Goal: Task Accomplishment & Management: Use online tool/utility

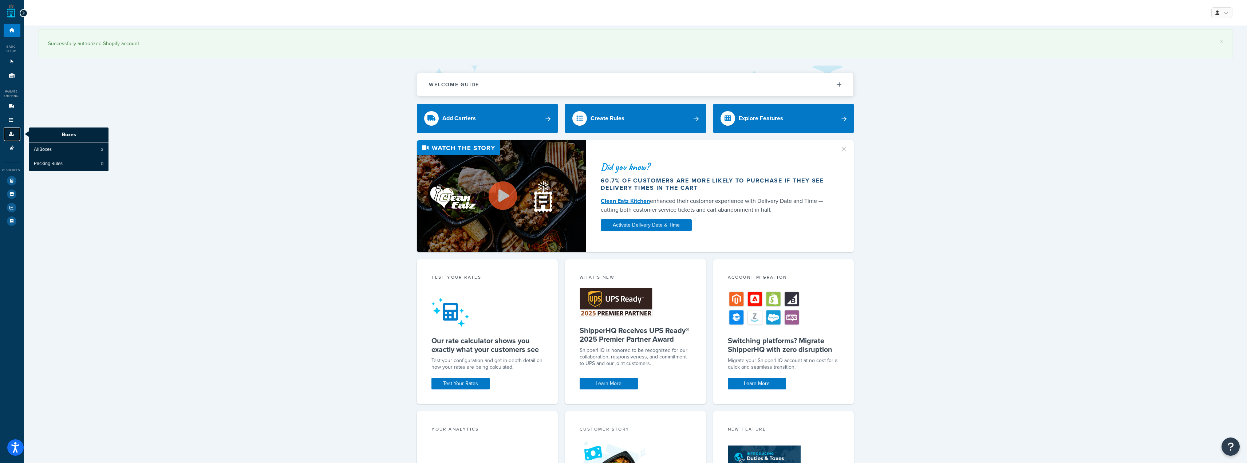
click at [10, 136] on icon at bounding box center [11, 134] width 7 height 4
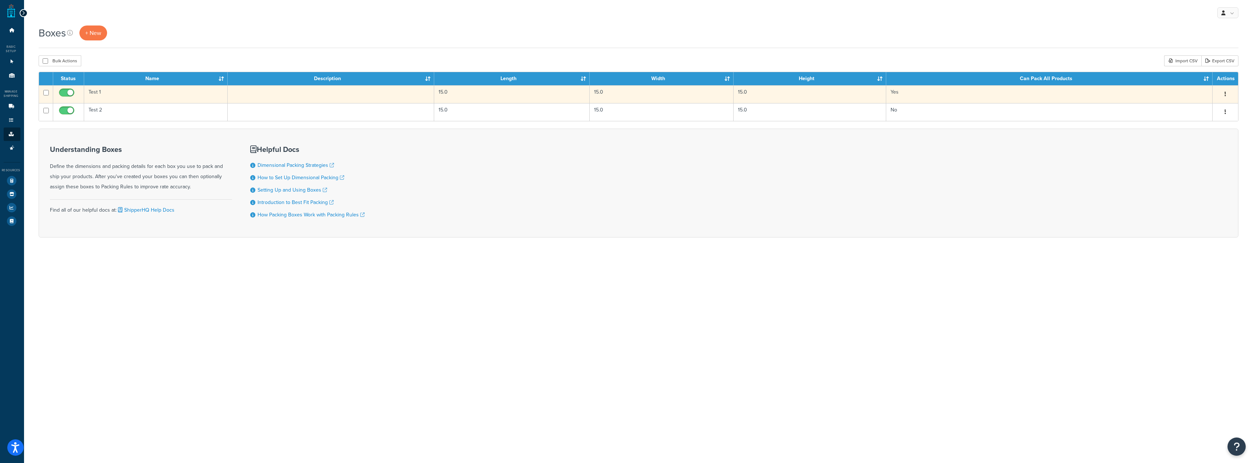
click at [190, 95] on td "Test 1" at bounding box center [156, 94] width 144 height 18
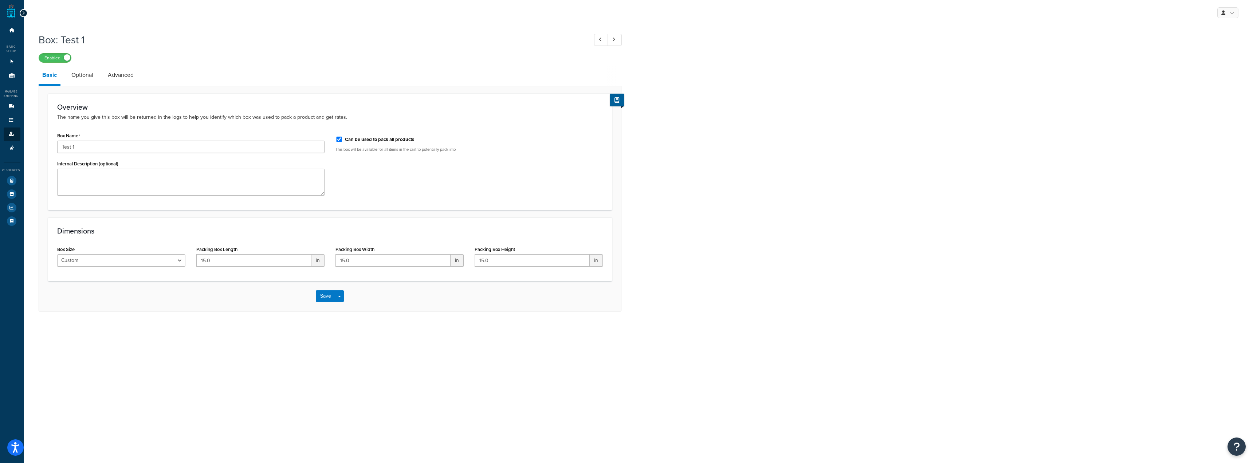
click at [343, 138] on div "Can be used to pack all products" at bounding box center [468, 138] width 267 height 11
click at [338, 139] on input "Can be used to pack all products" at bounding box center [338, 139] width 7 height 5
checkbox input "true"
drag, startPoint x: 243, startPoint y: 263, endPoint x: 98, endPoint y: 262, distance: 145.3
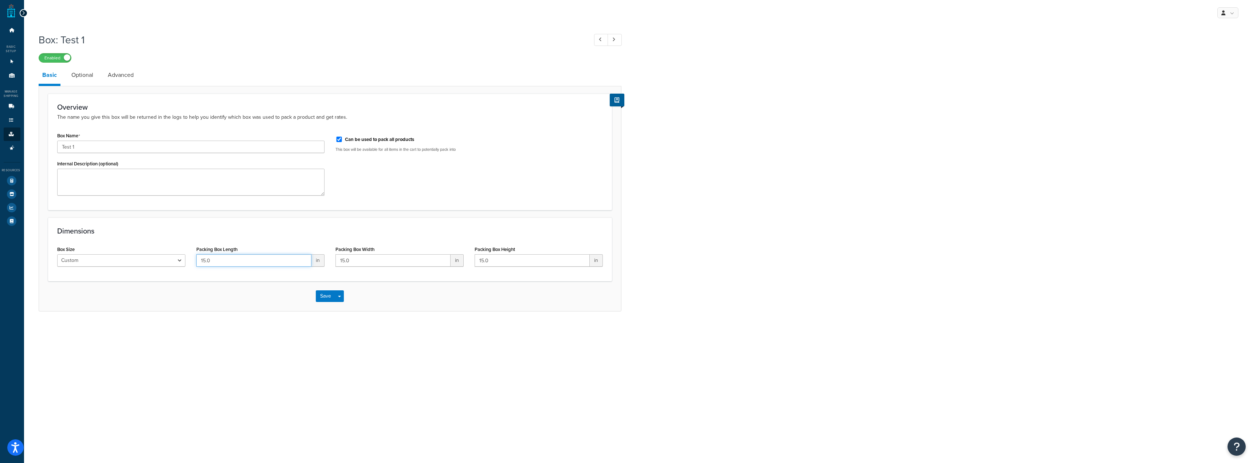
click at [114, 272] on div "Box Size Custom USPS Small Flat Box USPS Medium Flat Box USPS Large Flat Box US…" at bounding box center [330, 258] width 557 height 28
paste input "9.65"
drag, startPoint x: 241, startPoint y: 260, endPoint x: 163, endPoint y: 259, distance: 77.9
click at [163, 259] on div "Box Size Custom USPS Small Flat Box USPS Medium Flat Box USPS Large Flat Box US…" at bounding box center [330, 258] width 557 height 28
type input "10"
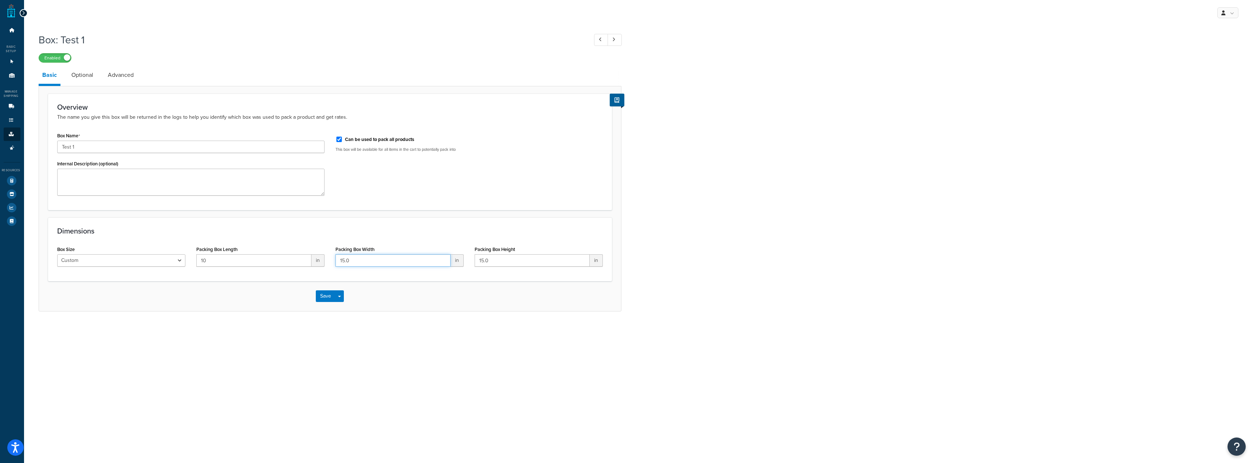
drag, startPoint x: 367, startPoint y: 264, endPoint x: 251, endPoint y: 242, distance: 118.3
click at [276, 249] on div "Box Size Custom USPS Small Flat Box USPS Medium Flat Box USPS Large Flat Box US…" at bounding box center [330, 258] width 557 height 28
type input "7"
drag, startPoint x: 510, startPoint y: 260, endPoint x: 424, endPoint y: 258, distance: 86.7
click at [430, 259] on div "Box Size Custom USPS Small Flat Box USPS Medium Flat Box USPS Large Flat Box US…" at bounding box center [330, 258] width 557 height 28
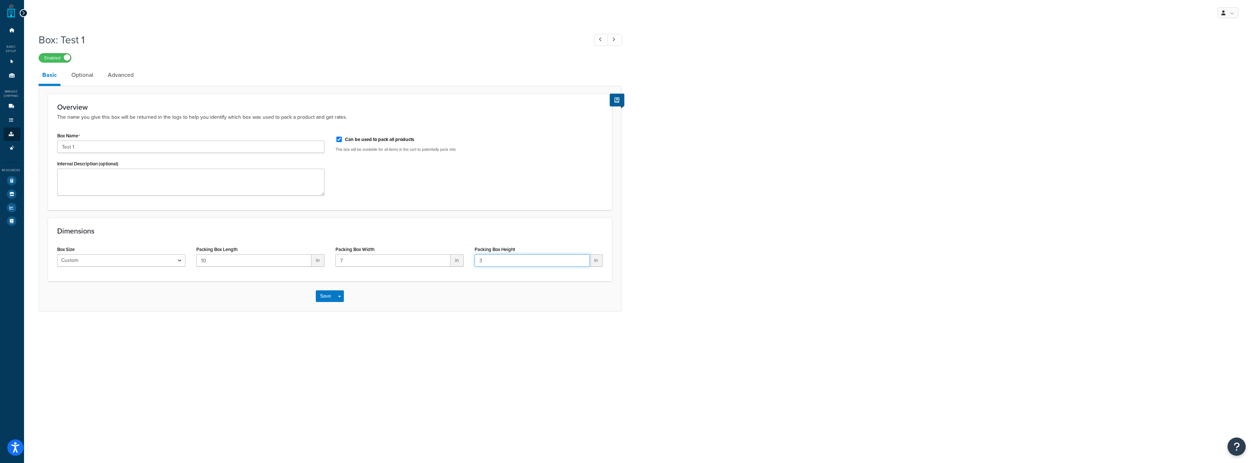
type input "3"
click at [689, 248] on div "Box: Test 1 Enabled Basic Optional Advanced Overview The name you give this box…" at bounding box center [638, 179] width 1229 height 300
drag, startPoint x: 166, startPoint y: 149, endPoint x: 4, endPoint y: 141, distance: 161.6
click at [4, 141] on div "Dashboard Basic Setup Websites 1 Origins 11 Manage Shipping Carriers Carriers A…" at bounding box center [626, 231] width 1253 height 463
click at [185, 144] on input "Test 1" at bounding box center [190, 147] width 267 height 12
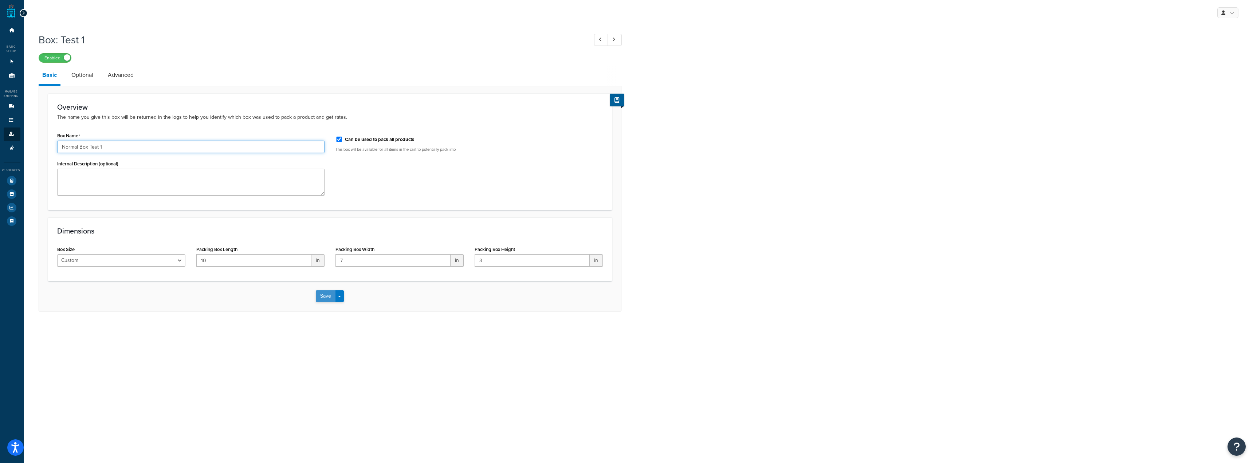
type input "Normal Box Test 1"
click at [326, 295] on button "Save" at bounding box center [326, 296] width 20 height 12
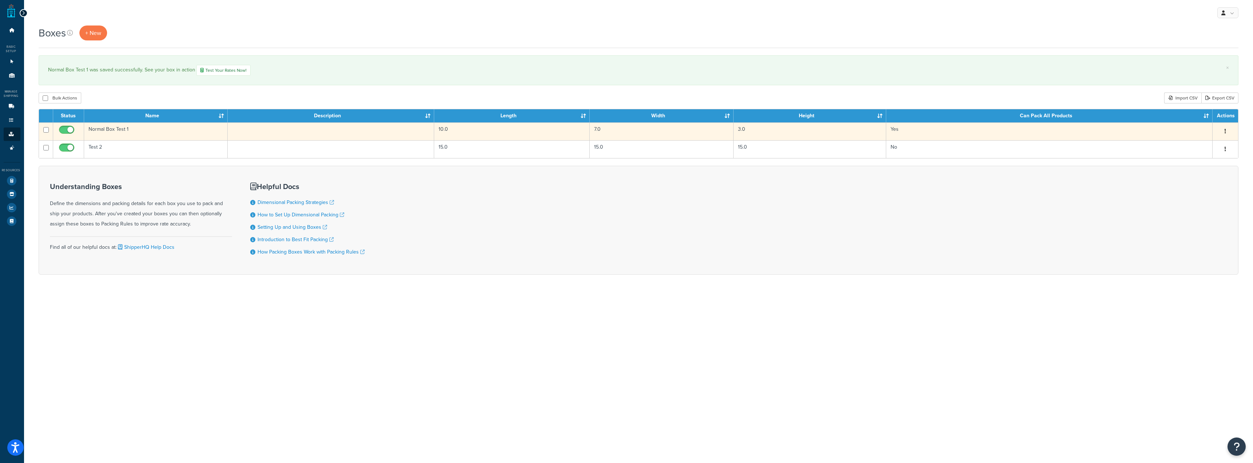
click at [165, 134] on td "Normal Box Test 1" at bounding box center [156, 131] width 144 height 18
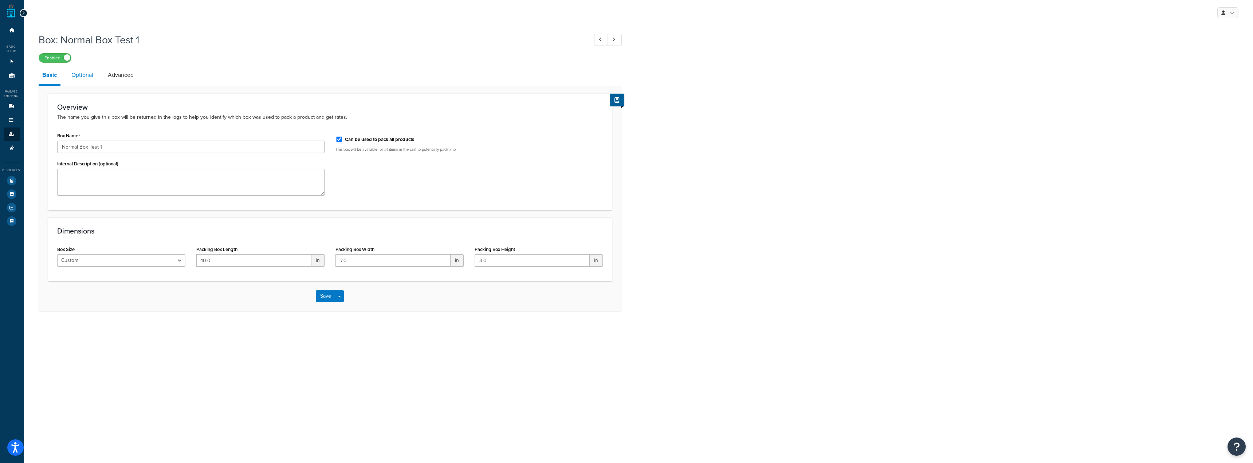
click at [80, 81] on link "Optional" at bounding box center [82, 74] width 29 height 17
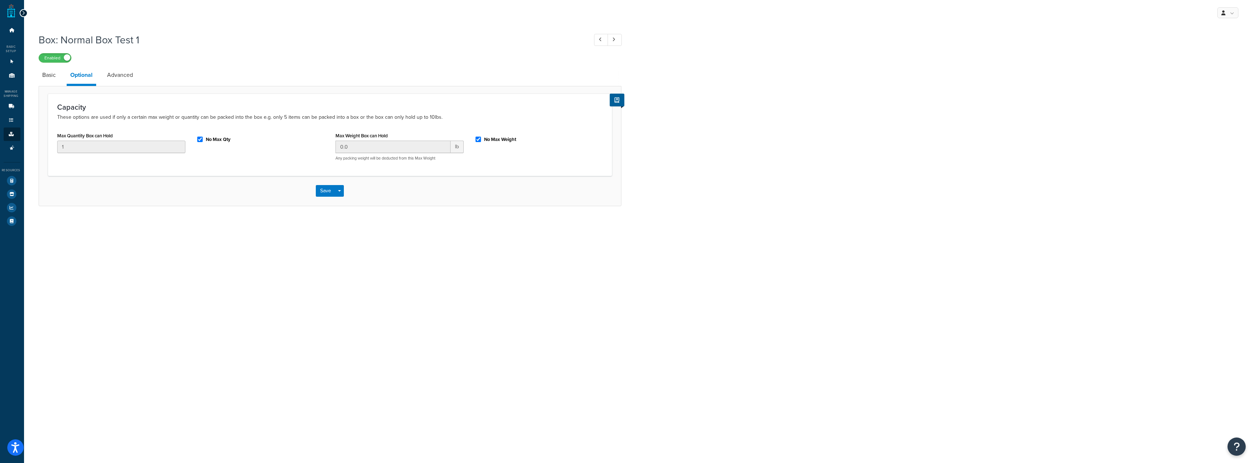
click at [122, 79] on link "Advanced" at bounding box center [119, 74] width 33 height 17
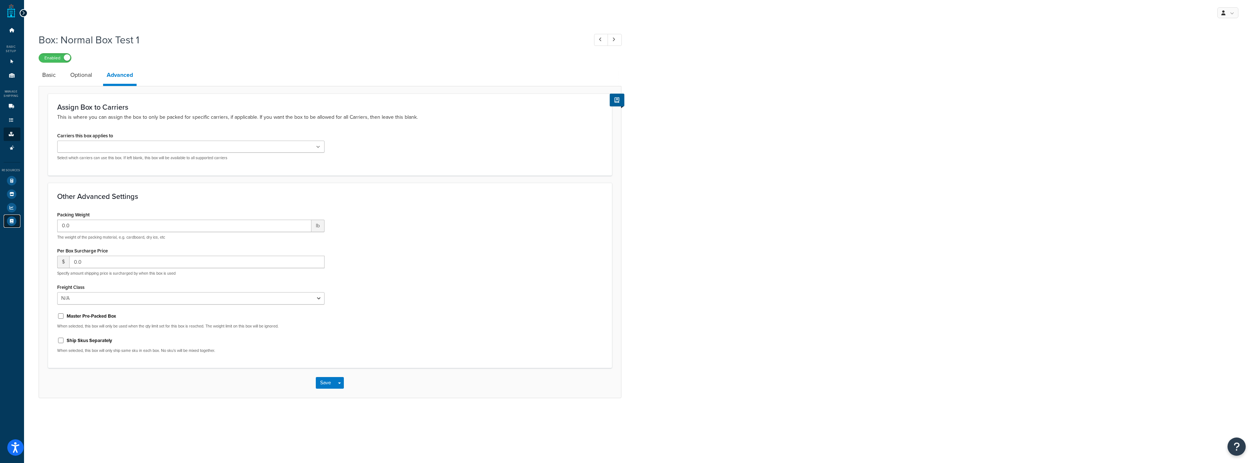
click at [13, 220] on icon at bounding box center [11, 220] width 9 height 9
click at [10, 181] on icon at bounding box center [11, 180] width 9 height 9
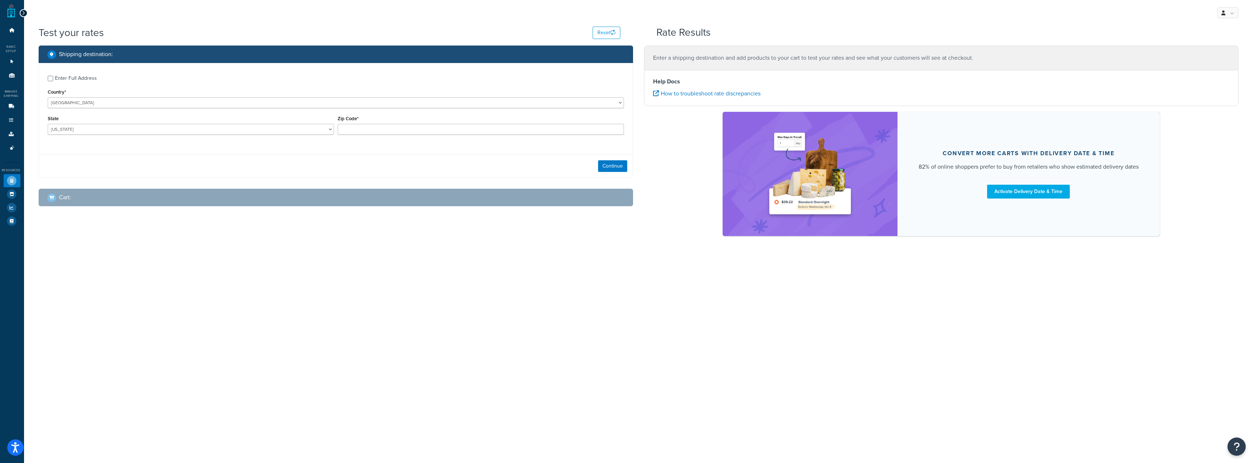
click at [72, 80] on div "Enter Full Address" at bounding box center [76, 78] width 42 height 10
click at [53, 80] on input "Enter Full Address" at bounding box center [50, 78] width 5 height 5
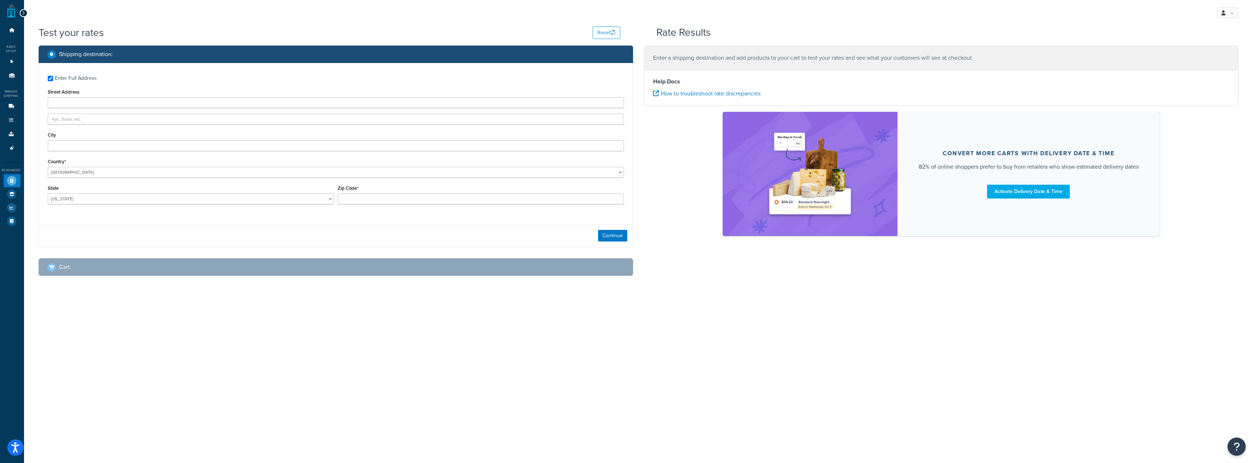
click at [72, 84] on div "Enter Full Address Street Address City Country* United States United Kingdom Af…" at bounding box center [336, 141] width 594 height 156
click at [73, 77] on div "Enter Full Address" at bounding box center [76, 78] width 42 height 10
click at [53, 77] on input "Enter Full Address" at bounding box center [50, 78] width 5 height 5
checkbox input "false"
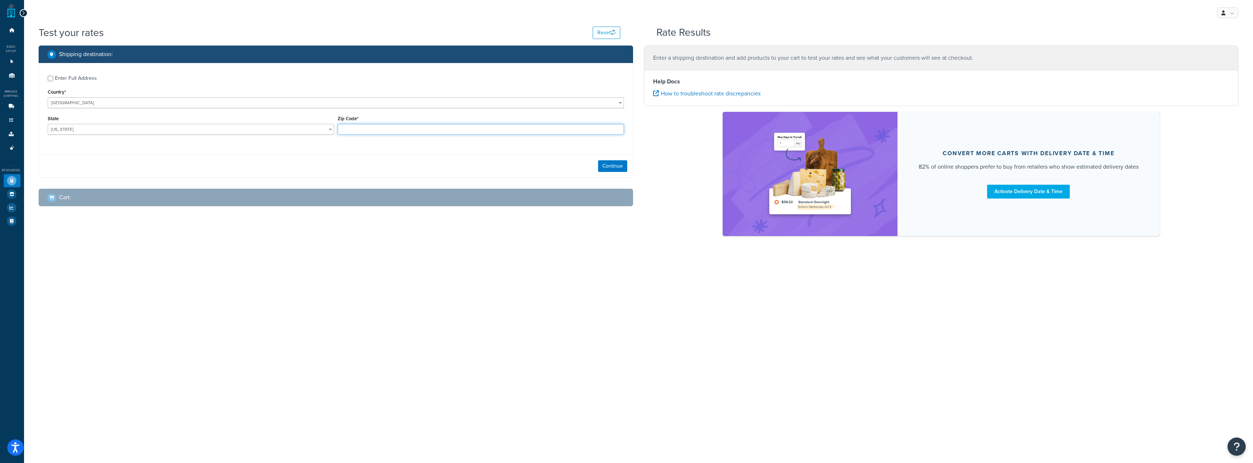
click at [480, 129] on input "Zip Code*" at bounding box center [481, 129] width 286 height 11
type input "60193"
select select "IL"
drag, startPoint x: 300, startPoint y: 125, endPoint x: 305, endPoint y: 134, distance: 10.6
click at [300, 125] on select "[US_STATE] [US_STATE] [US_STATE] [US_STATE] [US_STATE] Armed Forces Americas Ar…" at bounding box center [191, 129] width 286 height 11
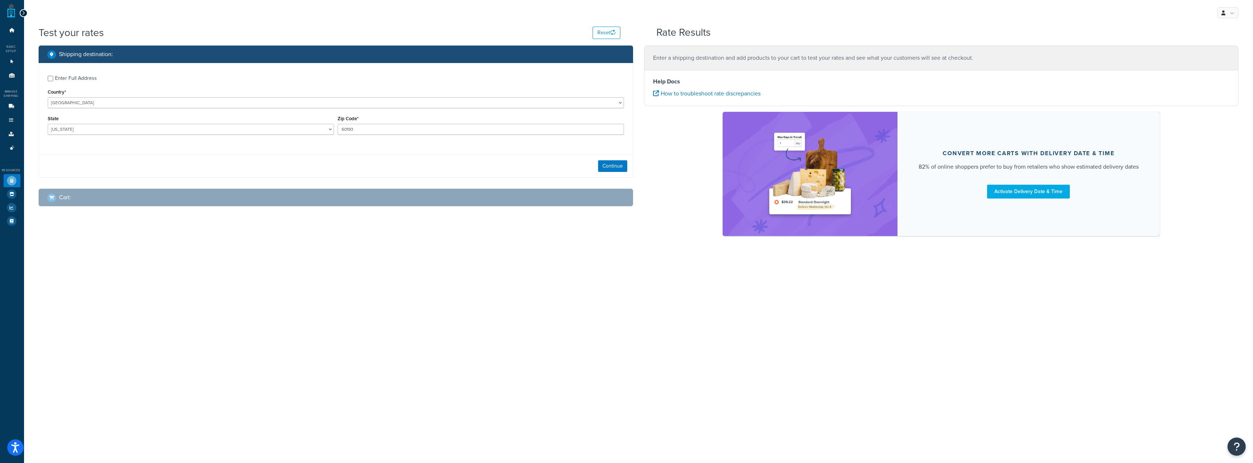
click at [364, 147] on div "Enter Full Address Country* United States United Kingdom Afghanistan Åland Isla…" at bounding box center [336, 106] width 594 height 86
click at [340, 202] on div "Cart :" at bounding box center [338, 197] width 582 height 10
click at [615, 163] on button "Continue" at bounding box center [612, 166] width 29 height 12
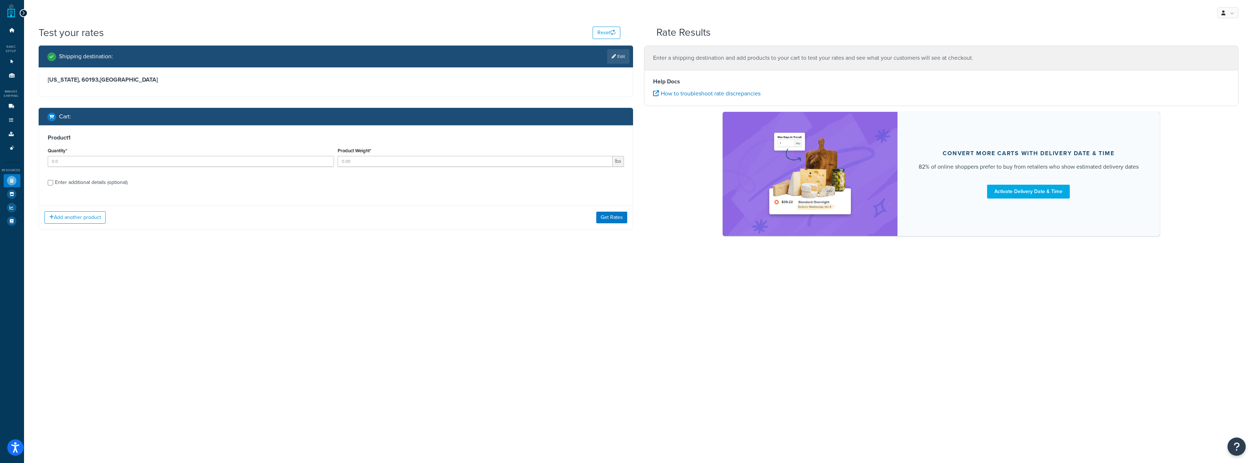
click at [89, 183] on div "Enter additional details (optional)" at bounding box center [91, 182] width 72 height 10
click at [53, 183] on input "Enter additional details (optional)" at bounding box center [50, 182] width 5 height 5
checkbox input "true"
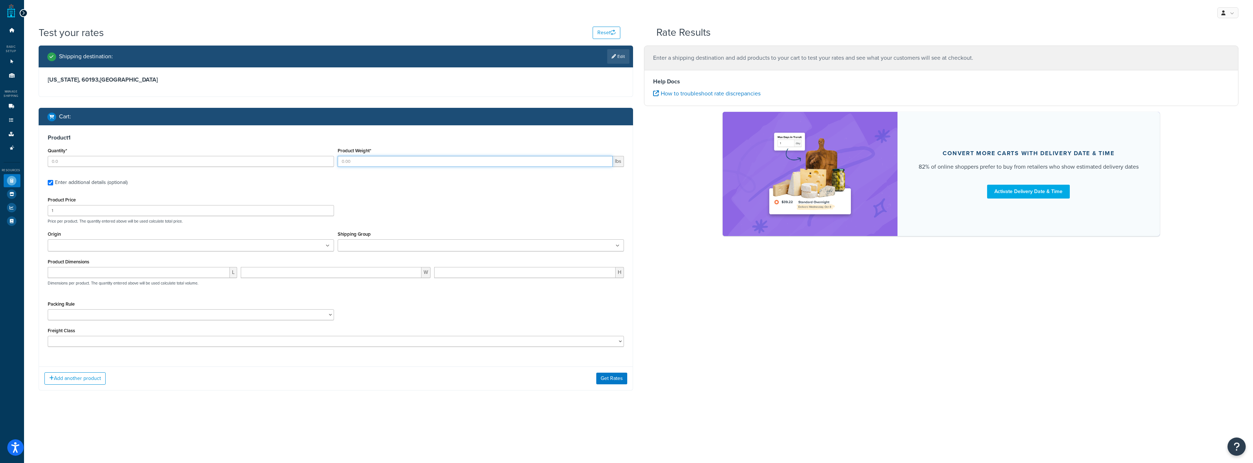
click at [367, 158] on input "Product Weight*" at bounding box center [475, 161] width 275 height 11
type input "4"
click at [314, 161] on input "Quantity*" at bounding box center [191, 161] width 286 height 11
type input "1"
click at [384, 217] on div "Product Price 1 Price per product. The quantity entered above will be used calc…" at bounding box center [336, 209] width 580 height 29
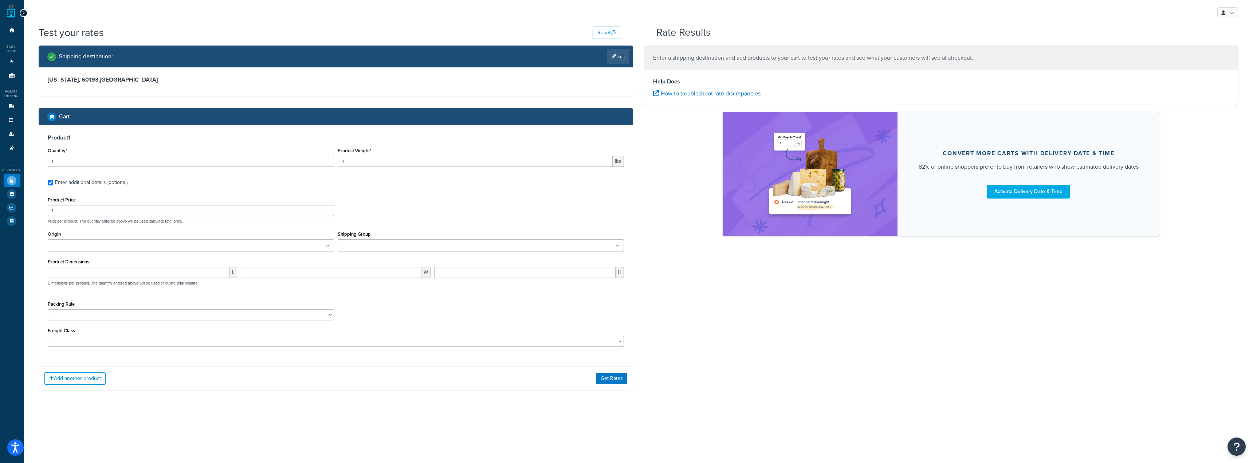
click at [272, 245] on ul at bounding box center [191, 245] width 286 height 12
click at [386, 218] on div "Product Price 1 Price per product. The quantity entered above will be used calc…" at bounding box center [336, 209] width 580 height 29
click at [378, 246] on input "Shipping Group" at bounding box center [372, 246] width 64 height 8
click at [427, 189] on div "Product 1 Quantity* 1 Product Weight* 4 lbs Enter additional details (optional)…" at bounding box center [336, 243] width 594 height 237
click at [214, 279] on input "number" at bounding box center [139, 274] width 182 height 11
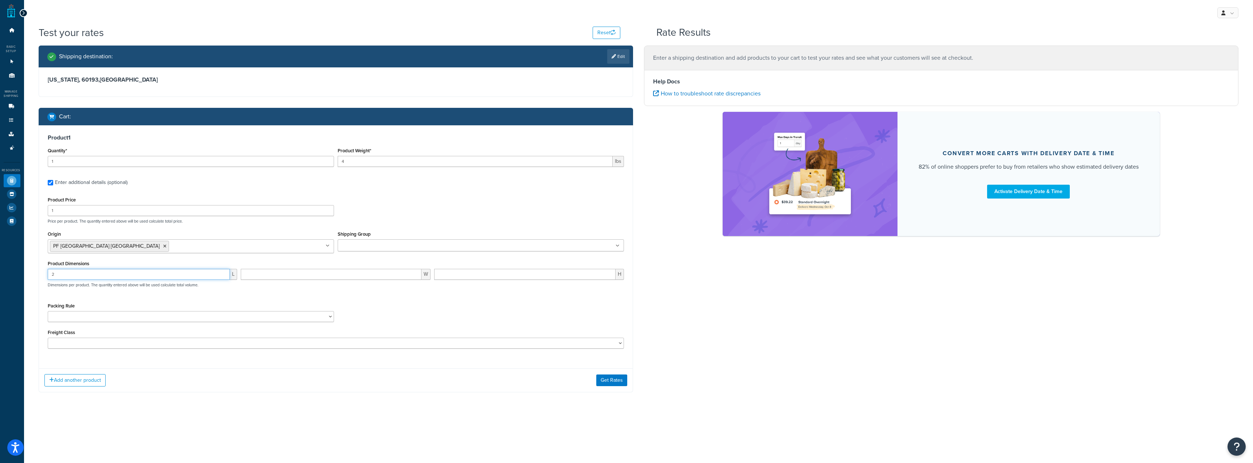
type input "2"
type input "9.5"
click at [276, 271] on input "number" at bounding box center [331, 274] width 181 height 11
type input "6.5"
click at [502, 276] on input "number" at bounding box center [524, 274] width 181 height 11
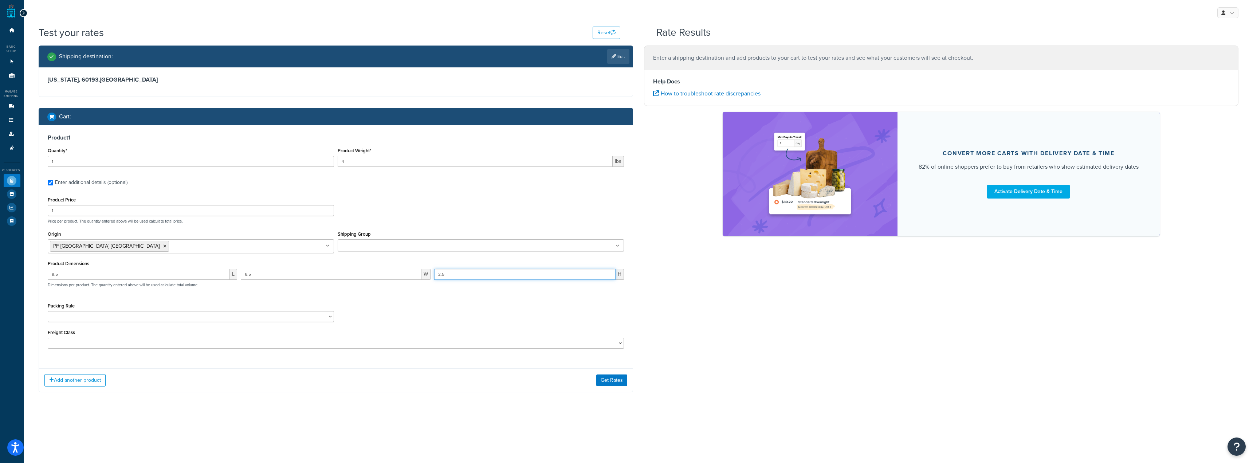
type input "2.5"
click at [301, 319] on select "Packing Rule" at bounding box center [191, 316] width 286 height 11
click at [434, 338] on div "Freight Class 50 55 60 65 70 77.5 85 92.5 100 110 125 150 175 200 250 300 400 5…" at bounding box center [336, 337] width 576 height 21
click at [436, 342] on select "50 55 60 65 70 77.5 85 92.5 100 110 125 150 175 200 250 300 400 500" at bounding box center [336, 343] width 576 height 11
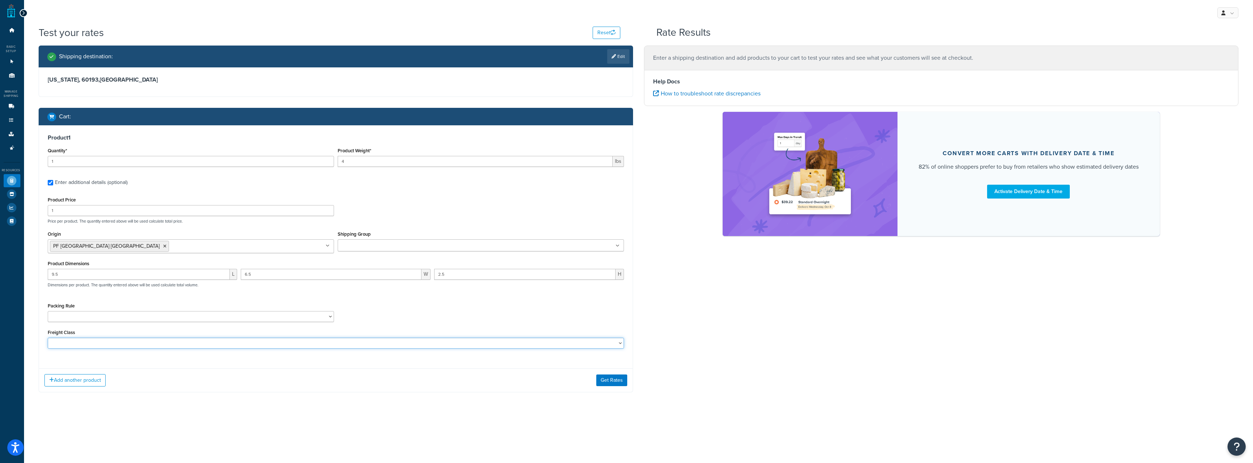
select select "125"
click at [48, 338] on select "50 55 60 65 70 77.5 85 92.5 100 110 125 150 175 200 250 300 400 500" at bounding box center [336, 343] width 576 height 11
click at [607, 381] on button "Get Rates" at bounding box center [611, 380] width 31 height 12
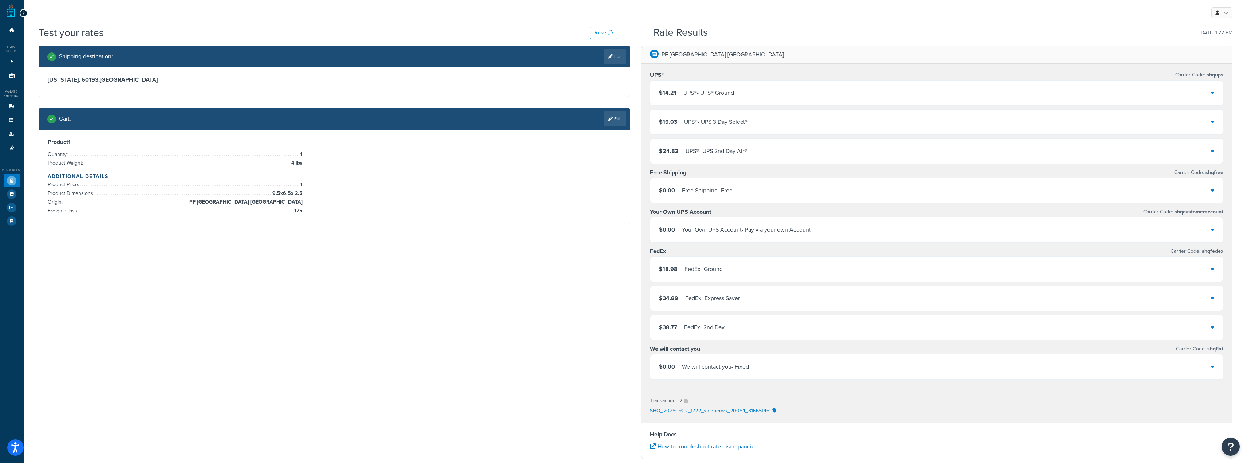
click at [696, 90] on div "UPS® - UPS® Ground" at bounding box center [709, 93] width 51 height 10
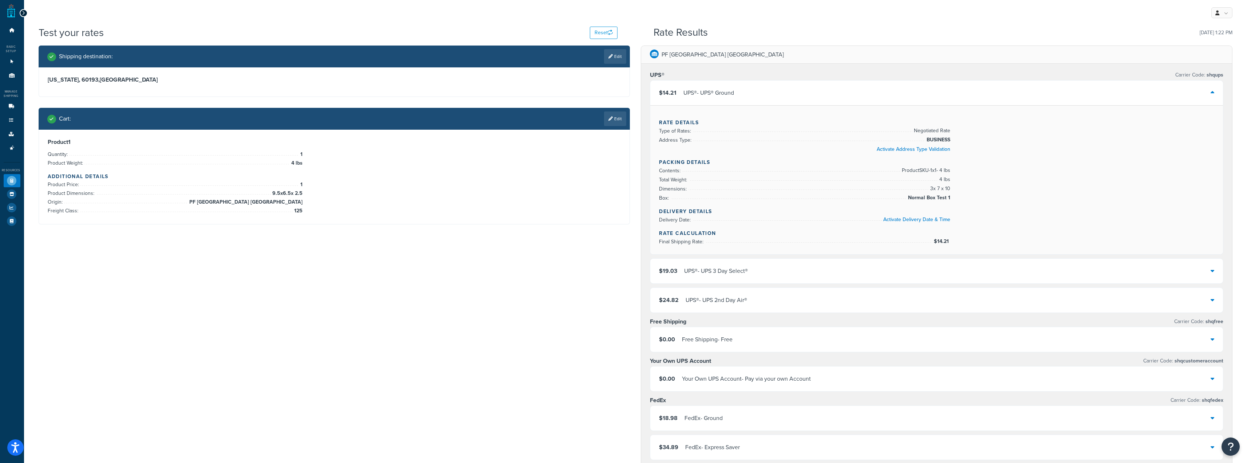
click at [696, 90] on div "UPS® - UPS® Ground" at bounding box center [709, 93] width 51 height 10
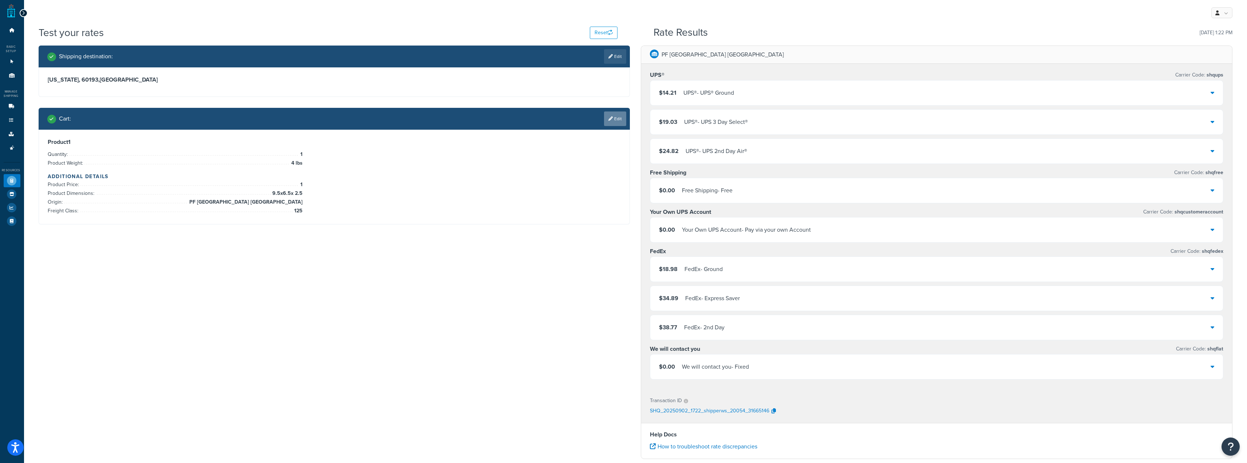
click at [607, 118] on link "Edit" at bounding box center [615, 118] width 22 height 15
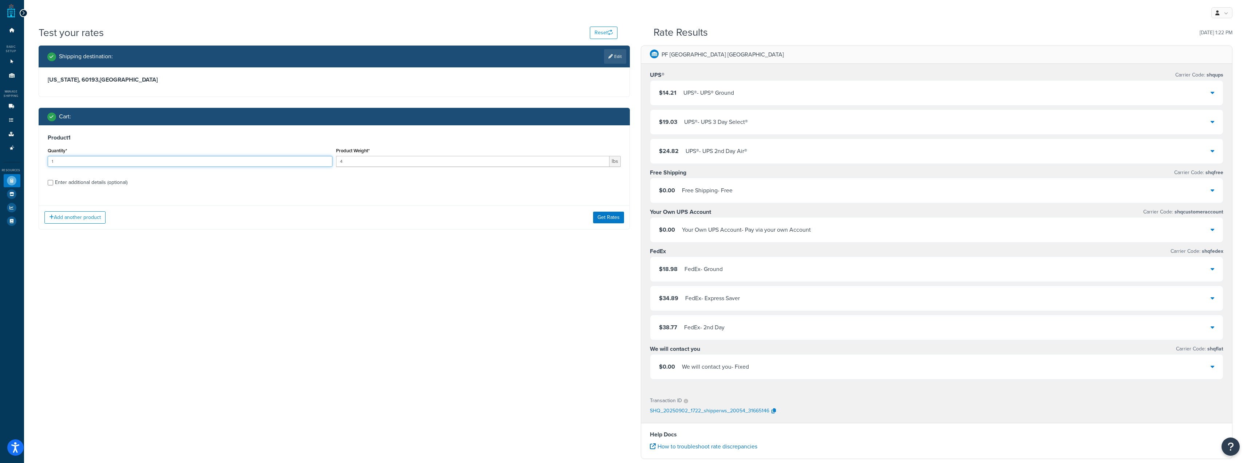
drag, startPoint x: 274, startPoint y: 161, endPoint x: 36, endPoint y: 148, distance: 237.8
click at [51, 147] on div "Quantity* 1" at bounding box center [190, 156] width 285 height 21
type input "4"
type input "5"
click at [111, 181] on div "Enter additional details (optional)" at bounding box center [91, 182] width 72 height 10
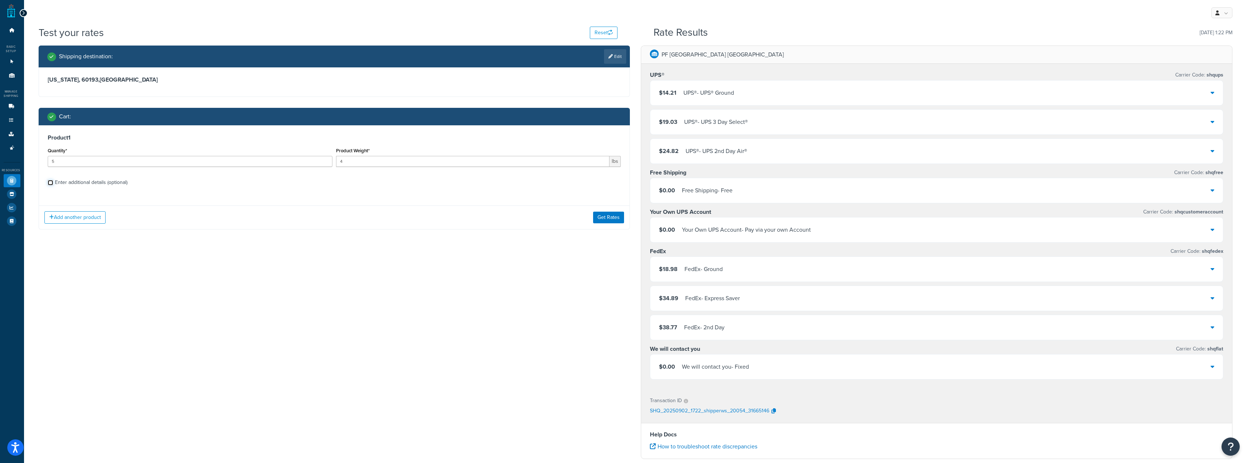
click at [53, 181] on input "Enter additional details (optional)" at bounding box center [50, 182] width 5 height 5
checkbox input "true"
select select "125"
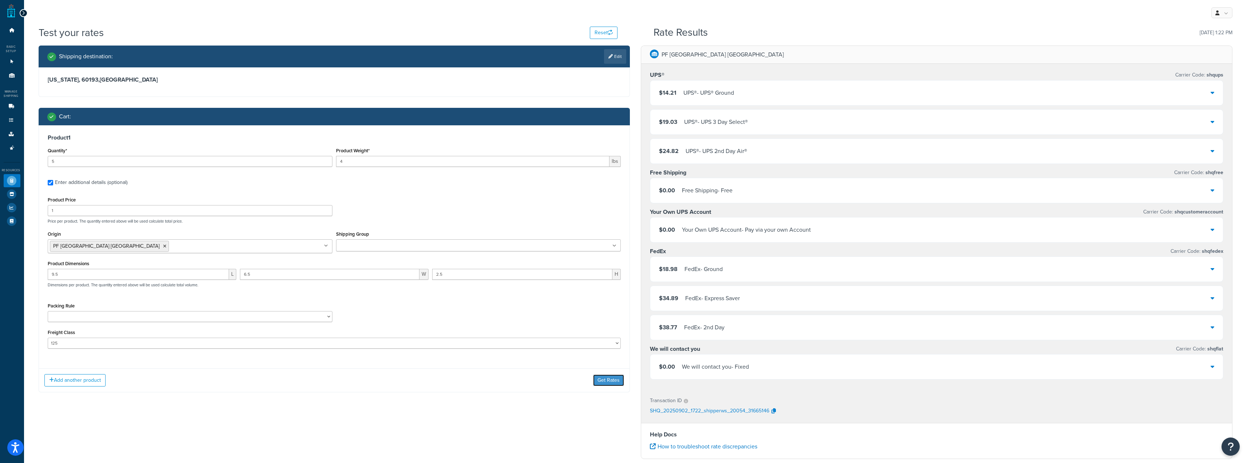
click at [608, 382] on button "Get Rates" at bounding box center [608, 380] width 31 height 12
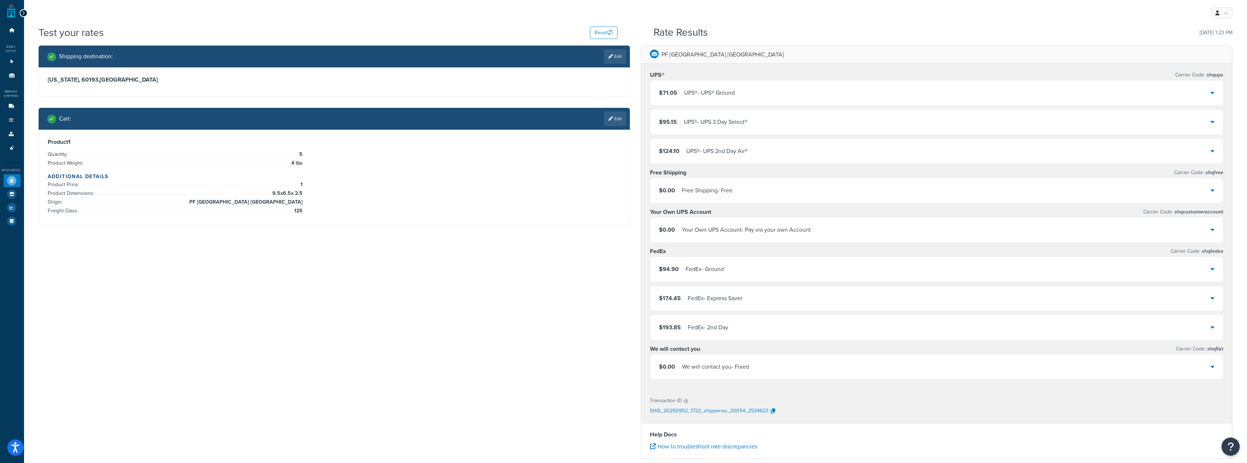
click at [754, 123] on div "$95.15 UPS® - UPS 3 Day Select®" at bounding box center [936, 122] width 573 height 25
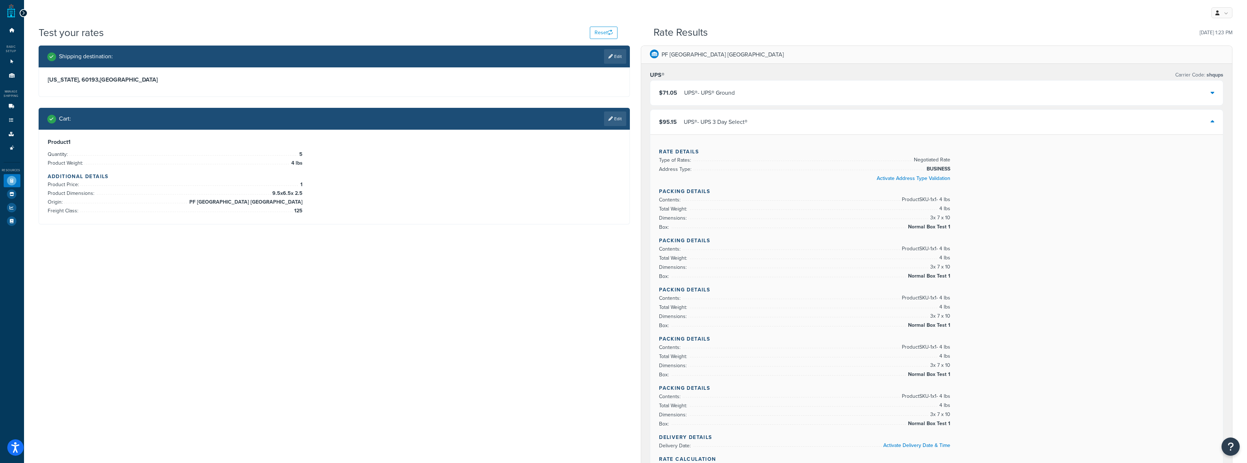
click at [754, 123] on div "$95.15 UPS® - UPS 3 Day Select®" at bounding box center [936, 122] width 573 height 25
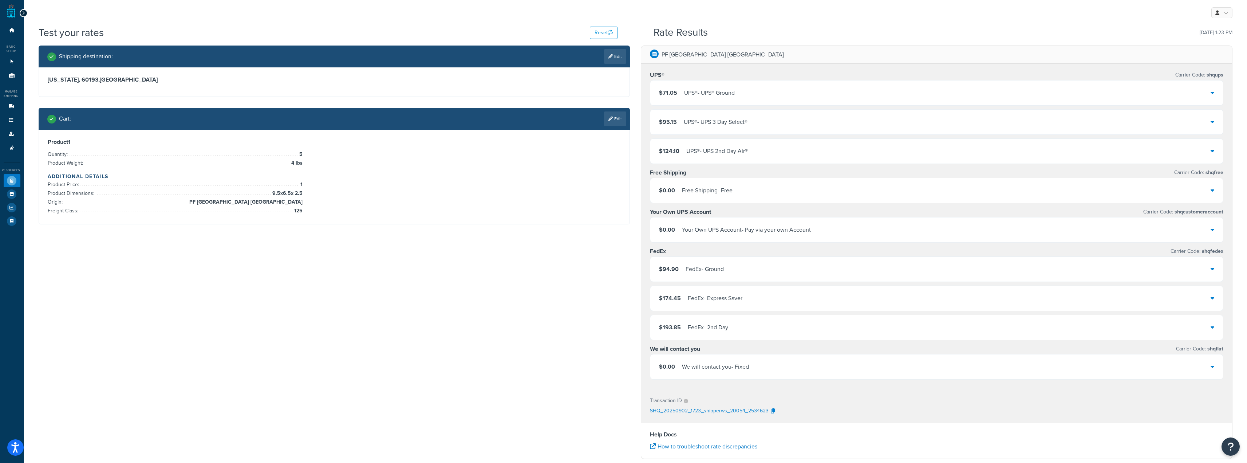
click at [756, 89] on div "$71.05 UPS® - UPS® Ground" at bounding box center [936, 92] width 573 height 25
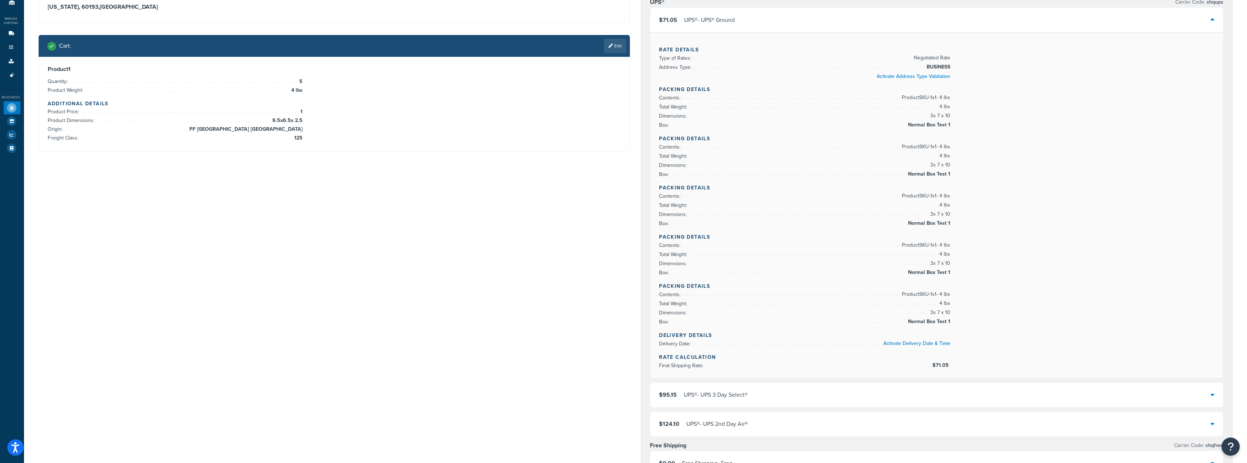
scroll to position [36, 0]
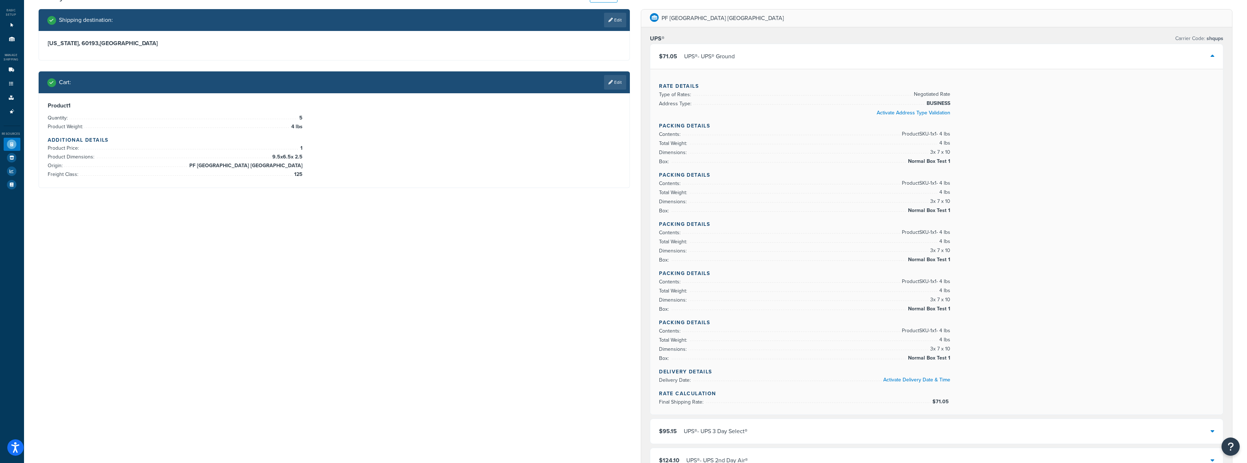
click at [455, 12] on div "Shipping destination : Edit" at bounding box center [335, 20] width 592 height 22
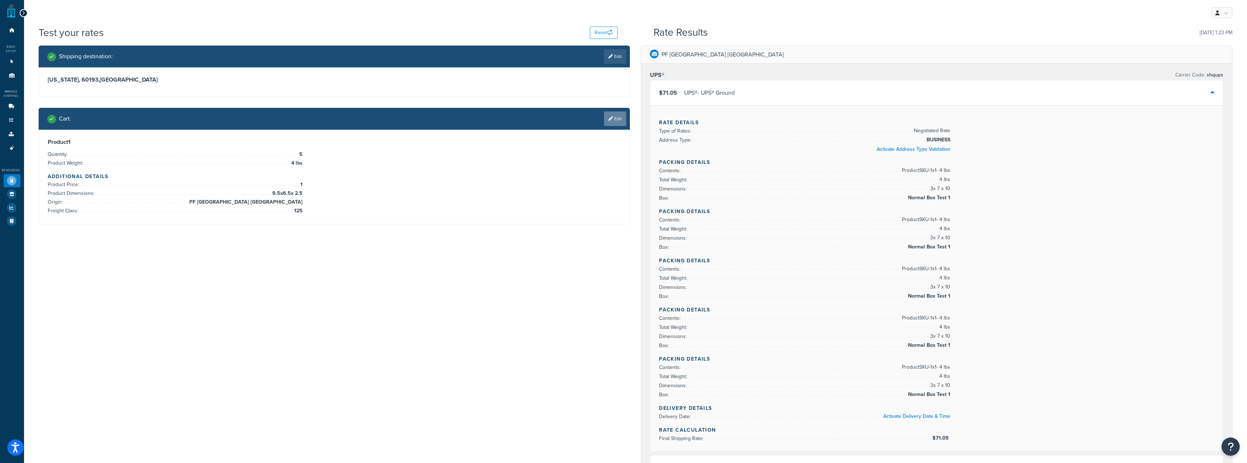
click at [614, 118] on link "Edit" at bounding box center [615, 118] width 22 height 15
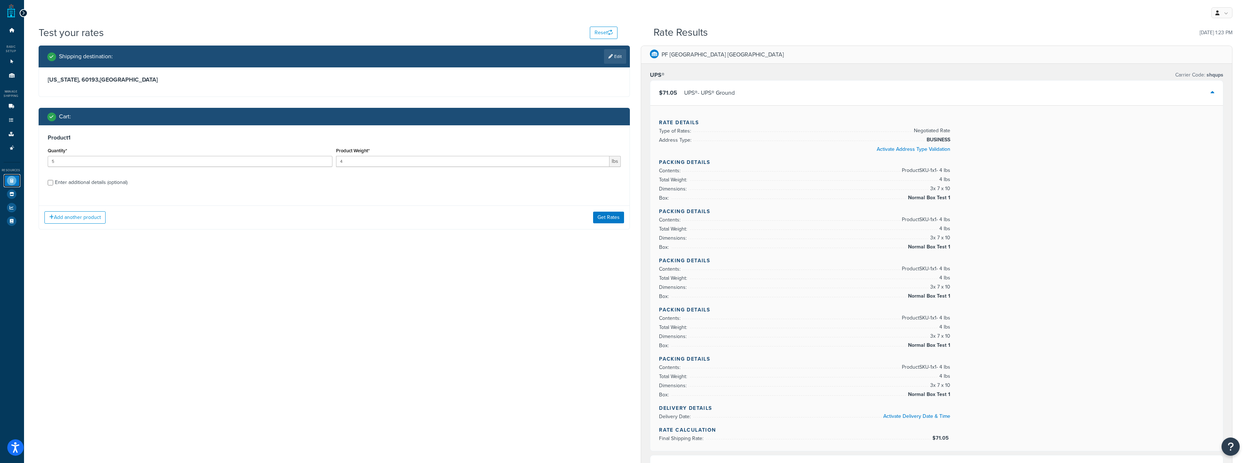
click at [11, 182] on icon at bounding box center [11, 180] width 9 height 9
click at [12, 181] on icon at bounding box center [11, 180] width 9 height 9
click at [8, 132] on icon at bounding box center [11, 134] width 7 height 4
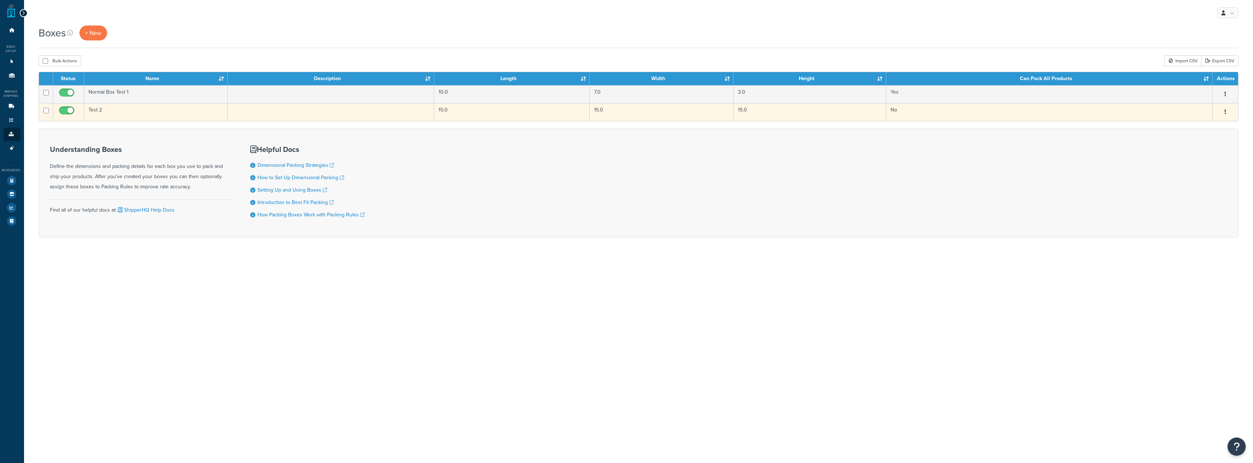
click at [69, 110] on input "checkbox" at bounding box center [68, 112] width 20 height 9
checkbox input "false"
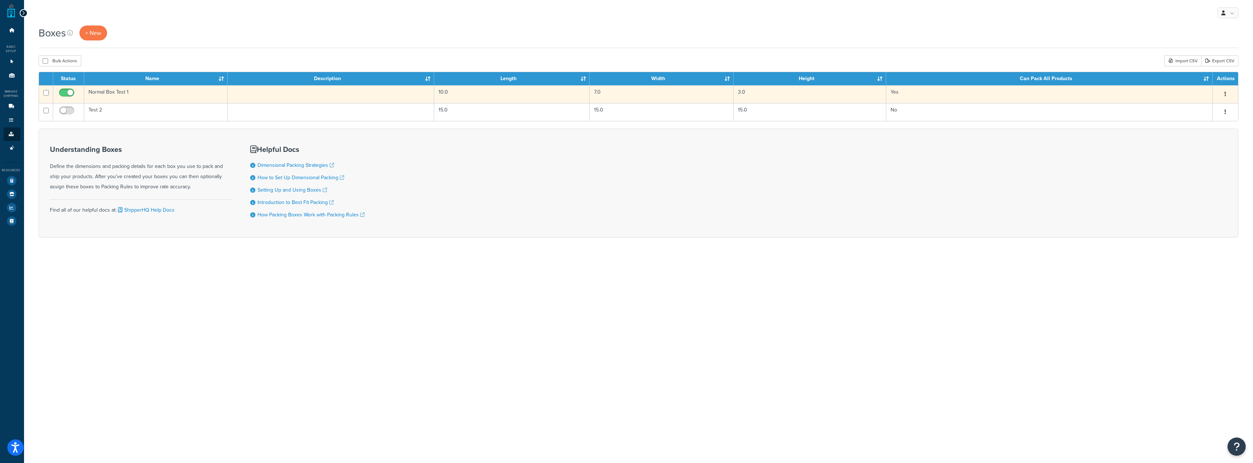
click at [64, 94] on input "checkbox" at bounding box center [68, 94] width 20 height 9
checkbox input "false"
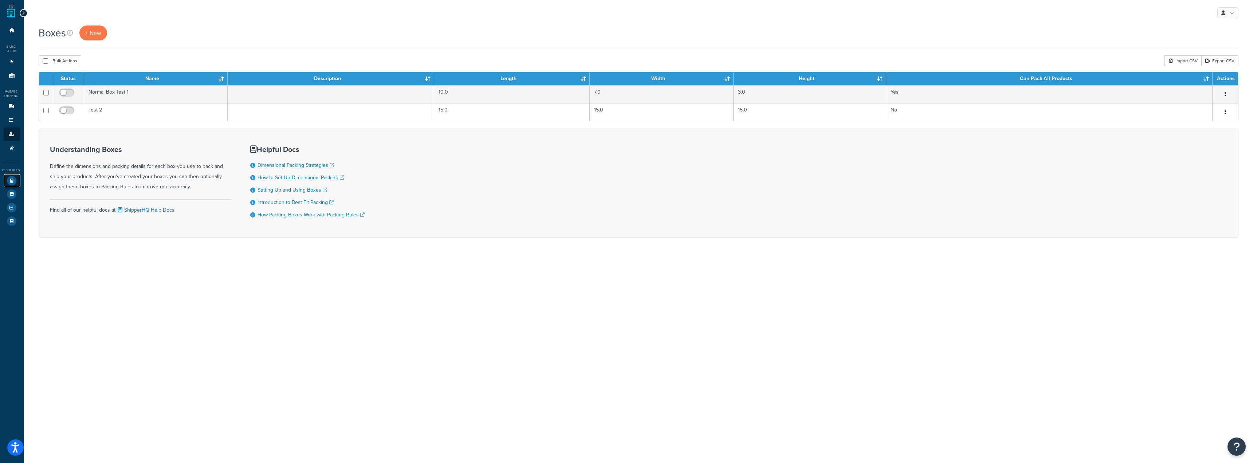
click at [16, 177] on link "Test Your Rates" at bounding box center [12, 180] width 17 height 13
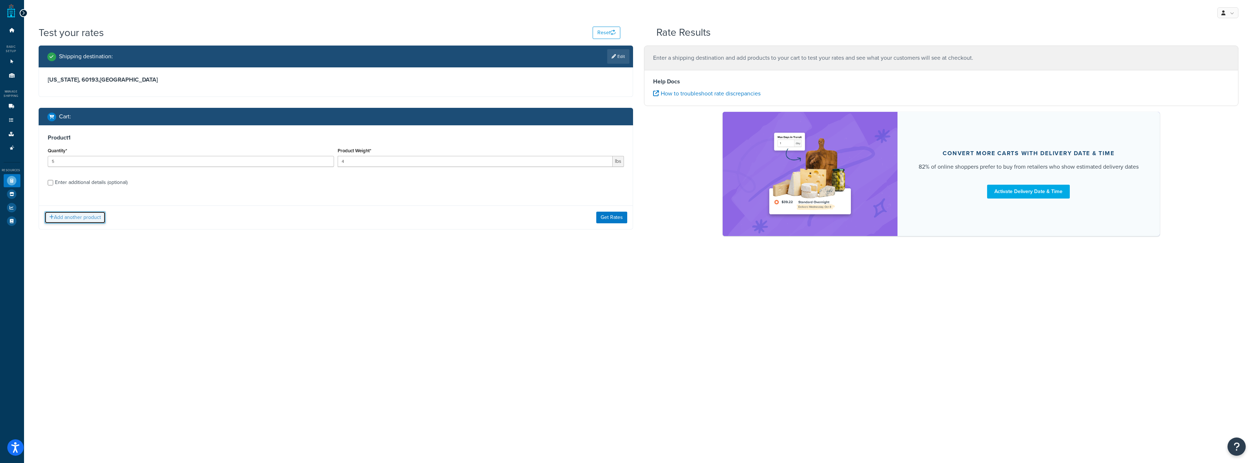
click at [95, 215] on button "Add another product" at bounding box center [74, 217] width 61 height 12
drag, startPoint x: 242, startPoint y: 157, endPoint x: 0, endPoint y: 140, distance: 242.8
click at [0, 140] on div "Dashboard Basic Setup Websites 1 Origins 11 Manage Shipping Carriers Carriers A…" at bounding box center [626, 231] width 1253 height 463
type input "1"
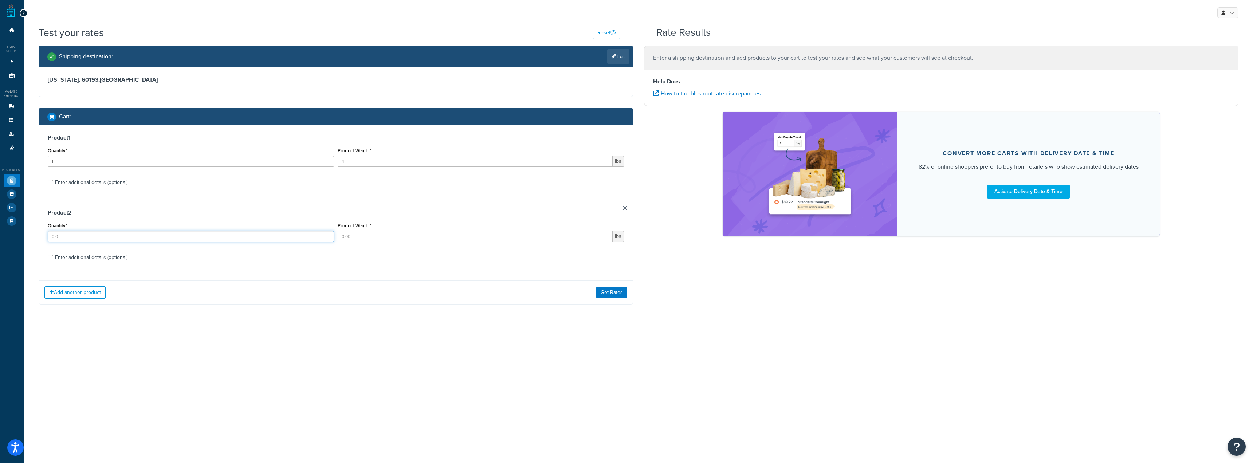
click at [295, 233] on input "Quantity*" at bounding box center [191, 236] width 286 height 11
type input "1"
click at [404, 239] on input "Product Weight*" at bounding box center [475, 236] width 275 height 11
type input "4"
click at [624, 206] on link at bounding box center [625, 208] width 4 height 4
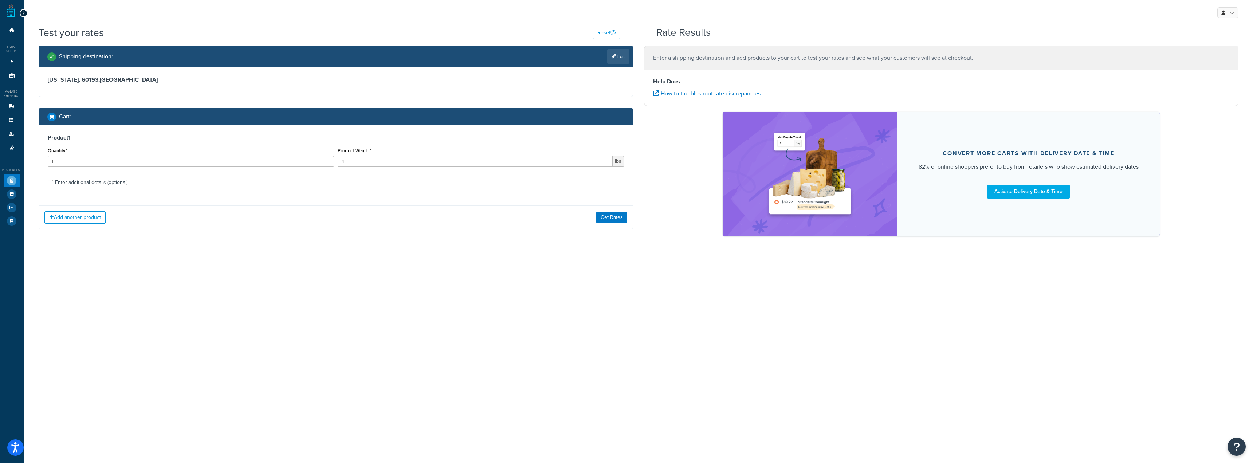
click at [82, 182] on div "Enter additional details (optional)" at bounding box center [91, 182] width 72 height 10
click at [53, 182] on input "Enter additional details (optional)" at bounding box center [50, 182] width 5 height 5
checkbox input "true"
select select "125"
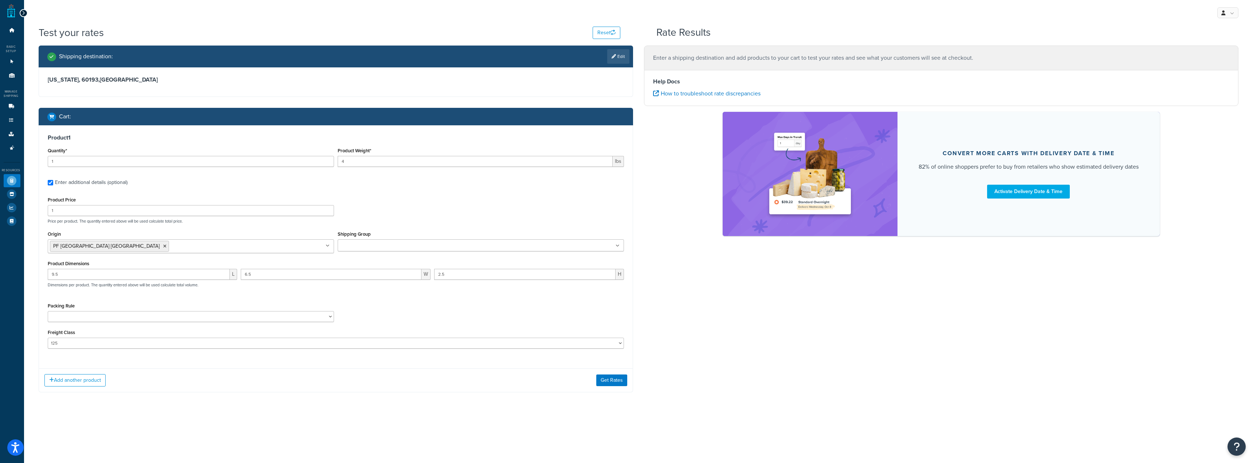
click at [82, 182] on div "Enter additional details (optional)" at bounding box center [91, 182] width 72 height 10
click at [53, 182] on input "Enter additional details (optional)" at bounding box center [50, 182] width 5 height 5
checkbox input "false"
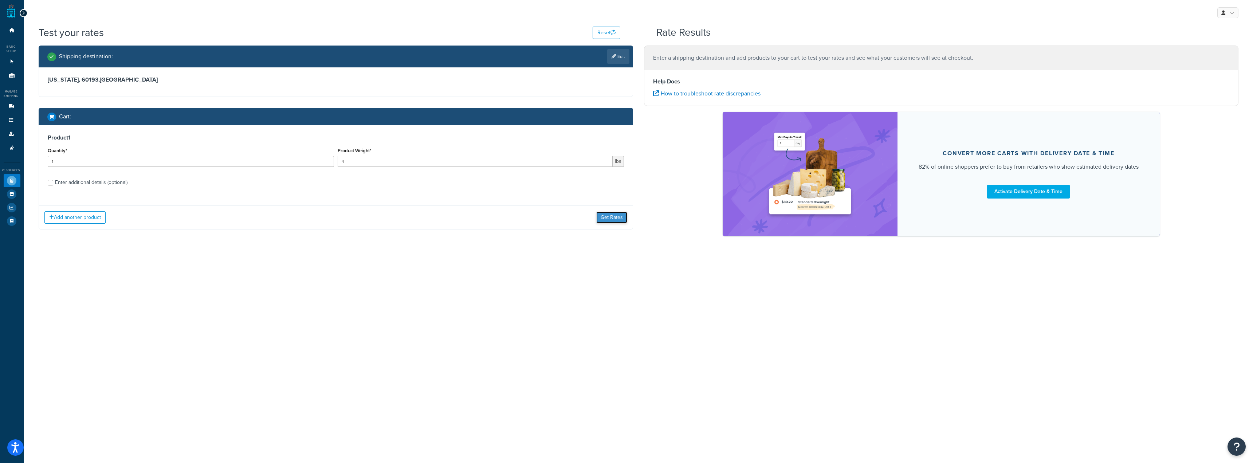
click at [609, 217] on button "Get Rates" at bounding box center [611, 218] width 31 height 12
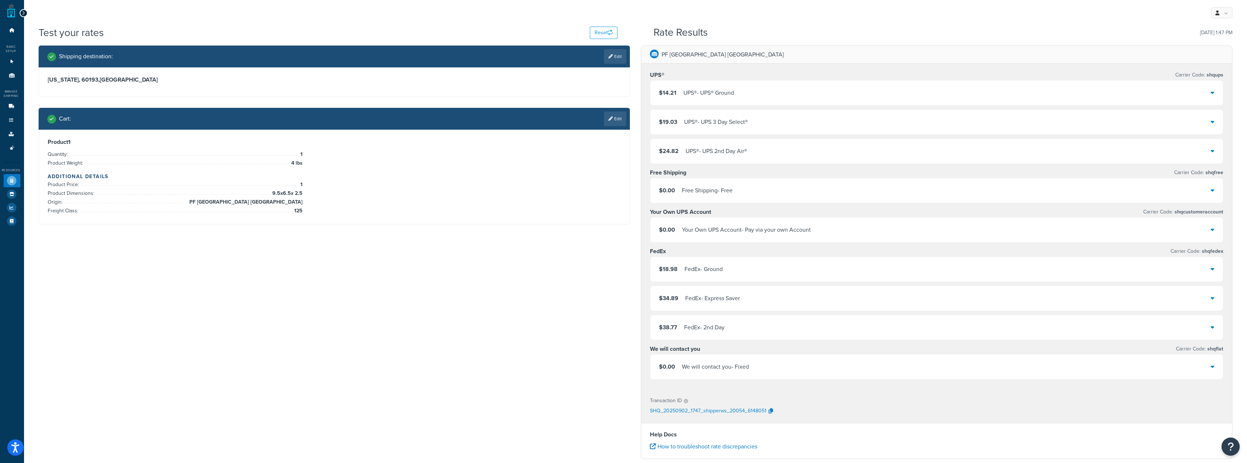
click at [728, 126] on div "UPS® - UPS 3 Day Select®" at bounding box center [716, 122] width 64 height 10
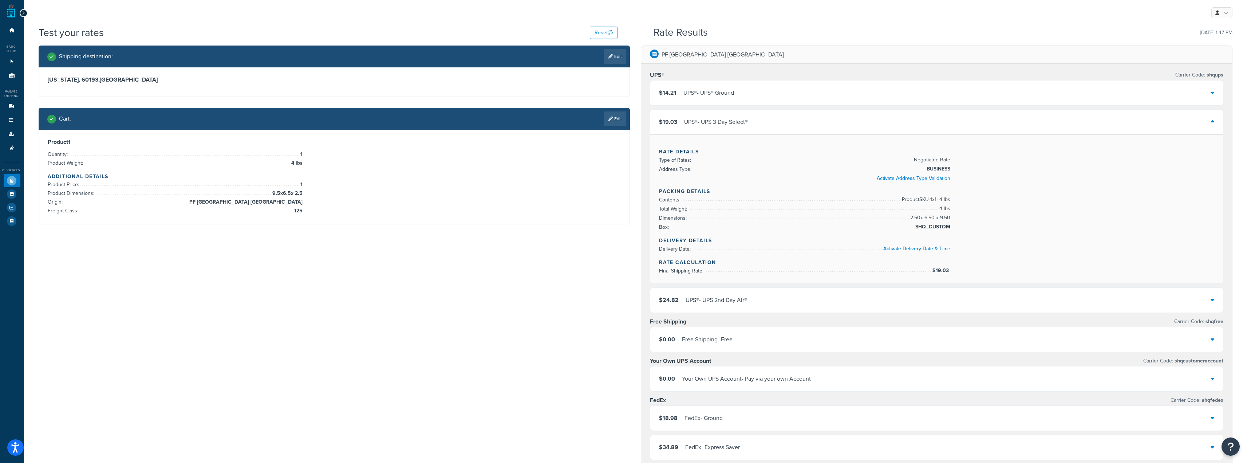
click at [728, 126] on div "UPS® - UPS 3 Day Select®" at bounding box center [716, 122] width 64 height 10
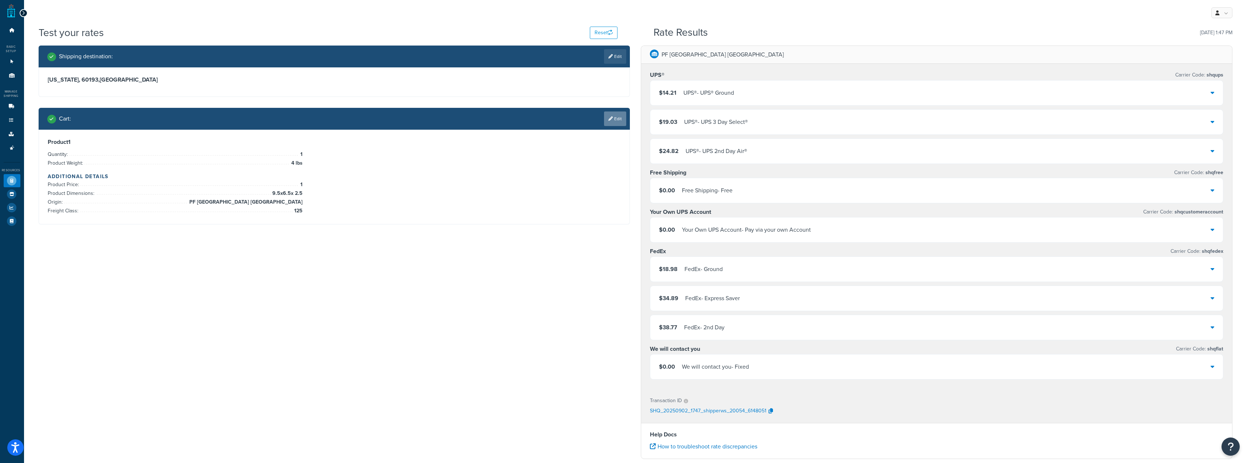
click at [612, 117] on icon at bounding box center [611, 119] width 4 height 4
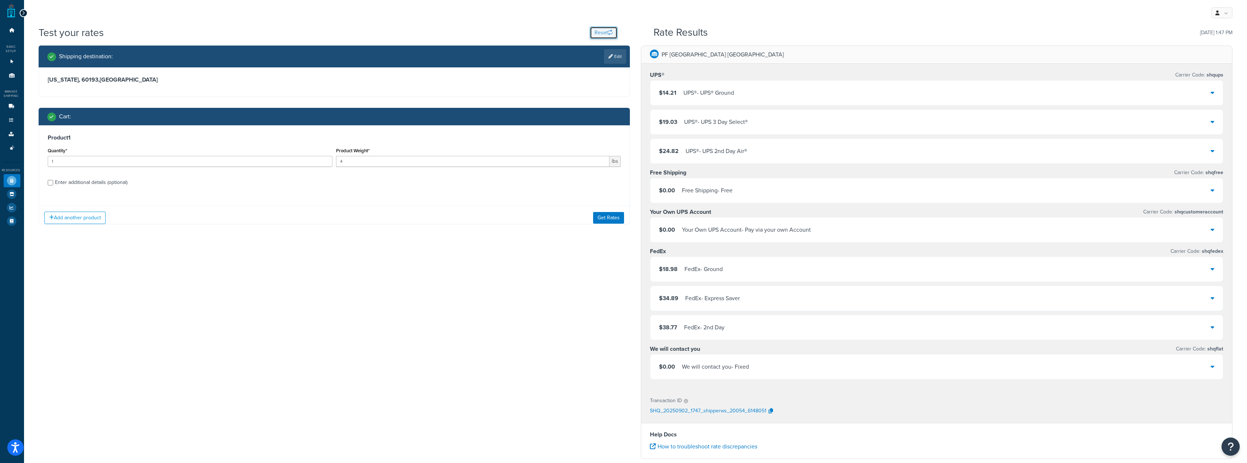
click at [605, 30] on button "Reset" at bounding box center [604, 33] width 28 height 12
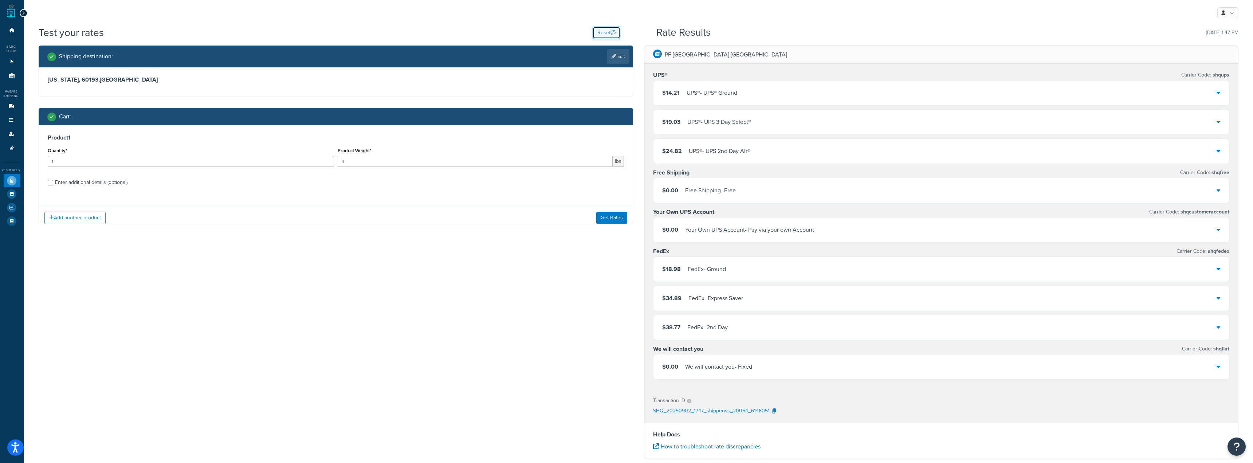
click at [605, 30] on button "Reset" at bounding box center [607, 33] width 28 height 12
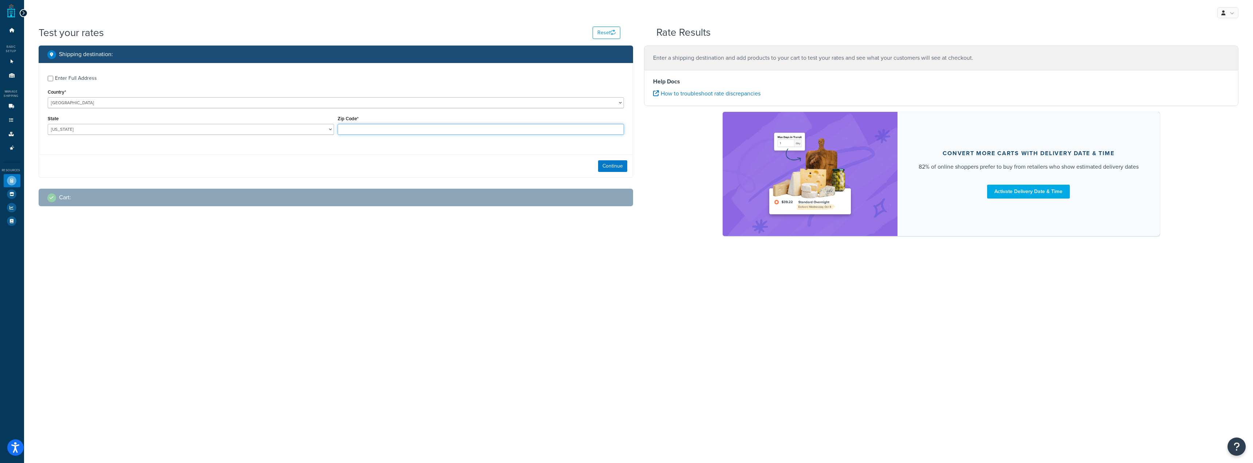
click at [370, 126] on input "Zip Code*" at bounding box center [481, 129] width 286 height 11
type input "60193"
select select "IL"
click at [607, 166] on button "Continue" at bounding box center [612, 166] width 29 height 12
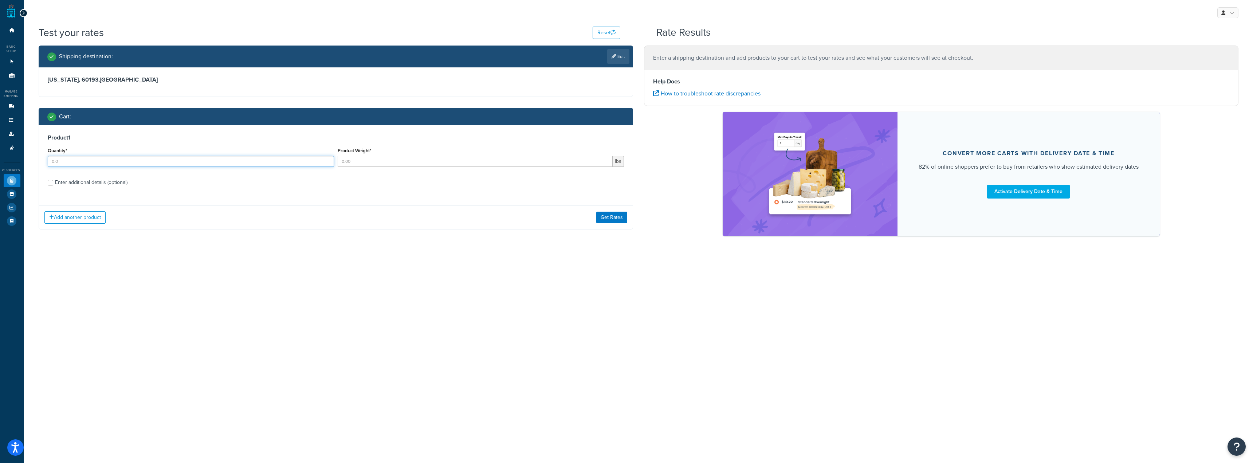
click at [267, 166] on input "Quantity*" at bounding box center [191, 161] width 286 height 11
type input "1"
click at [363, 162] on input "Product Weight*" at bounding box center [475, 161] width 275 height 11
type input "4"
click at [599, 219] on button "Get Rates" at bounding box center [611, 218] width 31 height 12
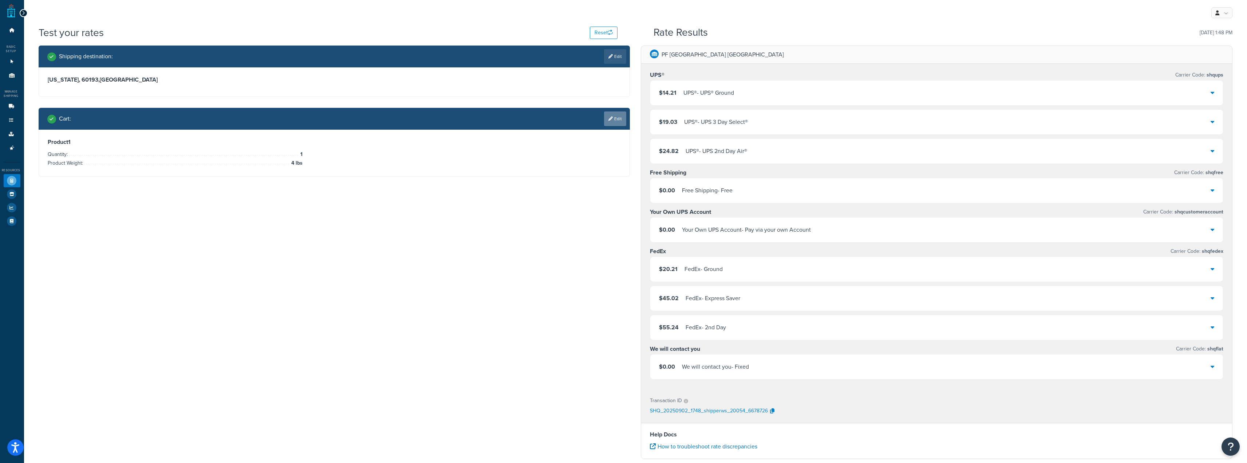
click at [616, 122] on link "Edit" at bounding box center [615, 118] width 22 height 15
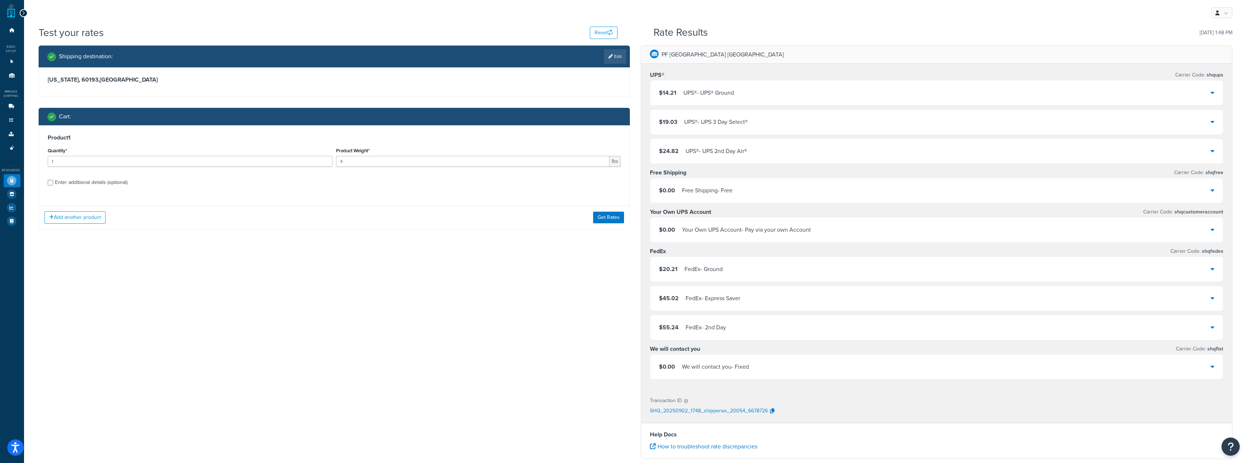
click at [63, 181] on div "Enter additional details (optional)" at bounding box center [91, 182] width 72 height 10
click at [53, 181] on input "Enter additional details (optional)" at bounding box center [50, 182] width 5 height 5
checkbox input "true"
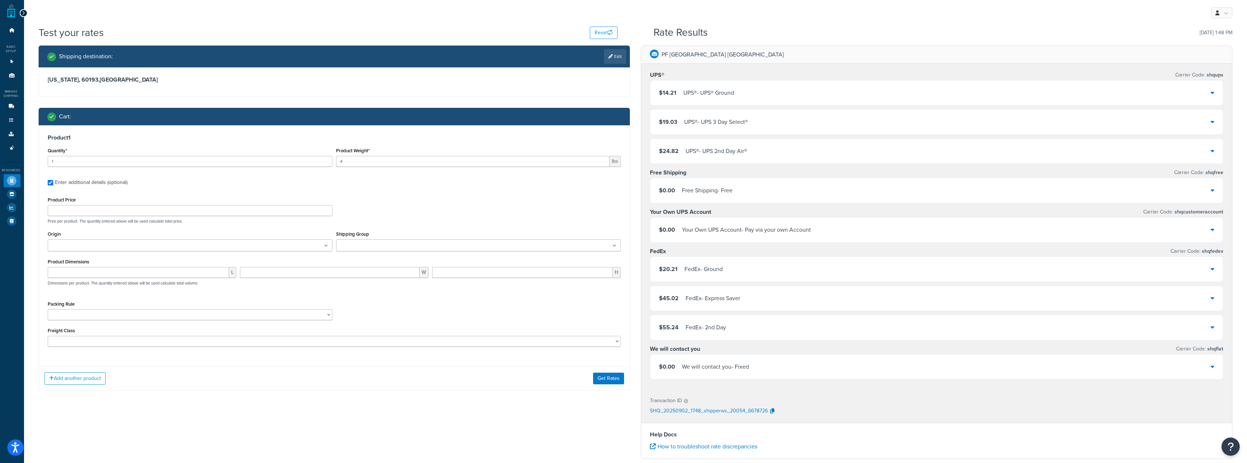
click at [139, 216] on div "Product Price Price per product. The quantity entered above will be used calcul…" at bounding box center [334, 209] width 577 height 29
click at [192, 251] on ul at bounding box center [190, 245] width 285 height 12
click at [565, 373] on div "Add another product Get Rates" at bounding box center [334, 380] width 591 height 24
click at [604, 382] on button "Get Rates" at bounding box center [608, 380] width 31 height 12
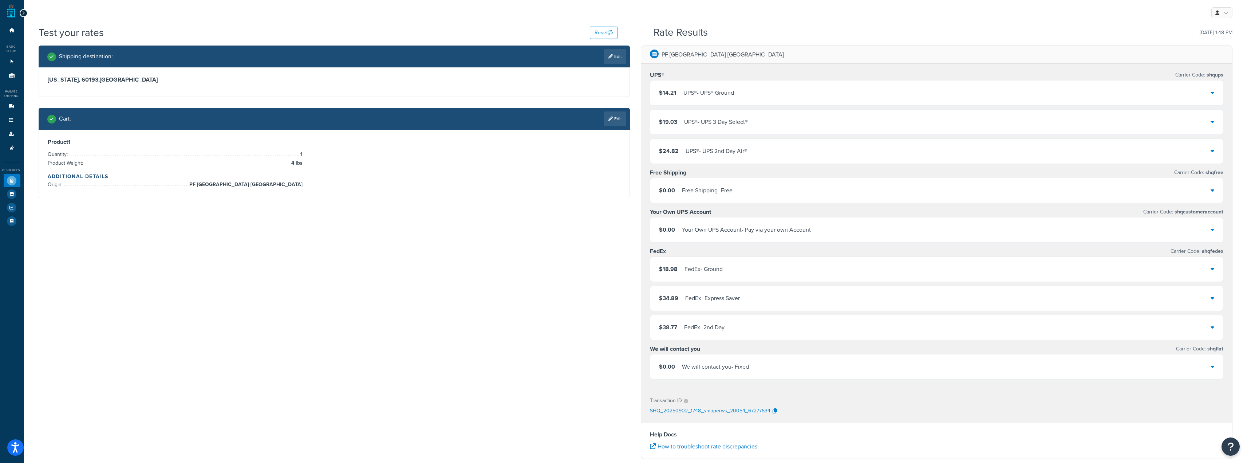
click at [707, 99] on div "$14.21 UPS® - UPS® Ground" at bounding box center [936, 92] width 573 height 25
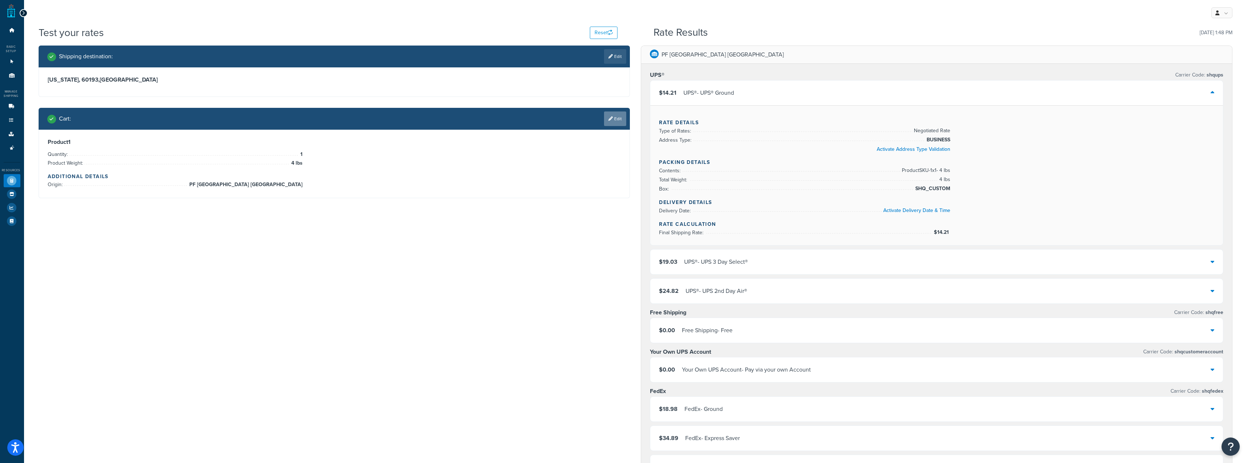
click at [621, 115] on link "Edit" at bounding box center [615, 118] width 22 height 15
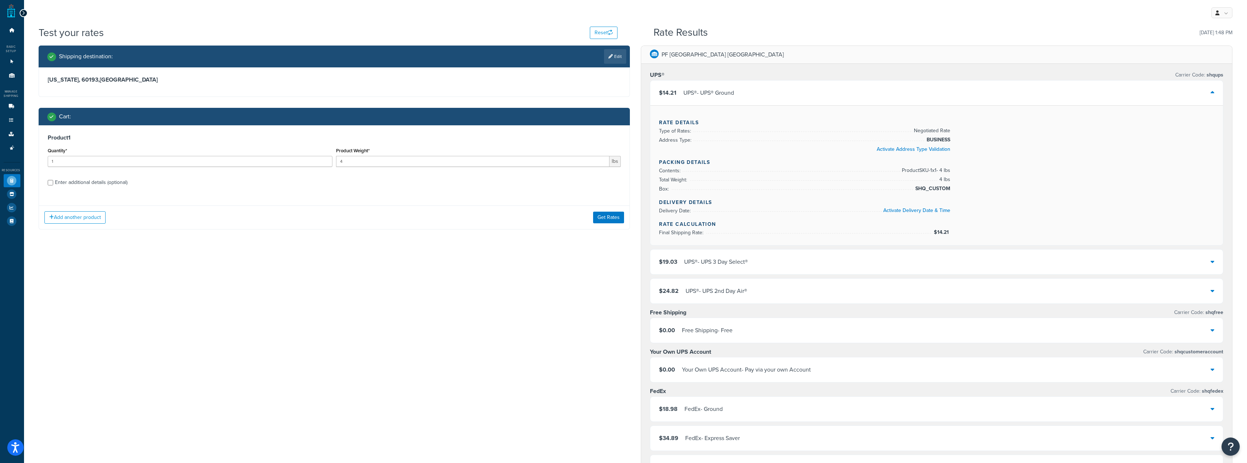
click at [71, 177] on div "Enter additional details (optional)" at bounding box center [91, 182] width 72 height 10
click at [53, 180] on input "Enter additional details (optional)" at bounding box center [50, 182] width 5 height 5
checkbox input "true"
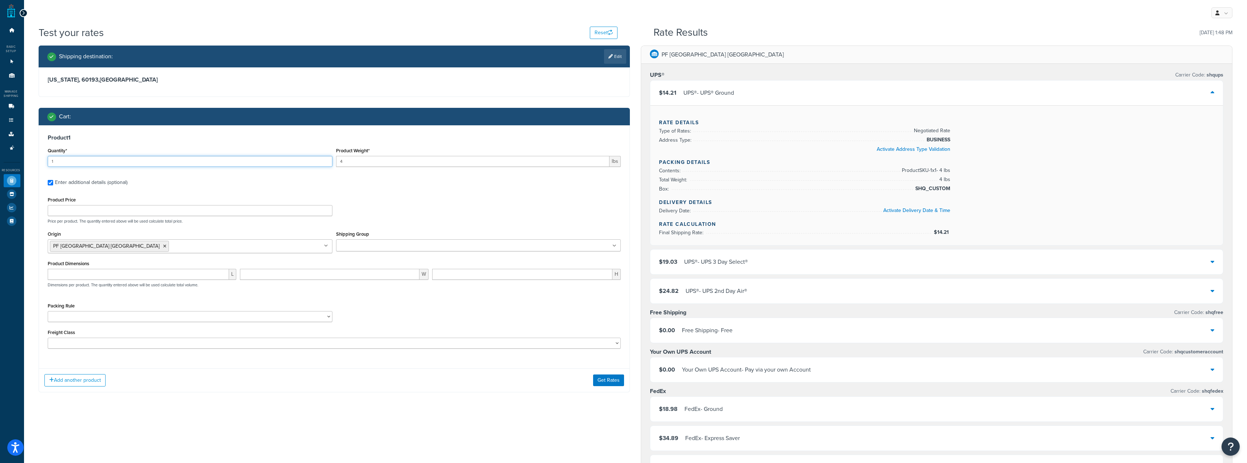
drag, startPoint x: 75, startPoint y: 160, endPoint x: 0, endPoint y: 156, distance: 74.8
click at [0, 156] on div "Dashboard Basic Setup Websites 1 Origins 11 Manage Shipping Carriers Carriers A…" at bounding box center [623, 386] width 1247 height 772
click at [248, 162] on input "1" at bounding box center [190, 161] width 285 height 11
drag, startPoint x: 262, startPoint y: 164, endPoint x: 18, endPoint y: 162, distance: 243.3
click at [20, 163] on div "Dashboard Basic Setup Websites 1 Origins 11 Manage Shipping Carriers Carriers A…" at bounding box center [623, 386] width 1247 height 772
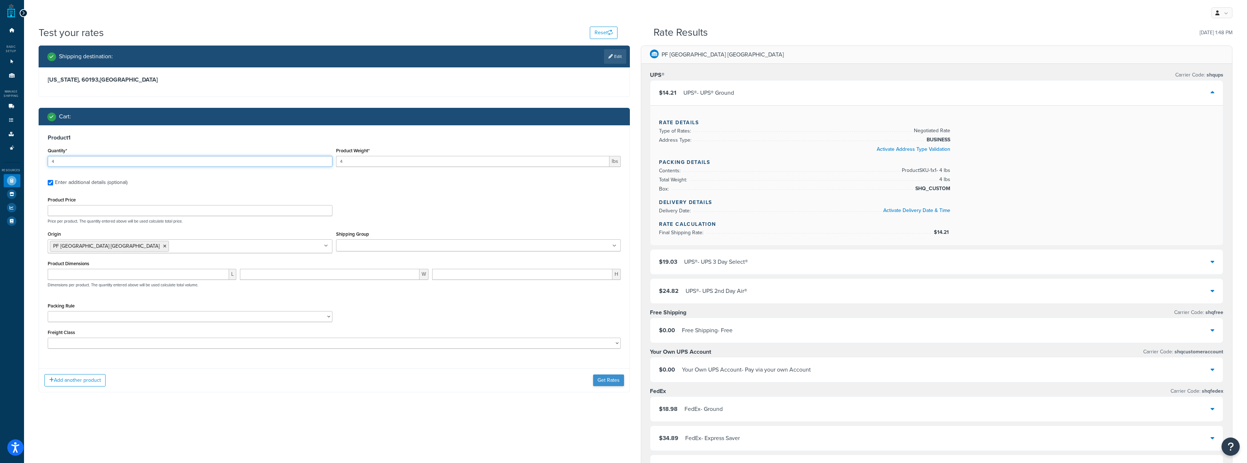
type input "4"
click at [598, 377] on button "Get Rates" at bounding box center [608, 380] width 31 height 12
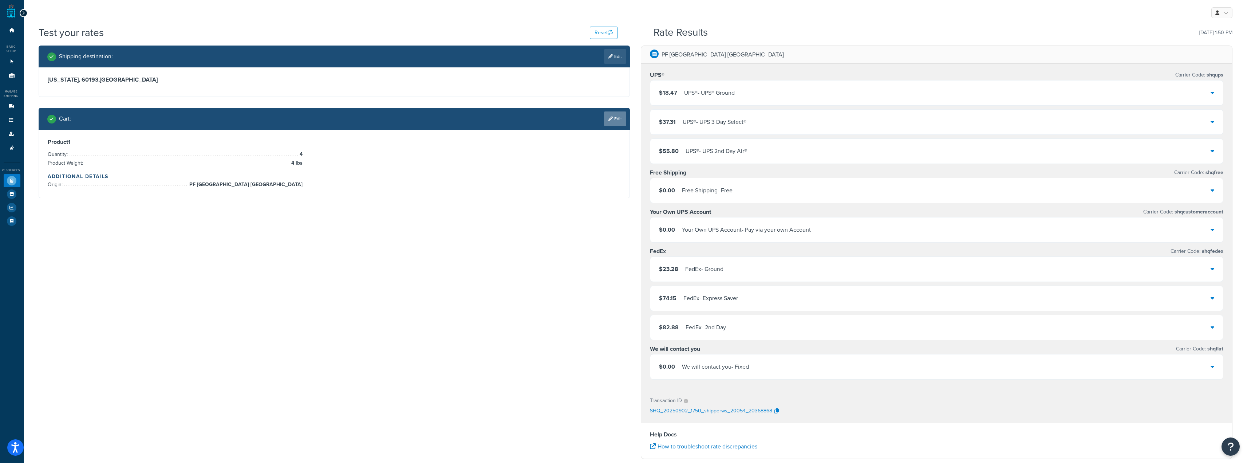
click at [612, 122] on link "Edit" at bounding box center [615, 118] width 22 height 15
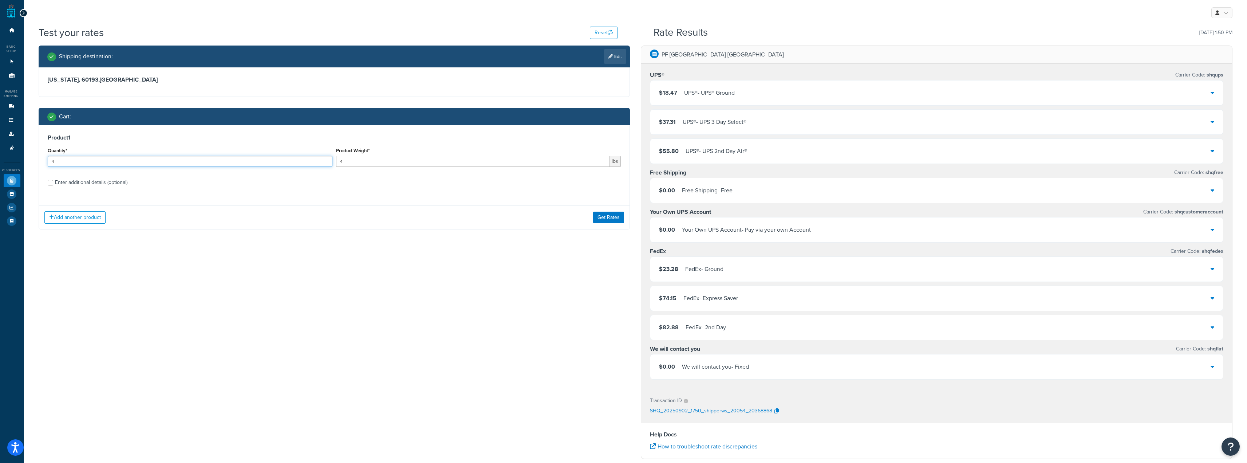
drag, startPoint x: 119, startPoint y: 164, endPoint x: 0, endPoint y: 138, distance: 122.2
click at [0, 139] on div "Dashboard Basic Setup Websites 1 Origins 11 Manage Shipping Carriers Carriers A…" at bounding box center [623, 316] width 1247 height 633
type input "25"
click at [608, 217] on button "Get Rates" at bounding box center [608, 218] width 31 height 12
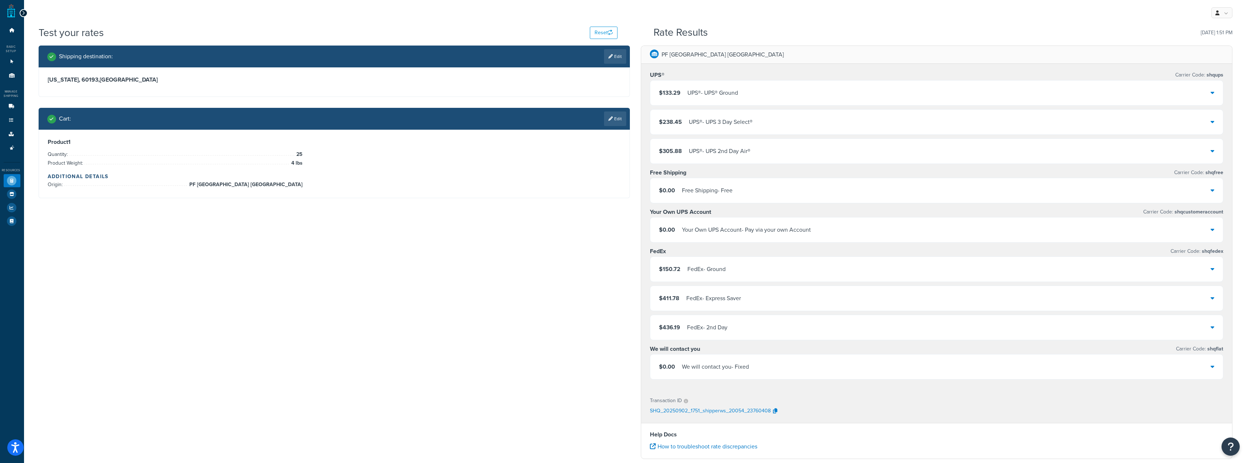
click at [728, 92] on div "UPS® - UPS® Ground" at bounding box center [713, 93] width 51 height 10
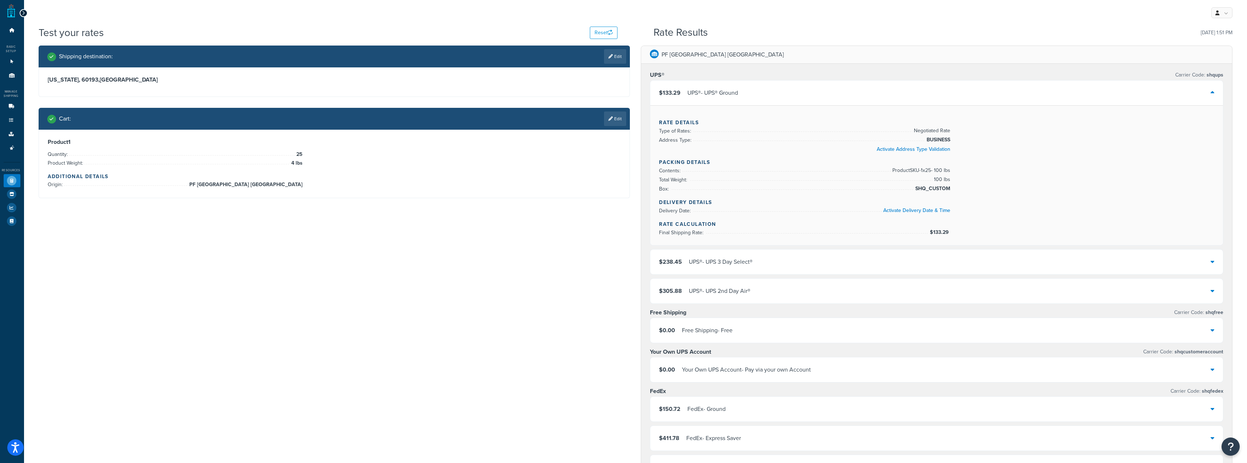
click at [729, 89] on div "UPS® - UPS® Ground" at bounding box center [713, 93] width 51 height 10
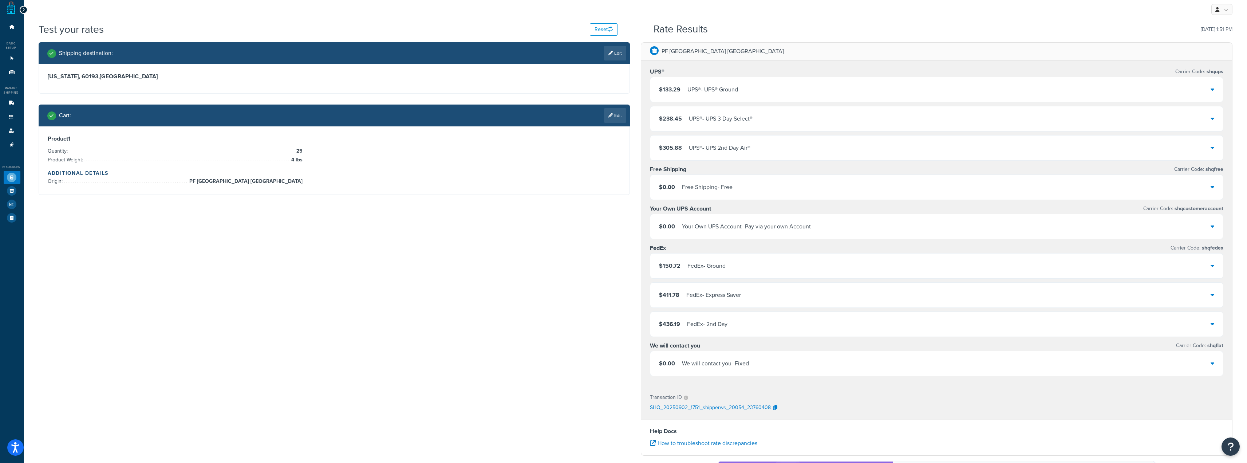
scroll to position [36, 0]
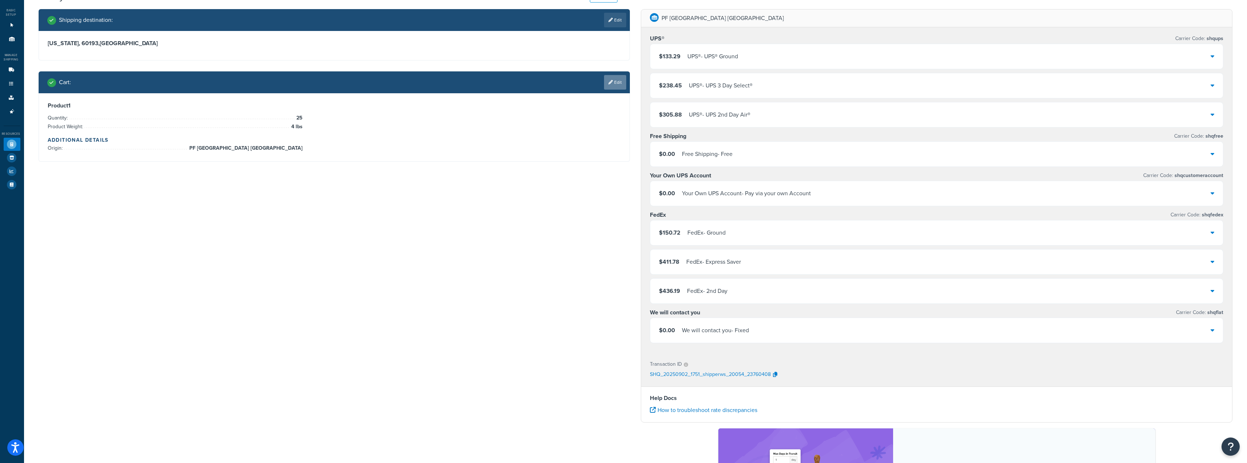
click at [609, 83] on icon at bounding box center [611, 82] width 4 height 4
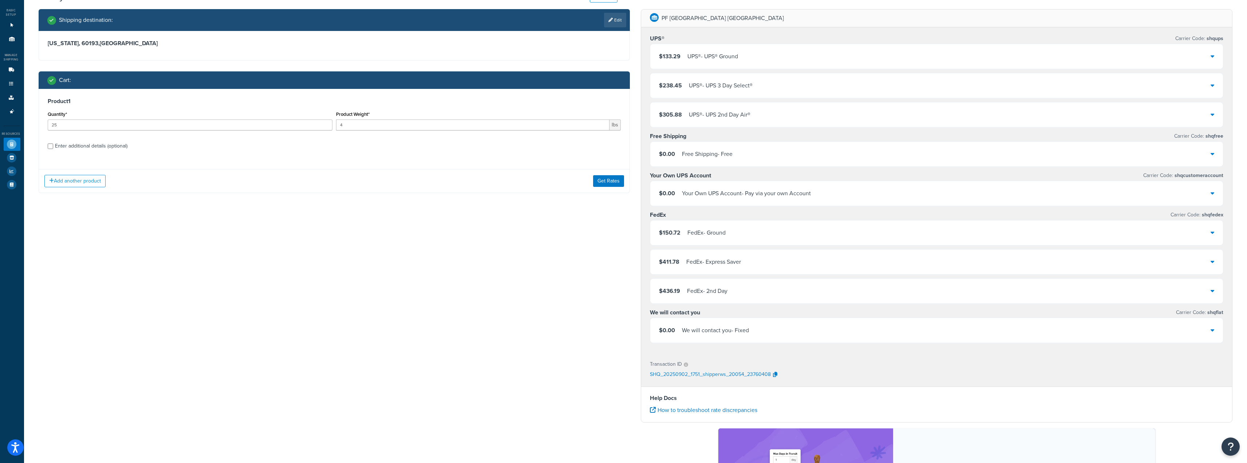
click at [94, 146] on div "Enter additional details (optional)" at bounding box center [91, 146] width 72 height 10
click at [53, 146] on input "Enter additional details (optional)" at bounding box center [50, 145] width 5 height 5
checkbox input "true"
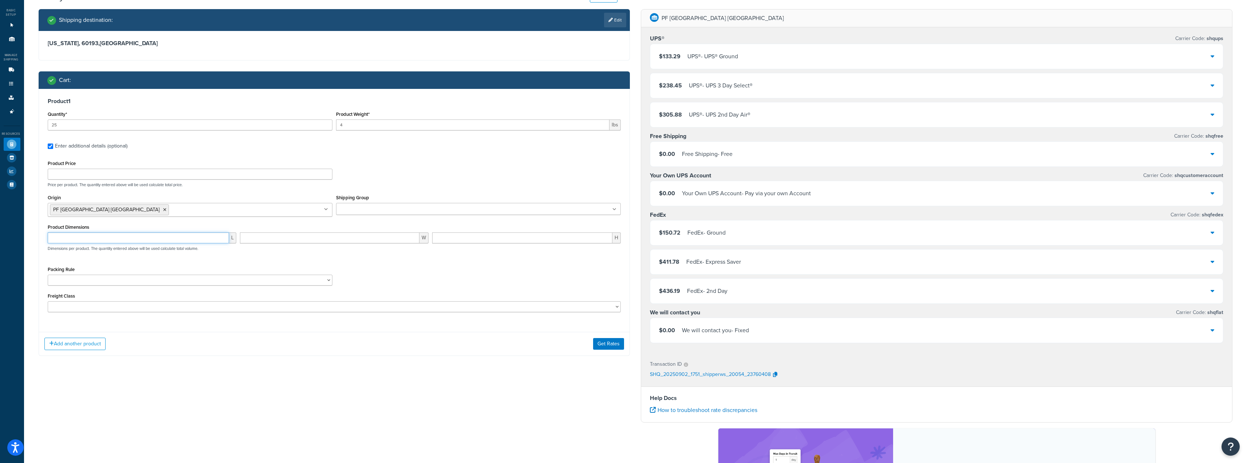
click at [145, 240] on input "number" at bounding box center [138, 237] width 181 height 11
type input "9.5"
drag, startPoint x: 86, startPoint y: 236, endPoint x: 0, endPoint y: 227, distance: 86.8
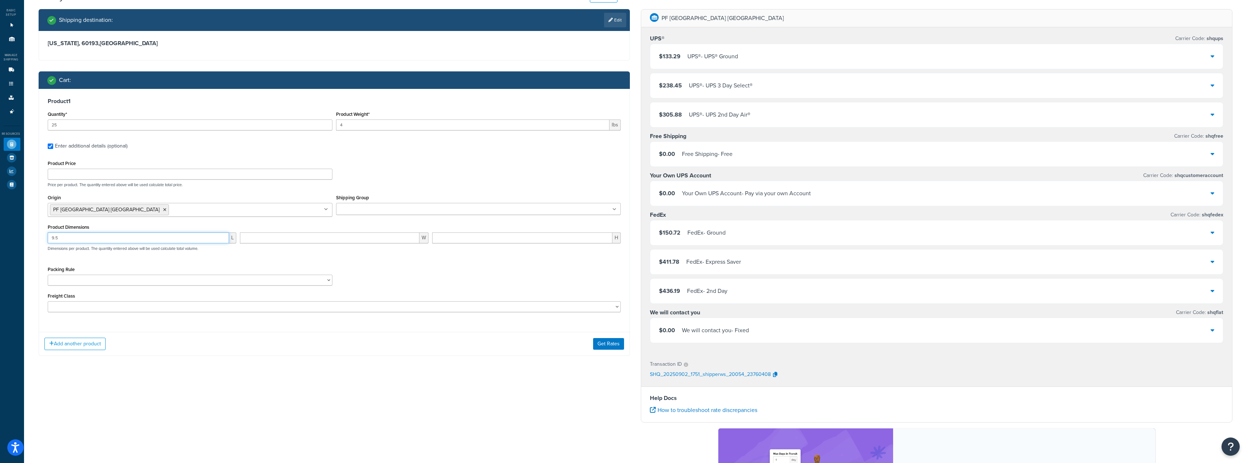
click at [0, 231] on div "Dashboard Basic Setup Websites 1 Origins 11 Manage Shipping Carriers Carriers A…" at bounding box center [623, 280] width 1247 height 633
click at [382, 127] on input "4" at bounding box center [473, 124] width 274 height 11
drag, startPoint x: 371, startPoint y: 123, endPoint x: 284, endPoint y: 115, distance: 88.1
click at [284, 115] on div "Quantity* 25 Product Weight* 4 lbs" at bounding box center [334, 122] width 577 height 27
drag, startPoint x: 112, startPoint y: 125, endPoint x: 0, endPoint y: 126, distance: 112.2
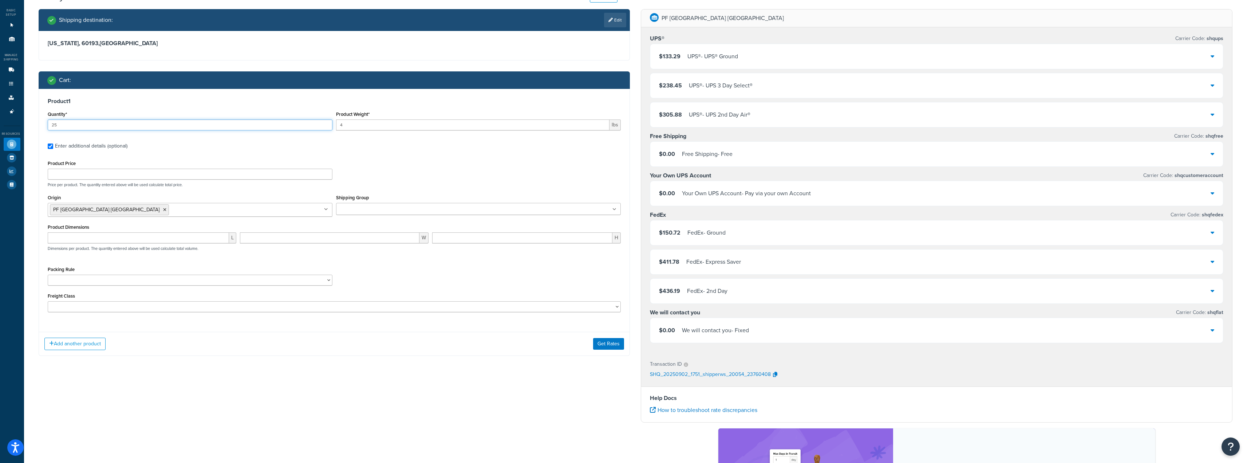
click at [0, 126] on div "Dashboard Basic Setup Websites 1 Origins 11 Manage Shipping Carriers Carriers A…" at bounding box center [623, 280] width 1247 height 633
type input "10"
click at [615, 345] on button "Get Rates" at bounding box center [608, 344] width 31 height 12
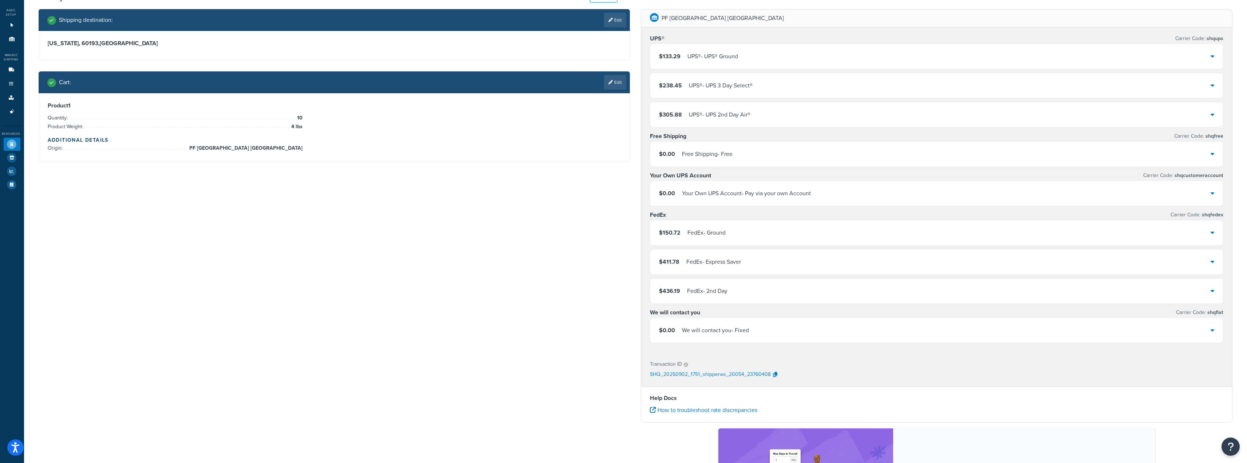
scroll to position [0, 0]
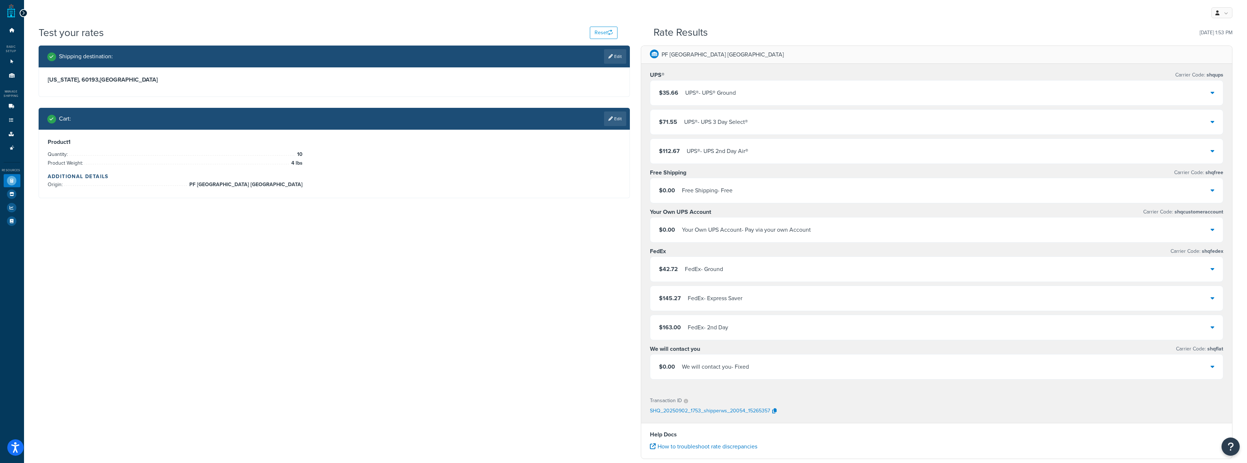
click at [733, 85] on div "$35.66 UPS® - UPS® Ground" at bounding box center [936, 92] width 573 height 25
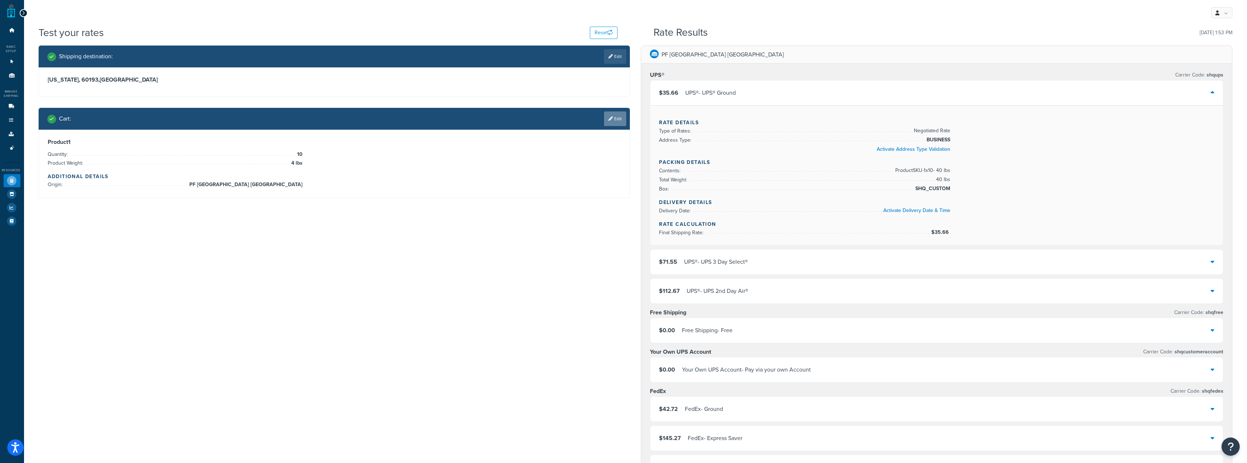
click at [617, 123] on link "Edit" at bounding box center [615, 118] width 22 height 15
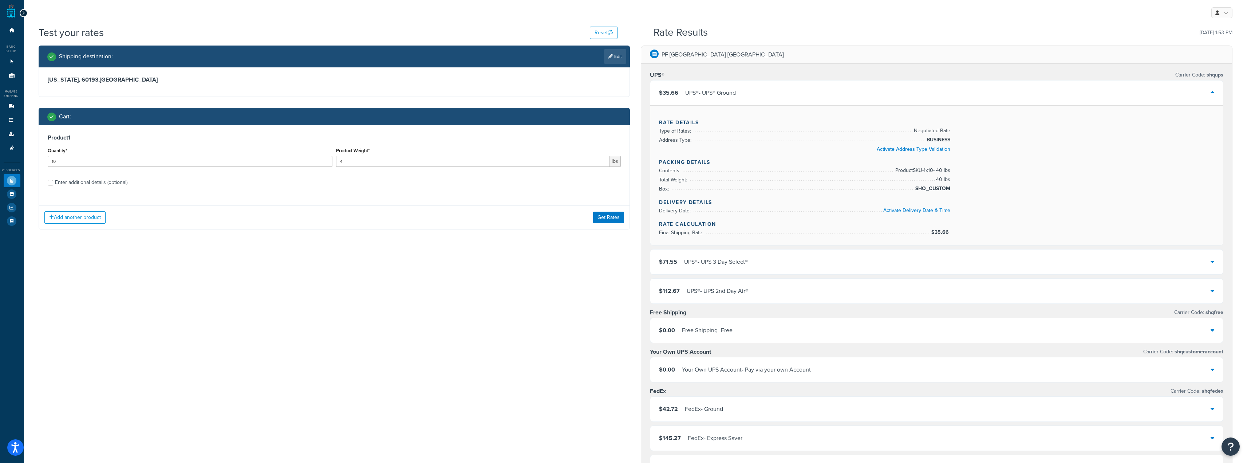
drag, startPoint x: 44, startPoint y: 185, endPoint x: 55, endPoint y: 183, distance: 10.7
click at [47, 184] on div "Product 1 Quantity* 10 Product Weight* 4 lbs Enter additional details (optional)" at bounding box center [334, 162] width 591 height 75
click at [55, 183] on div "Enter additional details (optional)" at bounding box center [91, 182] width 72 height 10
click at [53, 183] on input "Enter additional details (optional)" at bounding box center [50, 182] width 5 height 5
checkbox input "true"
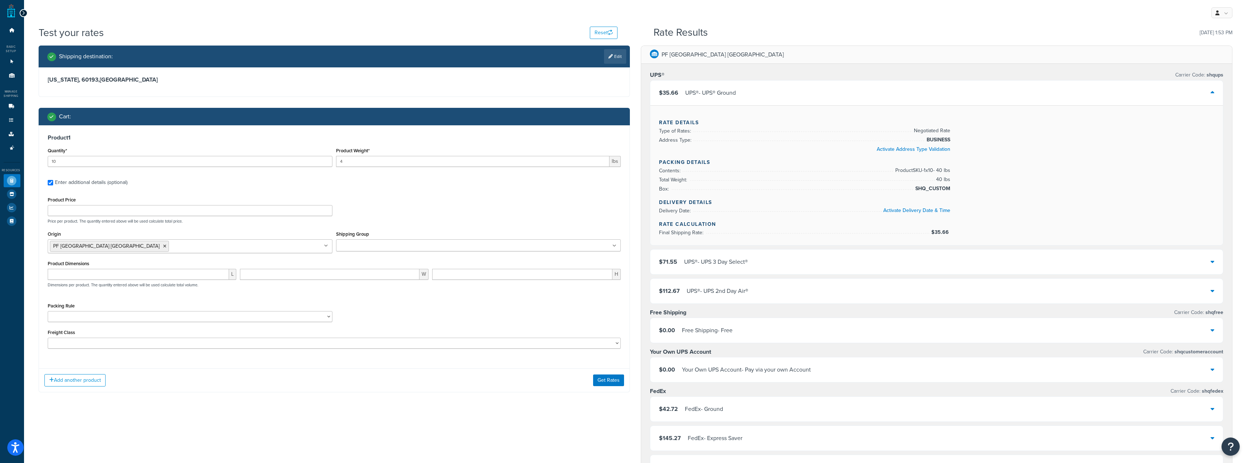
click at [86, 204] on div "Product Price" at bounding box center [190, 205] width 285 height 21
click at [89, 212] on input "Product Price" at bounding box center [190, 210] width 285 height 11
click at [154, 270] on input "number" at bounding box center [138, 274] width 181 height 11
type input "9.5"
click at [344, 274] on input "number" at bounding box center [330, 274] width 180 height 11
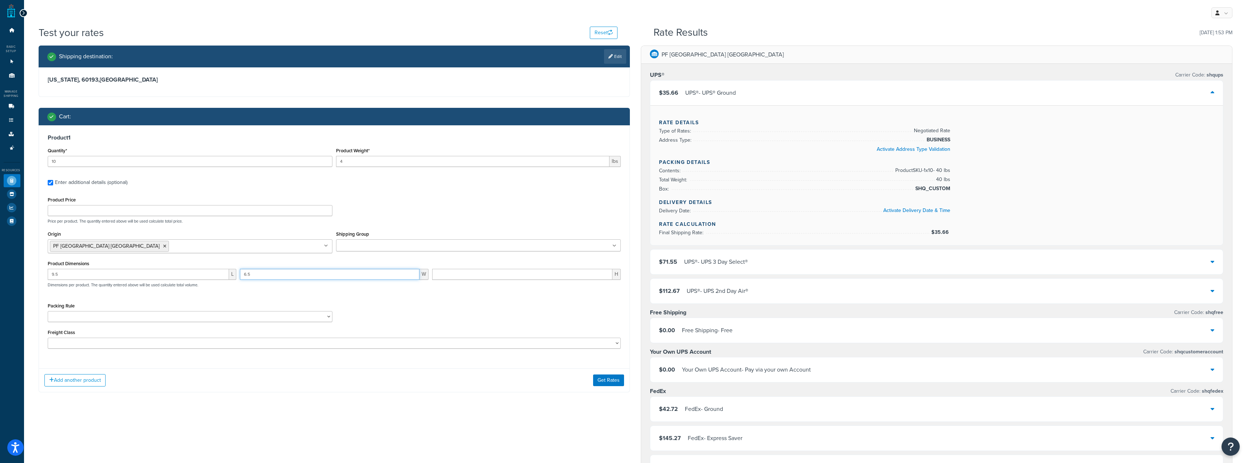
type input "6.5"
click at [467, 278] on input "number" at bounding box center [522, 274] width 180 height 11
type input "2.5"
click at [615, 378] on button "Get Rates" at bounding box center [608, 380] width 31 height 12
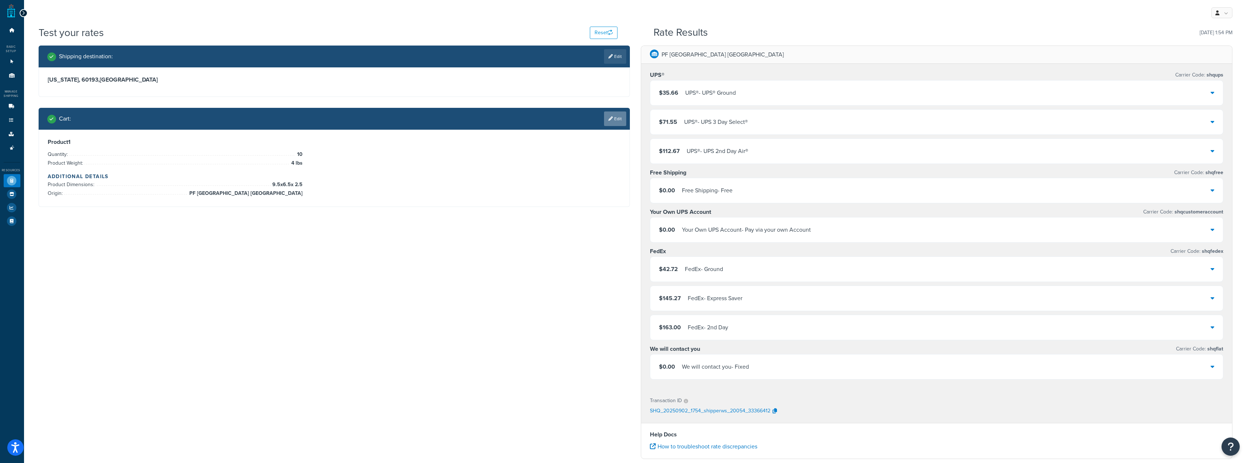
click at [610, 116] on link "Edit" at bounding box center [615, 118] width 22 height 15
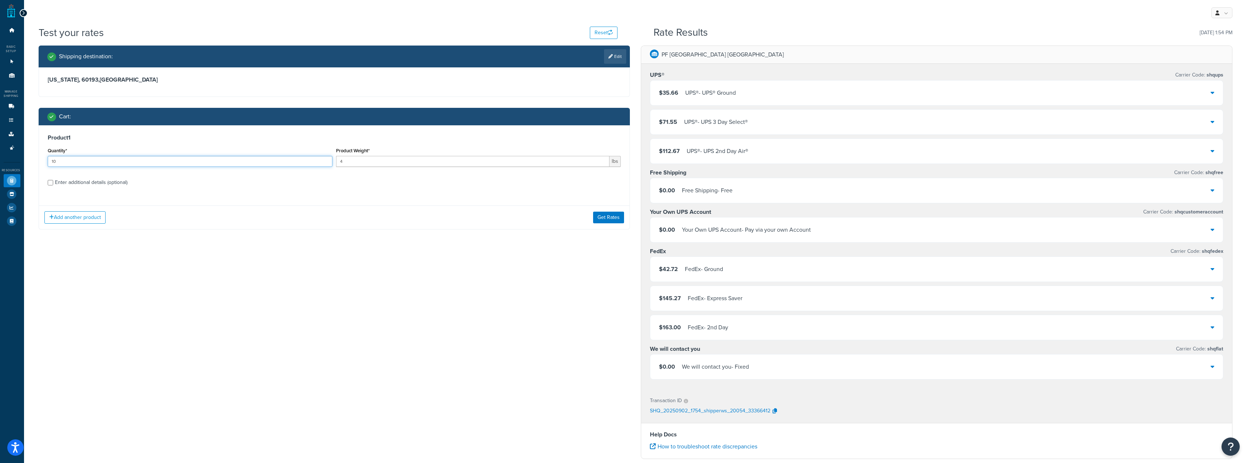
drag, startPoint x: 83, startPoint y: 162, endPoint x: 0, endPoint y: 160, distance: 82.7
click at [0, 161] on div "Dashboard Basic Setup Websites 1 Origins 11 Manage Shipping Carriers Carriers A…" at bounding box center [623, 316] width 1247 height 633
type input "1"
click at [612, 213] on button "Get Rates" at bounding box center [608, 218] width 31 height 12
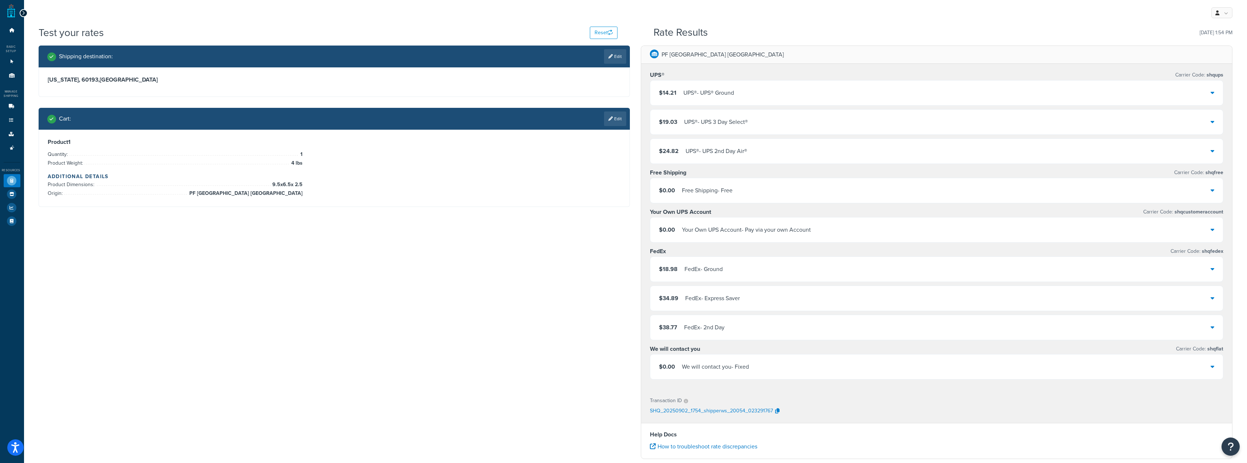
click at [784, 89] on div "$14.21 UPS® - UPS® Ground" at bounding box center [936, 92] width 573 height 25
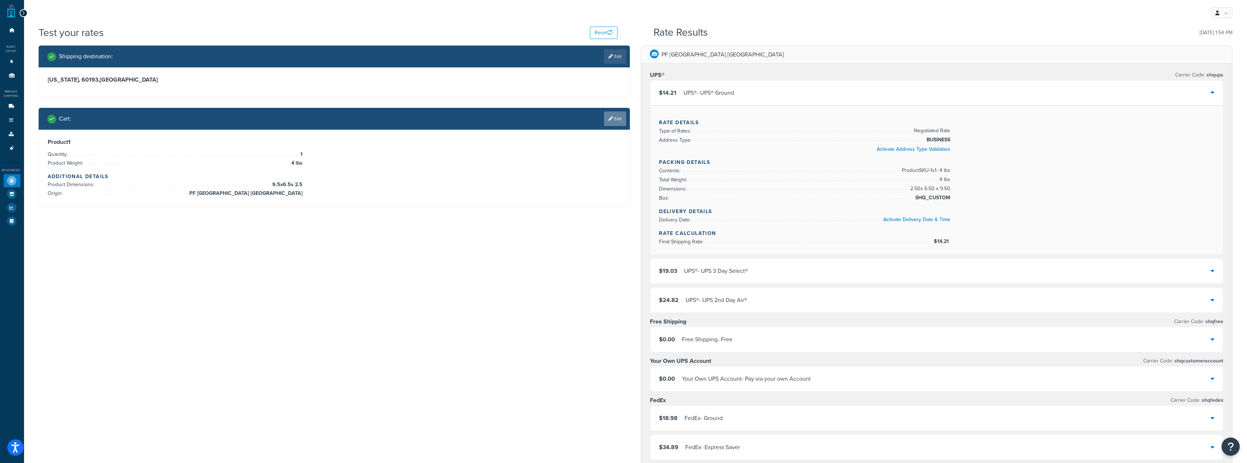
click at [609, 119] on icon at bounding box center [611, 119] width 4 height 4
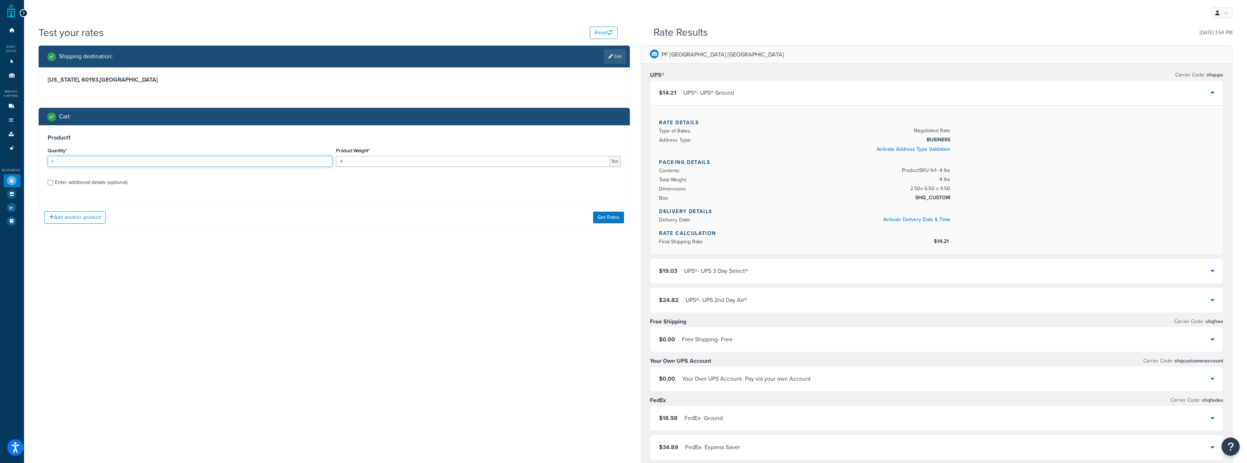
drag, startPoint x: 224, startPoint y: 163, endPoint x: 0, endPoint y: 188, distance: 225.4
click at [7, 190] on div "Dashboard Basic Setup Websites 1 Origins 11 Manage Shipping Carriers Carriers A…" at bounding box center [623, 391] width 1247 height 782
type input "4"
click at [612, 218] on button "Get Rates" at bounding box center [608, 218] width 31 height 12
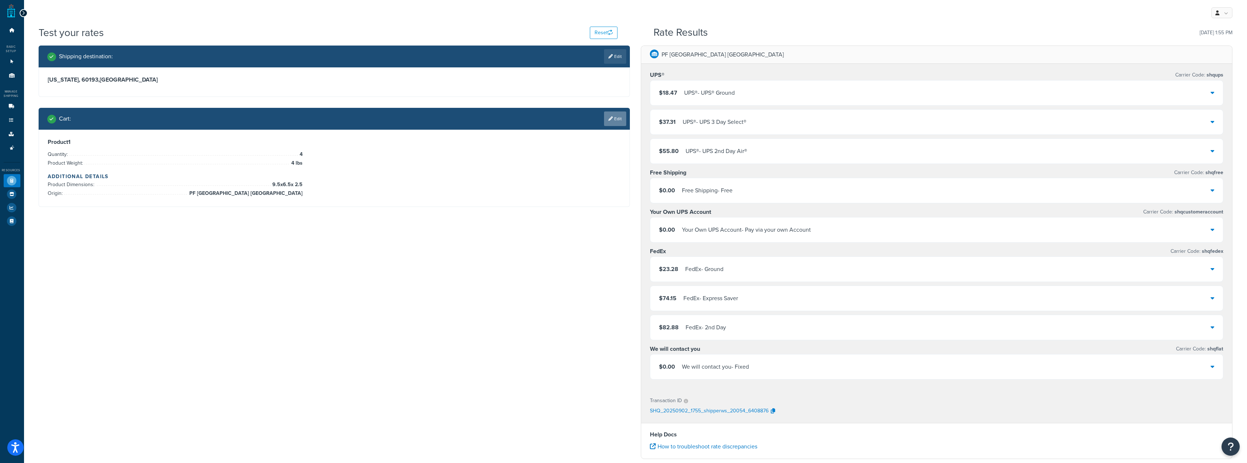
click at [615, 118] on link "Edit" at bounding box center [615, 118] width 22 height 15
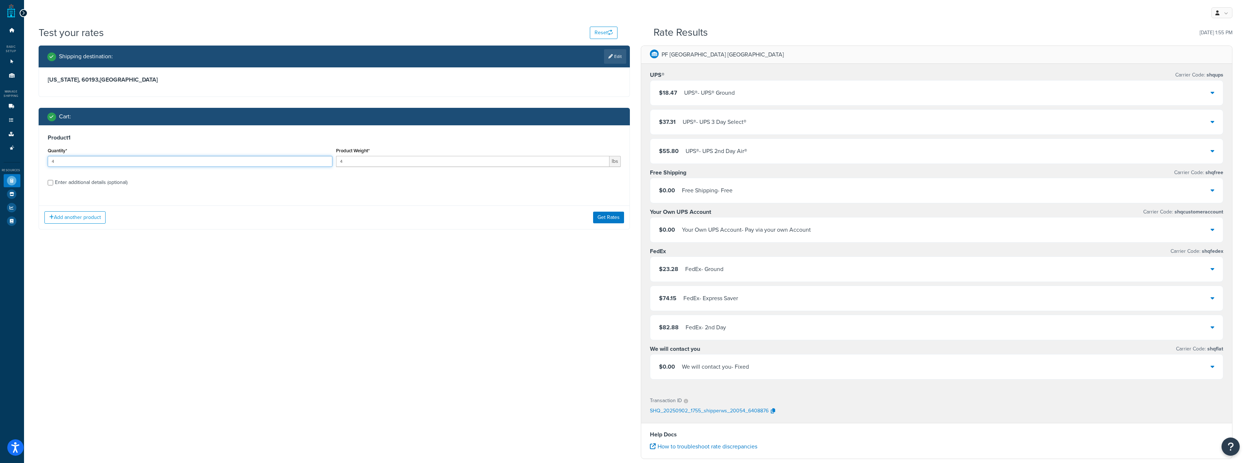
drag, startPoint x: 67, startPoint y: 163, endPoint x: 0, endPoint y: 167, distance: 67.5
click at [0, 167] on div "Dashboard Basic Setup Websites 1 Origins 11 Manage Shipping Carriers Carriers A…" at bounding box center [623, 316] width 1247 height 633
type input "1"
type input "25"
click at [596, 220] on button "Get Rates" at bounding box center [608, 218] width 31 height 12
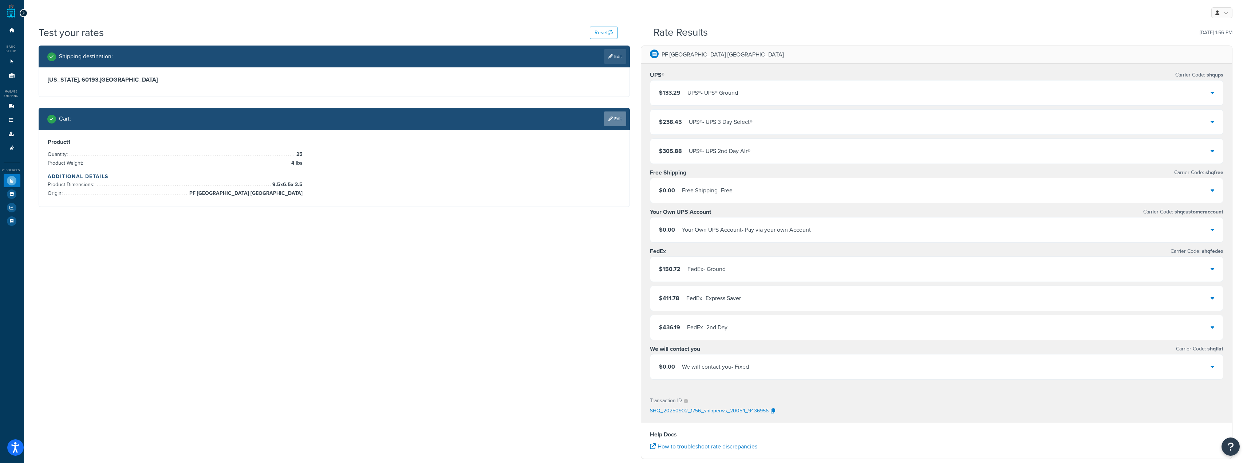
click at [611, 124] on link "Edit" at bounding box center [615, 118] width 22 height 15
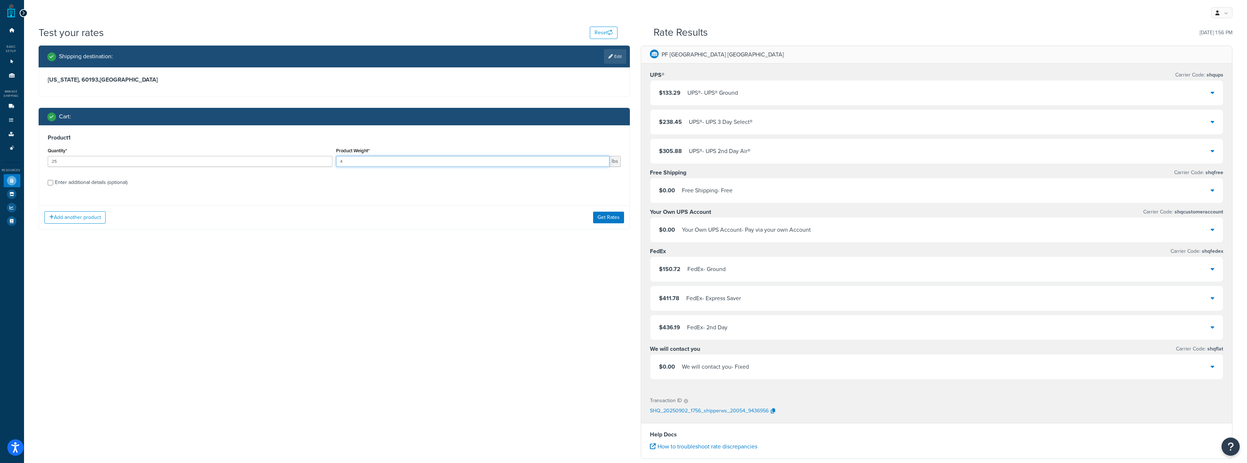
click at [323, 161] on div "Quantity* 25 Product Weight* 4 lbs" at bounding box center [334, 159] width 577 height 27
type input "10"
click at [604, 216] on button "Get Rates" at bounding box center [608, 218] width 31 height 12
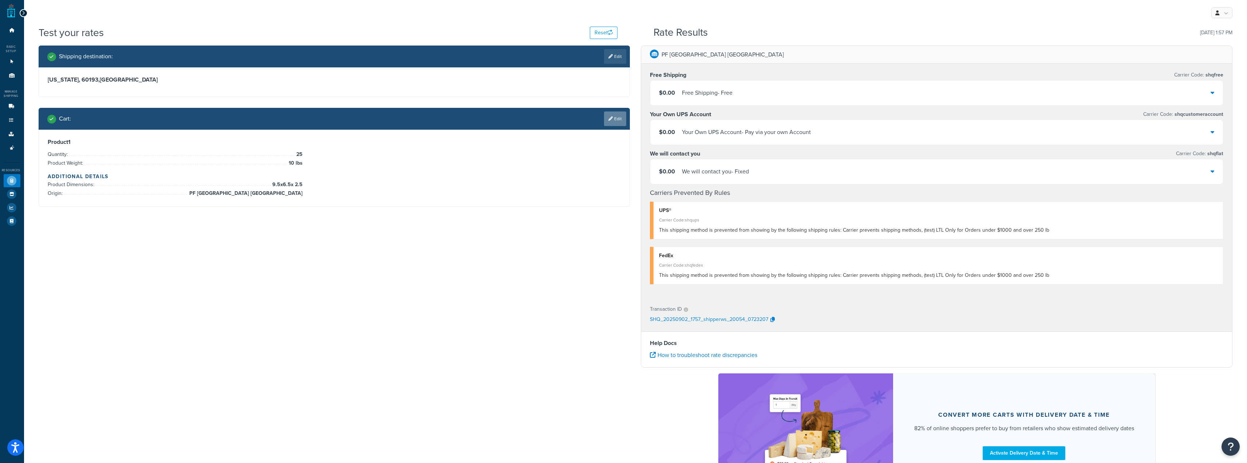
click at [620, 112] on link "Edit" at bounding box center [615, 118] width 22 height 15
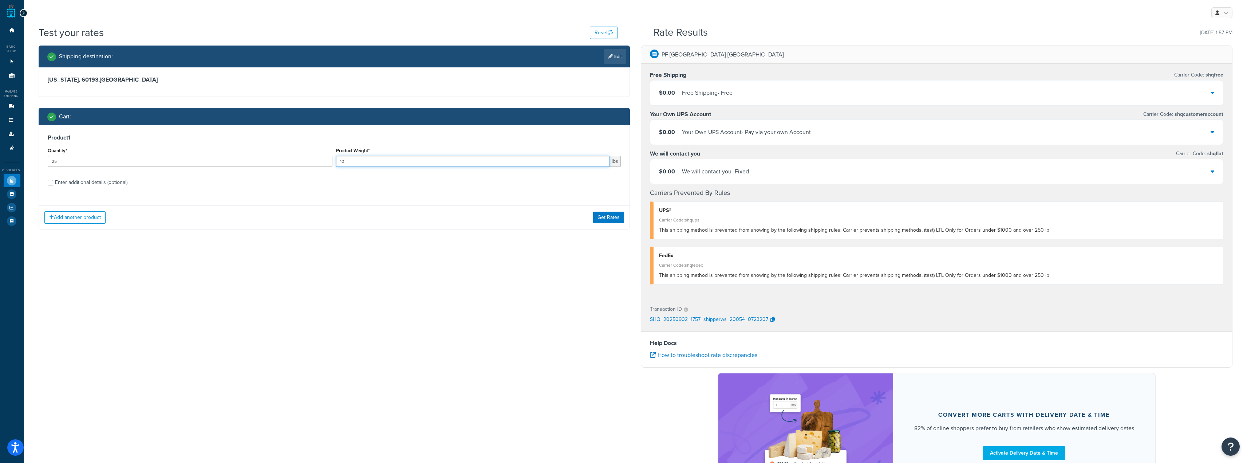
drag, startPoint x: 369, startPoint y: 161, endPoint x: 283, endPoint y: 154, distance: 85.9
click at [308, 161] on div "Quantity* 25 Product Weight* 10 lbs" at bounding box center [334, 159] width 577 height 27
type input "4"
drag, startPoint x: 170, startPoint y: 161, endPoint x: 0, endPoint y: 170, distance: 170.7
click at [0, 181] on div "Dashboard Basic Setup Websites 1 Origins 11 Manage Shipping Carriers Carriers A…" at bounding box center [623, 270] width 1247 height 541
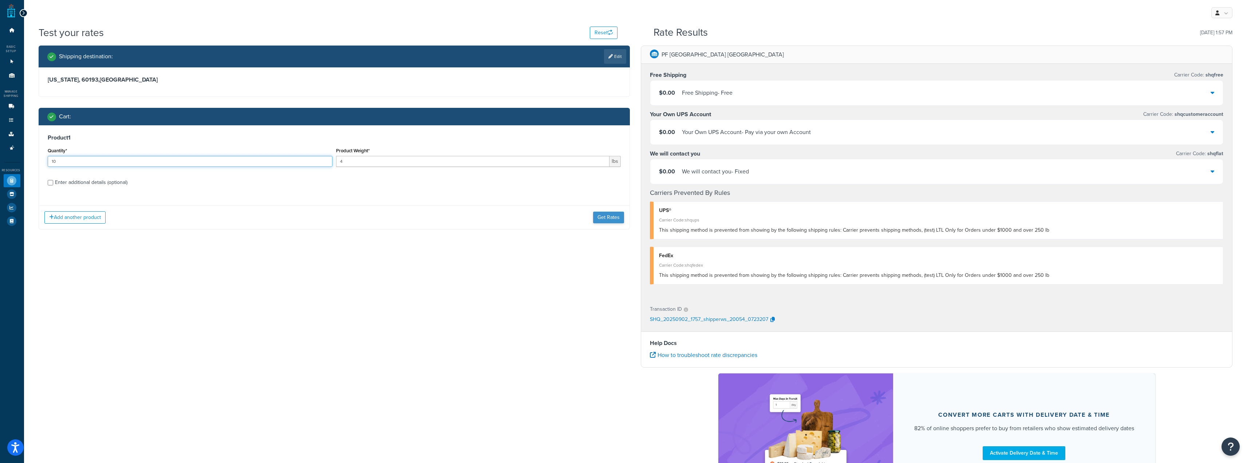
type input "10"
click at [617, 220] on button "Get Rates" at bounding box center [608, 218] width 31 height 12
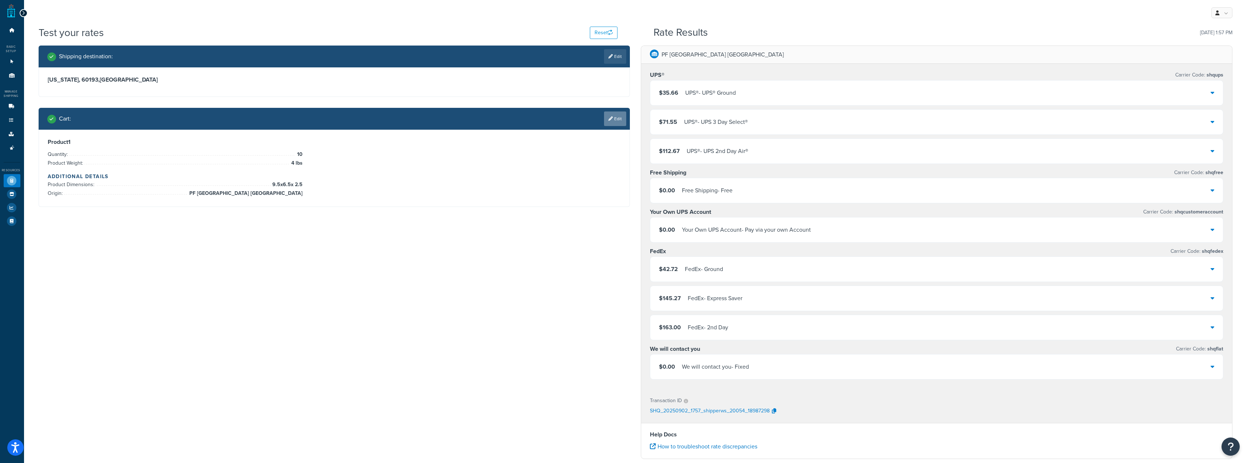
click at [622, 120] on link "Edit" at bounding box center [615, 118] width 22 height 15
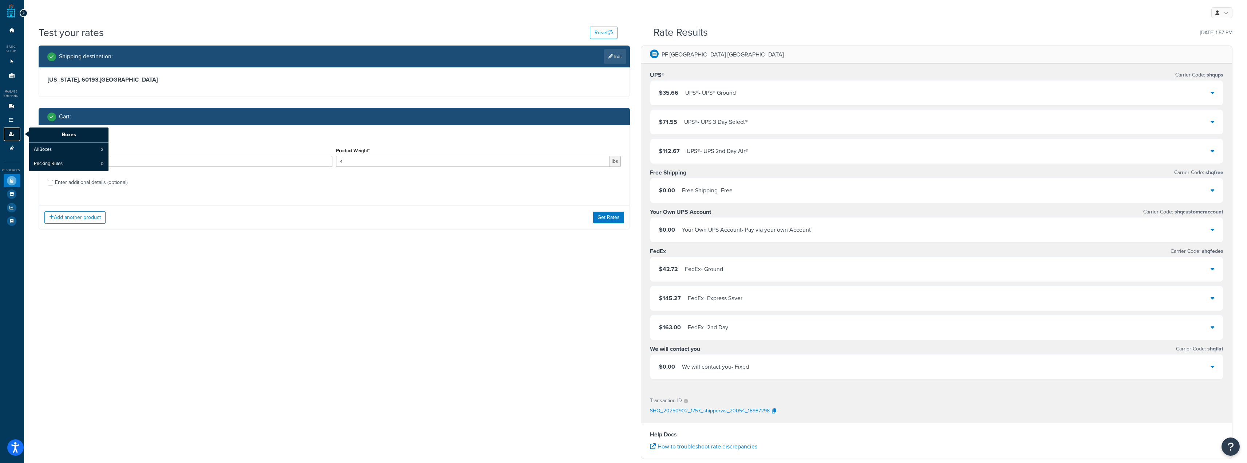
click at [6, 137] on link "Boxes" at bounding box center [12, 133] width 17 height 13
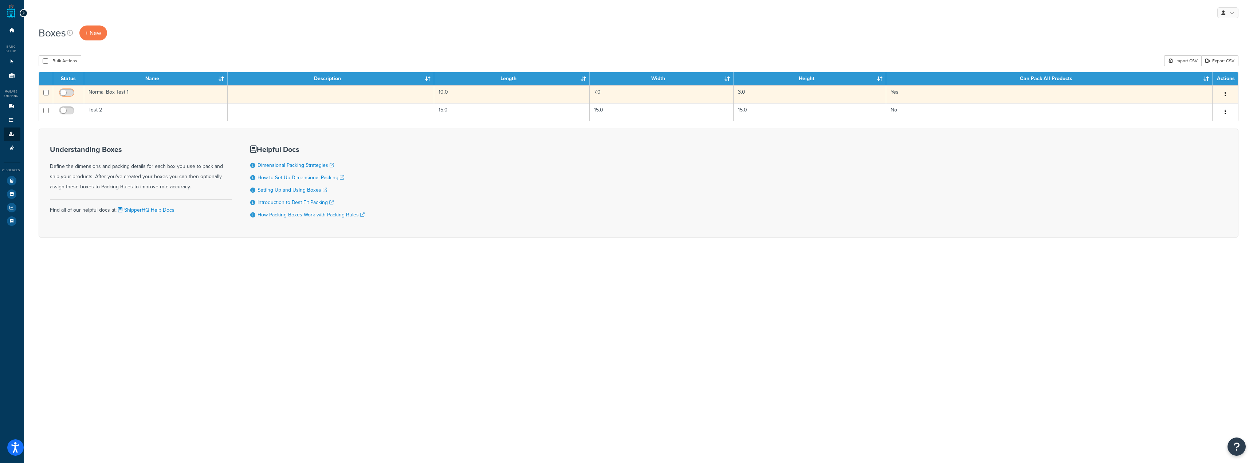
click at [66, 90] on span at bounding box center [66, 93] width 15 height 9
click at [66, 90] on input "checkbox" at bounding box center [68, 94] width 20 height 9
checkbox input "true"
click at [129, 93] on td "Normal Box Test 1" at bounding box center [156, 94] width 144 height 18
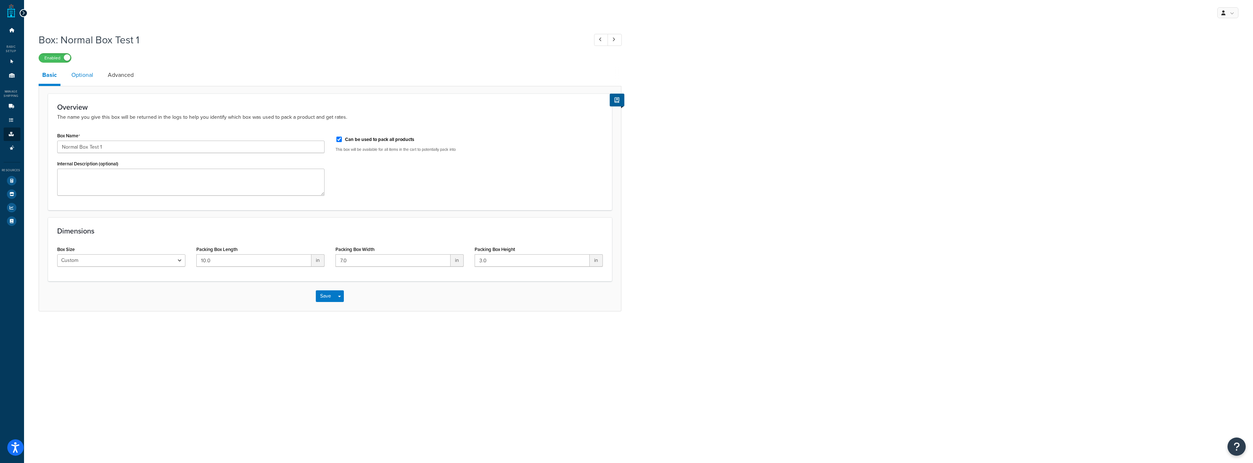
click at [89, 80] on link "Optional" at bounding box center [82, 74] width 29 height 17
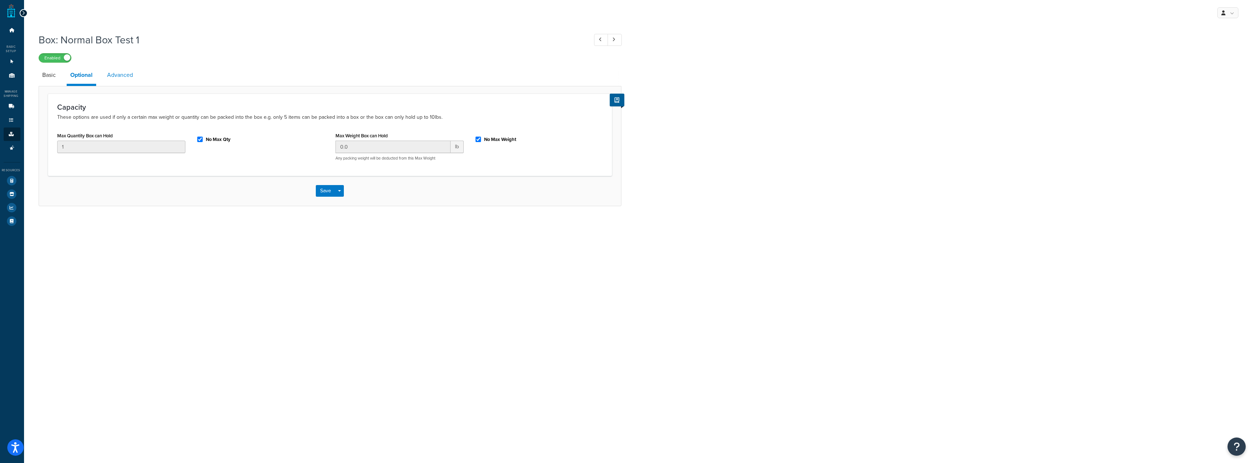
click at [127, 78] on link "Advanced" at bounding box center [119, 74] width 33 height 17
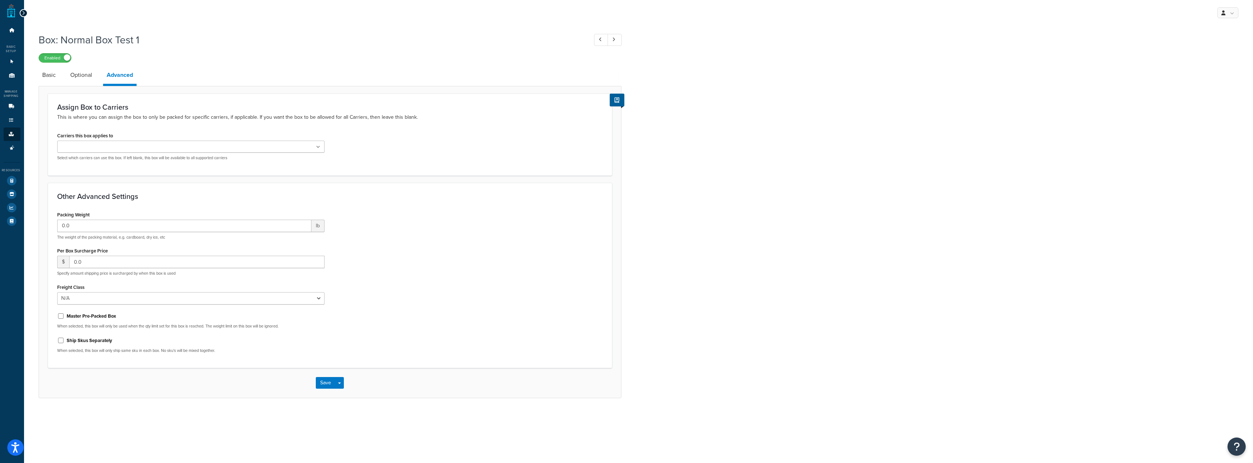
click at [87, 339] on label "Ship Skus Separately" at bounding box center [90, 340] width 46 height 7
click at [64, 339] on input "Ship Skus Separately" at bounding box center [60, 340] width 7 height 5
checkbox input "true"
click at [78, 317] on label "Master Pre-Packed Box" at bounding box center [92, 316] width 50 height 7
click at [64, 317] on input "Master Pre-Packed Box" at bounding box center [60, 315] width 7 height 5
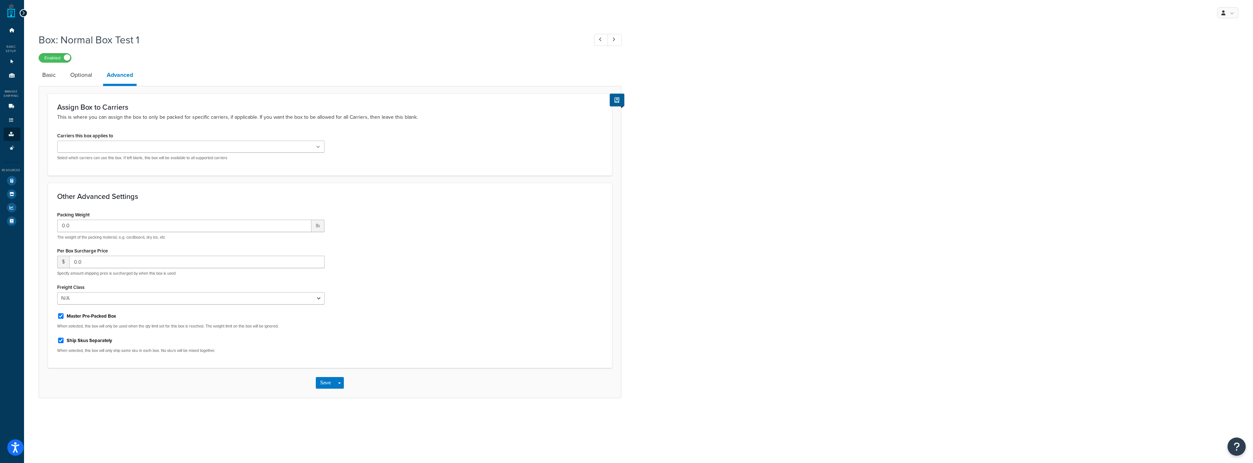
click at [78, 317] on label "Master Pre-Packed Box" at bounding box center [92, 316] width 50 height 7
click at [64, 317] on input "Master Pre-Packed Box" at bounding box center [60, 315] width 7 height 5
checkbox input "false"
click at [322, 384] on button "Save" at bounding box center [326, 383] width 20 height 12
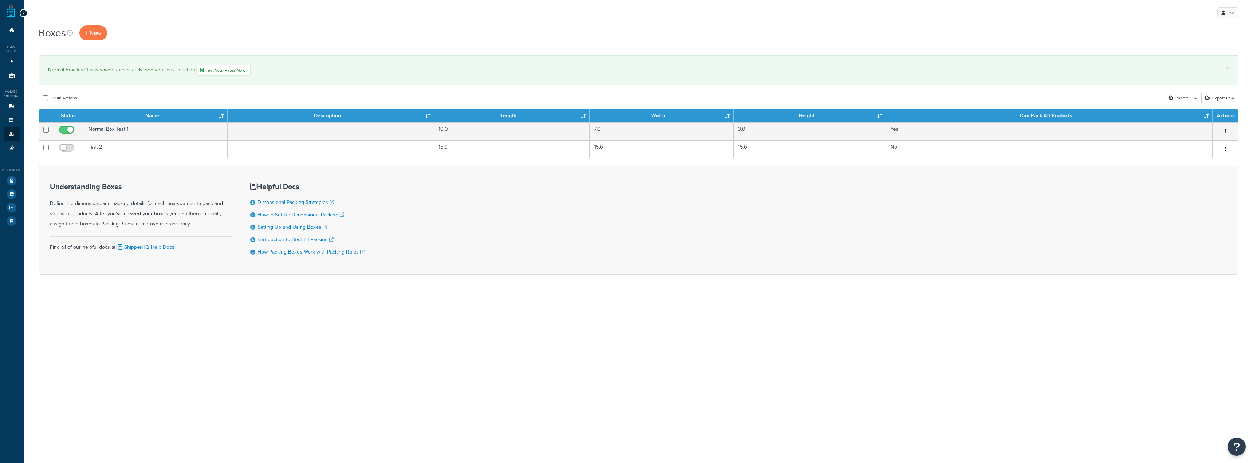
click at [13, 179] on icon at bounding box center [11, 180] width 9 height 9
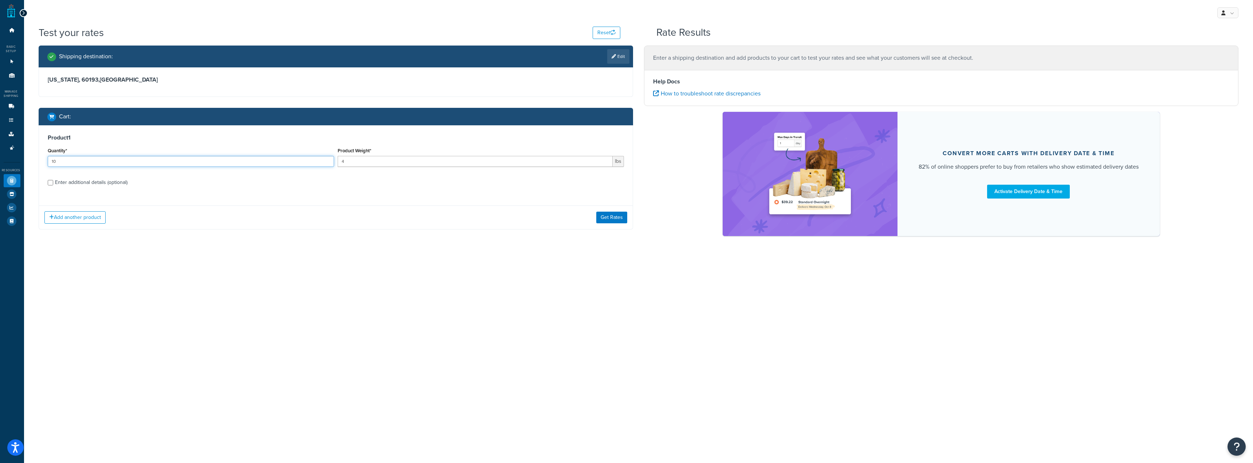
drag, startPoint x: 163, startPoint y: 161, endPoint x: 10, endPoint y: 165, distance: 153.0
click at [98, 161] on input "10" at bounding box center [191, 161] width 286 height 11
type input "1"
click at [616, 219] on button "Get Rates" at bounding box center [611, 218] width 31 height 12
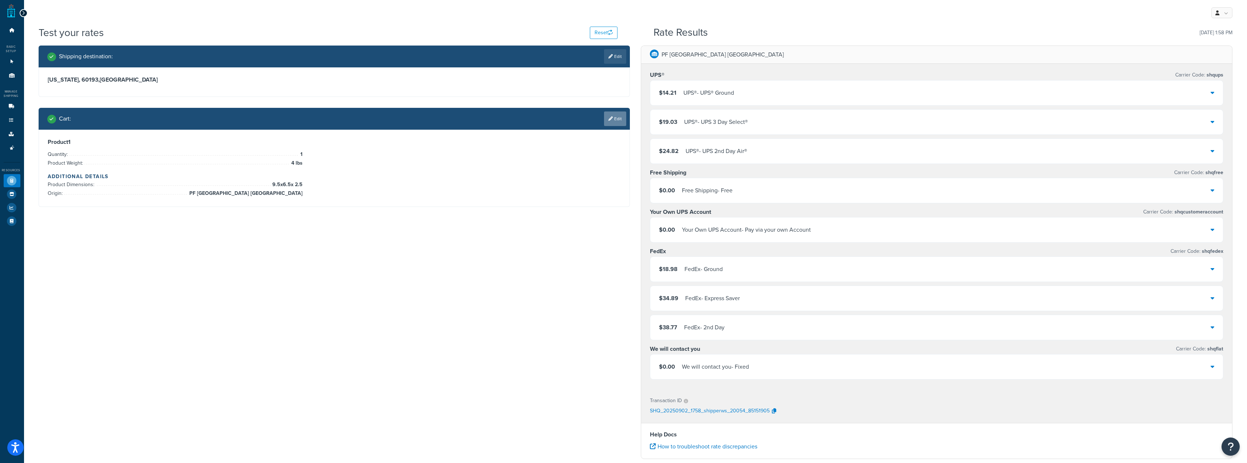
click at [616, 123] on link "Edit" at bounding box center [615, 118] width 22 height 15
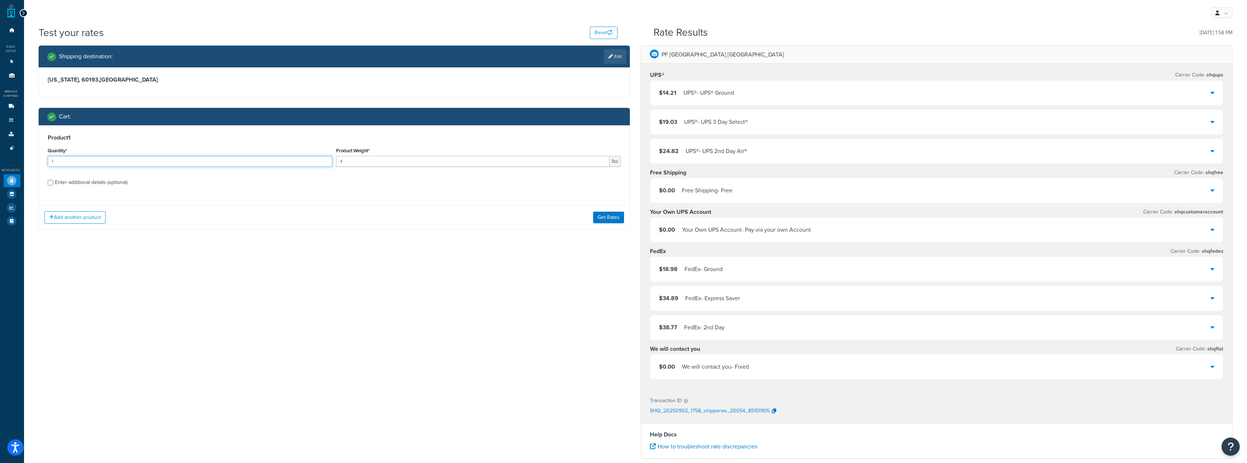
click at [285, 166] on input "1" at bounding box center [190, 161] width 285 height 11
type input "2"
type input "4"
click at [614, 219] on button "Get Rates" at bounding box center [608, 218] width 31 height 12
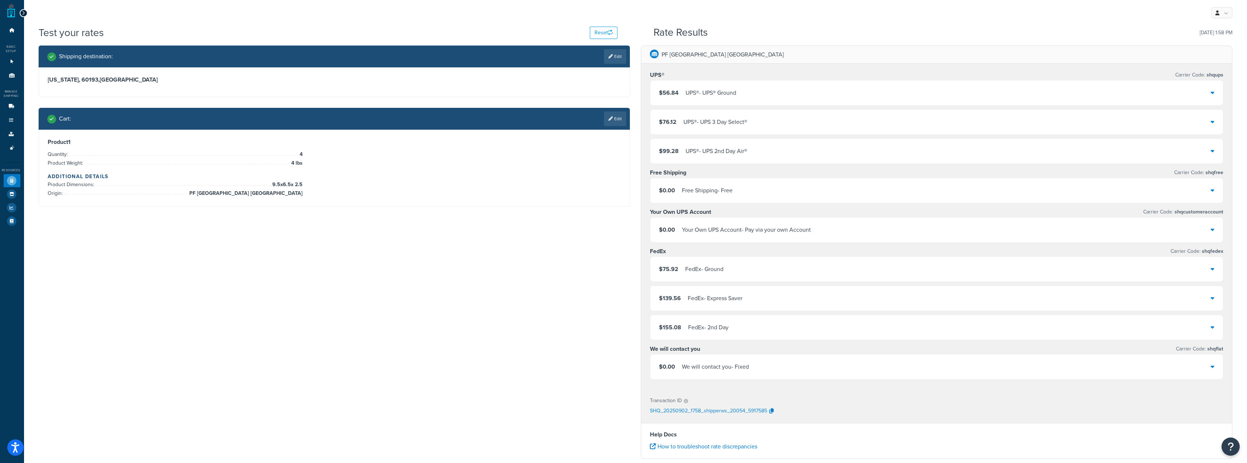
click at [553, 249] on div "Shipping destination : Edit Illinois, 60193 , United States Cart : Edit Product…" at bounding box center [635, 321] width 1205 height 551
click at [753, 90] on div "$56.84 UPS® - UPS® Ground" at bounding box center [936, 92] width 573 height 25
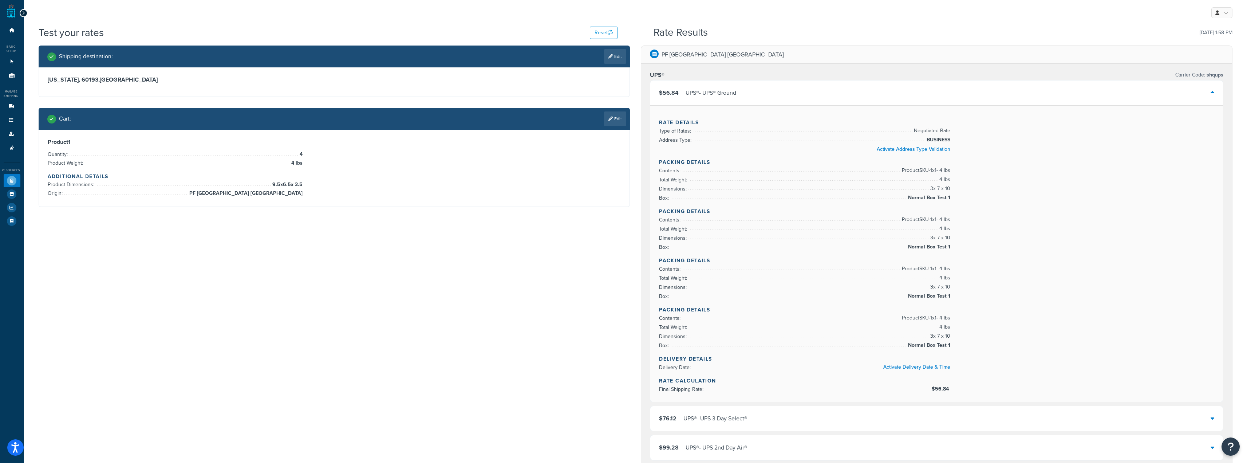
click at [840, 89] on div "$56.84 UPS® - UPS® Ground" at bounding box center [936, 92] width 573 height 25
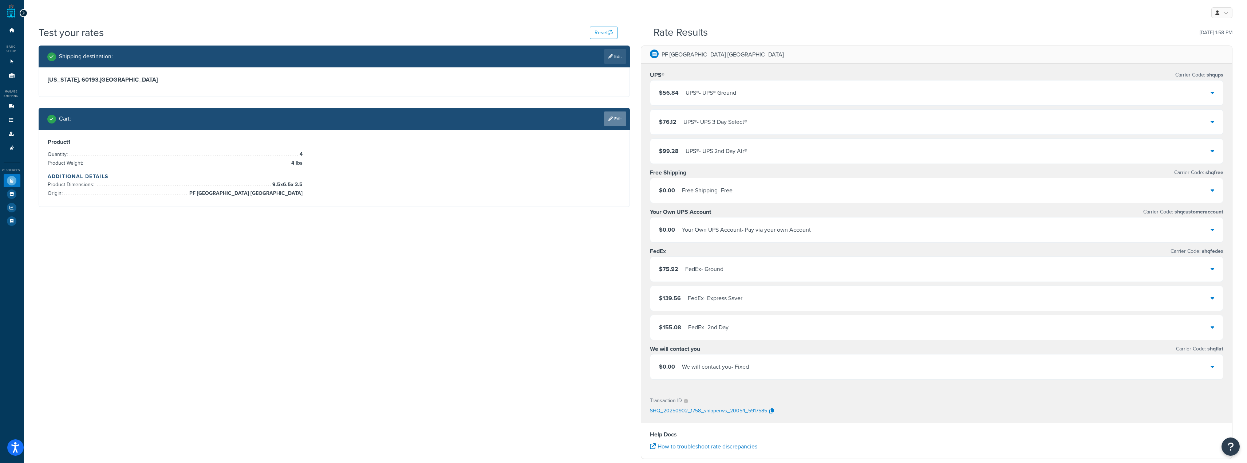
click at [609, 123] on link "Edit" at bounding box center [615, 118] width 22 height 15
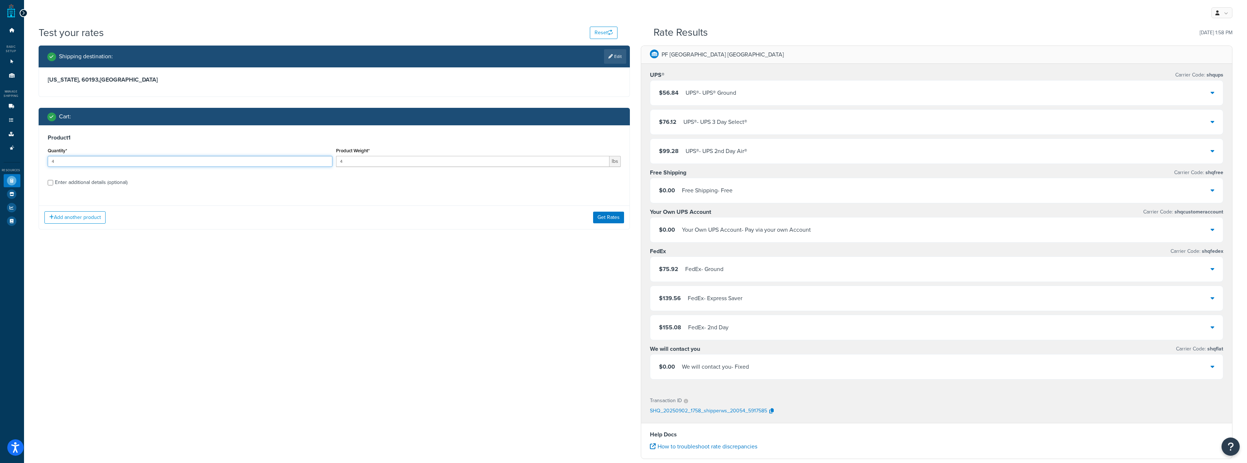
drag, startPoint x: 208, startPoint y: 163, endPoint x: 0, endPoint y: 227, distance: 217.7
click at [0, 210] on div "Dashboard Basic Setup Websites 1 Origins 11 Manage Shipping Carriers Carriers A…" at bounding box center [623, 316] width 1247 height 633
type input "10"
click at [601, 214] on button "Get Rates" at bounding box center [608, 218] width 31 height 12
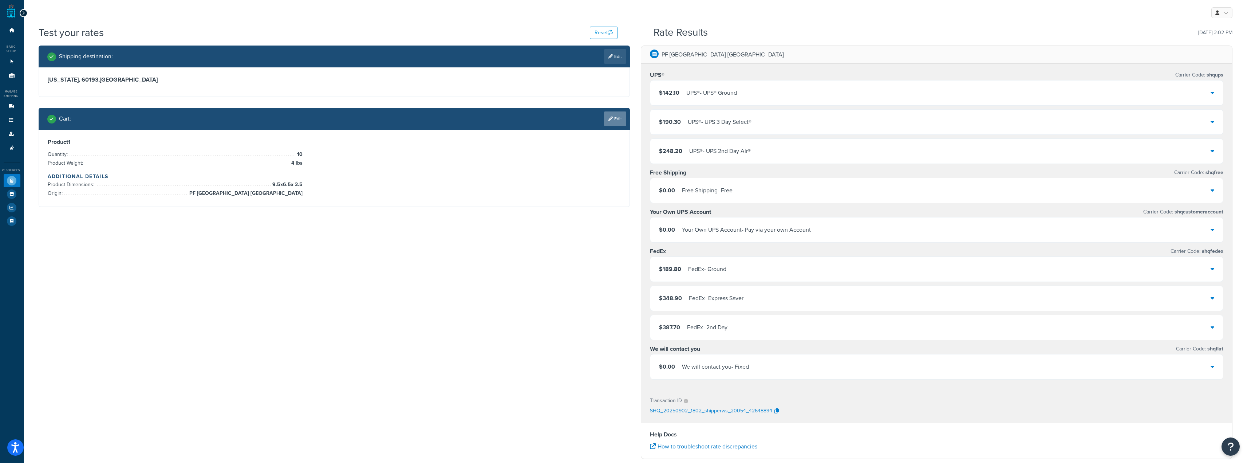
click at [621, 115] on link "Edit" at bounding box center [615, 118] width 22 height 15
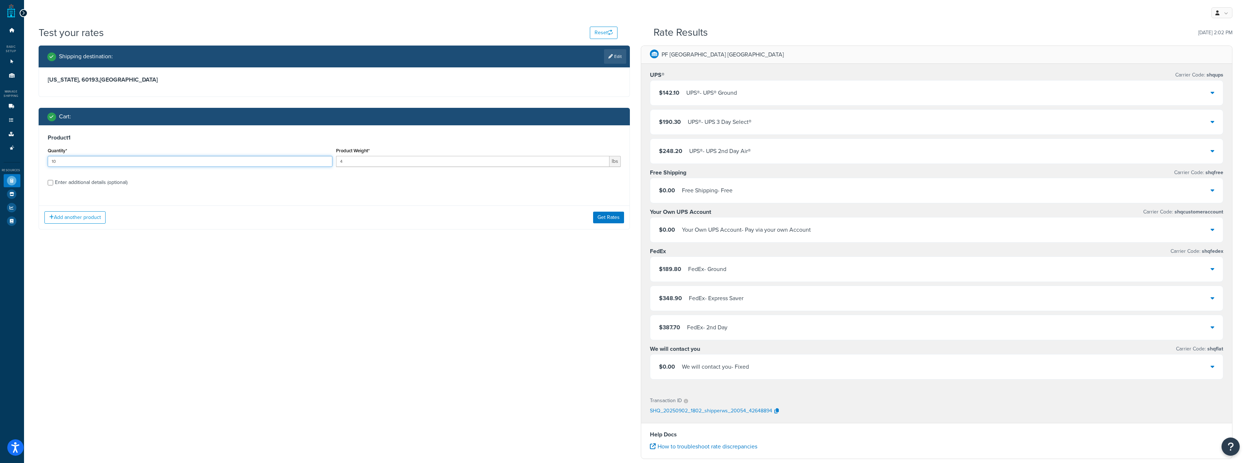
drag, startPoint x: 127, startPoint y: 164, endPoint x: 0, endPoint y: 156, distance: 127.7
click at [30, 159] on div "Test your rates Reset Rate Results 09/02/2025, 2:02 PM Shipping destination : E…" at bounding box center [635, 319] width 1223 height 589
type input "25"
click at [620, 218] on button "Get Rates" at bounding box center [608, 218] width 31 height 12
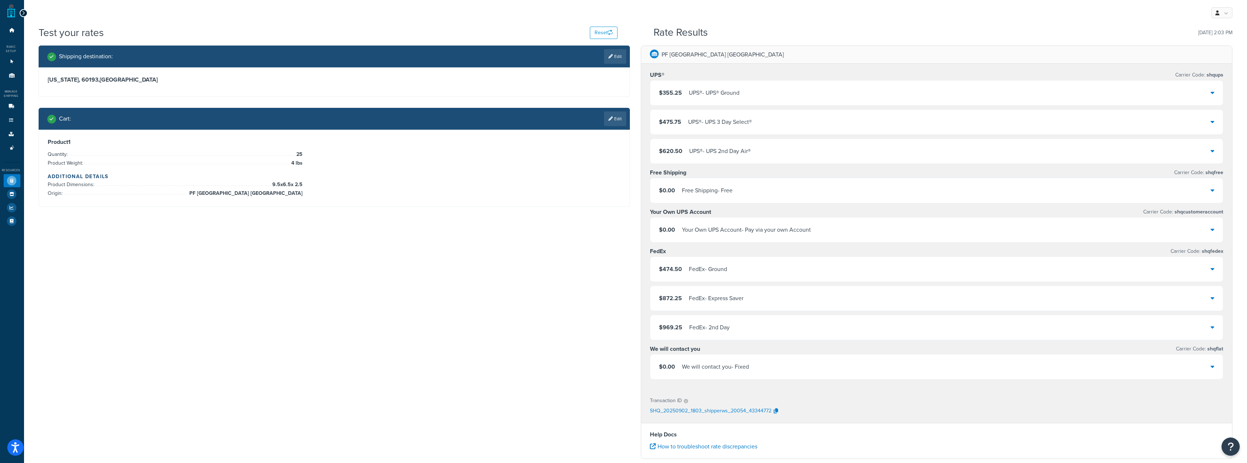
click at [848, 82] on div "$355.25 UPS® - UPS® Ground" at bounding box center [936, 92] width 573 height 25
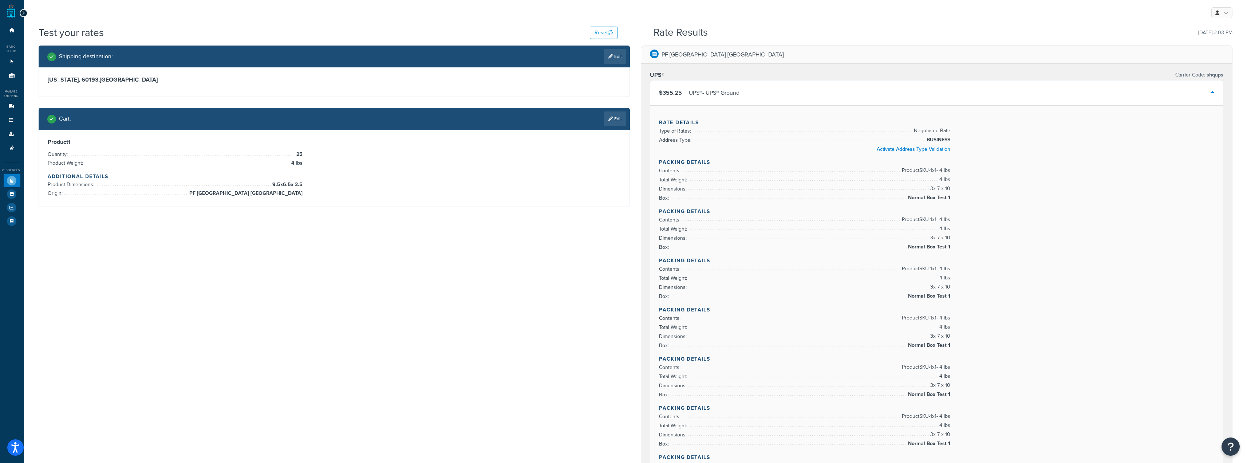
click at [841, 101] on div "$355.25 UPS® - UPS® Ground" at bounding box center [936, 92] width 573 height 25
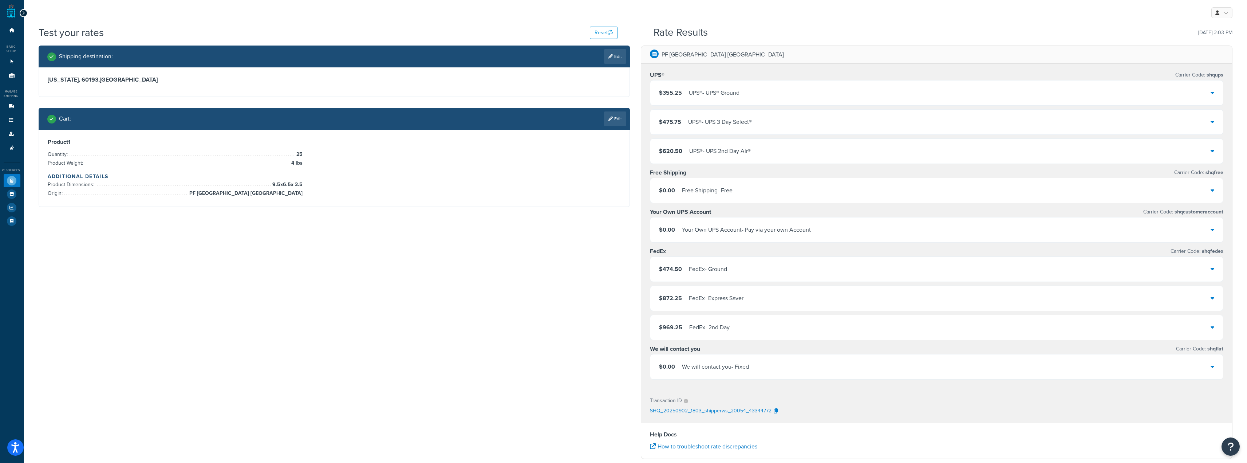
click at [841, 97] on div "$355.25 UPS® - UPS® Ground" at bounding box center [936, 92] width 573 height 25
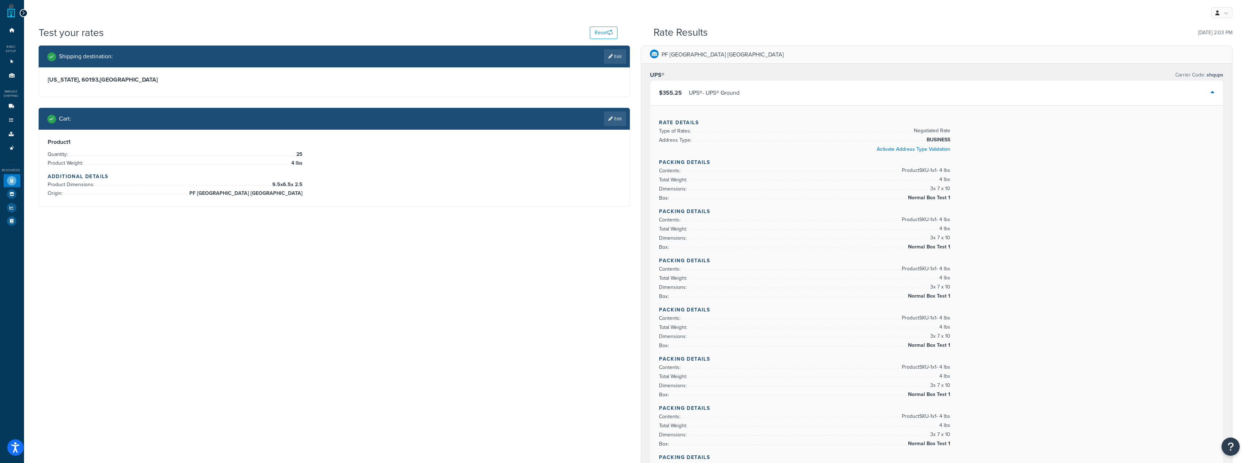
click at [841, 99] on div "$355.25 UPS® - UPS® Ground" at bounding box center [936, 92] width 573 height 25
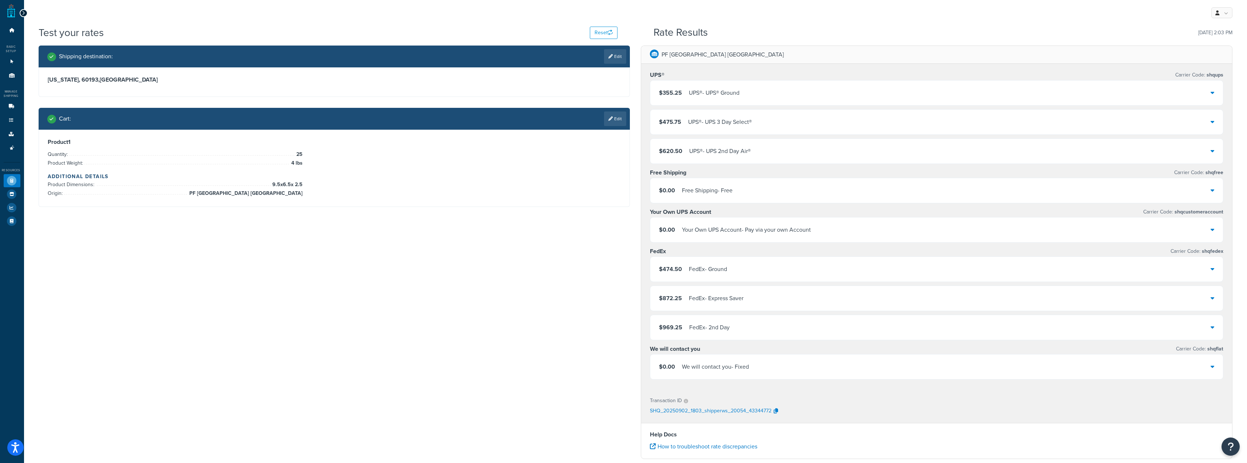
click at [840, 90] on div "$355.25 UPS® - UPS® Ground" at bounding box center [936, 92] width 573 height 25
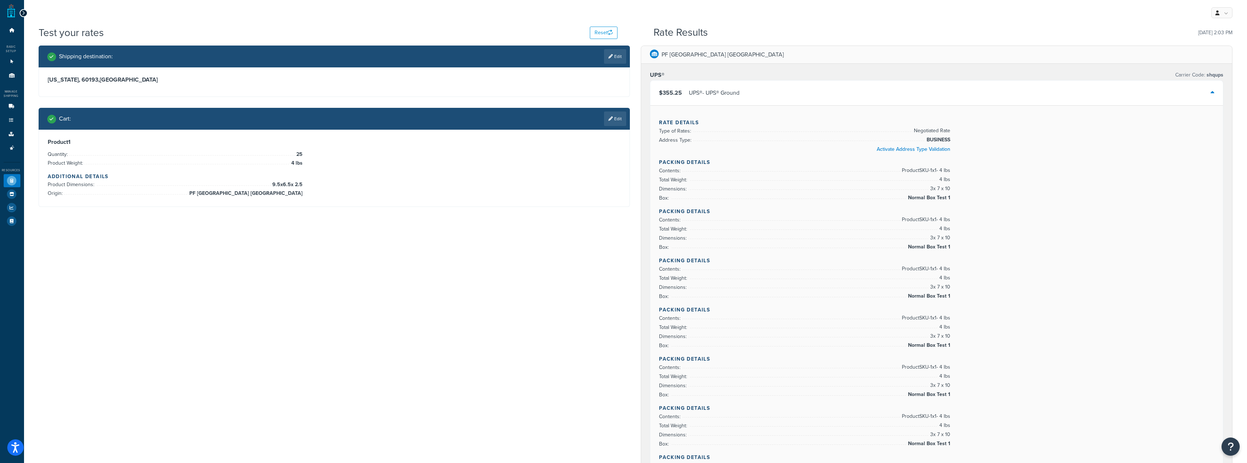
click at [839, 90] on div "$355.25 UPS® - UPS® Ground" at bounding box center [936, 92] width 573 height 25
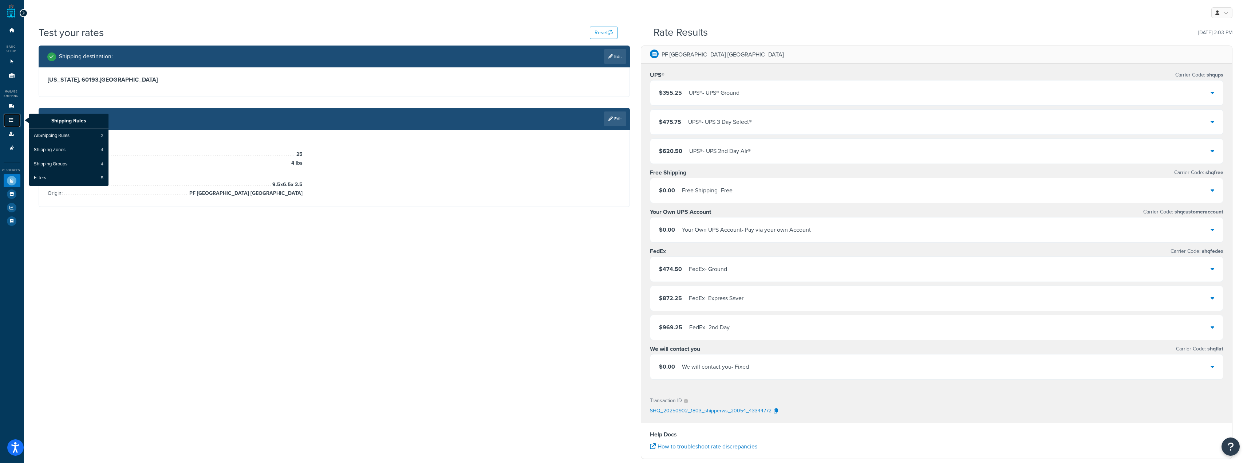
click at [8, 118] on link "Shipping Rules" at bounding box center [12, 120] width 17 height 13
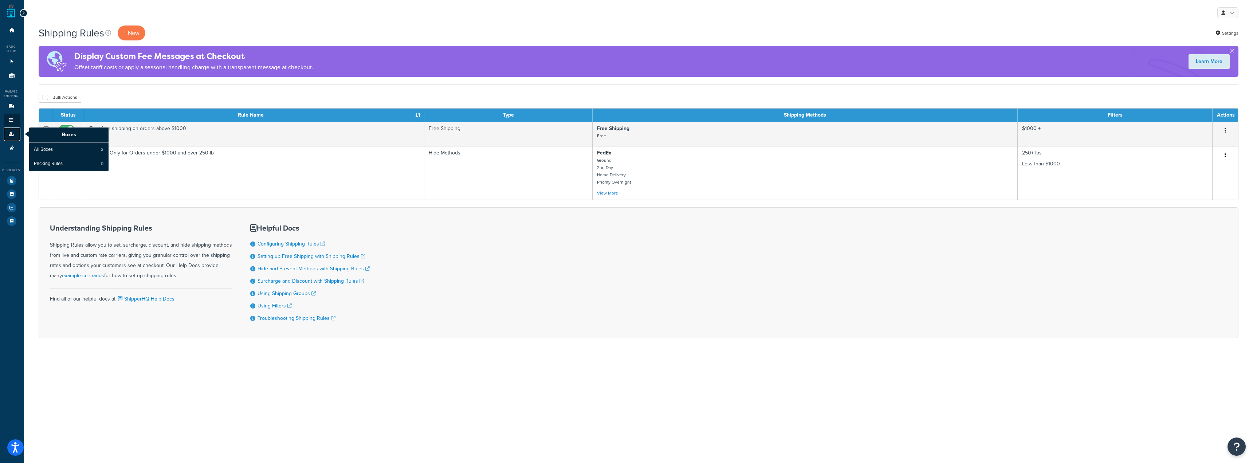
click at [9, 135] on icon at bounding box center [11, 134] width 7 height 4
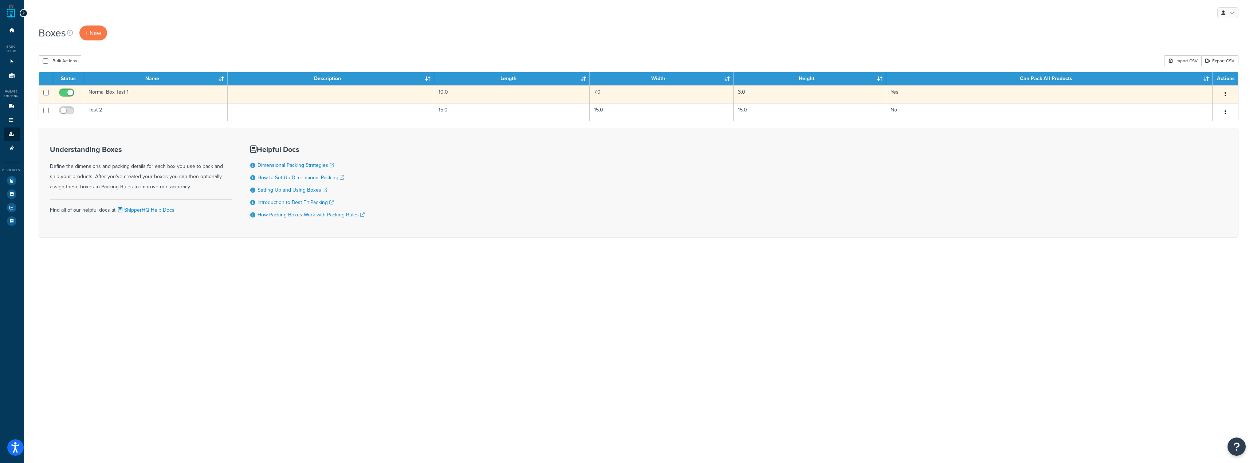
click at [339, 93] on td at bounding box center [331, 94] width 207 height 18
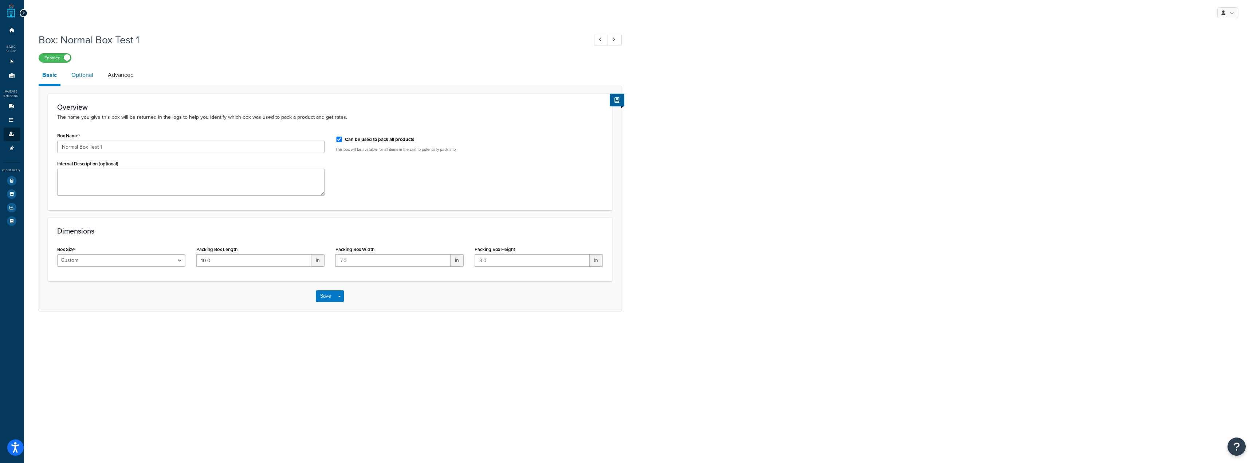
click at [77, 79] on link "Optional" at bounding box center [82, 74] width 29 height 17
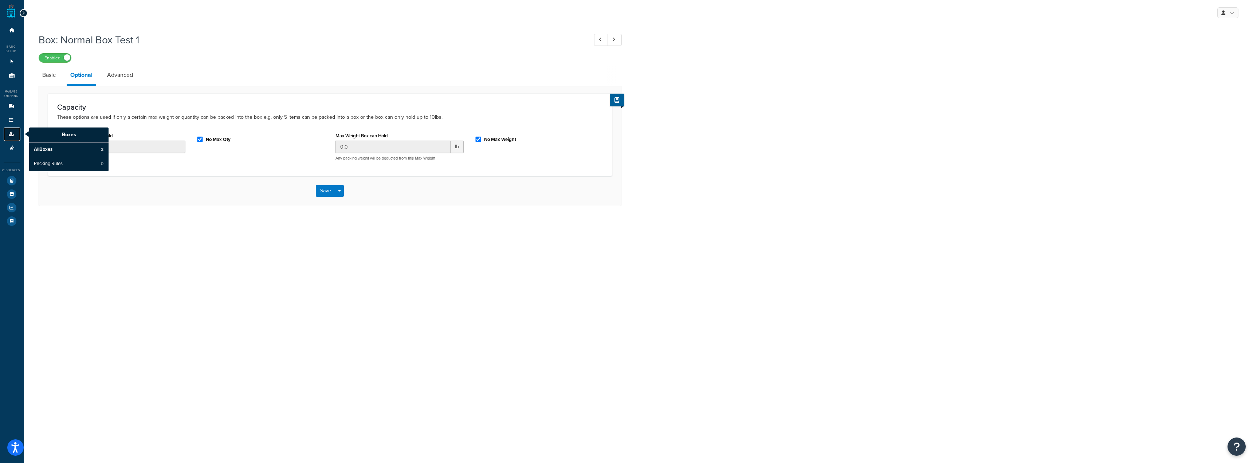
click at [9, 134] on icon at bounding box center [11, 134] width 7 height 4
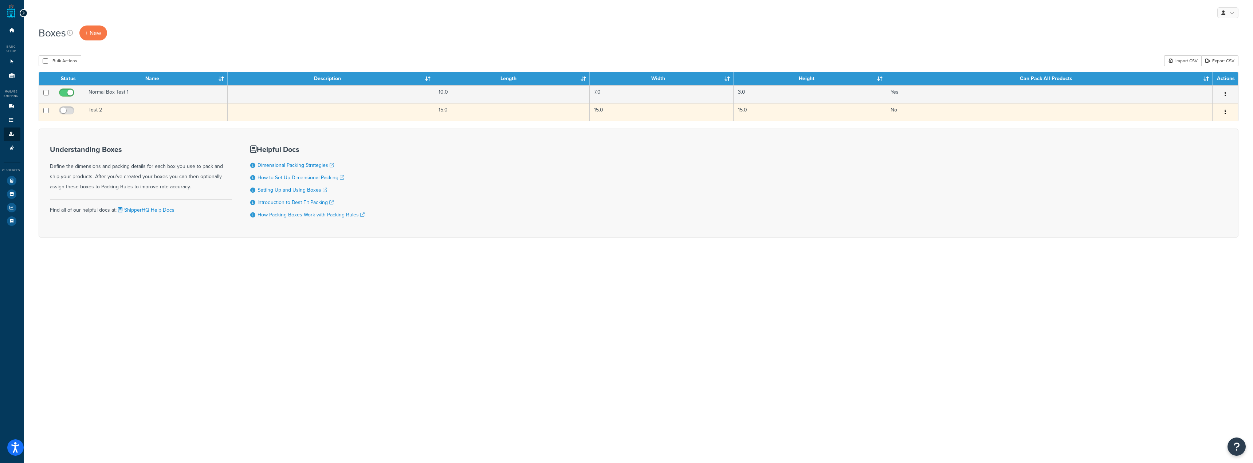
click at [143, 113] on td "Test 2" at bounding box center [156, 112] width 144 height 18
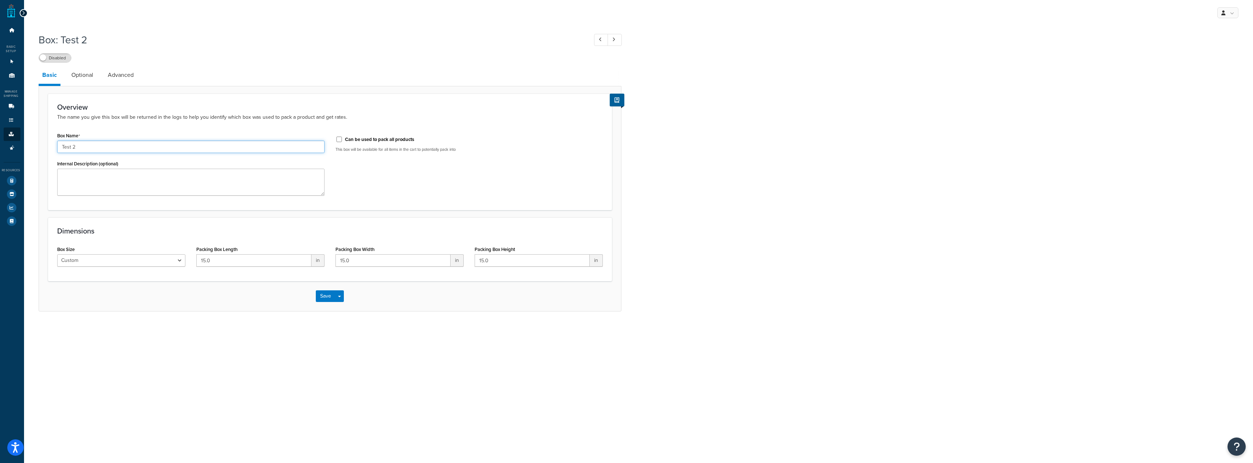
click at [60, 150] on input "Test 2" at bounding box center [190, 147] width 267 height 12
type input "Test 2"
click at [15, 134] on link "Boxes" at bounding box center [12, 133] width 17 height 13
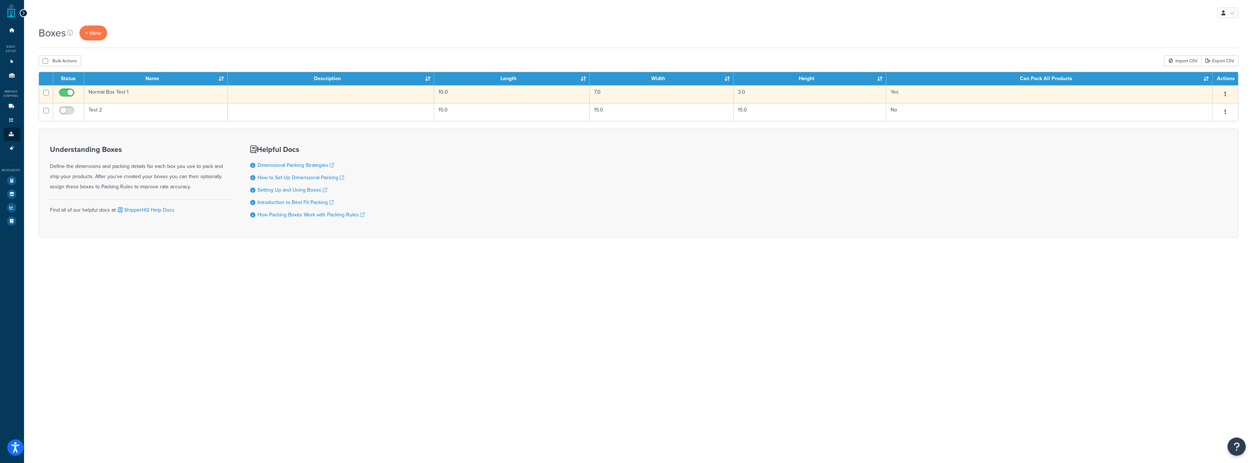
click at [121, 93] on td "Normal Box Test 1" at bounding box center [156, 94] width 144 height 18
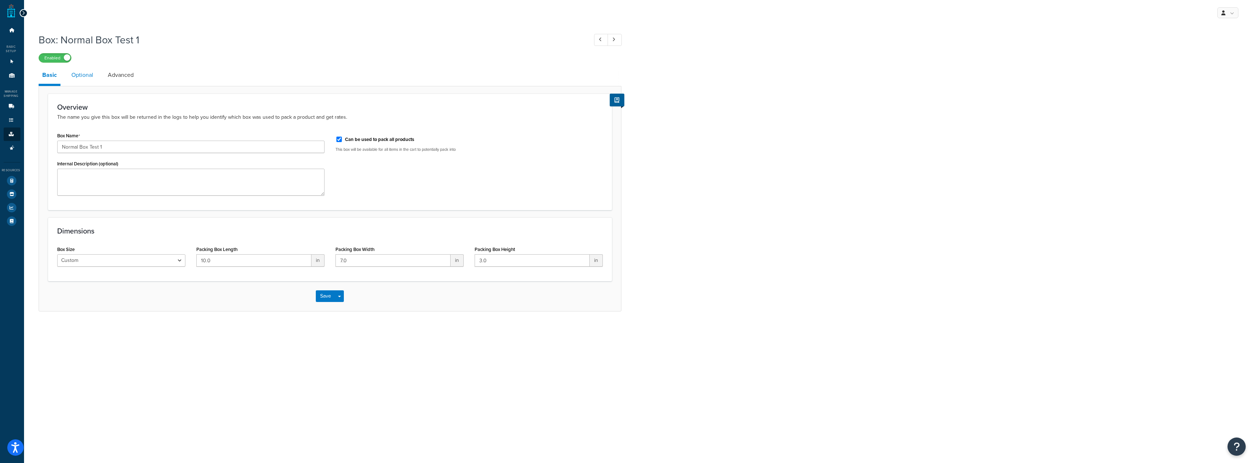
click at [84, 73] on link "Optional" at bounding box center [82, 74] width 29 height 17
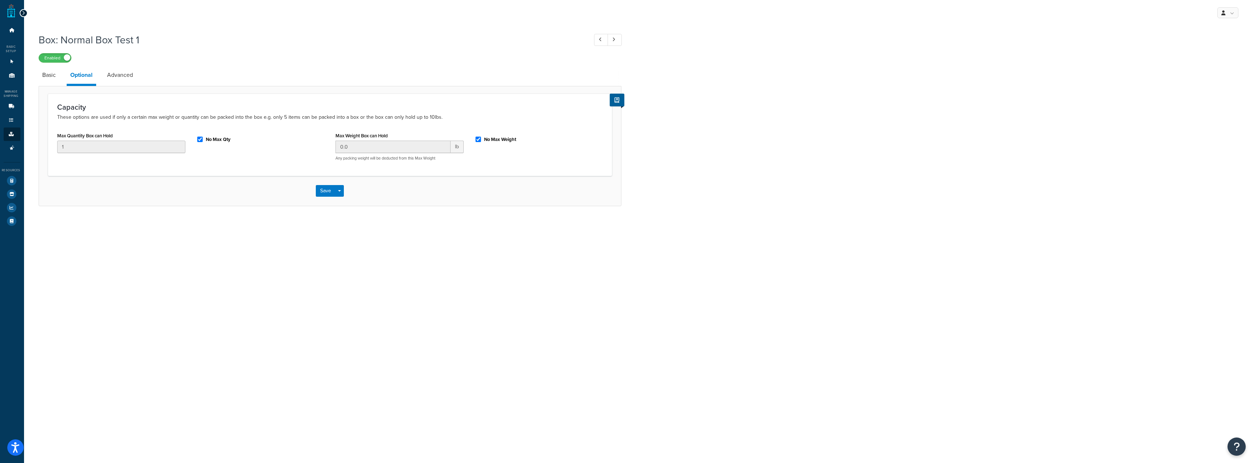
click at [228, 136] on div "No Max Qty" at bounding box center [260, 138] width 128 height 11
click at [226, 141] on label "No Max Qty" at bounding box center [218, 139] width 25 height 7
click at [204, 141] on input "No Max Qty" at bounding box center [199, 139] width 7 height 5
checkbox input "false"
click at [131, 72] on link "Advanced" at bounding box center [119, 74] width 33 height 17
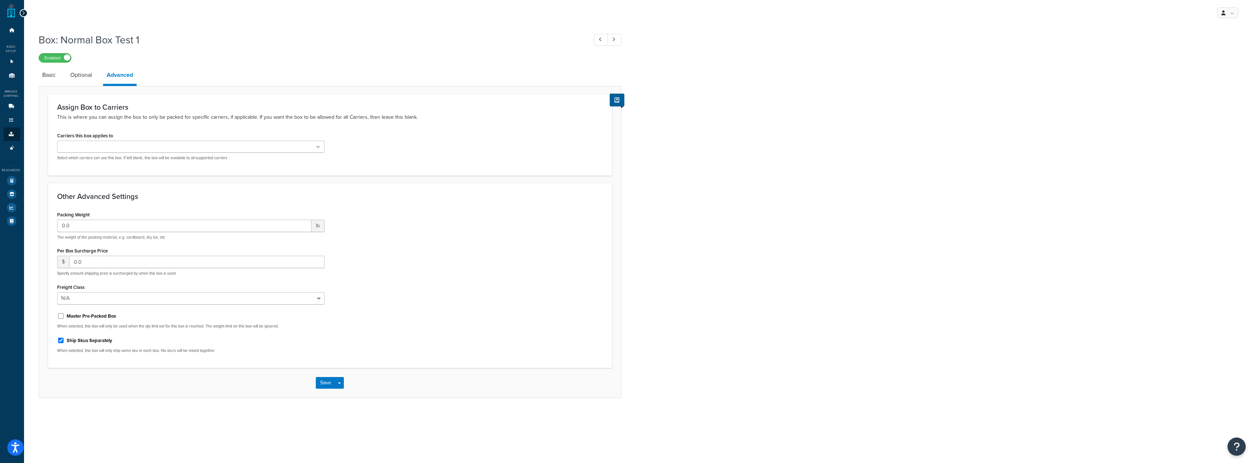
click at [80, 319] on label "Master Pre-Packed Box" at bounding box center [92, 316] width 50 height 7
click at [64, 319] on input "Master Pre-Packed Box" at bounding box center [60, 315] width 7 height 5
checkbox input "true"
click at [325, 382] on button "Save" at bounding box center [326, 383] width 20 height 12
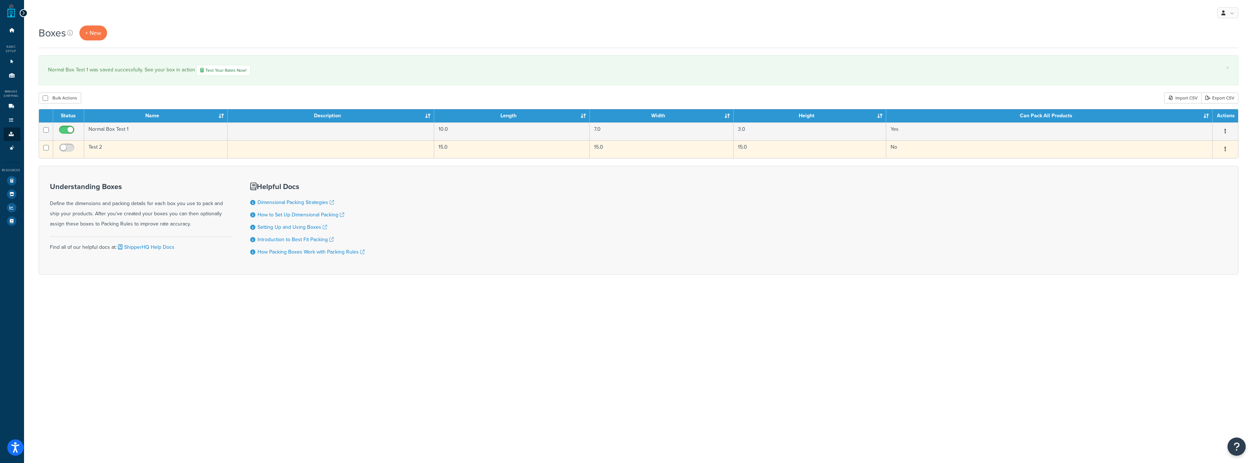
click at [164, 150] on td "Test 2" at bounding box center [156, 149] width 144 height 18
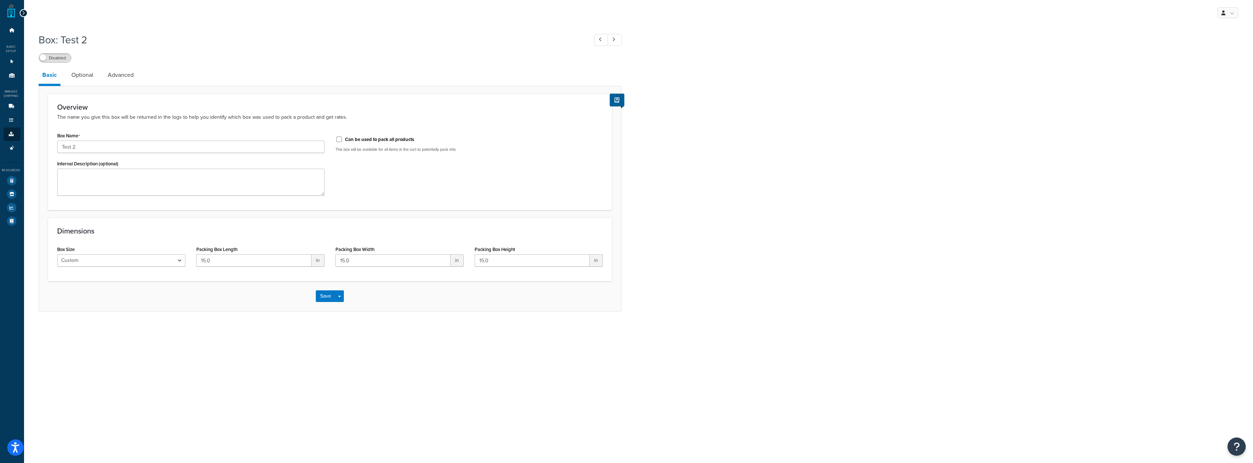
click at [43, 56] on span at bounding box center [43, 57] width 7 height 7
click at [80, 79] on link "Optional" at bounding box center [82, 74] width 29 height 17
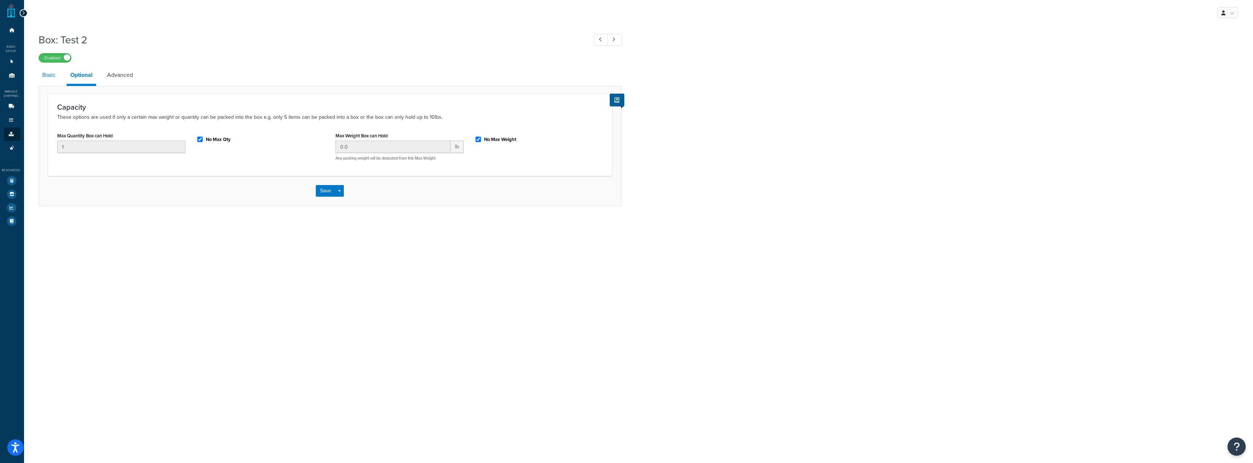
click at [43, 79] on link "Basic" at bounding box center [49, 74] width 21 height 17
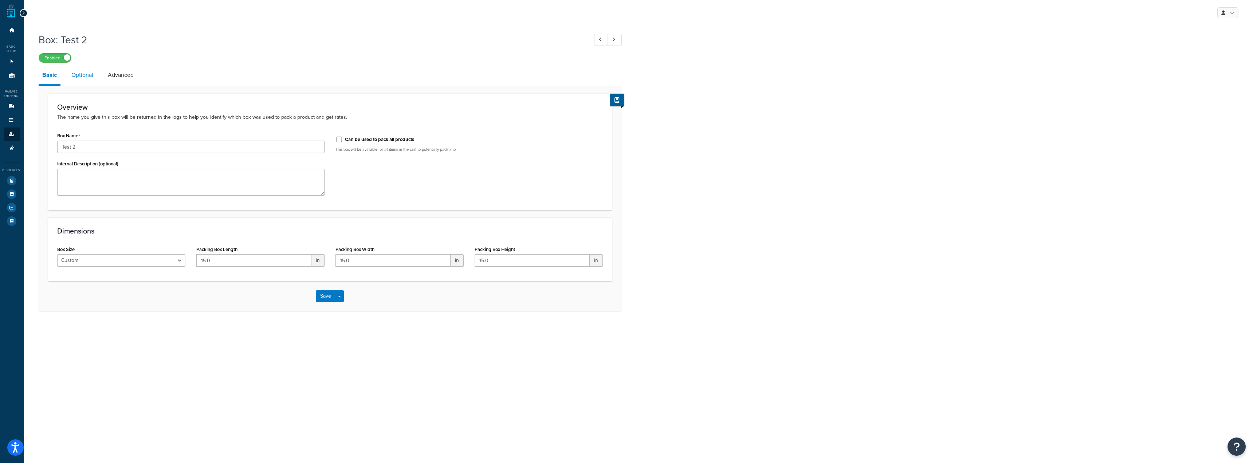
click at [75, 74] on link "Optional" at bounding box center [82, 74] width 29 height 17
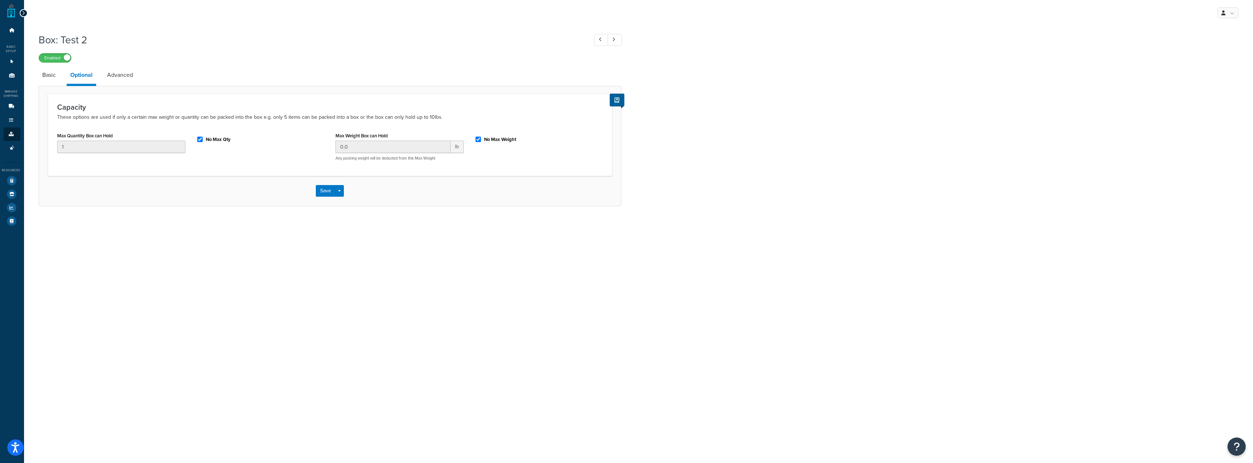
click at [197, 145] on div "No Max Qty" at bounding box center [260, 139] width 139 height 19
click at [197, 142] on input "No Max Qty" at bounding box center [199, 139] width 7 height 5
checkbox input "false"
click at [51, 82] on link "Basic" at bounding box center [49, 74] width 21 height 17
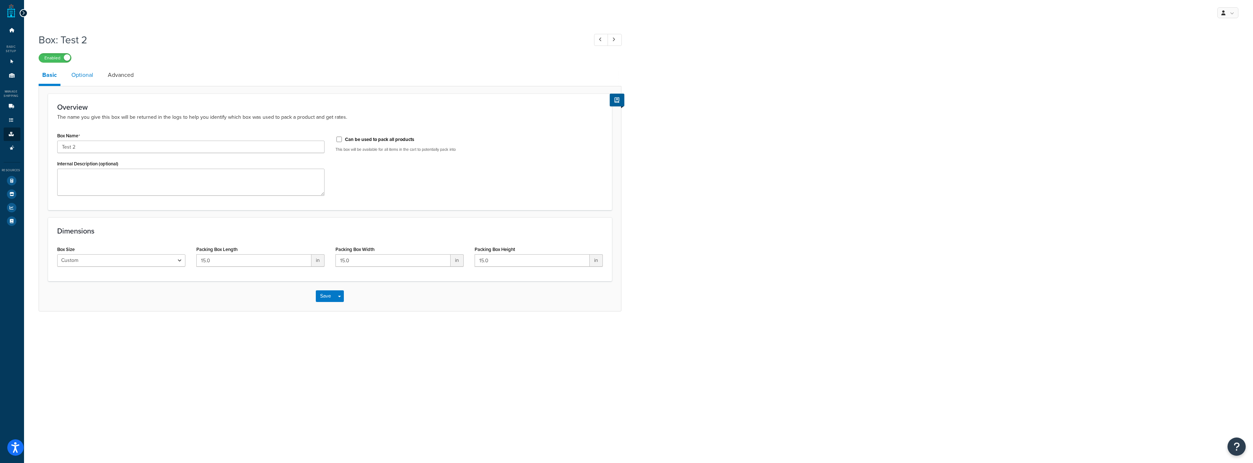
click at [71, 81] on link "Optional" at bounding box center [82, 74] width 29 height 17
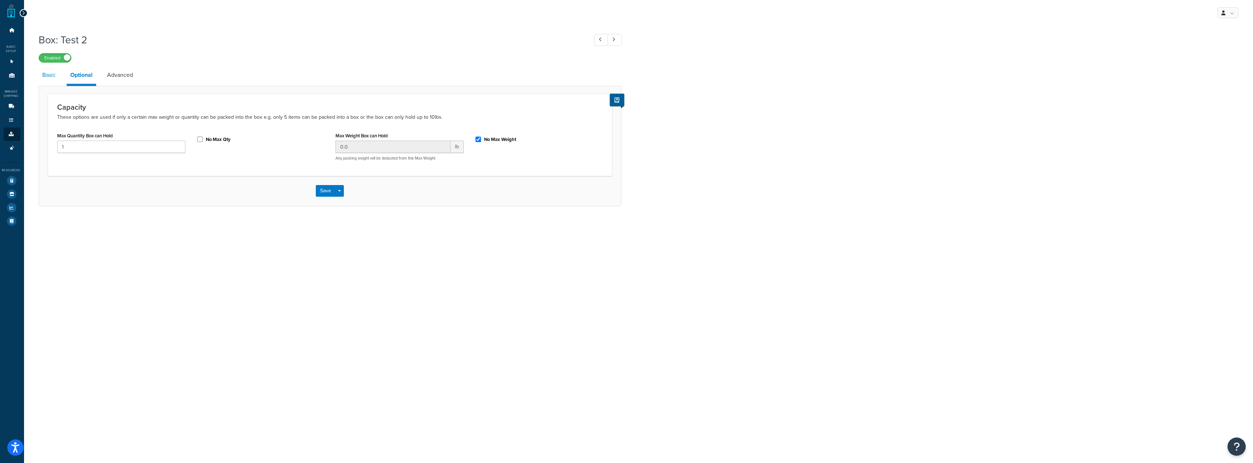
click at [37, 79] on div "Box: Test 2 Enabled Basic Optional Advanced Capacity These options are used if …" at bounding box center [638, 126] width 1229 height 195
click at [52, 77] on link "Basic" at bounding box center [49, 74] width 21 height 17
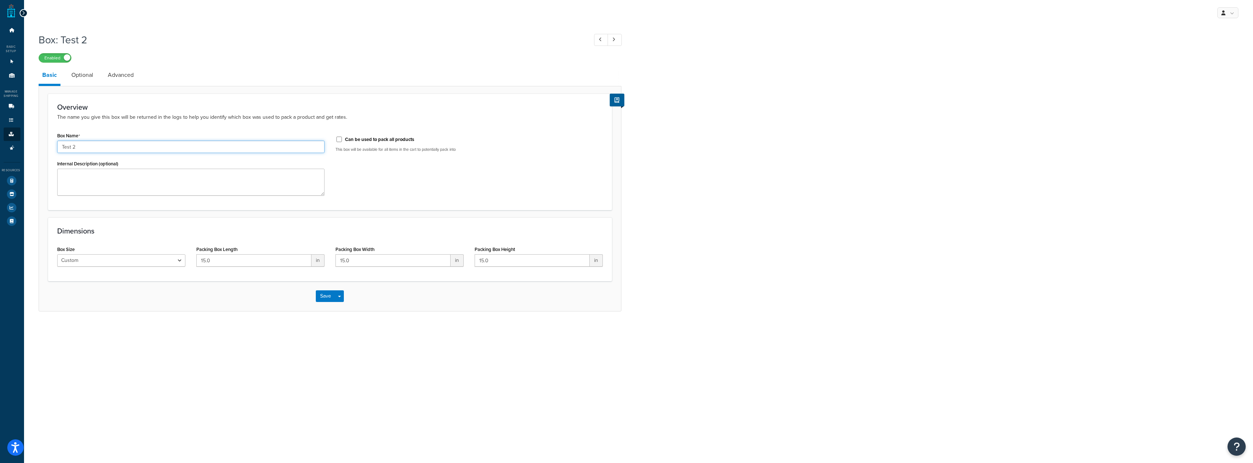
click at [61, 148] on input "Test 2" at bounding box center [190, 147] width 267 height 12
type input "Master Pack Test 2"
click at [78, 78] on link "Optional" at bounding box center [82, 74] width 29 height 17
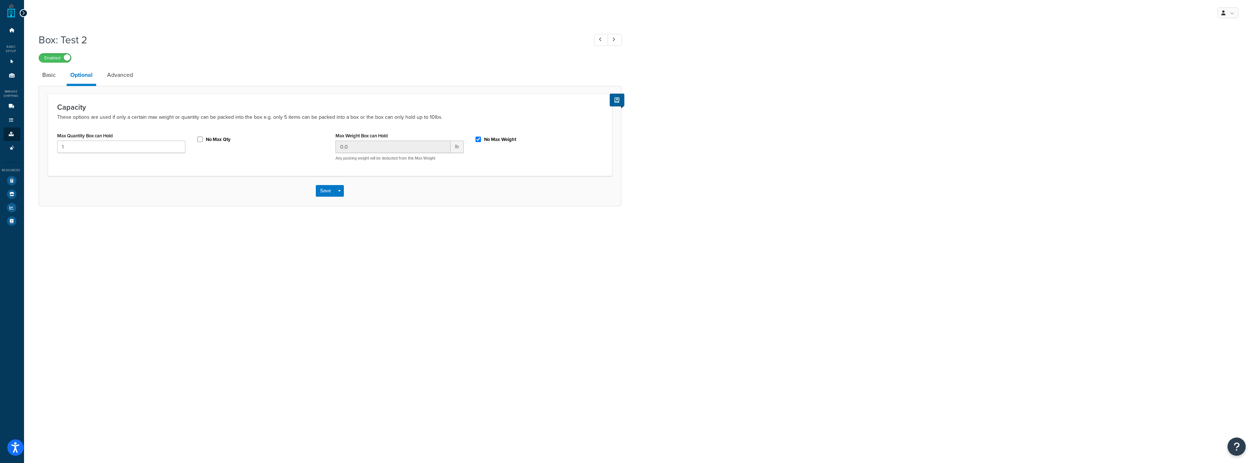
click at [207, 142] on label "No Max Qty" at bounding box center [218, 139] width 25 height 7
click at [204, 142] on input "No Max Qty" at bounding box center [199, 139] width 7 height 5
click at [206, 142] on label "No Max Qty" at bounding box center [218, 139] width 25 height 7
click at [204, 142] on input "No Max Qty" at bounding box center [199, 139] width 7 height 5
checkbox input "false"
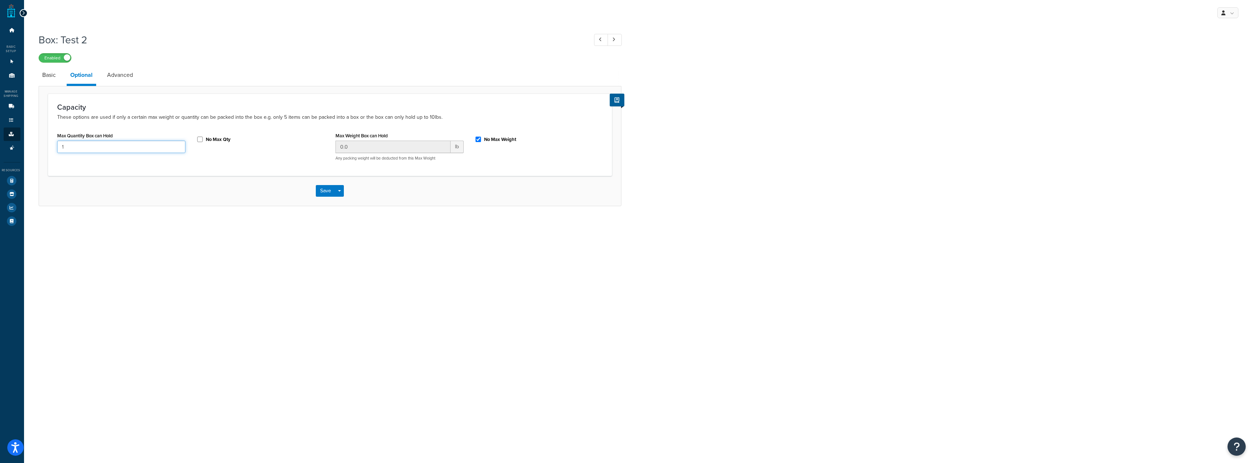
click at [147, 147] on input "1" at bounding box center [121, 147] width 128 height 12
type input "10"
click at [120, 73] on link "Advanced" at bounding box center [119, 74] width 33 height 17
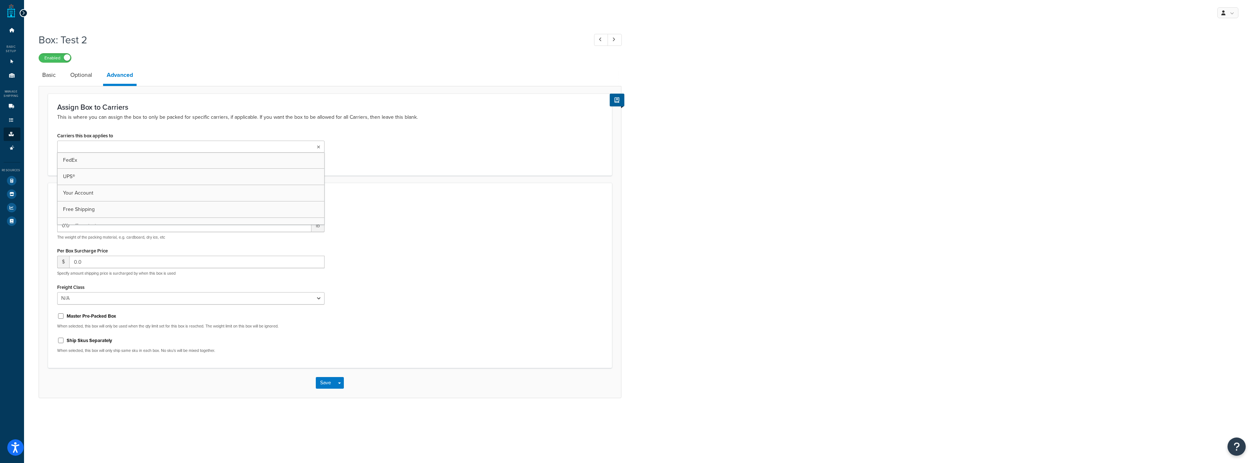
click at [146, 149] on ul at bounding box center [190, 147] width 267 height 12
click at [473, 153] on div "Carriers this box applies to FedEx UPS® Your Account Free Shipping We will cont…" at bounding box center [330, 148] width 557 height 36
click at [203, 230] on input "0.0" at bounding box center [184, 226] width 254 height 12
click at [86, 319] on label "Master Pre-Packed Box" at bounding box center [92, 316] width 50 height 7
click at [64, 319] on input "Master Pre-Packed Box" at bounding box center [60, 315] width 7 height 5
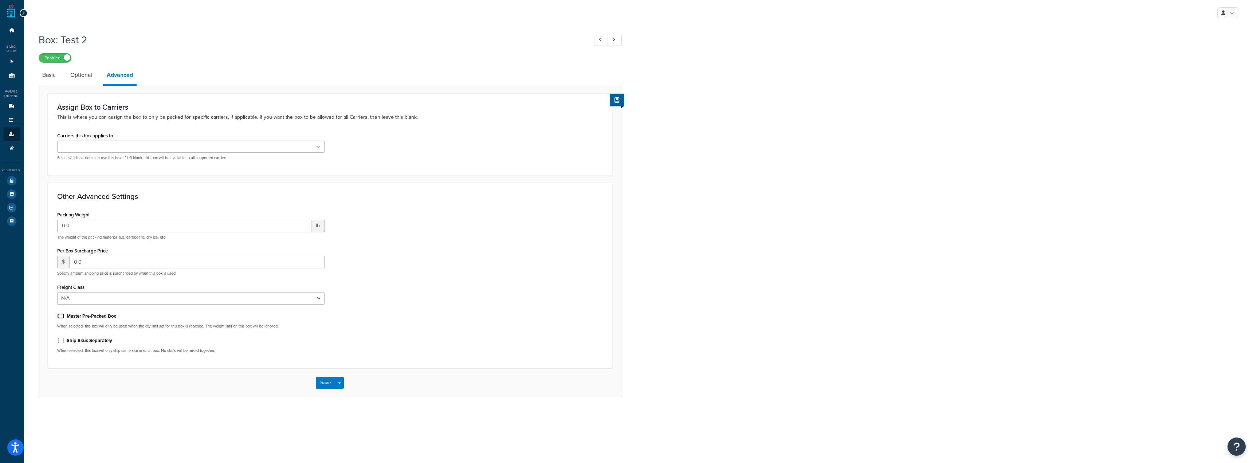
checkbox input "true"
click at [92, 344] on label "Ship Skus Separately" at bounding box center [90, 340] width 46 height 7
click at [64, 343] on input "Ship Skus Separately" at bounding box center [60, 340] width 7 height 5
checkbox input "true"
click at [92, 80] on link "Optional" at bounding box center [81, 74] width 29 height 17
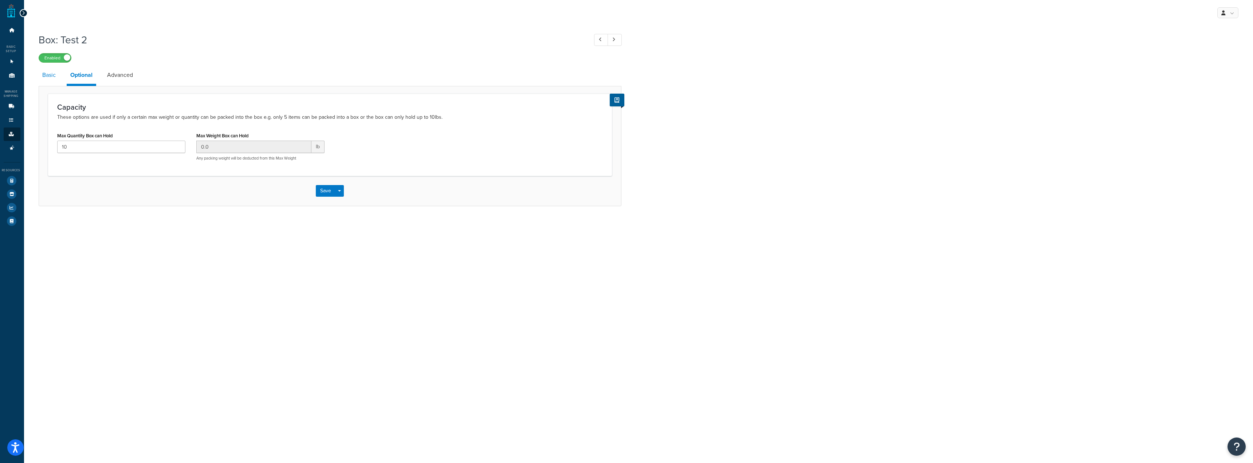
click at [46, 82] on link "Basic" at bounding box center [49, 74] width 21 height 17
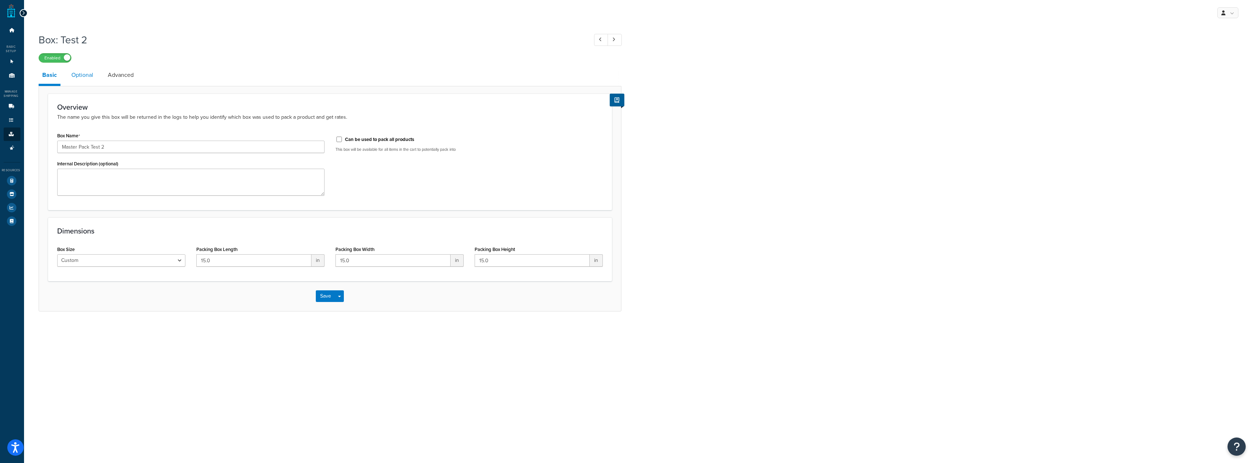
click at [89, 80] on link "Optional" at bounding box center [82, 74] width 29 height 17
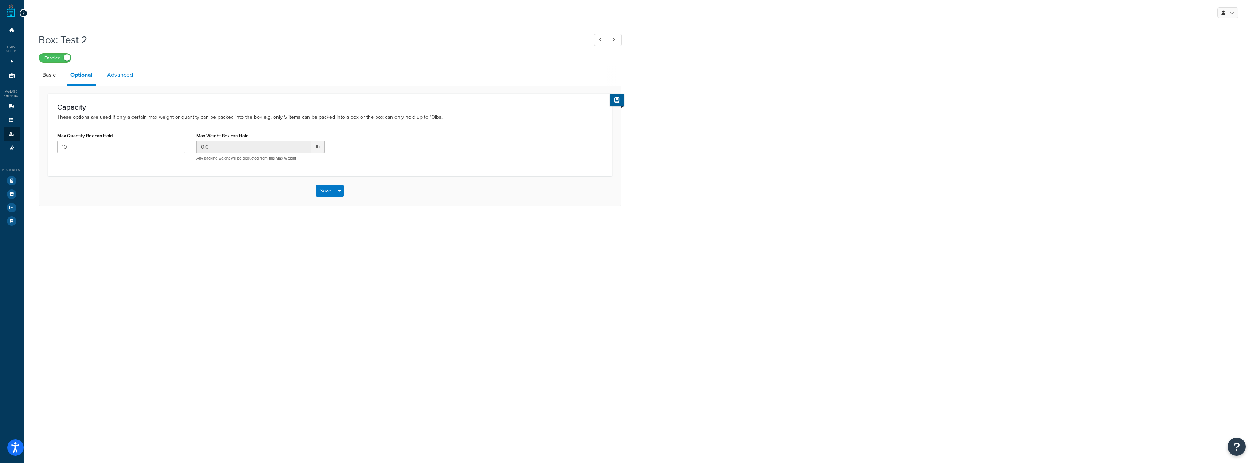
click at [106, 79] on link "Advanced" at bounding box center [119, 74] width 33 height 17
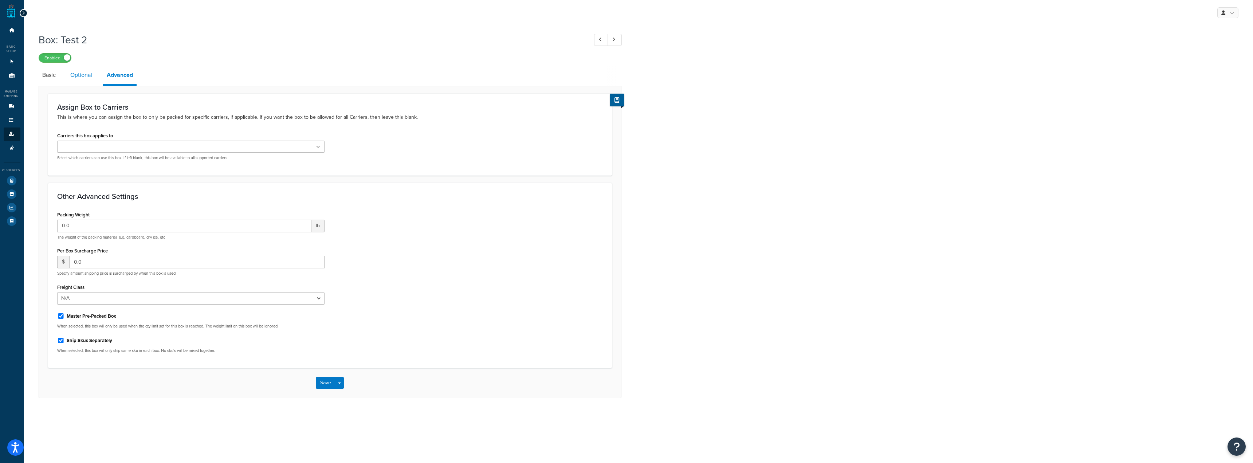
click at [89, 79] on link "Optional" at bounding box center [81, 74] width 29 height 17
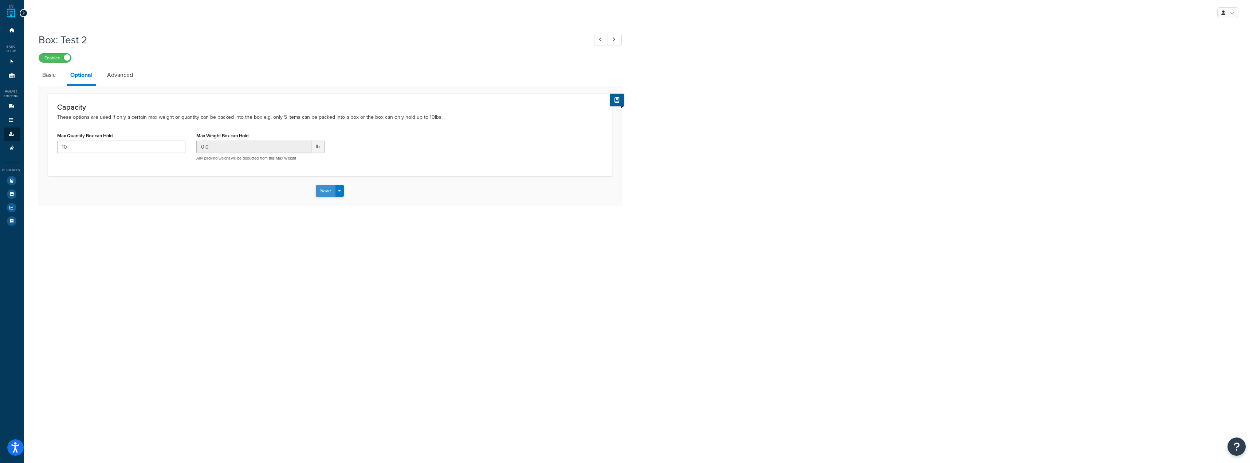
click at [334, 189] on button "Save" at bounding box center [326, 191] width 20 height 12
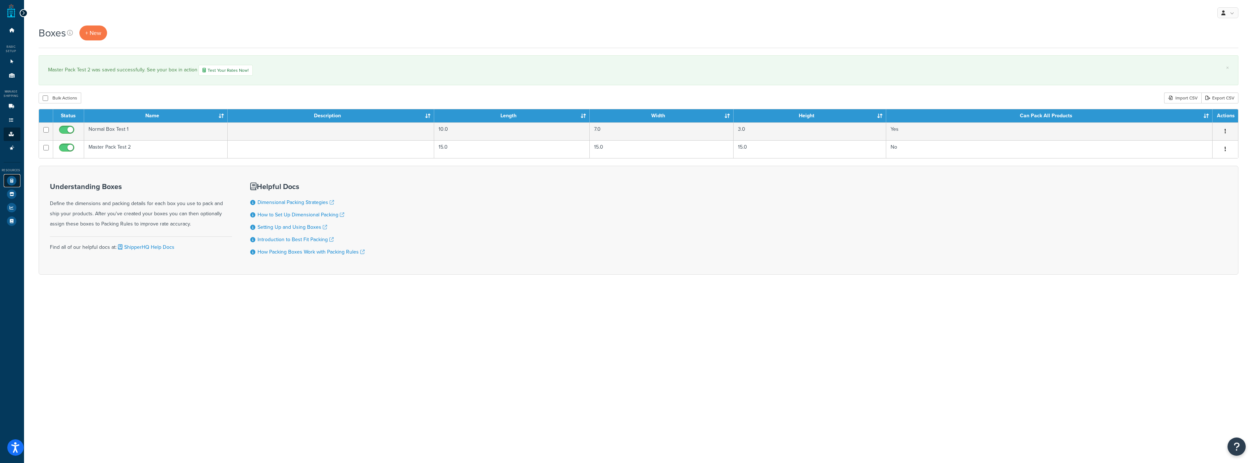
click at [7, 185] on link "Test Your Rates" at bounding box center [12, 180] width 17 height 13
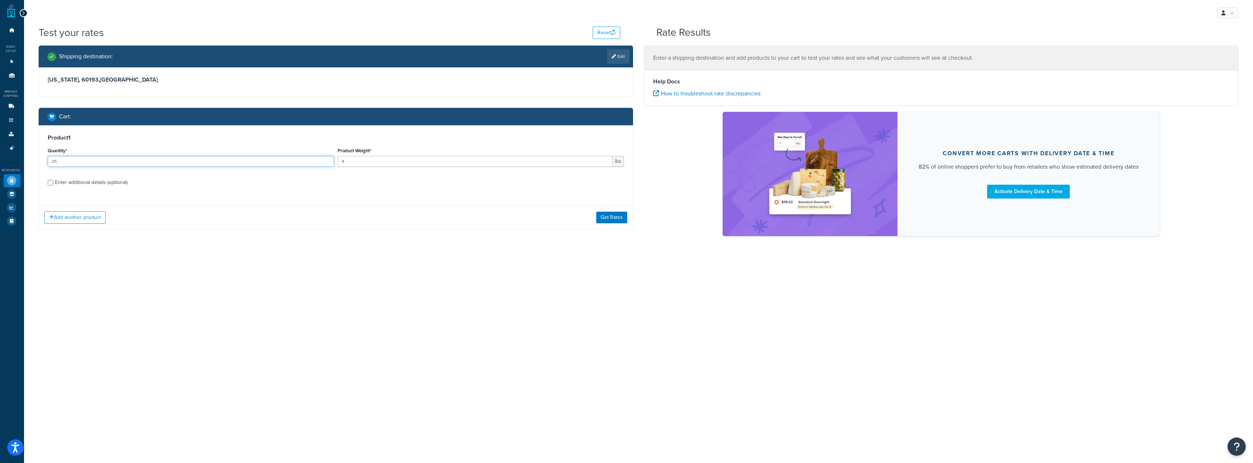
drag, startPoint x: 222, startPoint y: 167, endPoint x: 16, endPoint y: 157, distance: 206.0
click at [80, 163] on input "25" at bounding box center [191, 161] width 286 height 11
type input "2"
type input "1"
click at [617, 217] on button "Get Rates" at bounding box center [611, 218] width 31 height 12
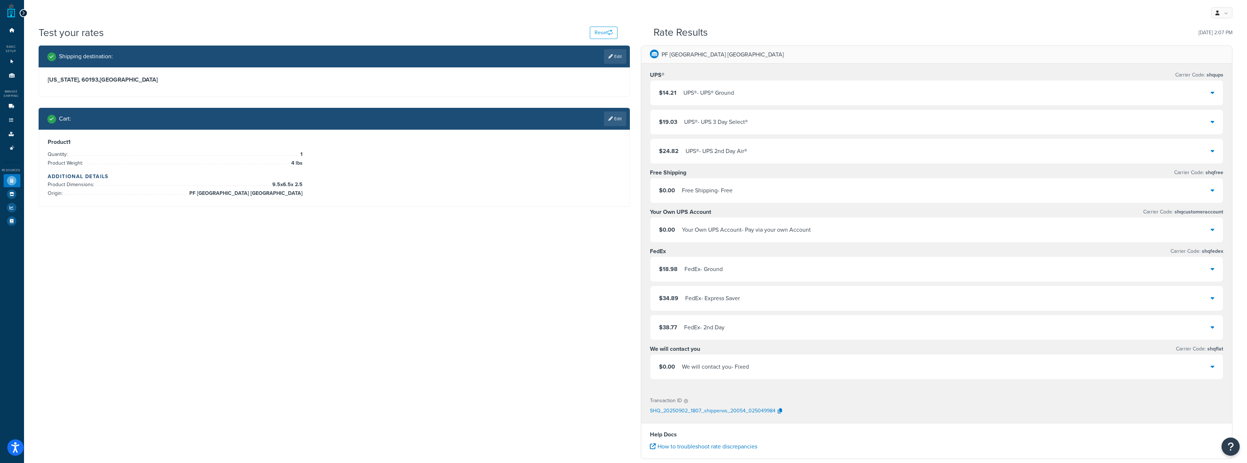
click at [725, 93] on div "UPS® - UPS® Ground" at bounding box center [709, 93] width 51 height 10
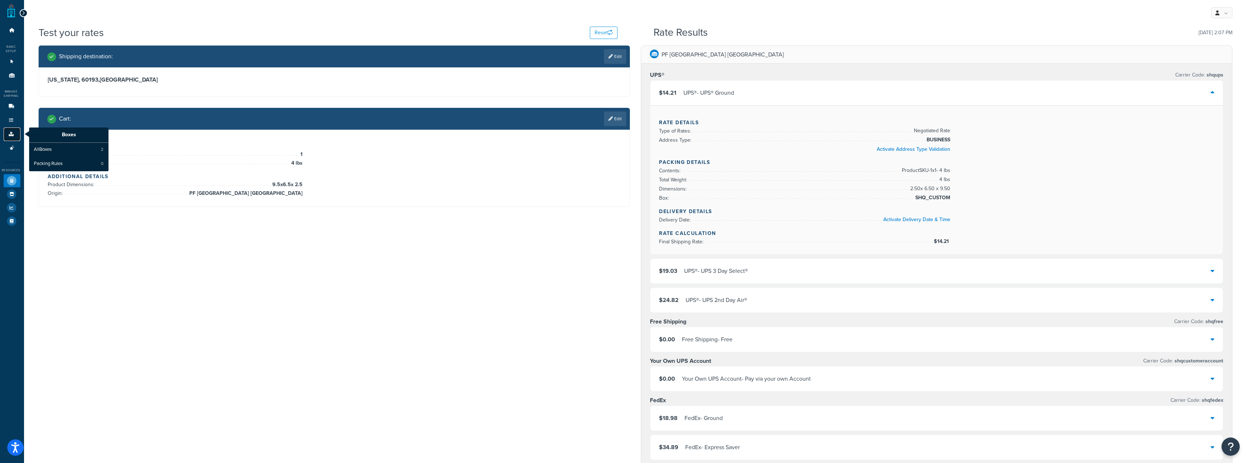
click at [10, 135] on icon at bounding box center [11, 134] width 7 height 4
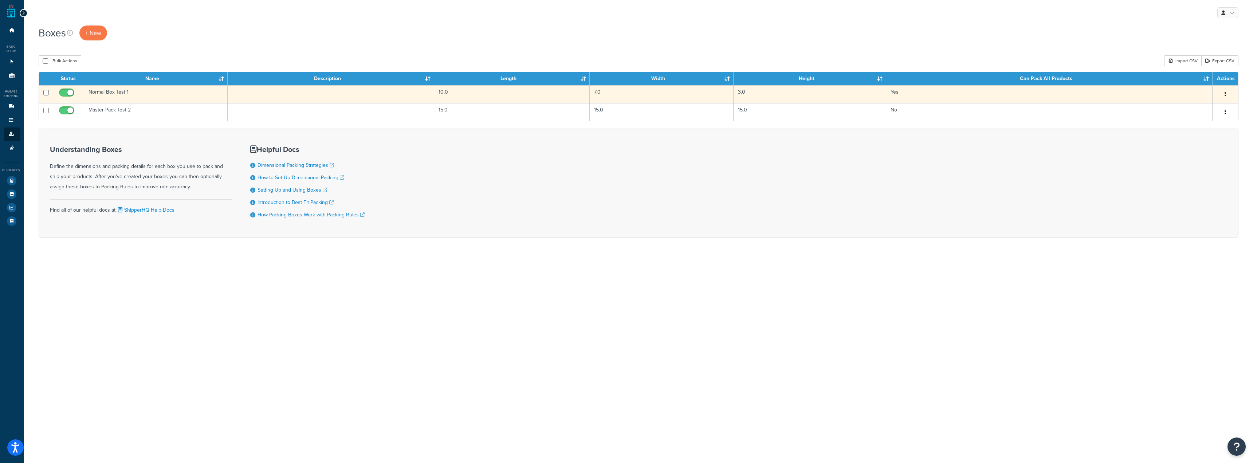
click at [130, 96] on td "Normal Box Test 1" at bounding box center [156, 94] width 144 height 18
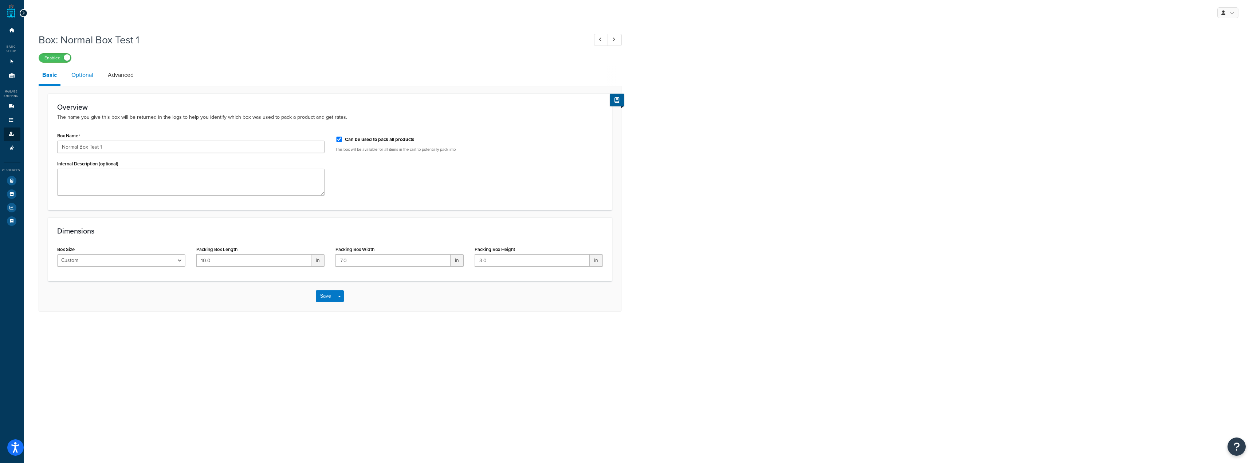
click at [87, 79] on link "Optional" at bounding box center [82, 74] width 29 height 17
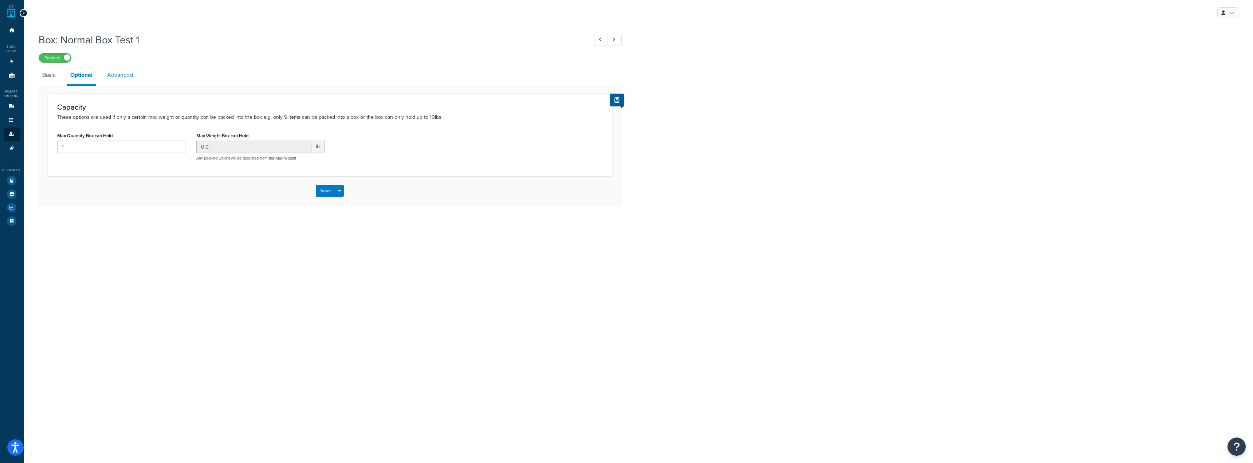
click at [118, 75] on link "Advanced" at bounding box center [119, 74] width 33 height 17
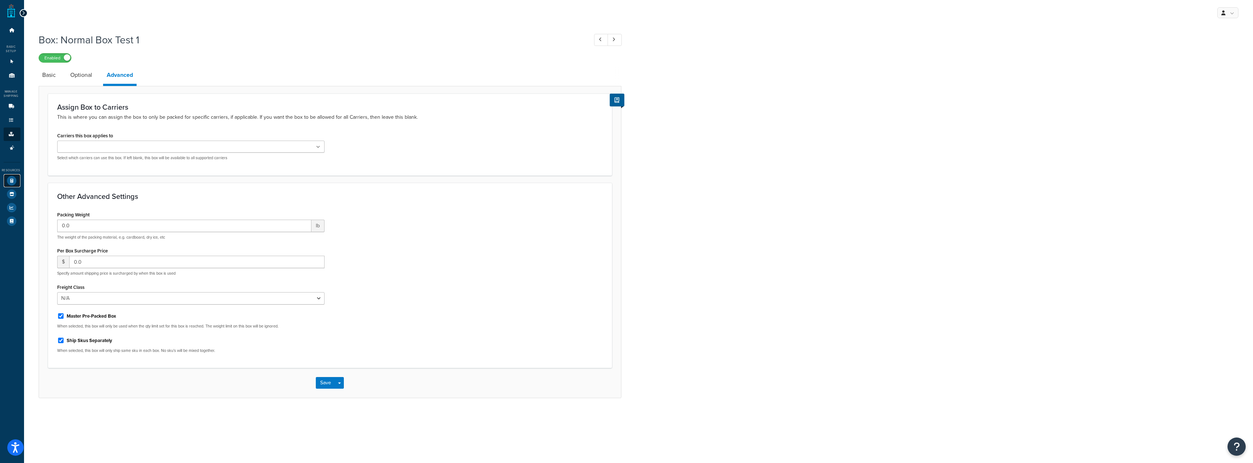
click at [8, 183] on icon at bounding box center [11, 180] width 9 height 9
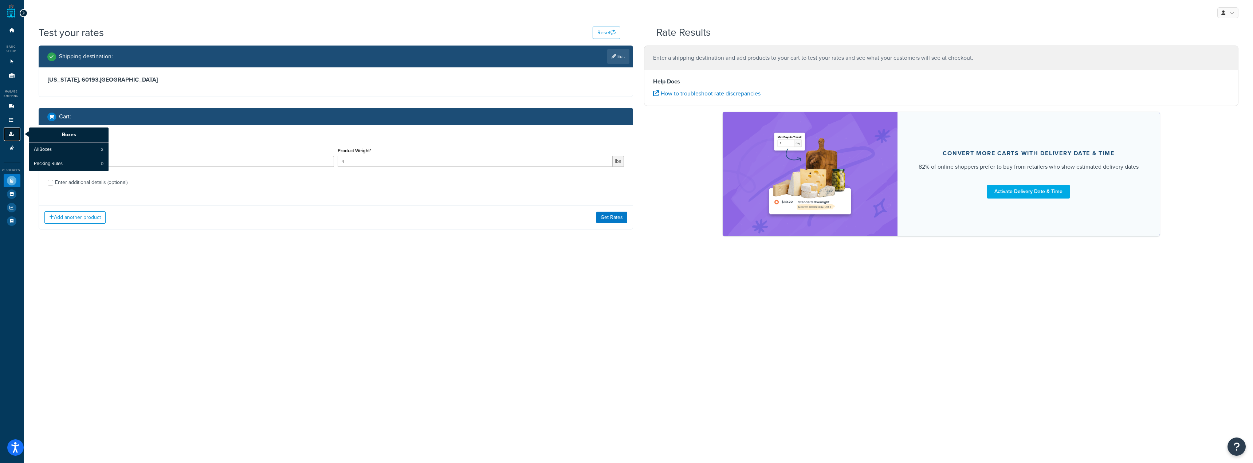
click at [8, 129] on link "Boxes" at bounding box center [12, 133] width 17 height 13
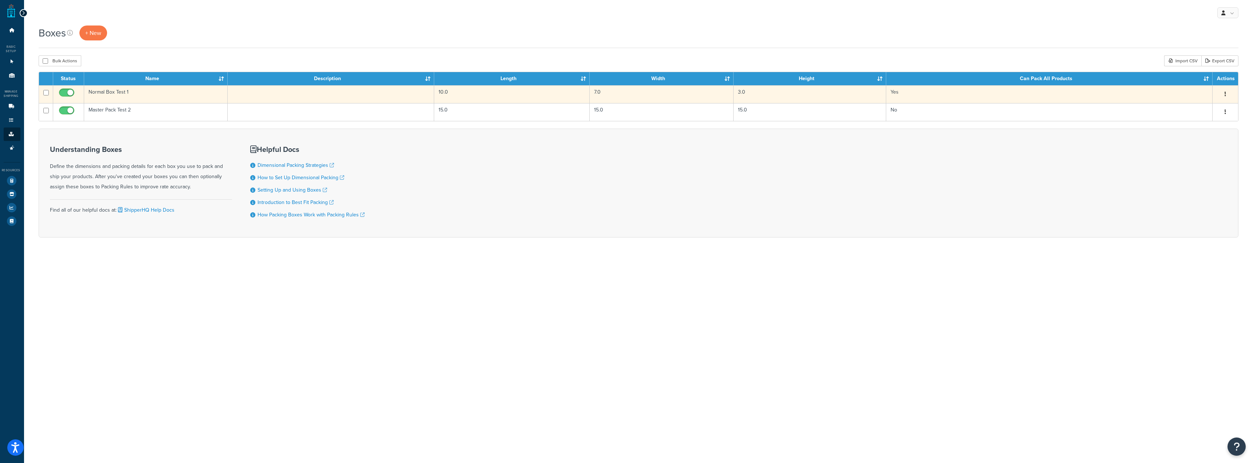
click at [136, 95] on td "Normal Box Test 1" at bounding box center [156, 94] width 144 height 18
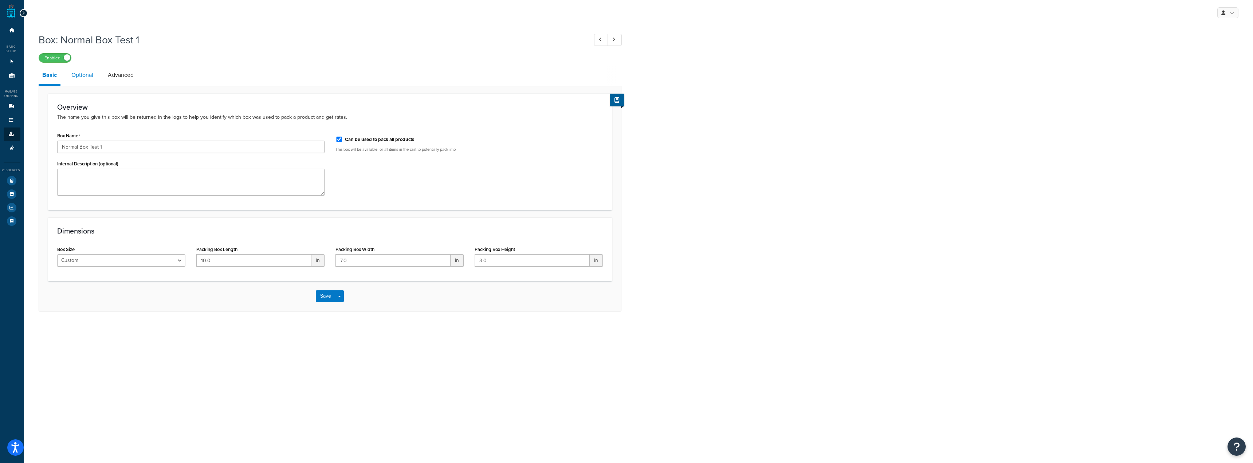
click at [88, 77] on link "Optional" at bounding box center [82, 74] width 29 height 17
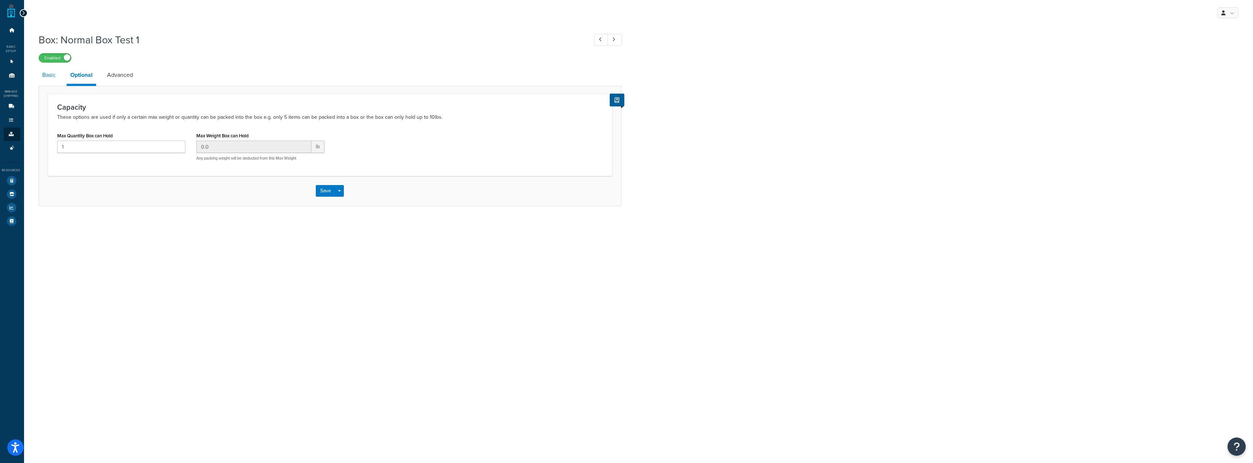
click at [52, 74] on link "Basic" at bounding box center [49, 74] width 21 height 17
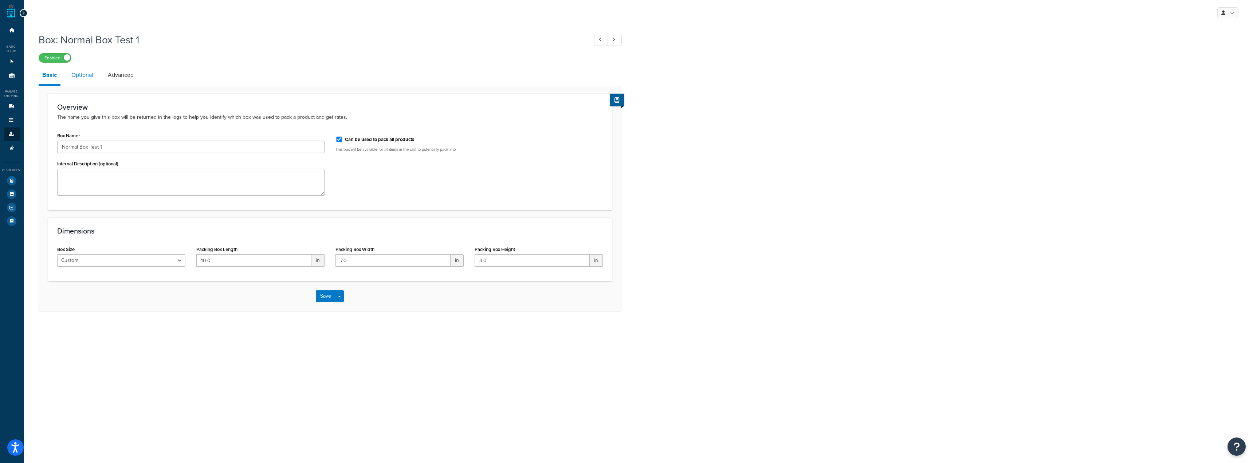
click at [86, 79] on link "Optional" at bounding box center [82, 74] width 29 height 17
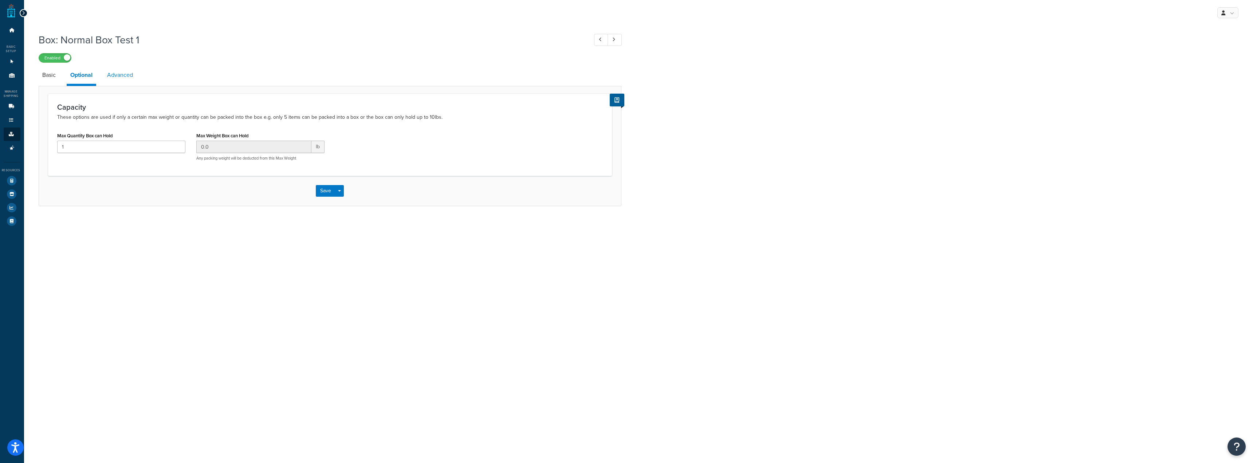
click at [112, 76] on link "Advanced" at bounding box center [119, 74] width 33 height 17
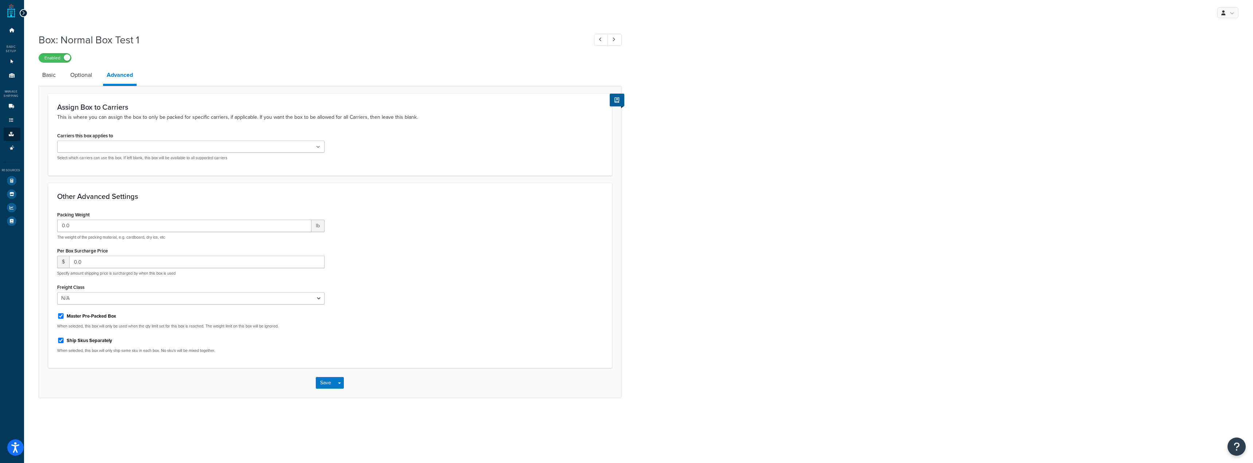
click at [117, 319] on div "Master Pre-Packed Box" at bounding box center [190, 315] width 267 height 11
click at [103, 314] on label "Master Pre-Packed Box" at bounding box center [92, 316] width 50 height 7
click at [64, 314] on input "Master Pre-Packed Box" at bounding box center [60, 315] width 7 height 5
checkbox input "false"
click at [77, 71] on link "Optional" at bounding box center [81, 74] width 29 height 17
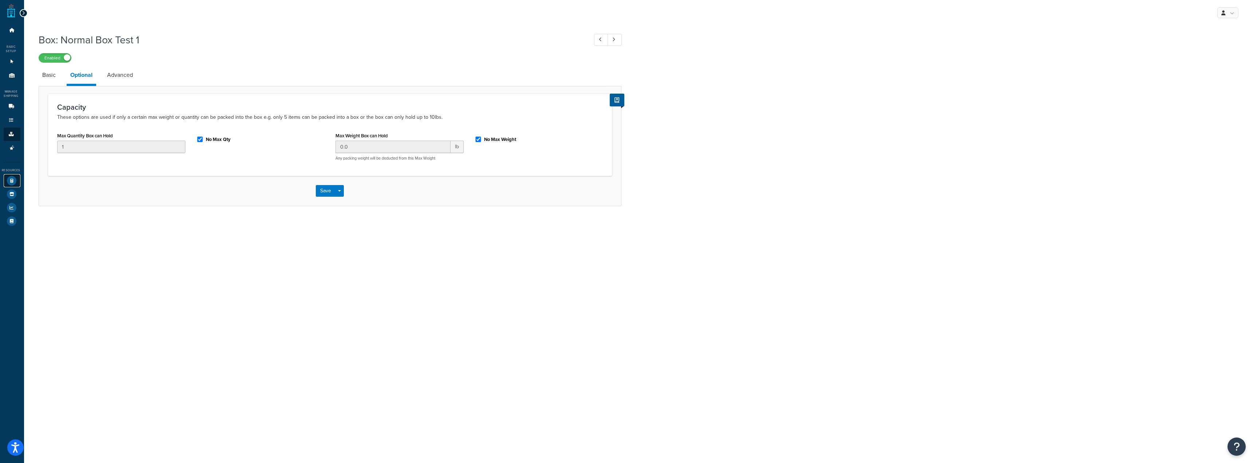
click at [10, 179] on icon at bounding box center [11, 180] width 9 height 9
click at [326, 193] on button "Save" at bounding box center [326, 191] width 20 height 12
click at [7, 179] on icon at bounding box center [11, 180] width 9 height 9
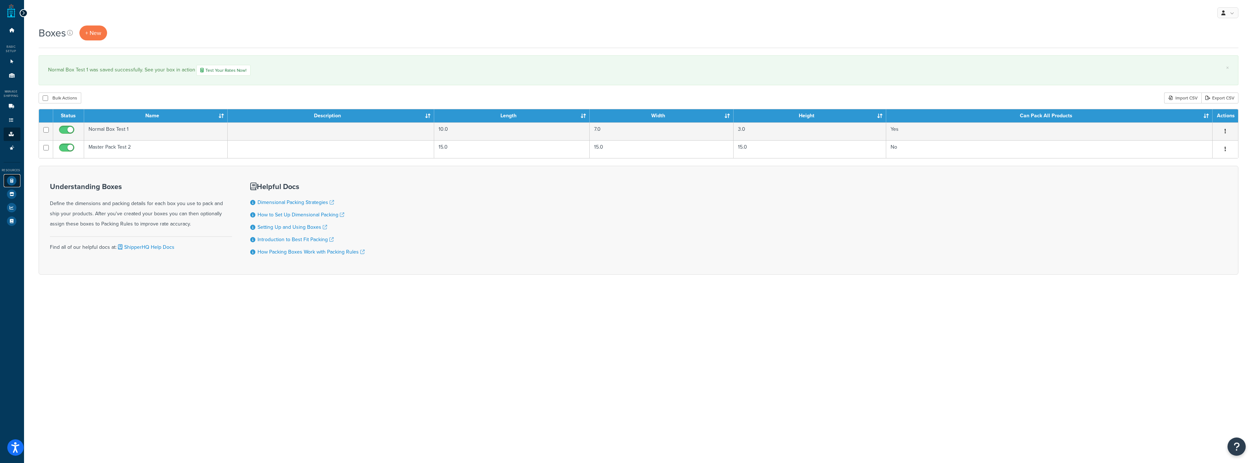
click at [11, 184] on icon at bounding box center [11, 180] width 9 height 9
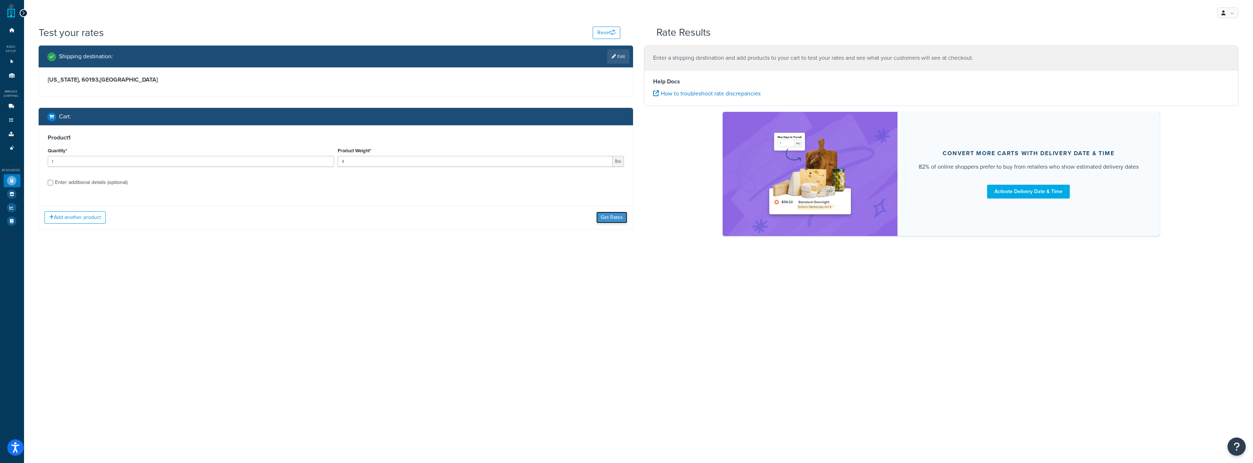
click at [616, 213] on button "Get Rates" at bounding box center [611, 218] width 31 height 12
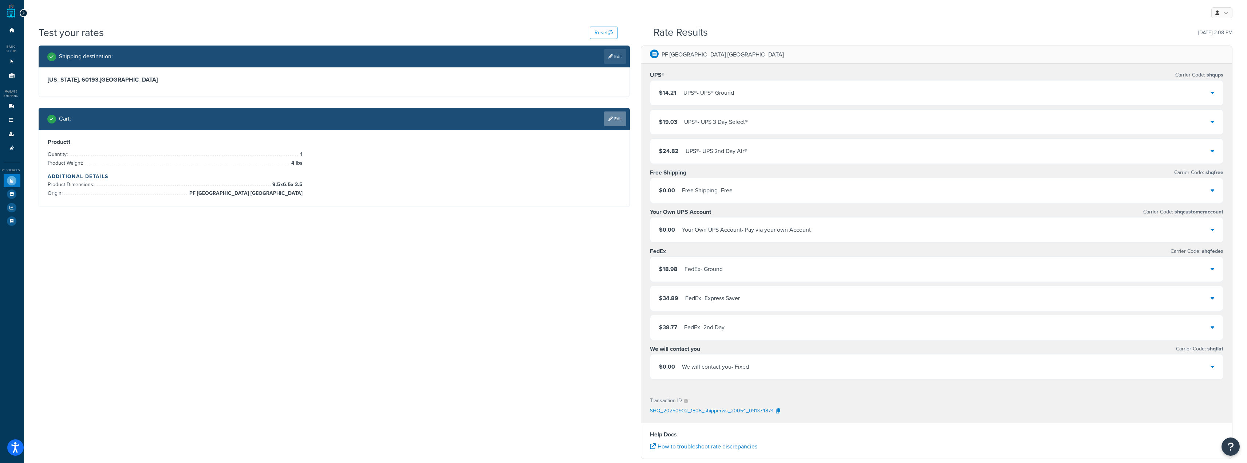
click at [624, 120] on link "Edit" at bounding box center [615, 118] width 22 height 15
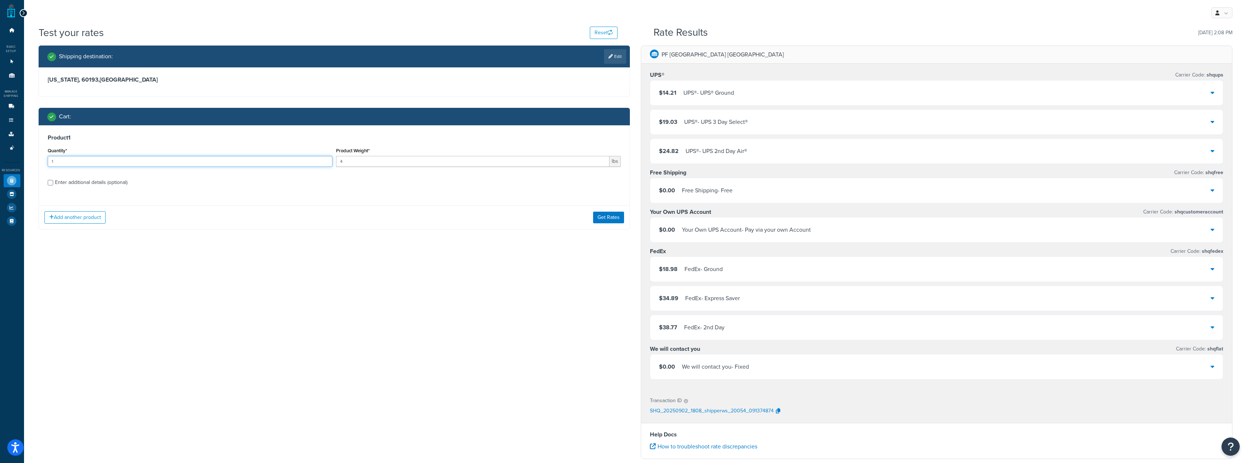
drag, startPoint x: 252, startPoint y: 159, endPoint x: 0, endPoint y: 204, distance: 255.9
click at [0, 207] on div "Dashboard Basic Setup Websites 1 Origins 11 Manage Shipping Carriers Carriers A…" at bounding box center [623, 316] width 1247 height 633
type input "4"
click at [617, 217] on button "Get Rates" at bounding box center [608, 218] width 31 height 12
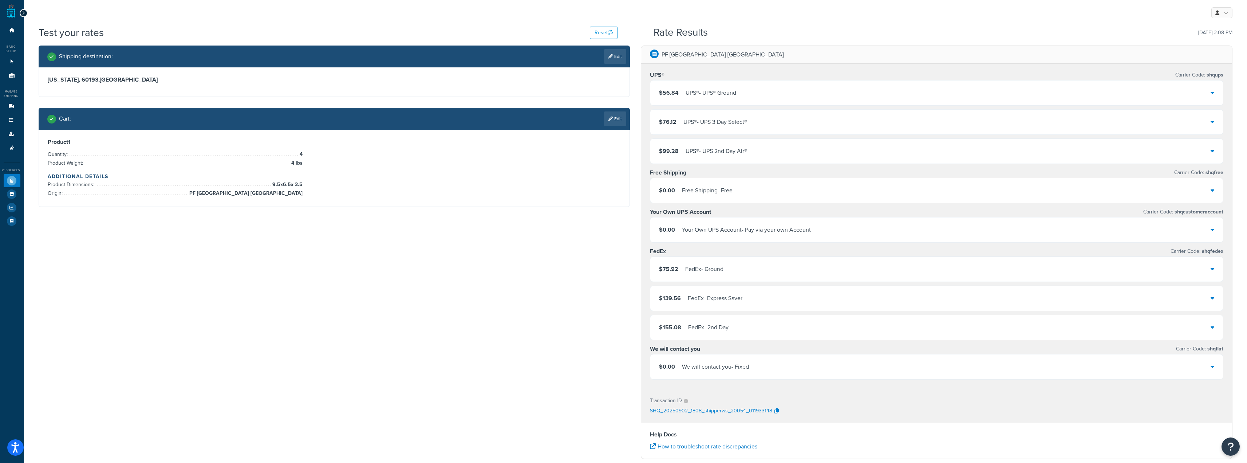
click at [723, 99] on div "$56.84 UPS® - UPS® Ground" at bounding box center [936, 92] width 573 height 25
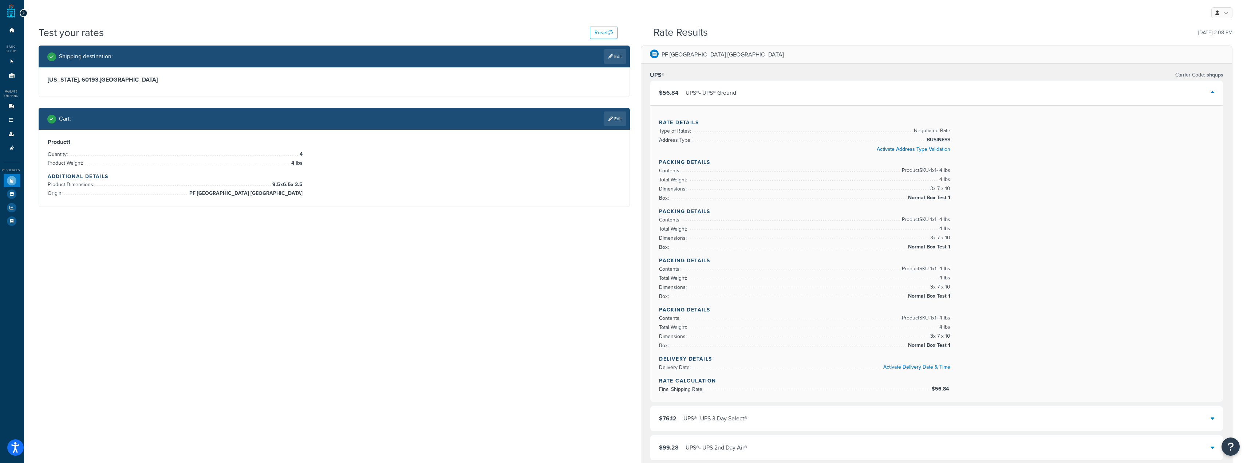
click at [723, 99] on div "$56.84 UPS® - UPS® Ground" at bounding box center [936, 92] width 573 height 25
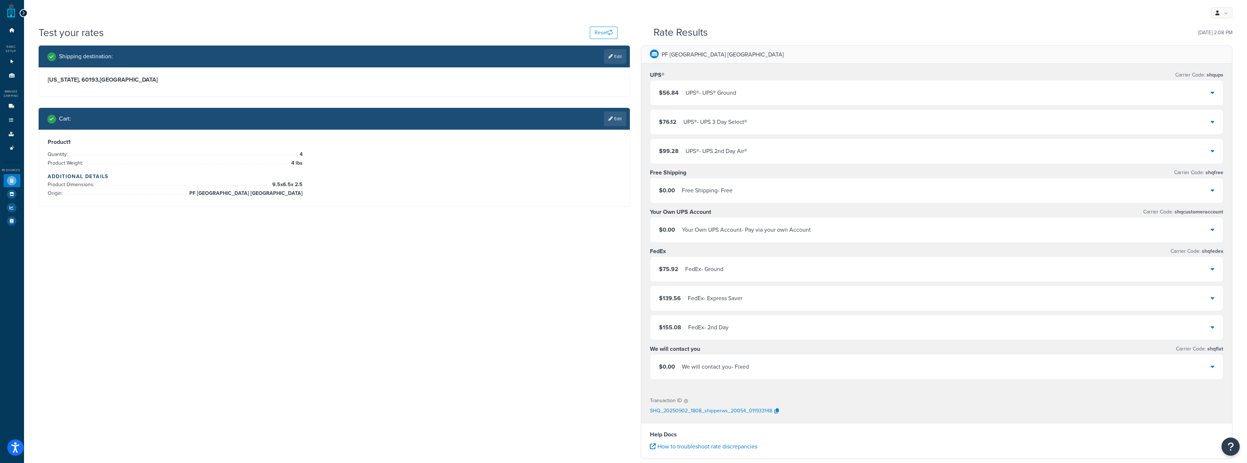
click at [604, 121] on link "Edit" at bounding box center [615, 118] width 22 height 15
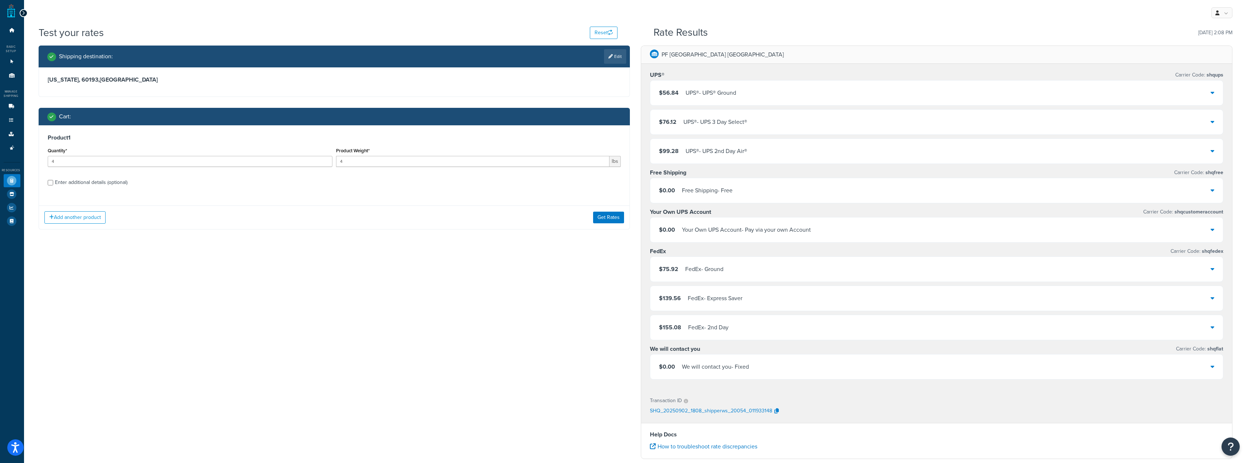
click at [228, 167] on div "Quantity* 4" at bounding box center [190, 159] width 288 height 27
drag, startPoint x: 230, startPoint y: 162, endPoint x: 0, endPoint y: 179, distance: 230.8
click at [0, 180] on div "Dashboard Basic Setup Websites 1 Origins 11 Manage Shipping Carriers Carriers A…" at bounding box center [623, 316] width 1247 height 633
type input "10"
click at [610, 218] on button "Get Rates" at bounding box center [608, 218] width 31 height 12
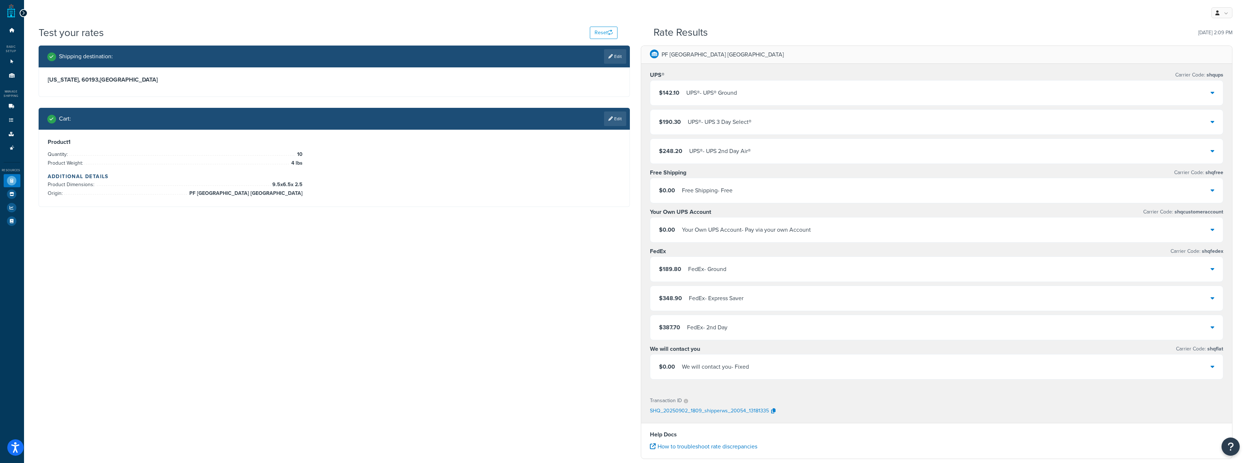
click at [723, 94] on div "UPS® - UPS® Ground" at bounding box center [712, 93] width 51 height 10
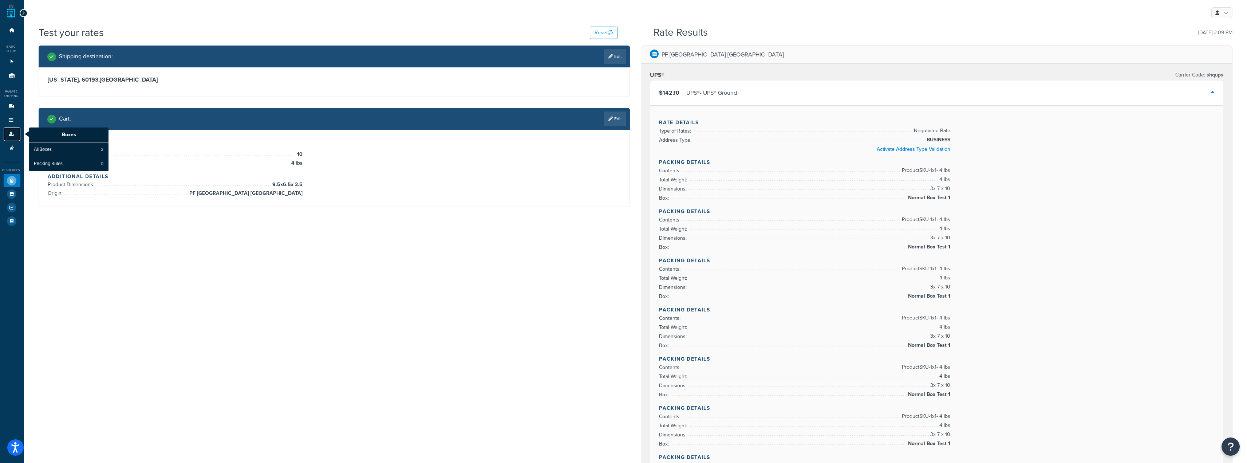
click at [9, 133] on icon at bounding box center [11, 134] width 7 height 4
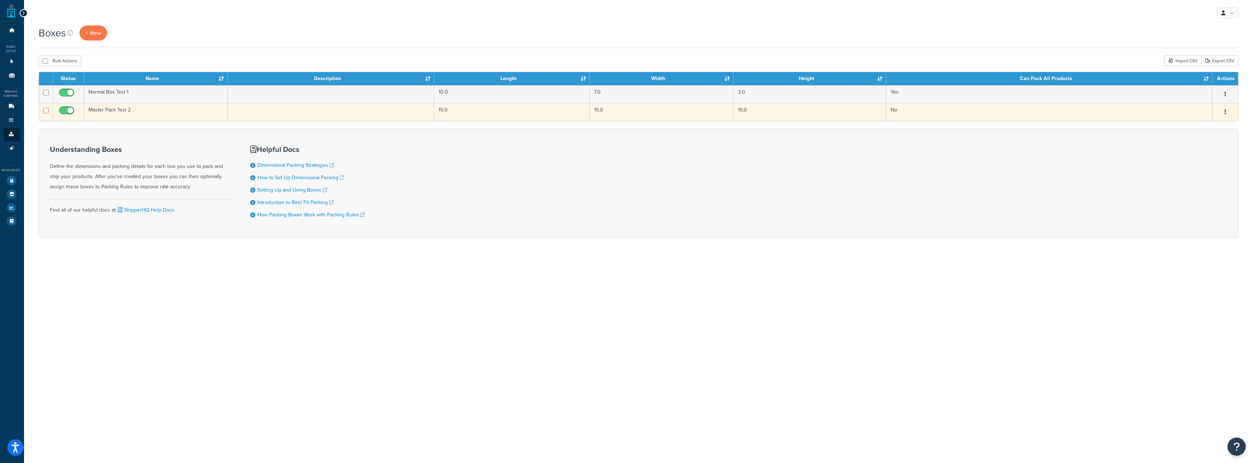
click at [334, 113] on td at bounding box center [331, 112] width 207 height 18
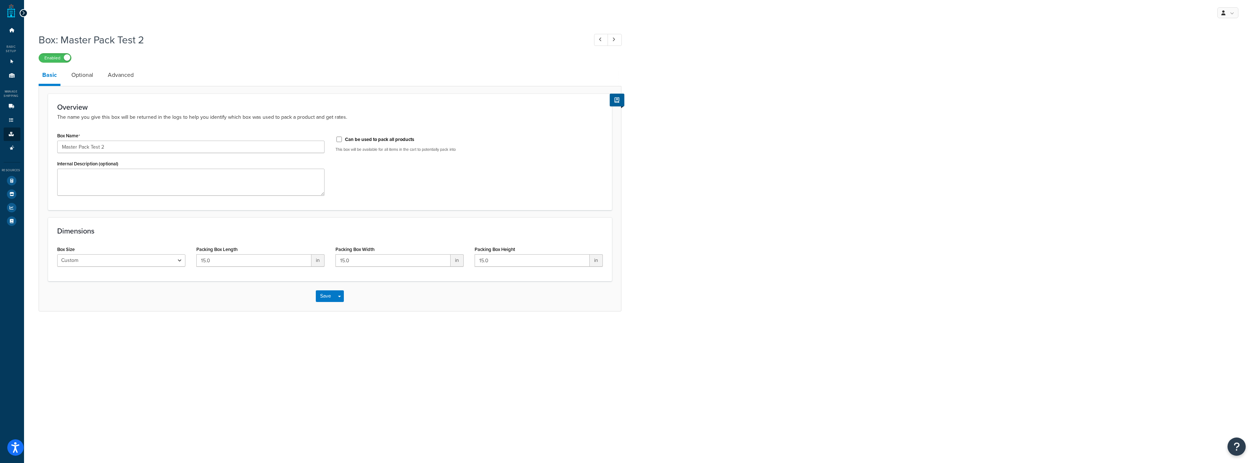
click at [364, 139] on label "Can be used to pack all products" at bounding box center [379, 139] width 69 height 7
click at [343, 139] on input "Can be used to pack all products" at bounding box center [338, 139] width 7 height 5
checkbox input "true"
click at [76, 75] on link "Optional" at bounding box center [82, 74] width 29 height 17
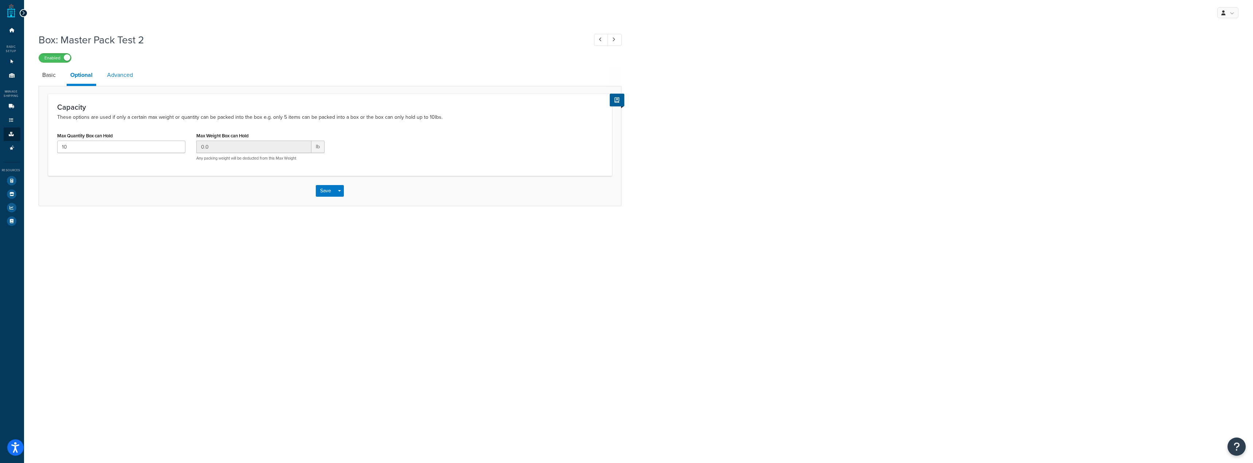
click at [122, 72] on link "Advanced" at bounding box center [119, 74] width 33 height 17
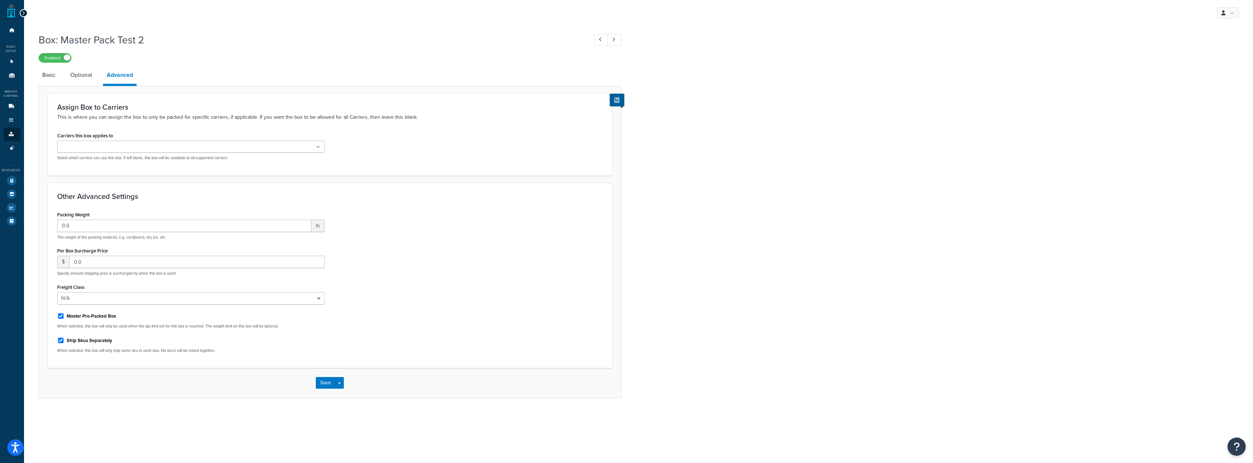
click at [97, 342] on label "Ship Skus Separately" at bounding box center [90, 340] width 46 height 7
click at [64, 342] on input "Ship Skus Separately" at bounding box center [60, 340] width 7 height 5
click at [101, 338] on label "Ship Skus Separately" at bounding box center [90, 340] width 46 height 7
click at [64, 338] on input "Ship Skus Separately" at bounding box center [60, 340] width 7 height 5
checkbox input "true"
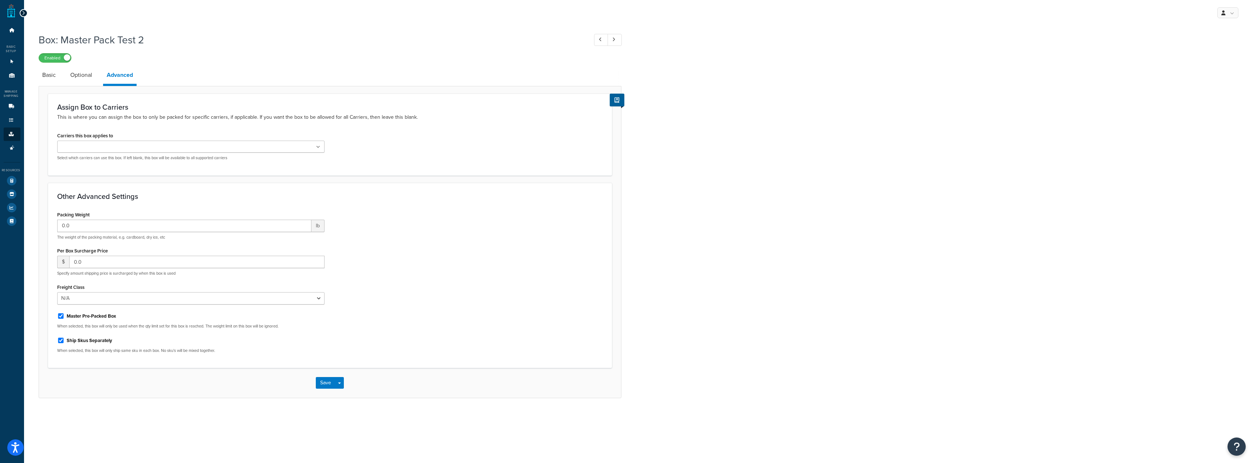
click at [312, 385] on div "Save Save Dropdown Save and Edit Save and Duplicate Save and Create New" at bounding box center [330, 383] width 582 height 30
click at [323, 382] on button "Save" at bounding box center [326, 383] width 20 height 12
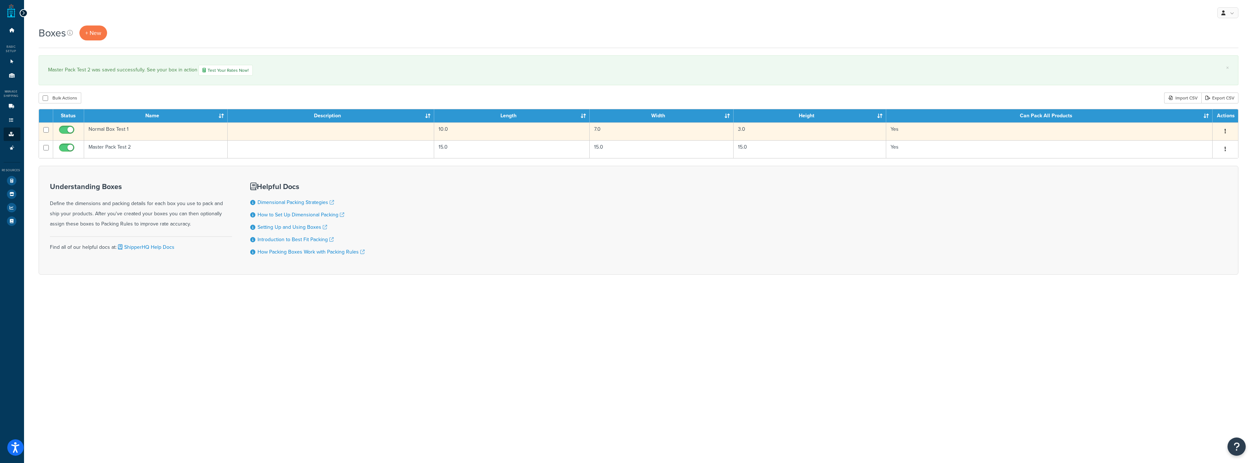
click at [161, 128] on td "Normal Box Test 1" at bounding box center [156, 131] width 144 height 18
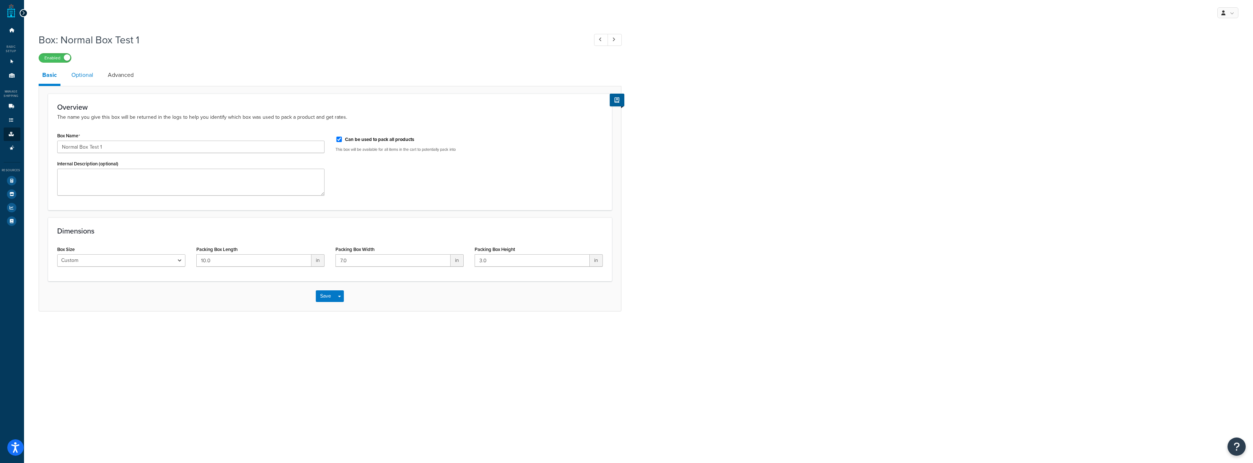
click at [74, 75] on link "Optional" at bounding box center [82, 74] width 29 height 17
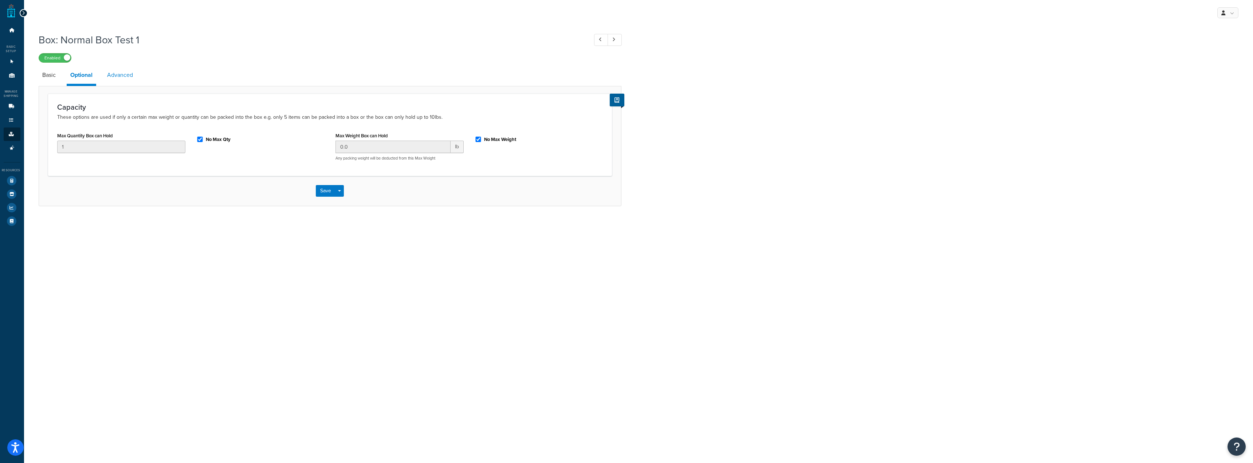
click at [107, 78] on link "Advanced" at bounding box center [119, 74] width 33 height 17
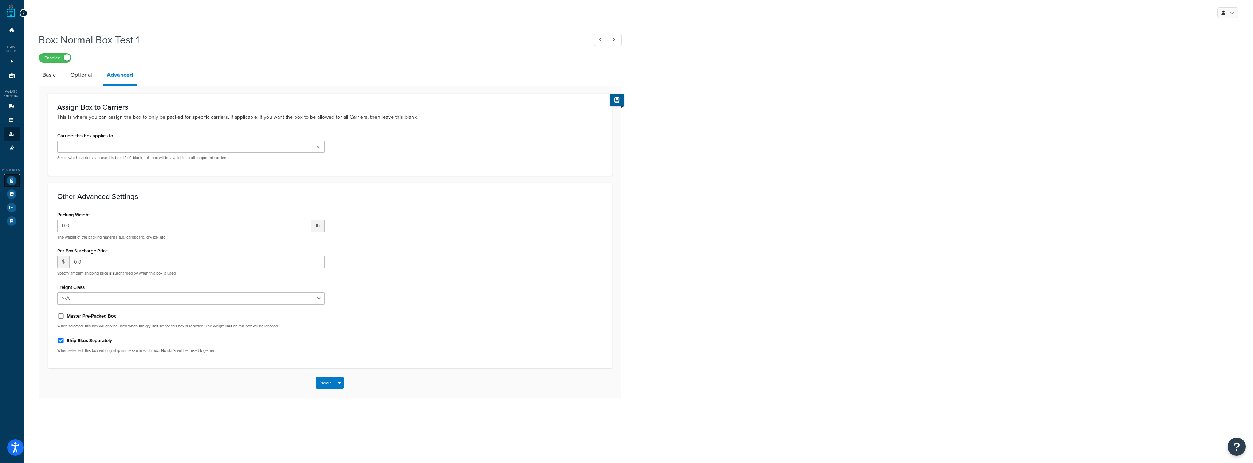
click at [14, 181] on icon at bounding box center [11, 180] width 9 height 9
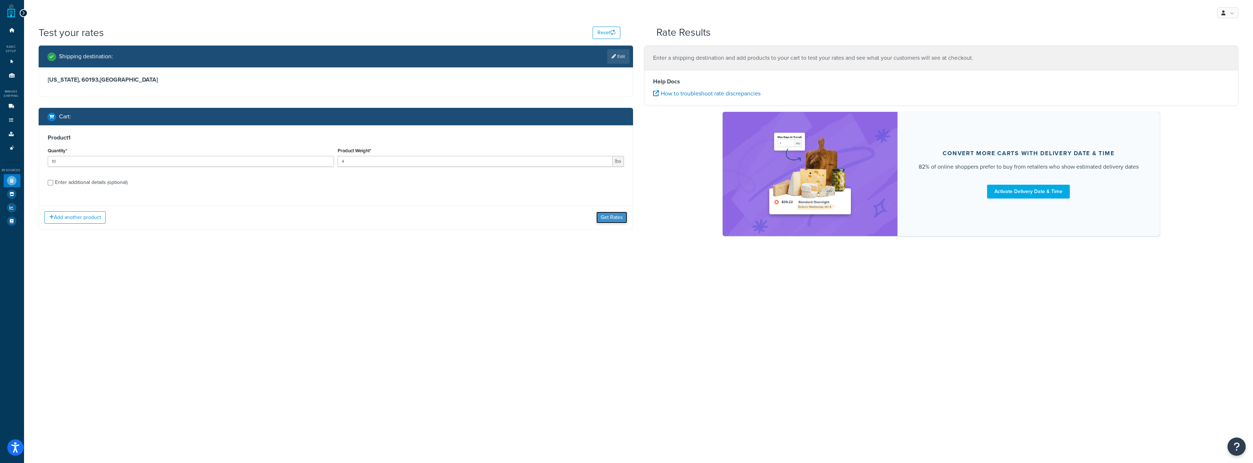
click at [607, 216] on button "Get Rates" at bounding box center [611, 218] width 31 height 12
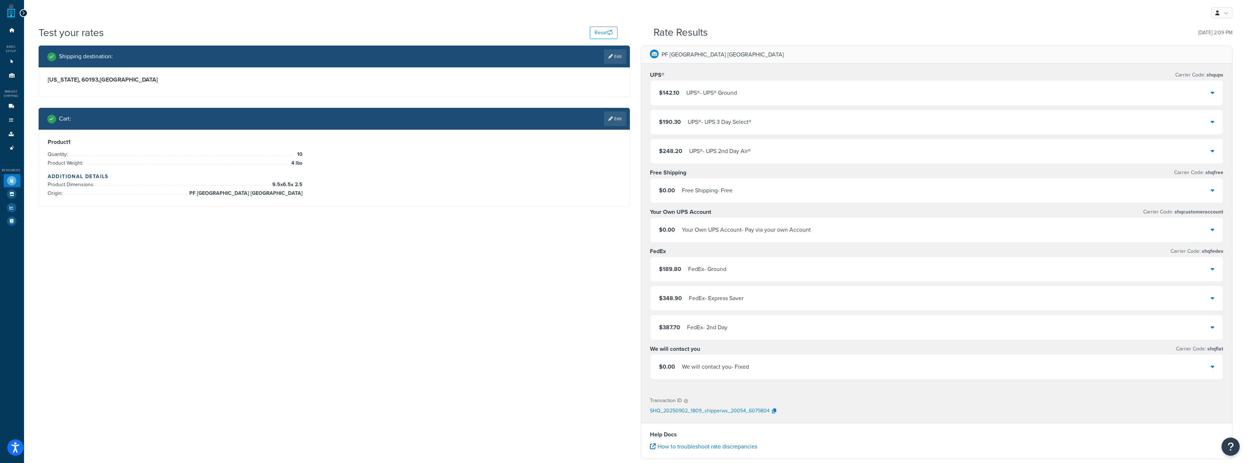
click at [717, 95] on div "UPS® - UPS® Ground" at bounding box center [712, 93] width 51 height 10
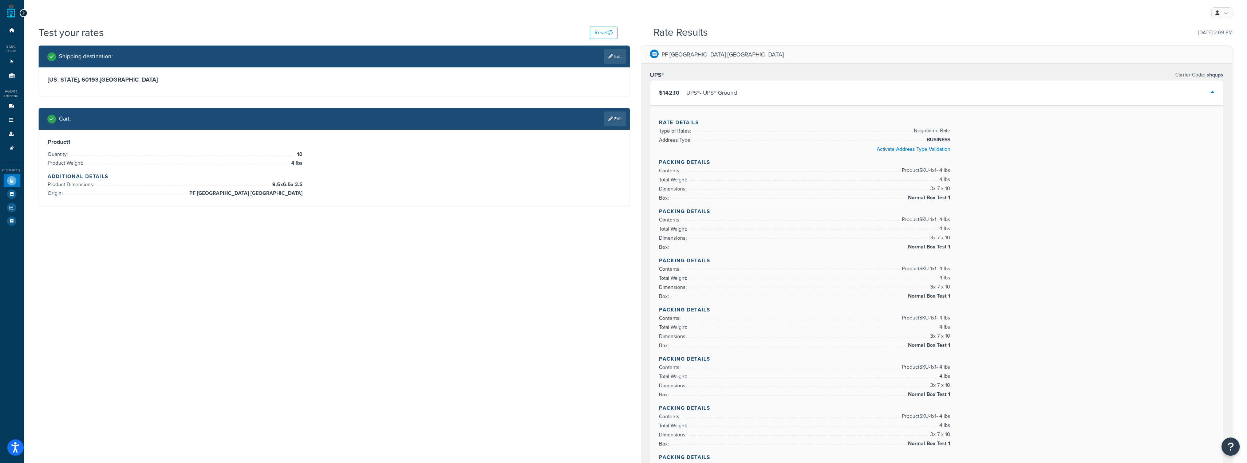
click at [717, 95] on div "UPS® - UPS® Ground" at bounding box center [712, 93] width 51 height 10
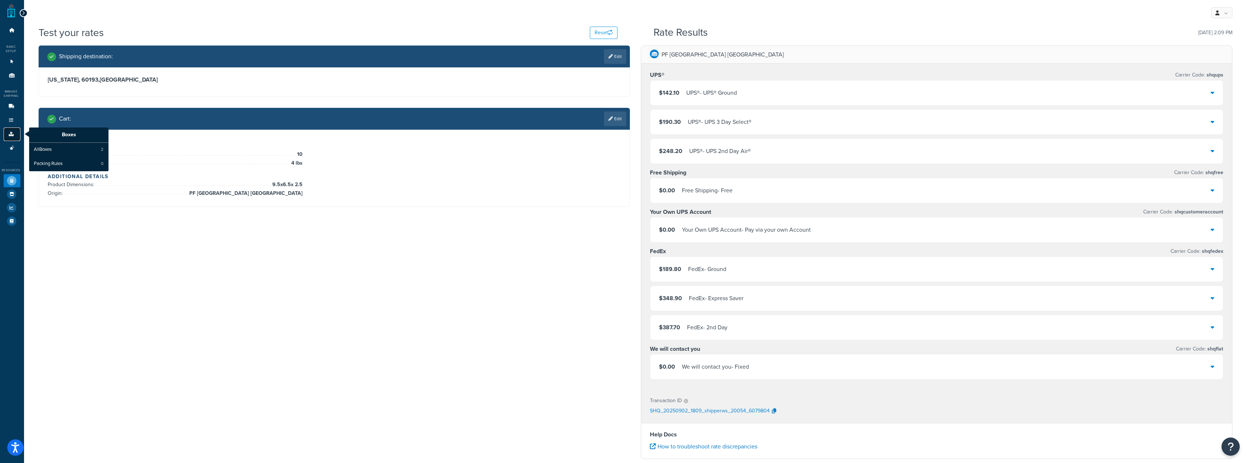
click at [11, 134] on icon at bounding box center [11, 134] width 7 height 4
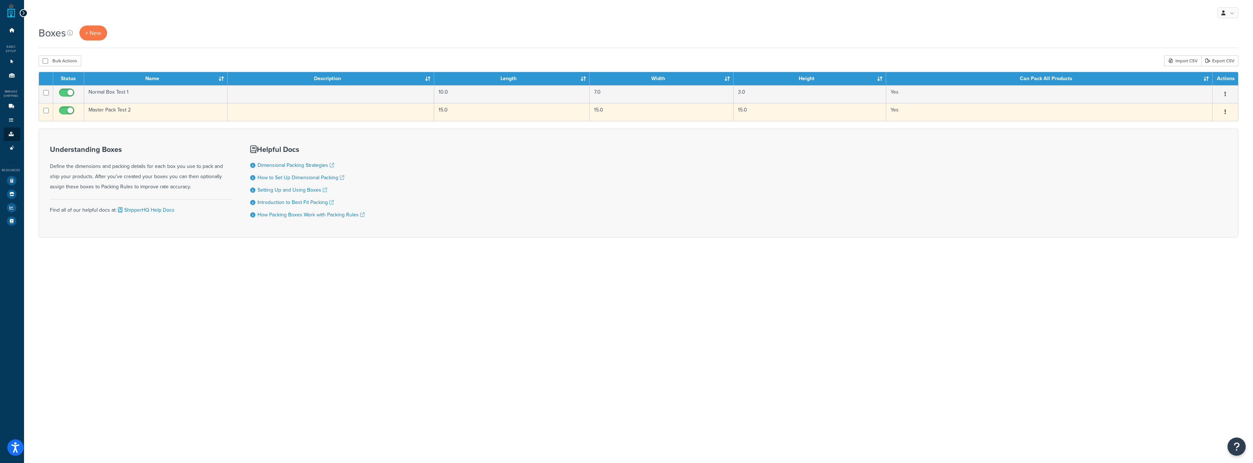
click at [180, 114] on td "Master Pack Test 2" at bounding box center [156, 112] width 144 height 18
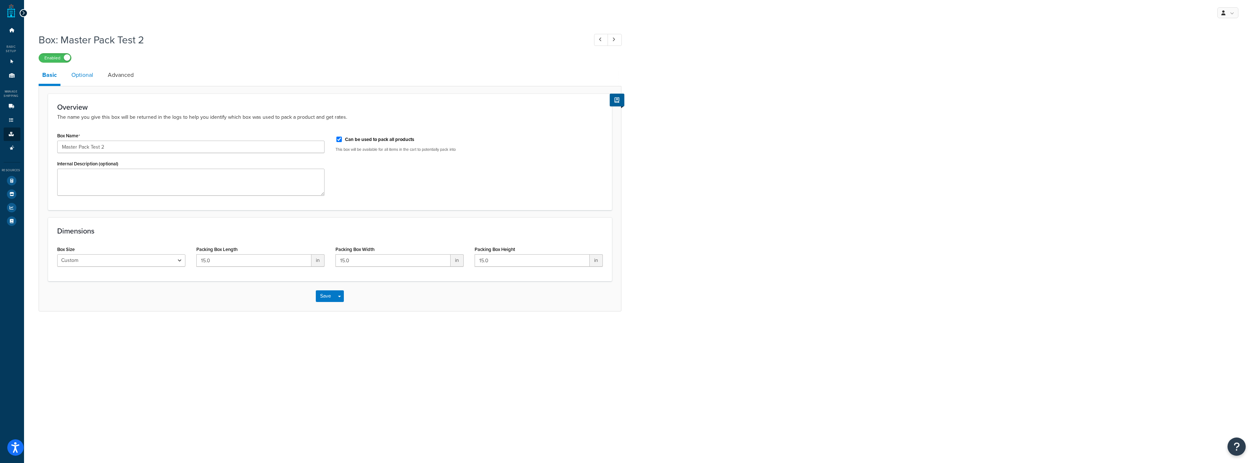
click at [86, 76] on link "Optional" at bounding box center [82, 74] width 29 height 17
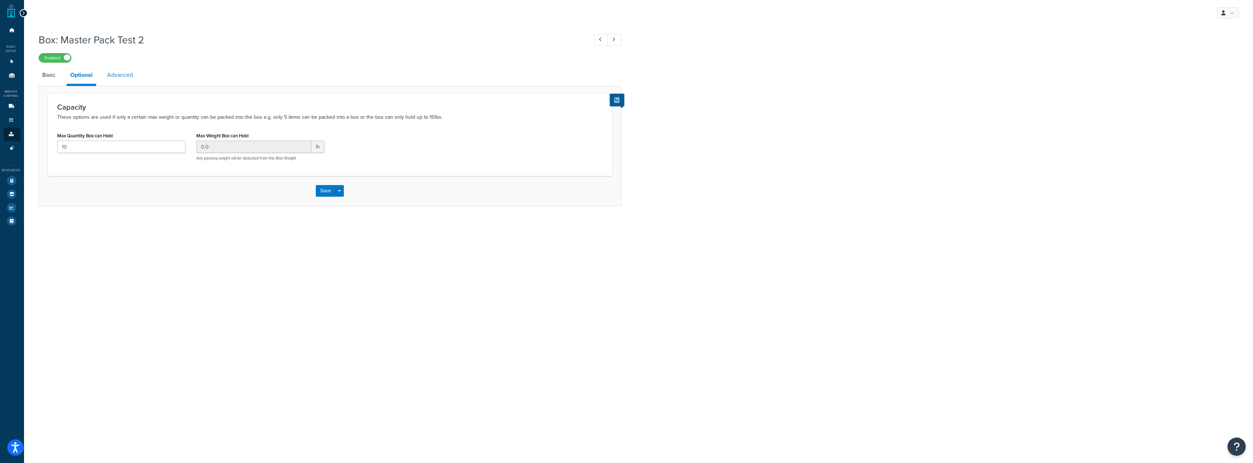
click at [119, 71] on link "Advanced" at bounding box center [119, 74] width 33 height 17
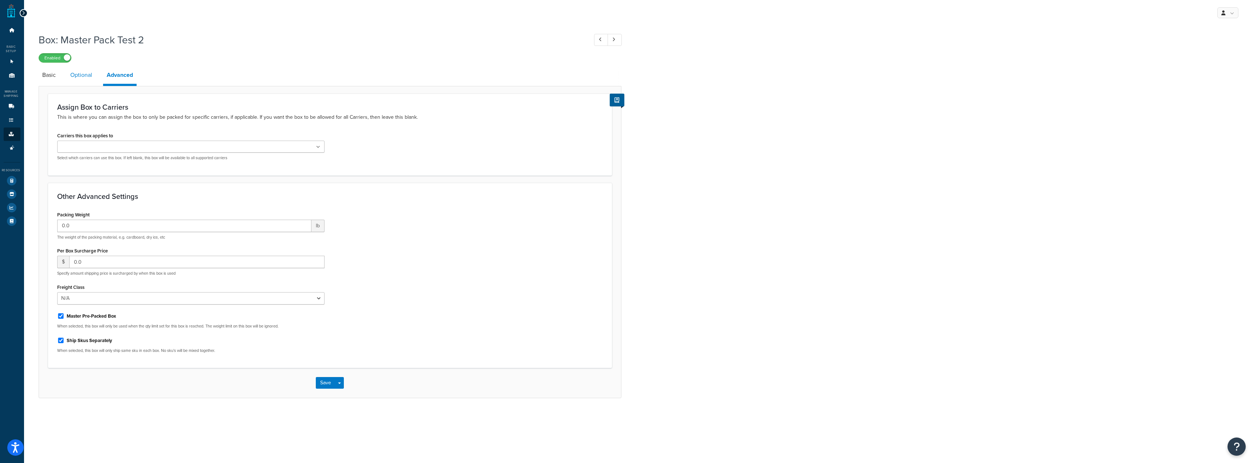
click at [89, 74] on link "Optional" at bounding box center [81, 74] width 29 height 17
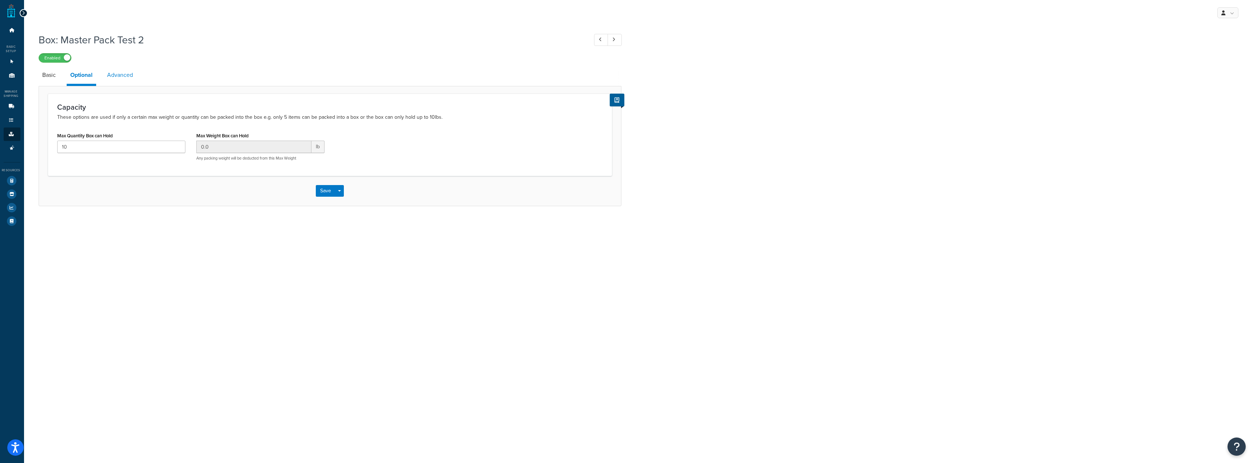
click at [130, 78] on link "Advanced" at bounding box center [119, 74] width 33 height 17
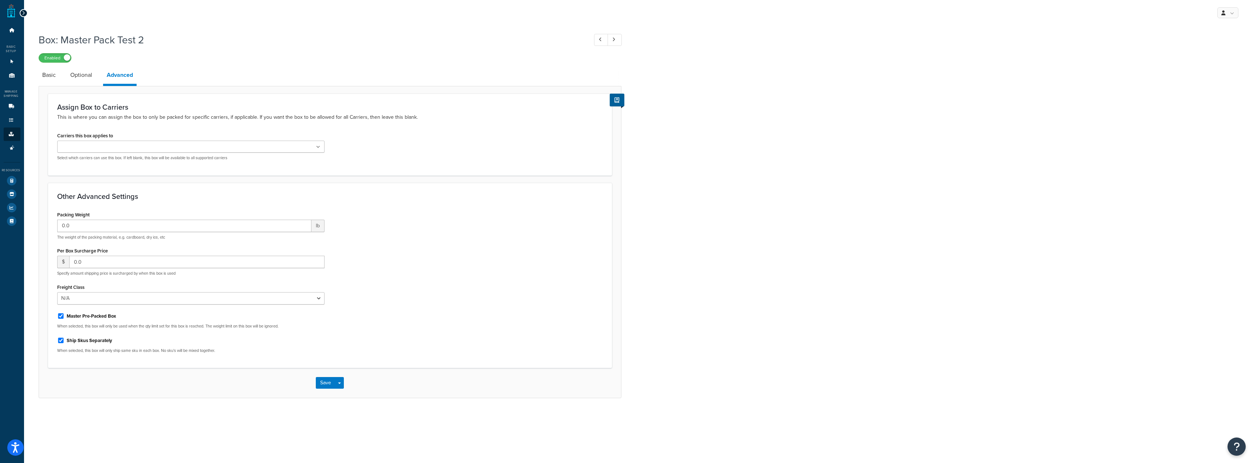
click at [100, 341] on label "Ship Skus Separately" at bounding box center [90, 340] width 46 height 7
click at [64, 341] on input "Ship Skus Separately" at bounding box center [60, 340] width 7 height 5
checkbox input "false"
click at [330, 381] on button "Save" at bounding box center [326, 383] width 20 height 12
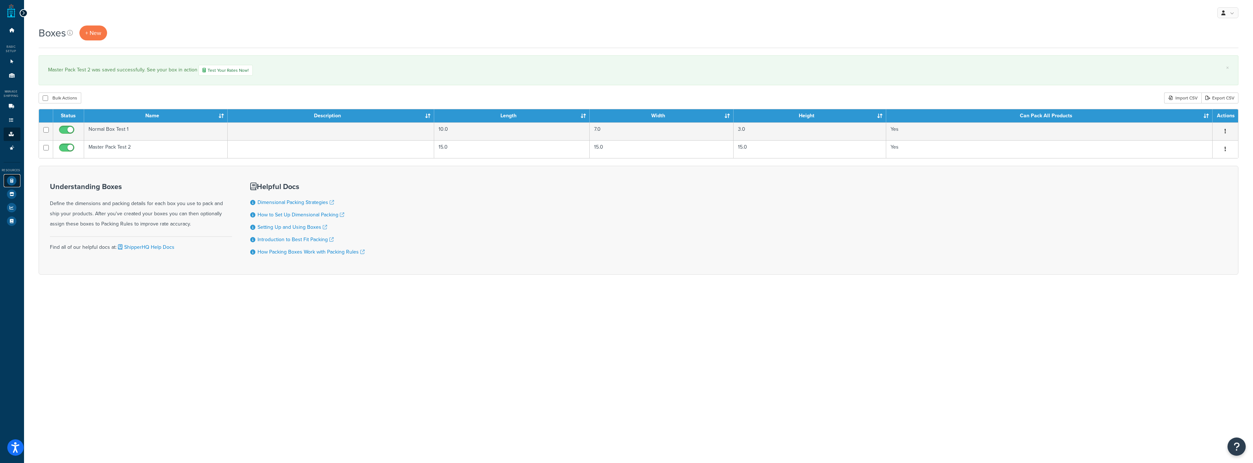
click at [11, 179] on icon at bounding box center [11, 180] width 9 height 9
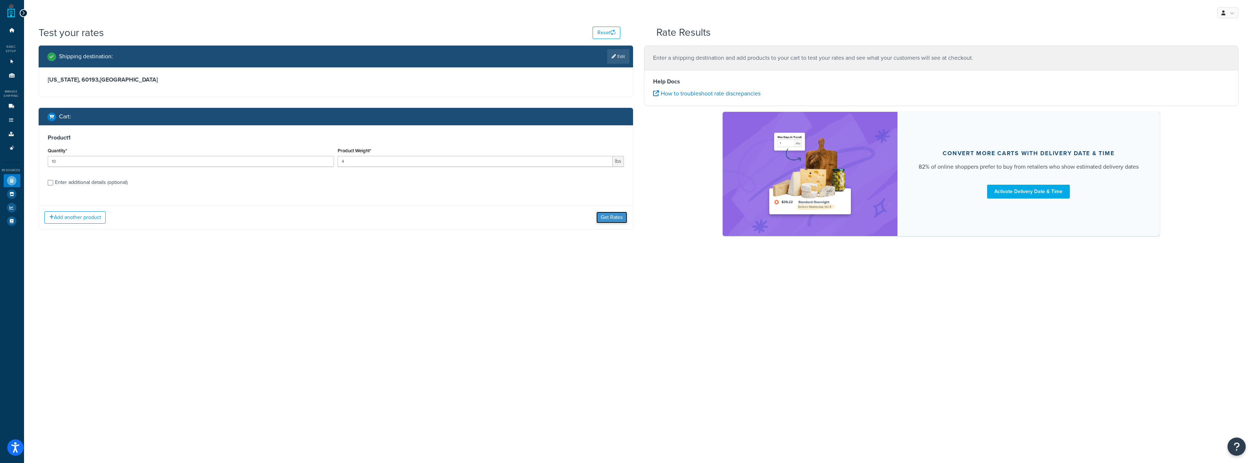
click at [599, 220] on button "Get Rates" at bounding box center [611, 218] width 31 height 12
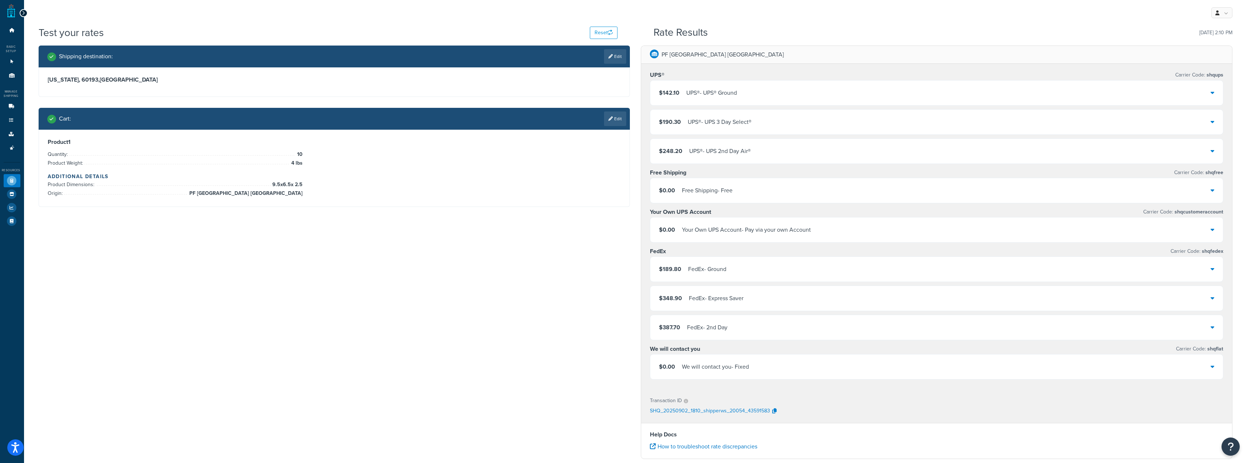
click at [742, 86] on div "$142.10 UPS® - UPS® Ground" at bounding box center [936, 92] width 573 height 25
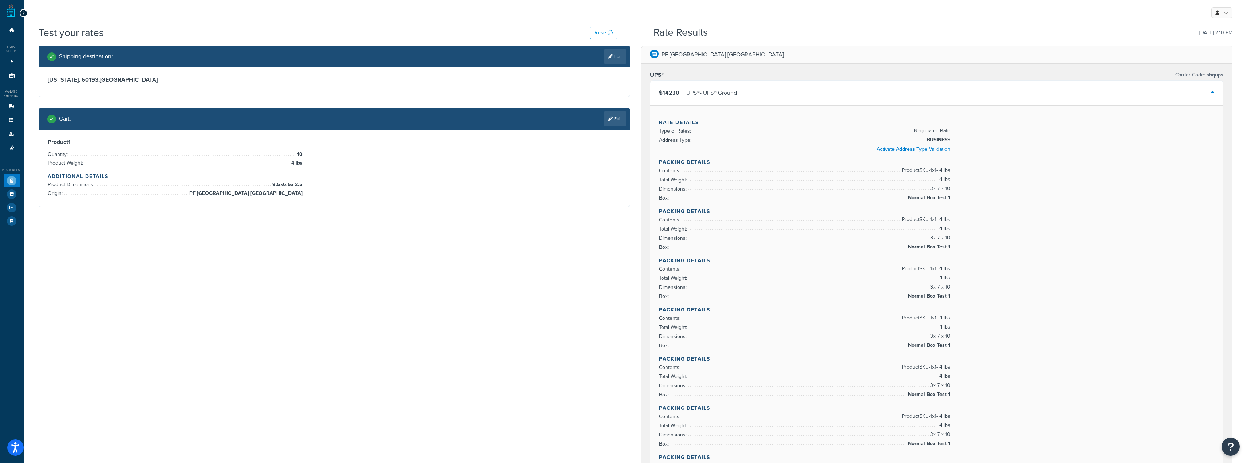
click at [741, 90] on div "$142.10 UPS® - UPS® Ground" at bounding box center [936, 92] width 573 height 25
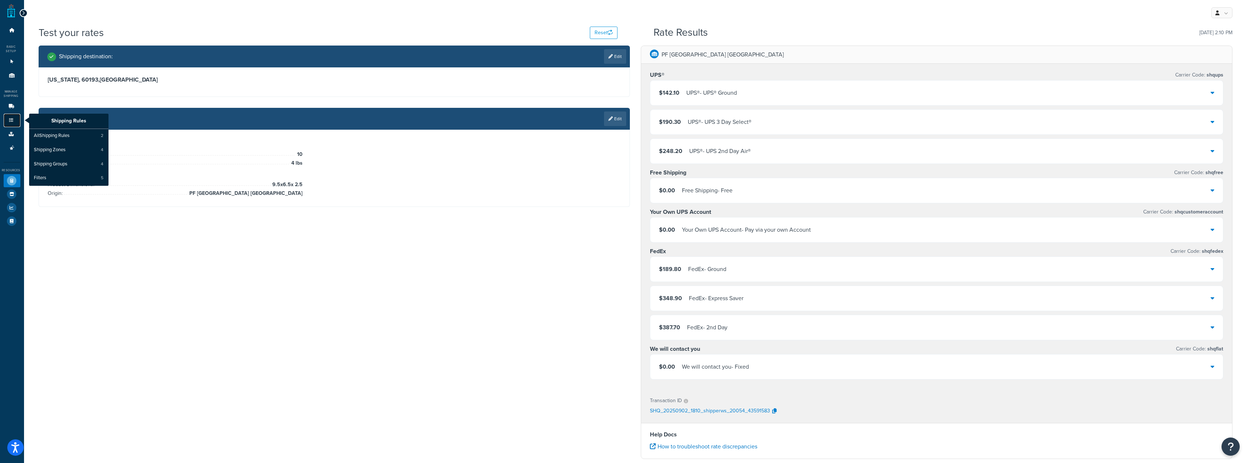
click at [11, 122] on icon at bounding box center [11, 120] width 7 height 4
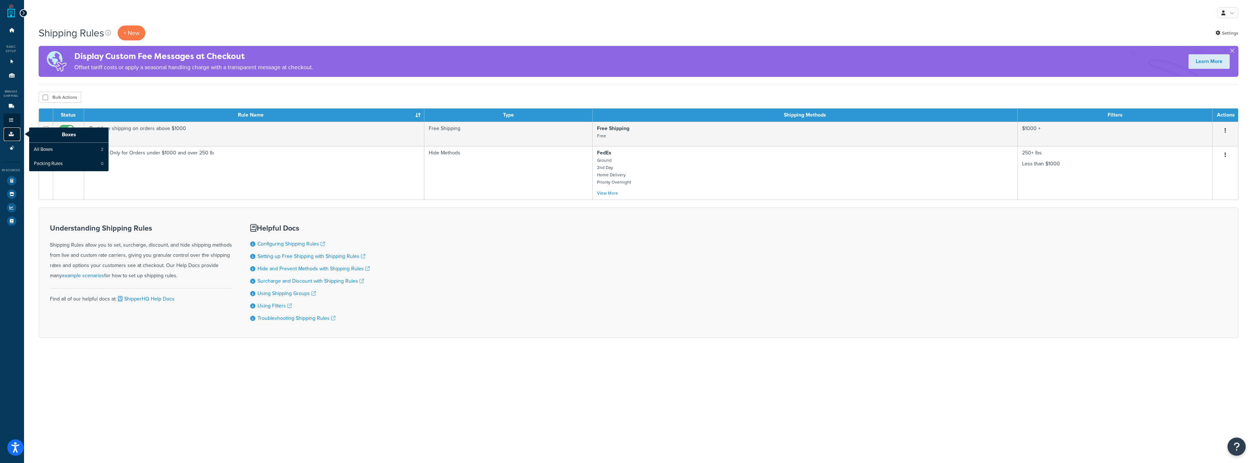
click at [10, 137] on link "Boxes" at bounding box center [12, 133] width 17 height 13
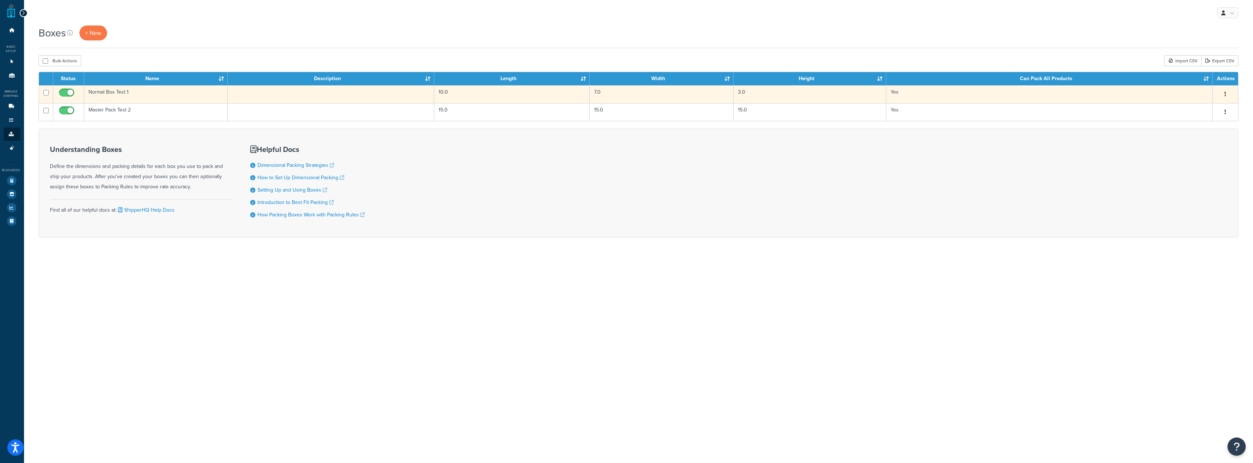
click at [61, 92] on input "checkbox" at bounding box center [68, 94] width 20 height 9
checkbox input "false"
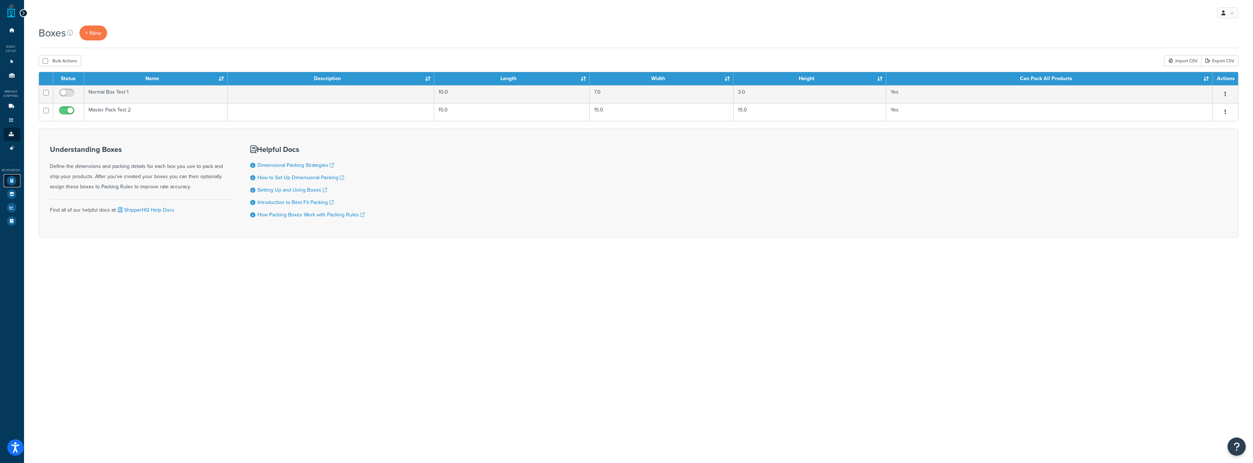
click at [12, 181] on icon at bounding box center [11, 180] width 9 height 9
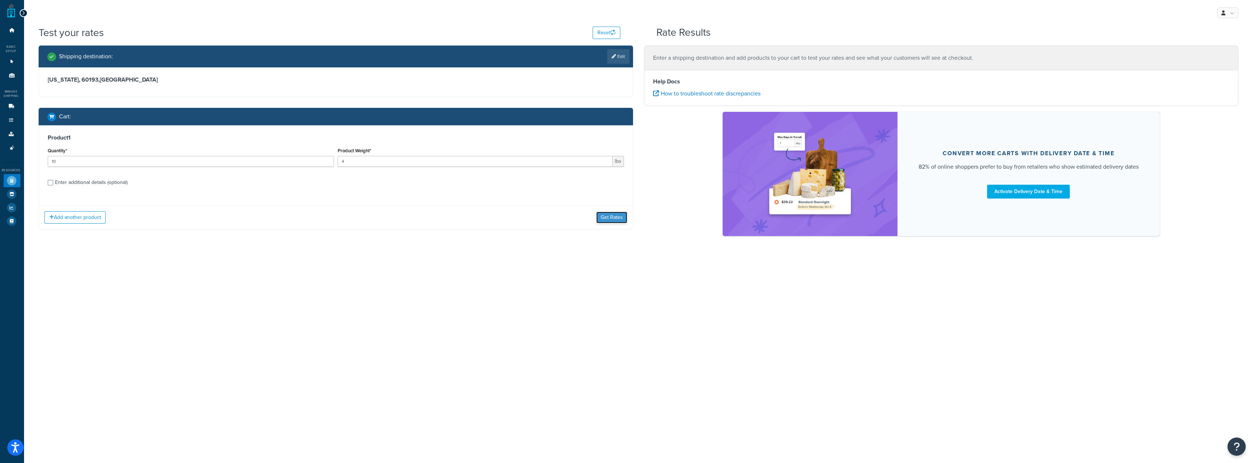
click at [610, 218] on button "Get Rates" at bounding box center [611, 218] width 31 height 12
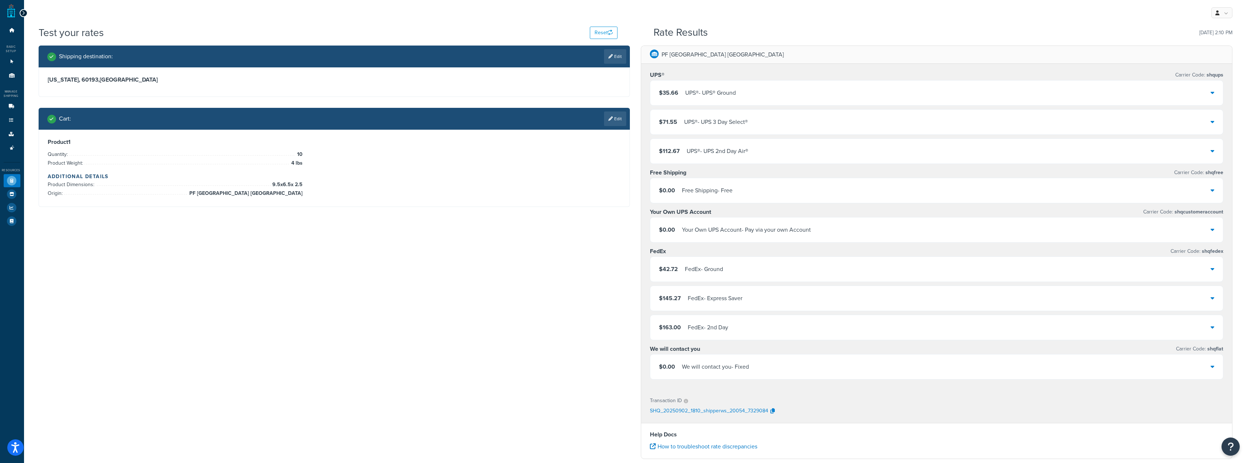
click at [698, 93] on div "UPS® - UPS® Ground" at bounding box center [710, 93] width 51 height 10
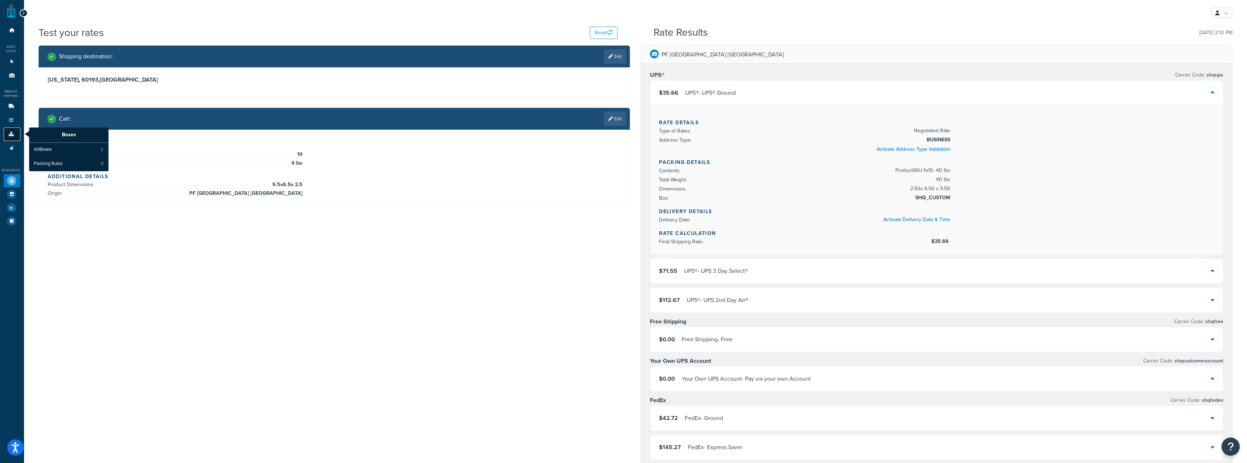
click at [8, 130] on link "Boxes" at bounding box center [12, 133] width 17 height 13
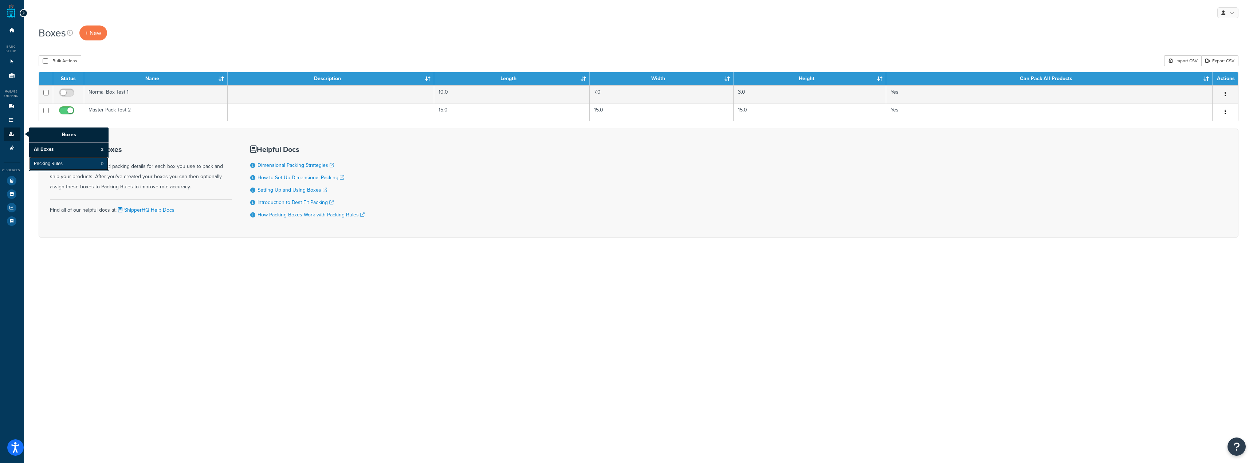
click at [51, 163] on span "Packing Rules" at bounding box center [48, 164] width 29 height 7
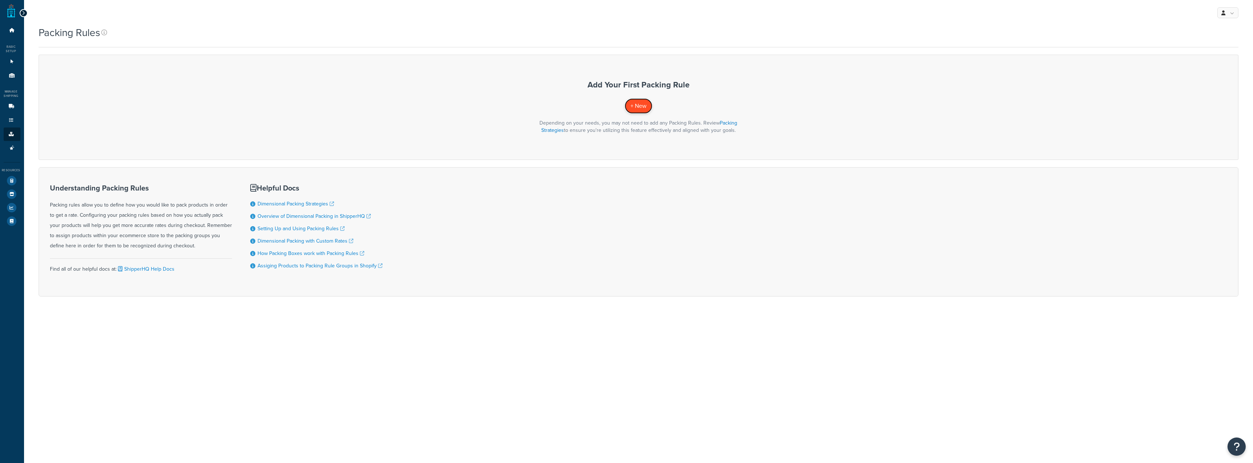
click at [630, 109] on span "+ New" at bounding box center [638, 106] width 16 height 8
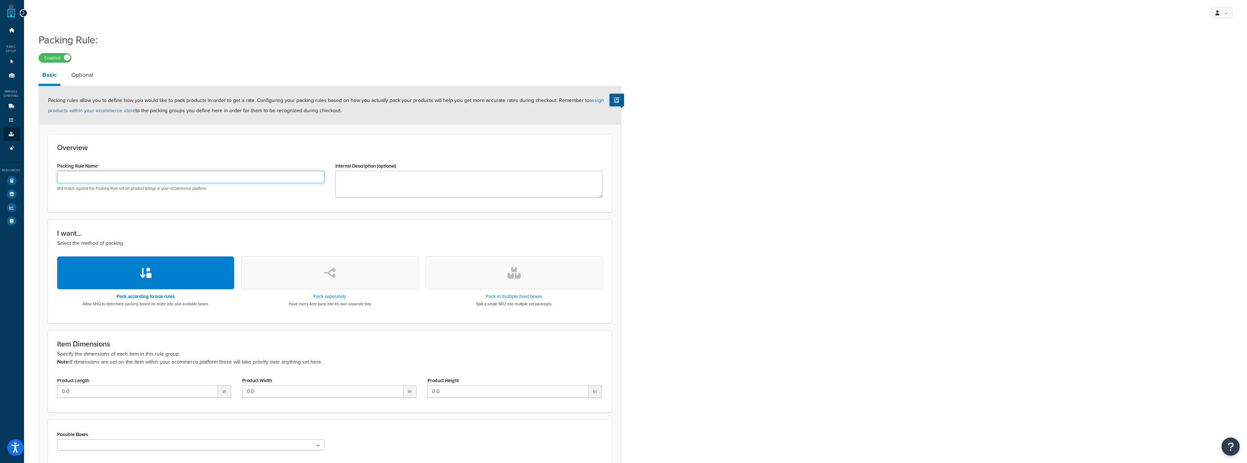
click at [271, 181] on input "Packing Rule Name" at bounding box center [190, 177] width 267 height 12
click at [80, 178] on input "Test PAckin Rule" at bounding box center [190, 177] width 267 height 12
click at [77, 178] on input "Test PAckin Rule" at bounding box center [190, 177] width 267 height 12
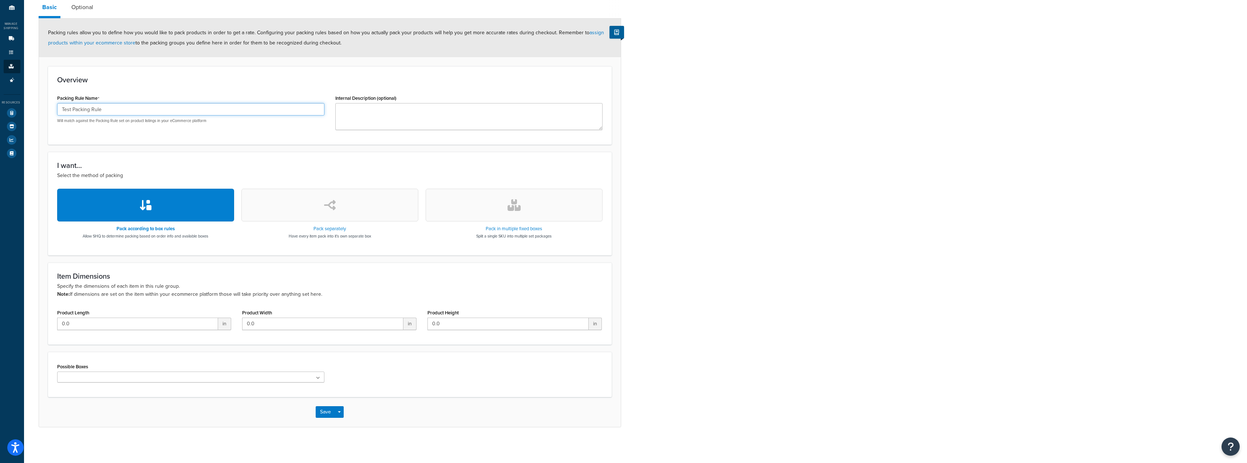
scroll to position [70, 0]
type input "Test Packing Rule"
click at [231, 324] on div "Product Length 0.0 in" at bounding box center [144, 321] width 185 height 28
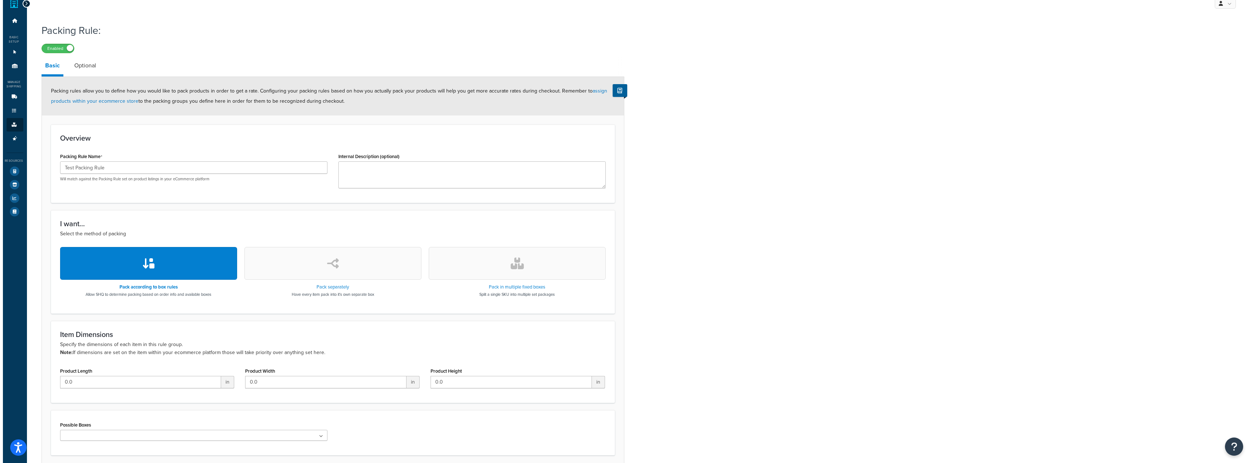
scroll to position [0, 0]
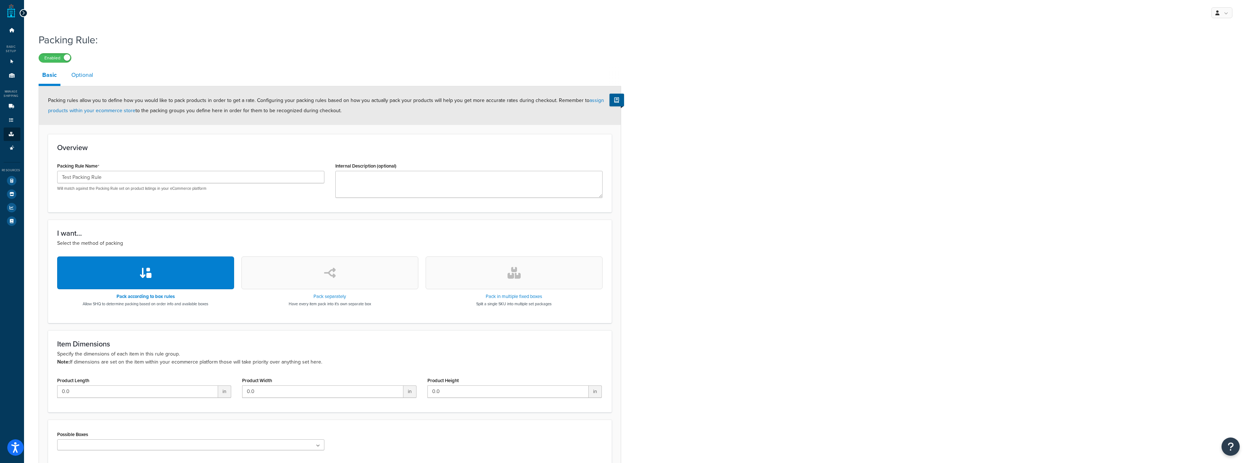
click at [81, 76] on link "Optional" at bounding box center [82, 74] width 29 height 17
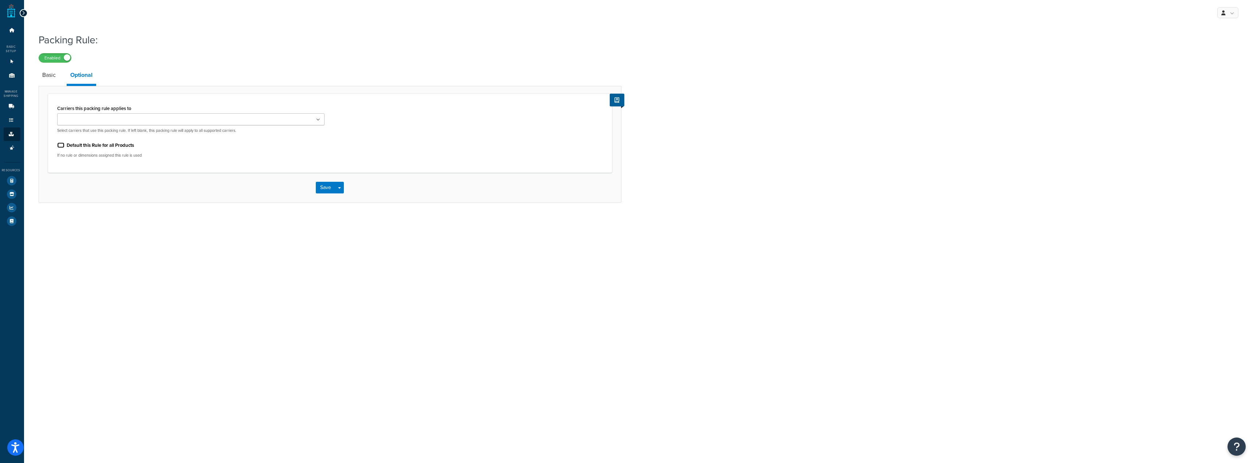
click at [60, 145] on input "Default this Rule for all Products" at bounding box center [60, 144] width 7 height 5
checkbox input "true"
click at [324, 190] on button "Save" at bounding box center [326, 188] width 20 height 12
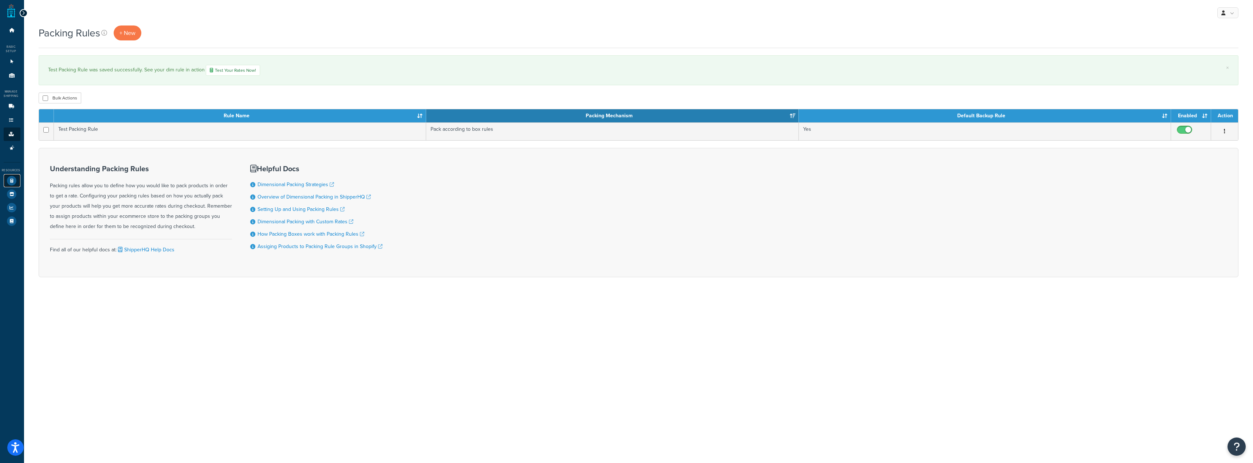
click at [11, 182] on icon at bounding box center [11, 180] width 9 height 9
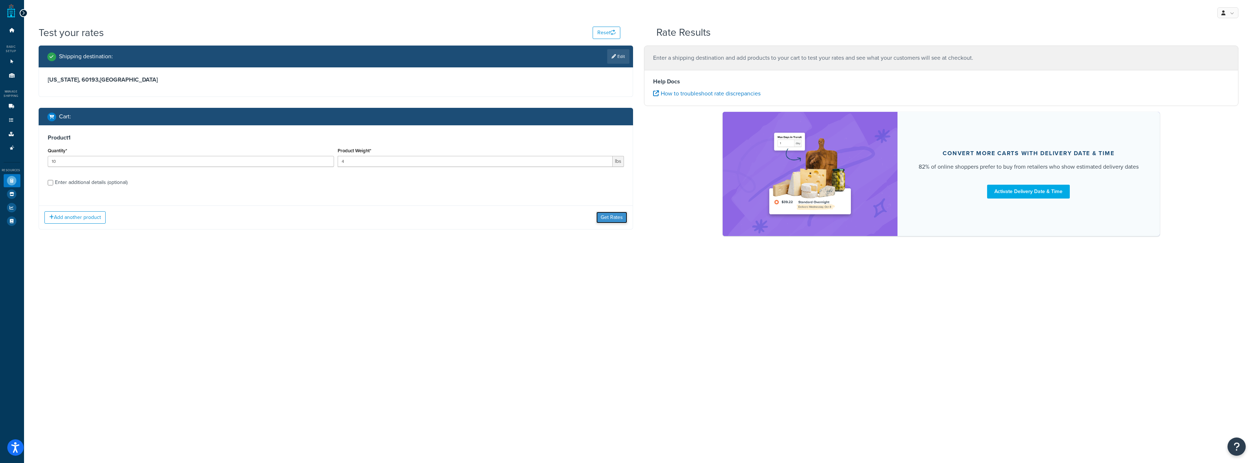
click at [608, 220] on button "Get Rates" at bounding box center [611, 218] width 31 height 12
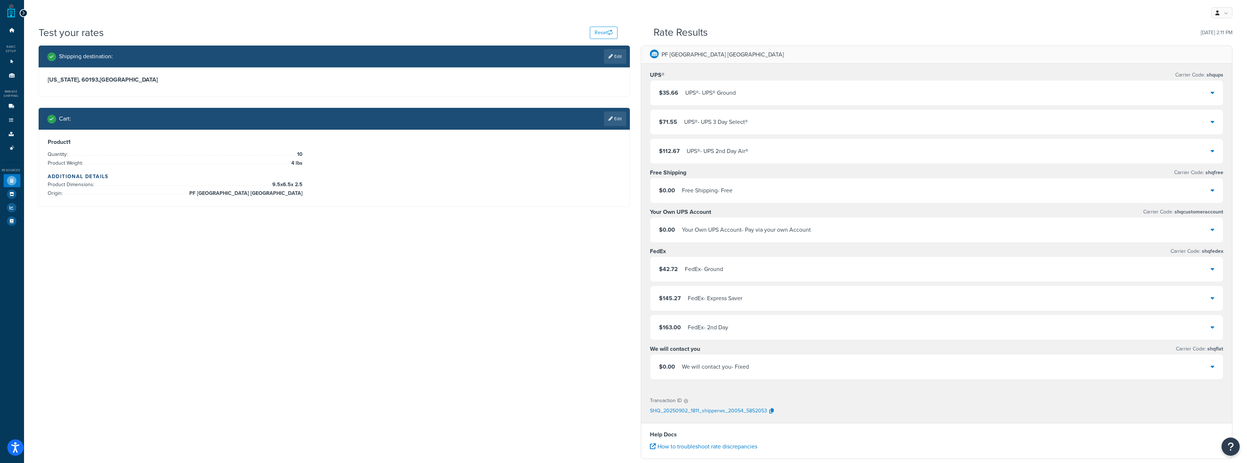
click at [701, 82] on div "$35.66 UPS® - UPS® Ground" at bounding box center [936, 92] width 573 height 25
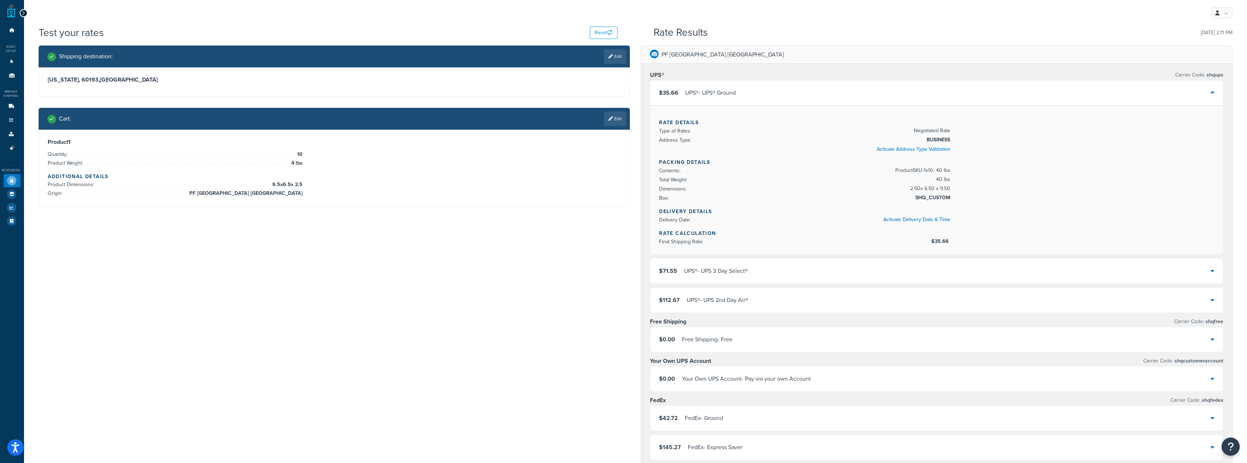
click at [700, 85] on div "$35.66 UPS® - UPS® Ground" at bounding box center [936, 92] width 573 height 25
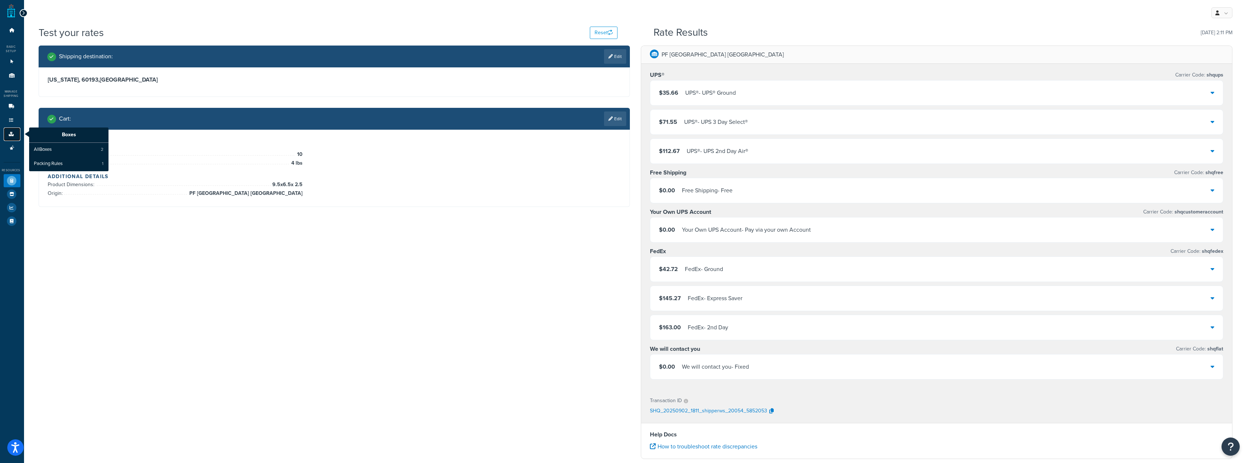
click at [8, 135] on icon at bounding box center [11, 134] width 7 height 4
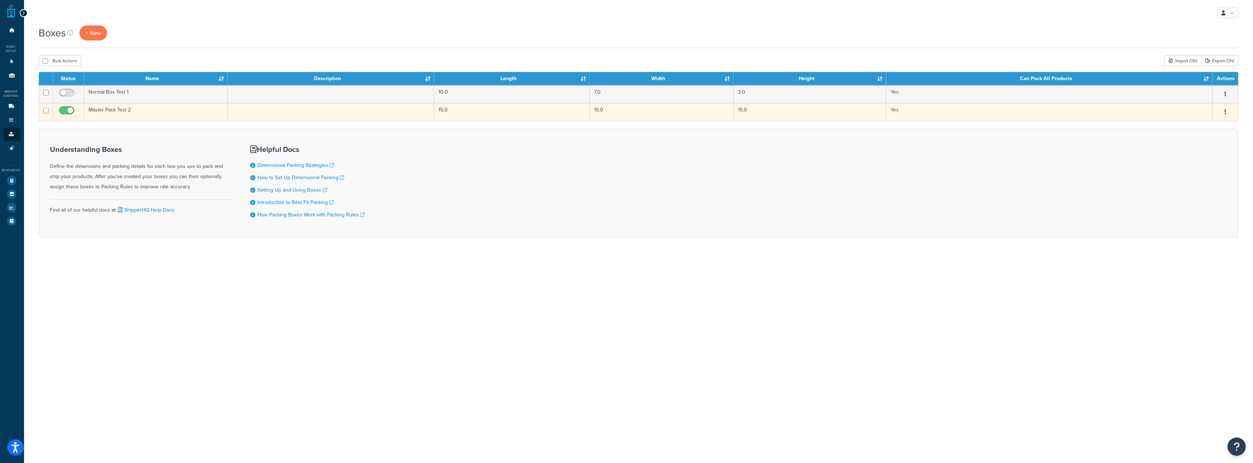
click at [403, 117] on td at bounding box center [331, 112] width 207 height 18
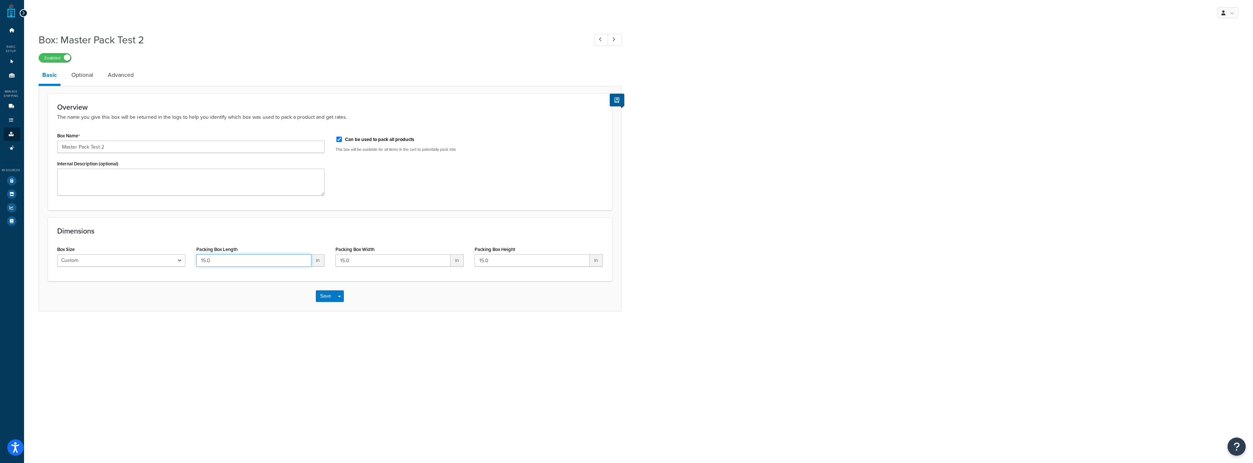
drag, startPoint x: 259, startPoint y: 265, endPoint x: 122, endPoint y: 254, distance: 137.7
click at [143, 257] on div "Box Size Custom USPS Small Flat Box USPS Medium Flat Box USPS Large Flat Box US…" at bounding box center [330, 258] width 557 height 28
type input "14"
drag, startPoint x: 377, startPoint y: 259, endPoint x: 147, endPoint y: 248, distance: 230.0
click at [213, 256] on div "Box Size Custom USPS Small Flat Box USPS Medium Flat Box USPS Large Flat Box US…" at bounding box center [330, 258] width 557 height 28
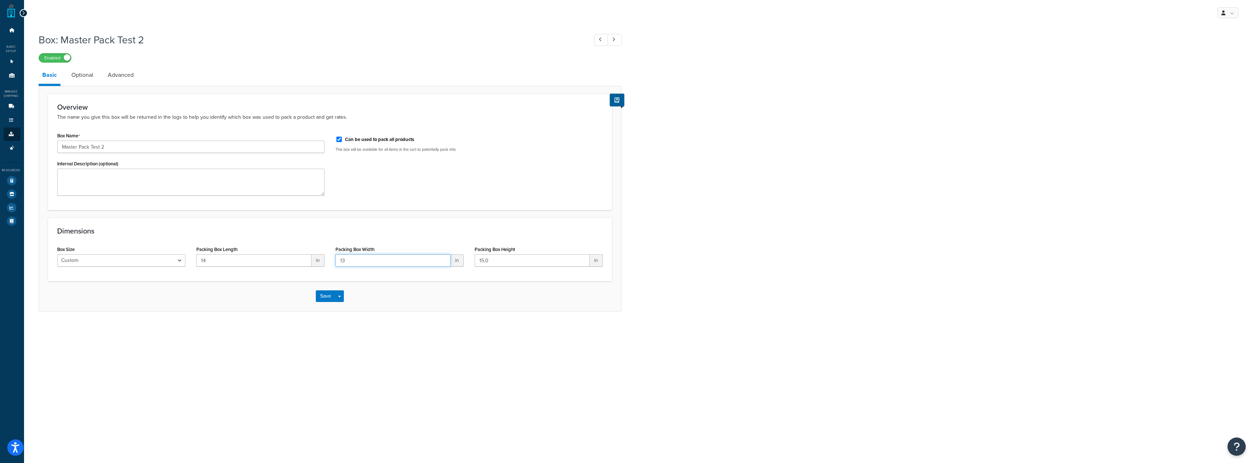
type input "13"
drag, startPoint x: 490, startPoint y: 264, endPoint x: 389, endPoint y: 267, distance: 101.6
click at [389, 267] on div "Box Size Custom USPS Small Flat Box USPS Medium Flat Box USPS Large Flat Box US…" at bounding box center [330, 258] width 557 height 28
type input "11"
click at [337, 292] on button "Save Dropdown" at bounding box center [339, 296] width 9 height 12
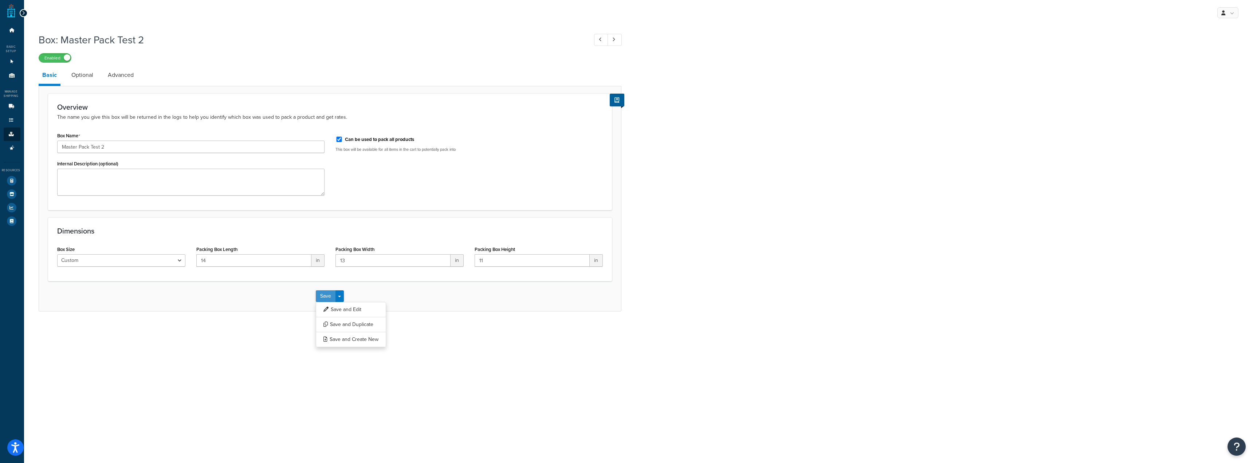
click at [331, 297] on button "Save" at bounding box center [326, 296] width 20 height 12
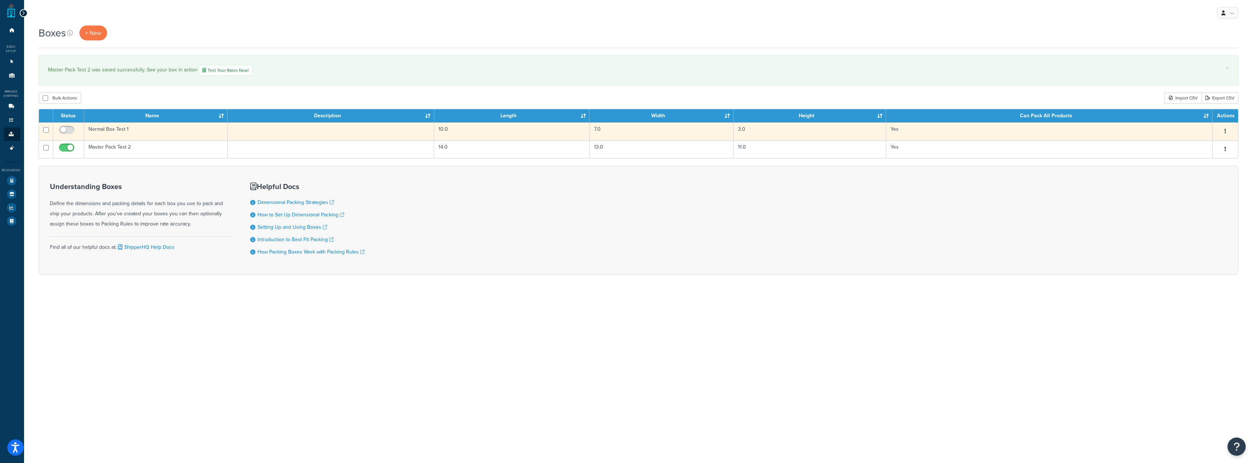
click at [177, 132] on td "Normal Box Test 1" at bounding box center [156, 131] width 144 height 18
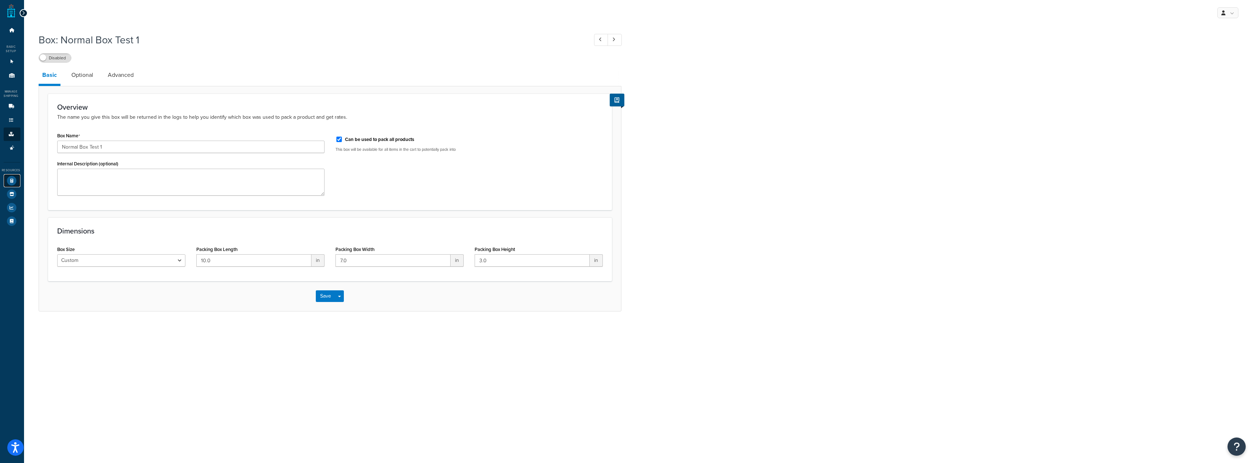
click at [11, 182] on icon at bounding box center [11, 180] width 9 height 9
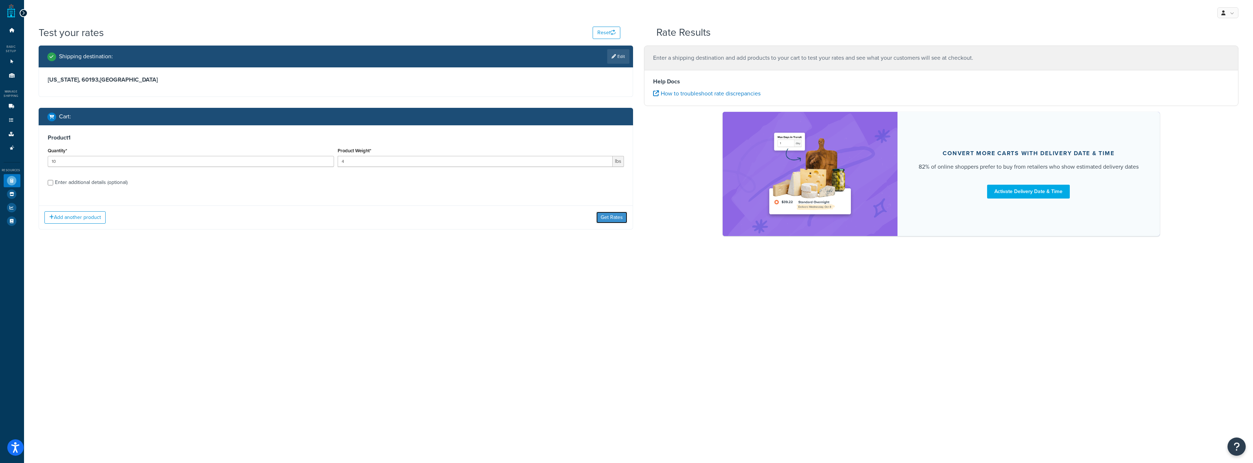
click at [602, 218] on button "Get Rates" at bounding box center [611, 218] width 31 height 12
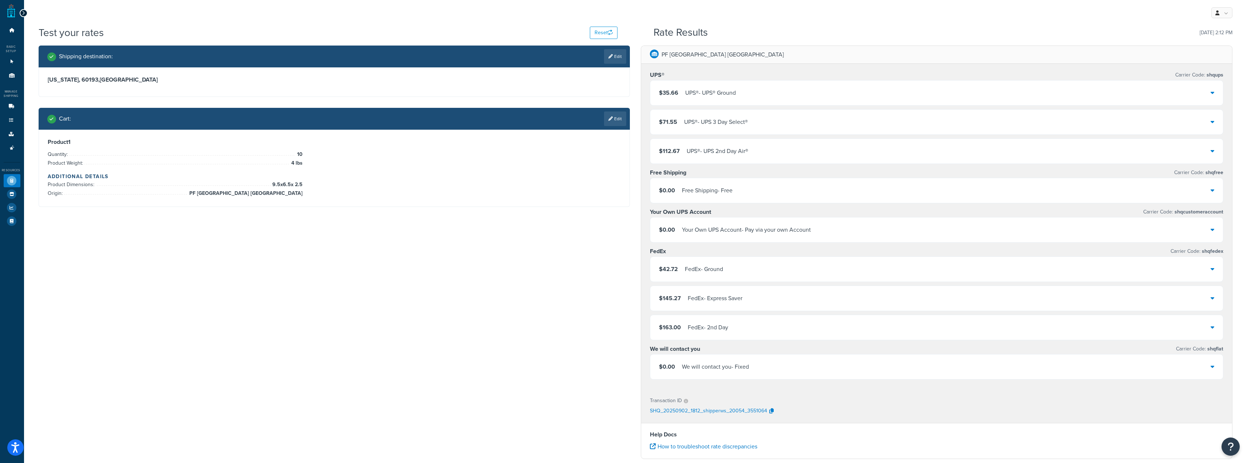
click at [831, 89] on div "$35.66 UPS® - UPS® Ground" at bounding box center [936, 92] width 573 height 25
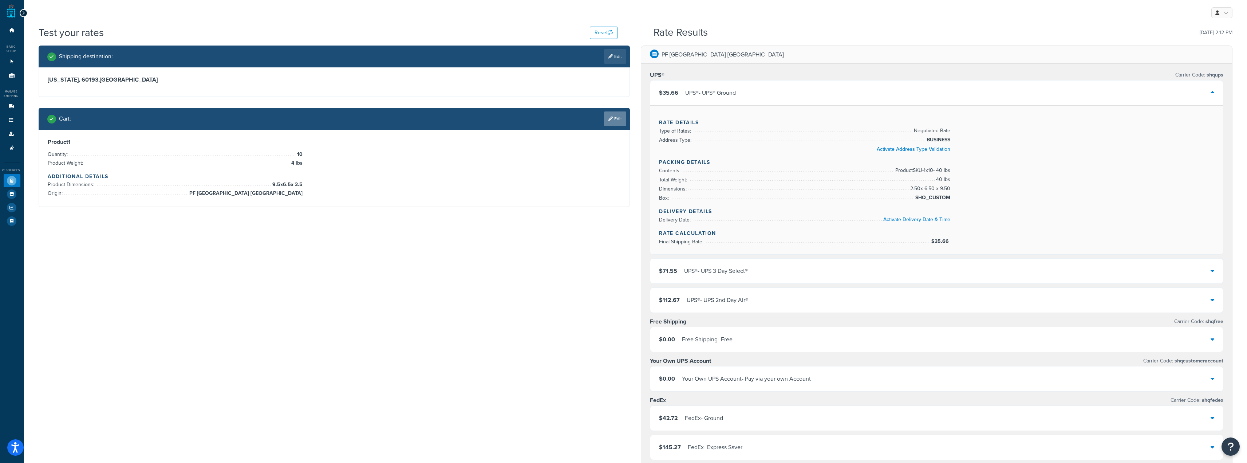
click at [618, 114] on link "Edit" at bounding box center [615, 118] width 22 height 15
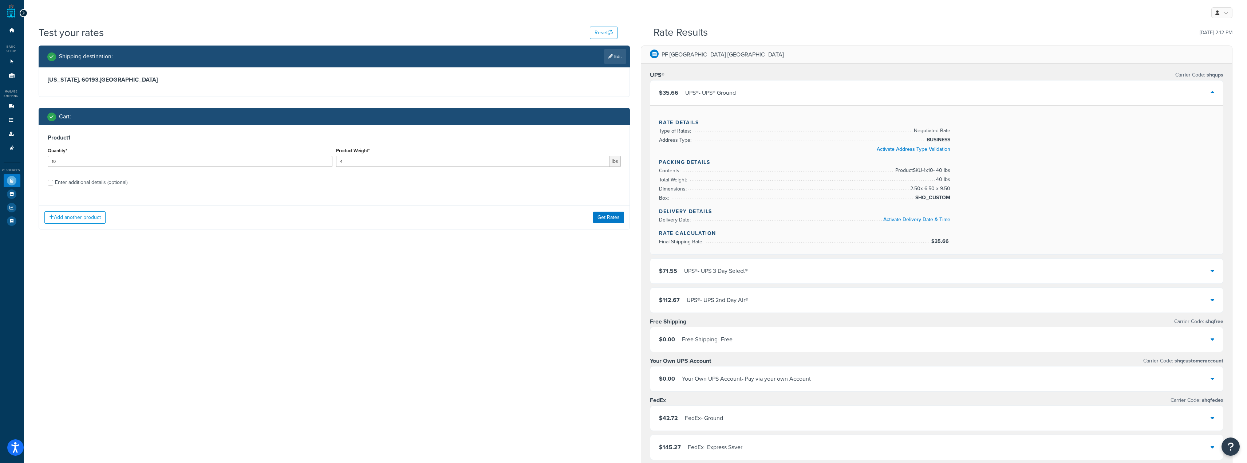
click at [97, 176] on label "Enter additional details (optional)" at bounding box center [338, 182] width 566 height 12
click at [53, 180] on input "Enter additional details (optional)" at bounding box center [50, 182] width 5 height 5
checkbox input "true"
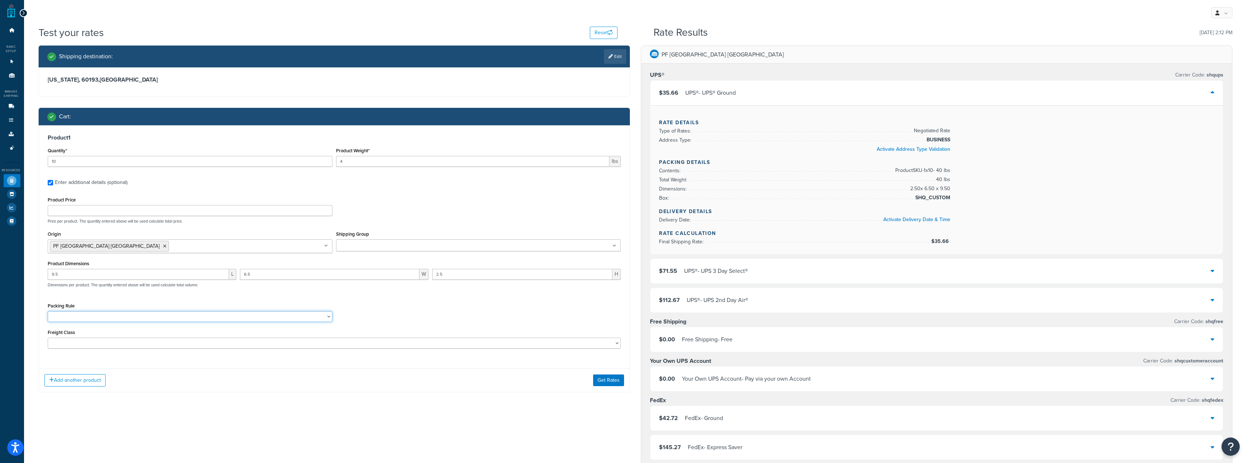
click at [219, 321] on select "Test Packing Rule" at bounding box center [190, 316] width 285 height 11
select select "87034"
click at [48, 312] on select "Test Packing Rule" at bounding box center [190, 316] width 285 height 11
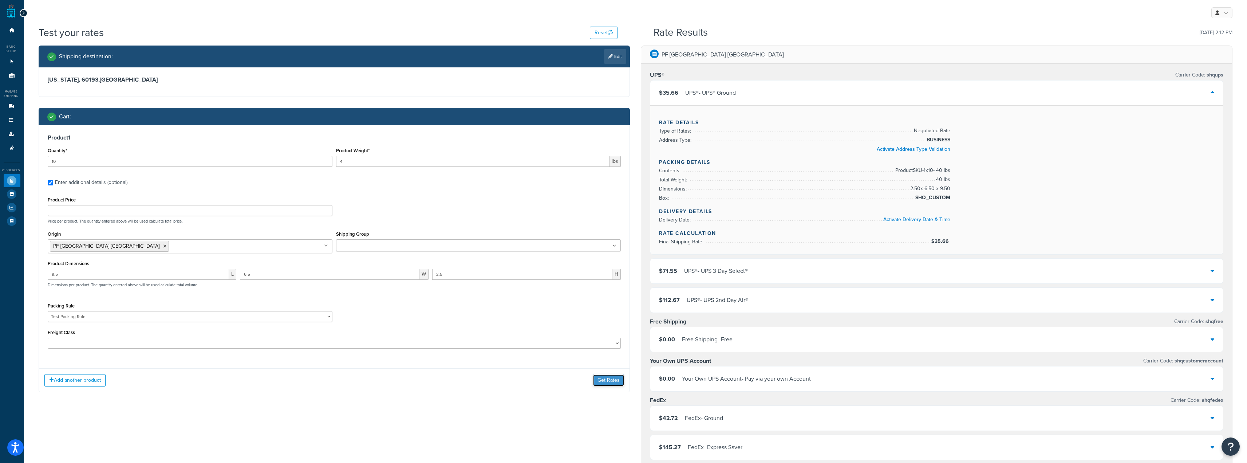
click at [613, 385] on button "Get Rates" at bounding box center [608, 380] width 31 height 12
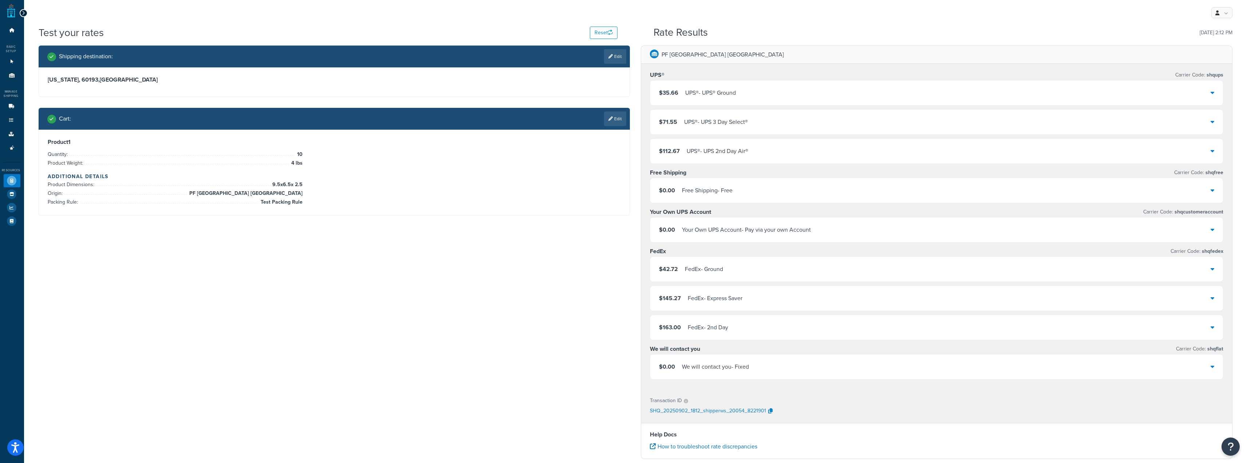
click at [712, 85] on div "$35.66 UPS® - UPS® Ground" at bounding box center [936, 92] width 573 height 25
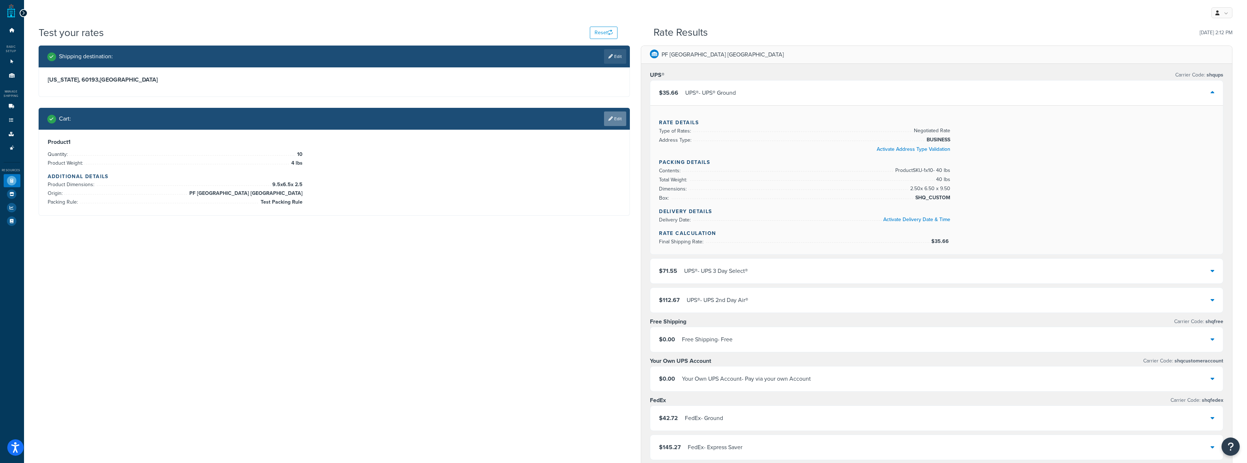
click at [605, 118] on link "Edit" at bounding box center [615, 118] width 22 height 15
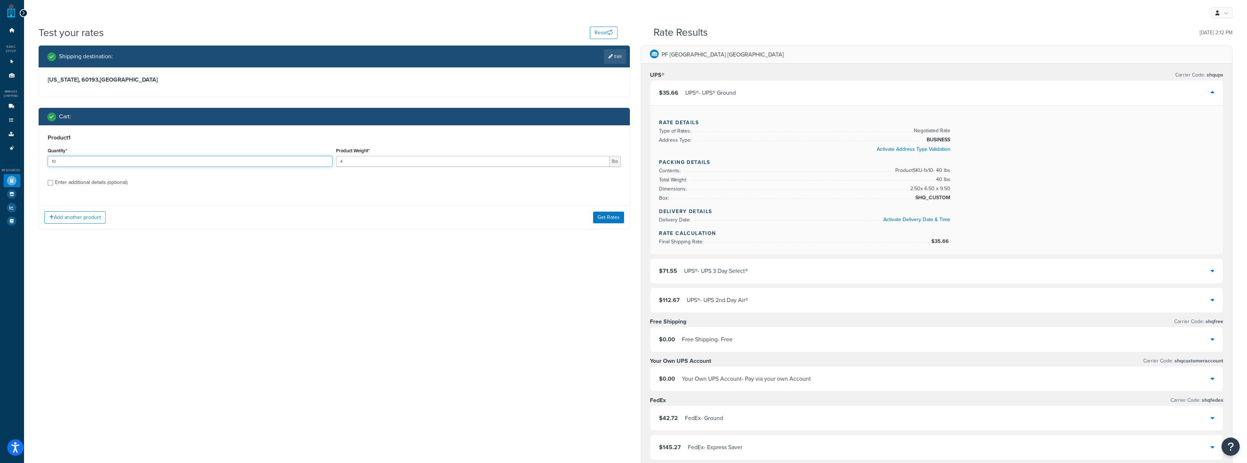
drag, startPoint x: 207, startPoint y: 163, endPoint x: 0, endPoint y: 117, distance: 211.9
click at [0, 121] on div "Dashboard Basic Setup Websites 1 Origins 11 Manage Shipping Carriers Carriers A…" at bounding box center [623, 391] width 1247 height 782
type input "25"
click at [609, 217] on button "Get Rates" at bounding box center [608, 218] width 31 height 12
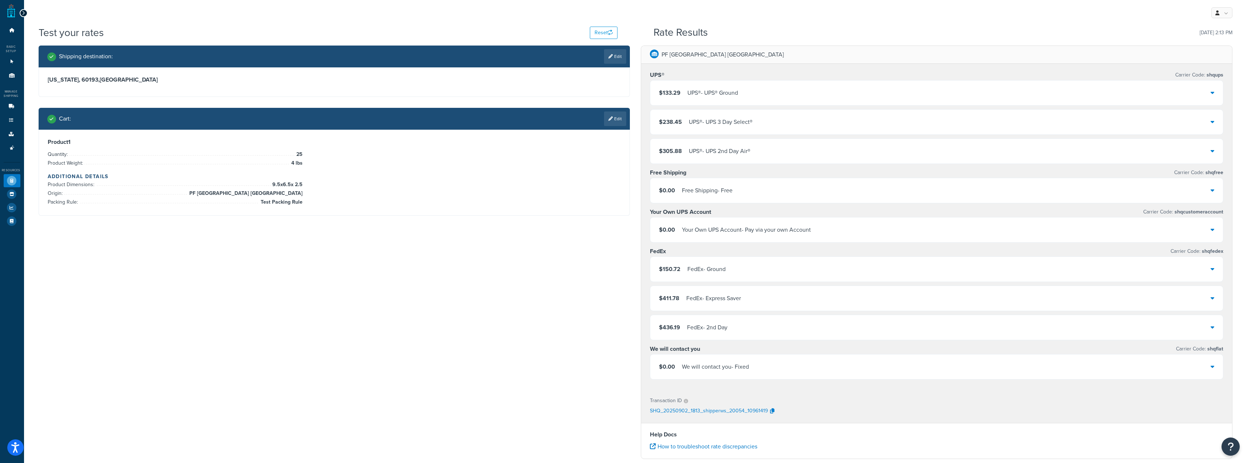
click at [784, 95] on div "$133.29 UPS® - UPS® Ground" at bounding box center [936, 92] width 573 height 25
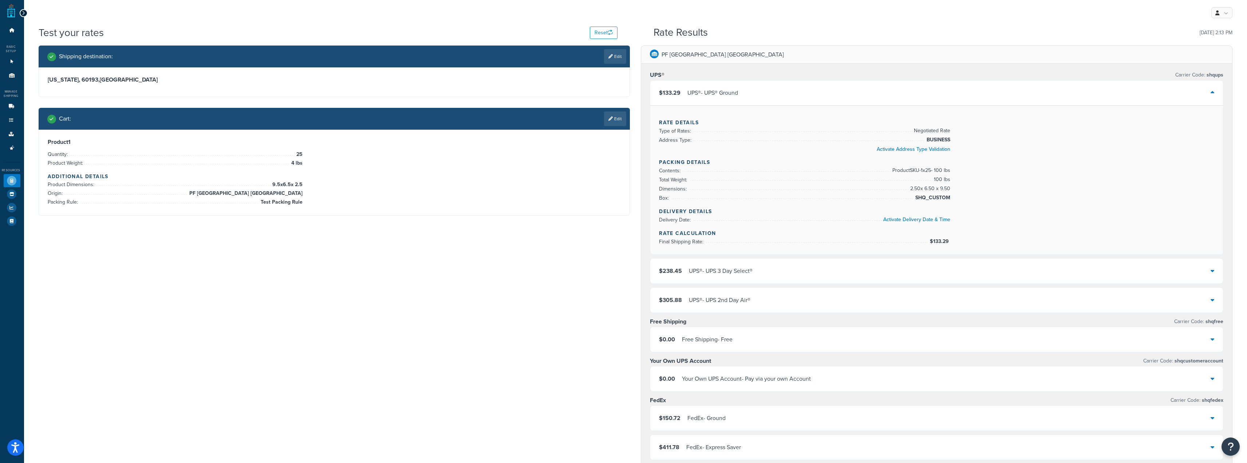
click at [777, 98] on div "$133.29 UPS® - UPS® Ground" at bounding box center [936, 92] width 573 height 25
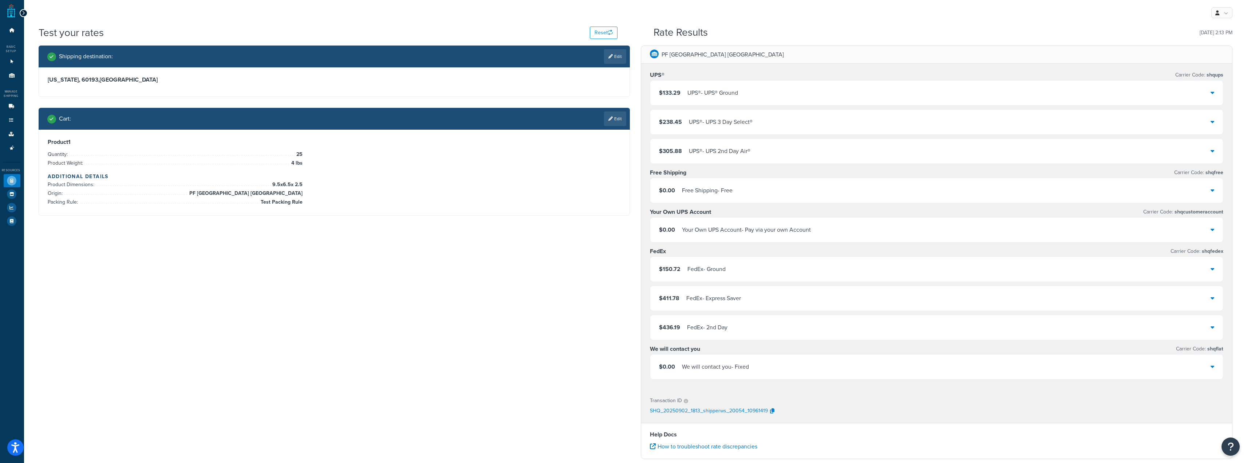
click at [719, 86] on div "$133.29 UPS® - UPS® Ground" at bounding box center [936, 92] width 573 height 25
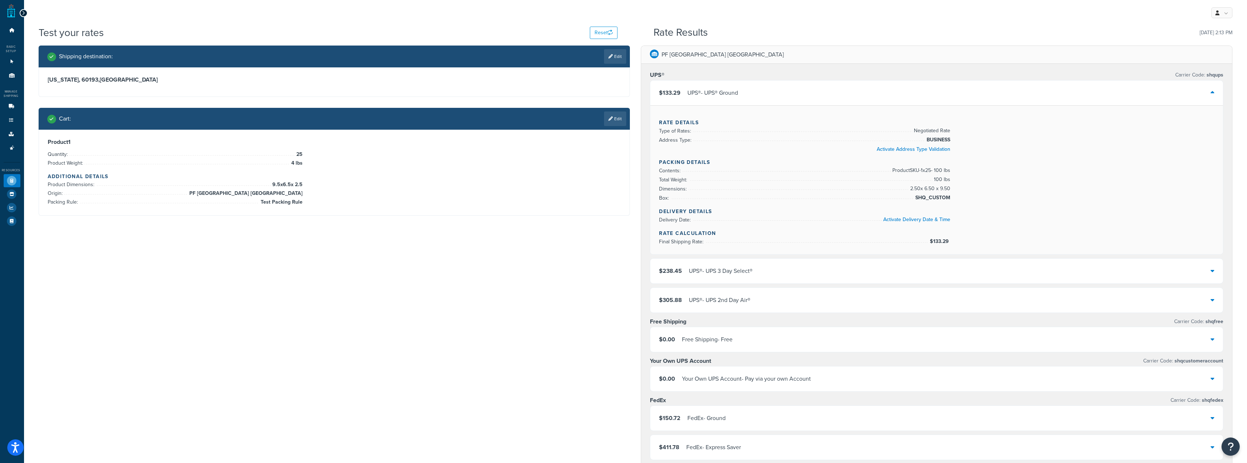
click at [719, 86] on div "$133.29 UPS® - UPS® Ground" at bounding box center [936, 92] width 573 height 25
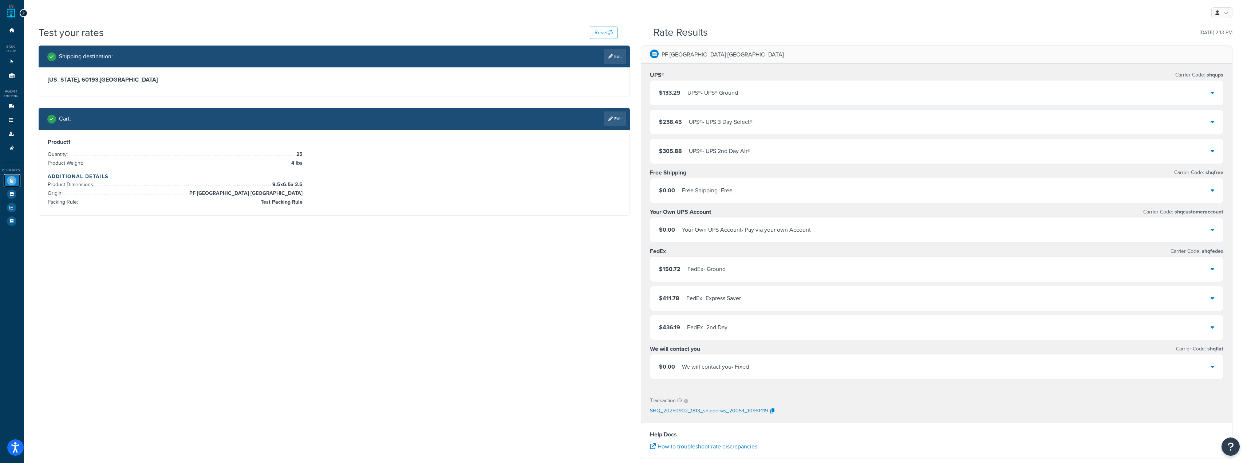
click at [11, 185] on icon at bounding box center [11, 180] width 9 height 9
click at [500, 123] on div "Cart : Edit" at bounding box center [336, 118] width 579 height 15
click at [622, 115] on link "Edit" at bounding box center [615, 118] width 22 height 15
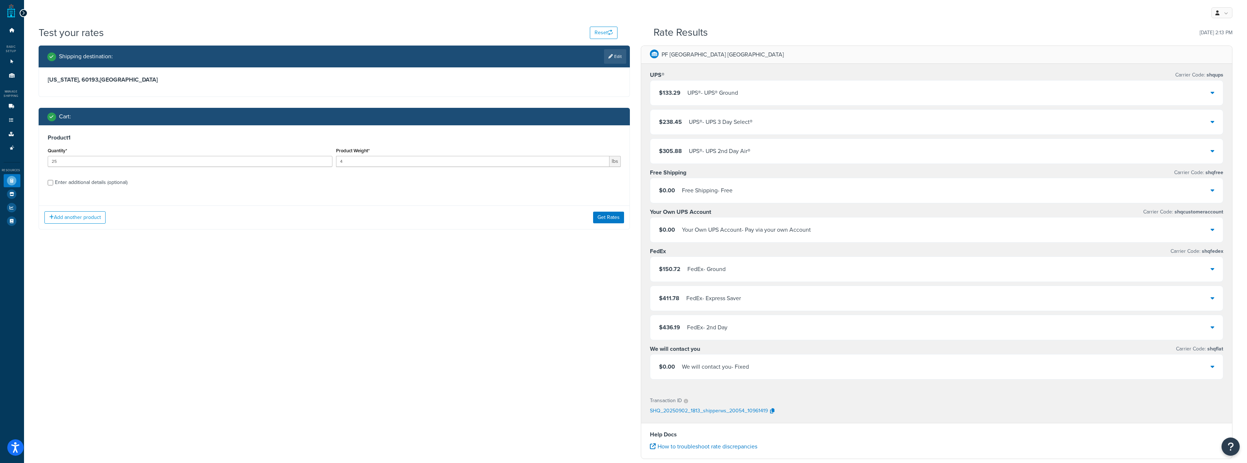
click at [119, 185] on div "Enter additional details (optional)" at bounding box center [91, 182] width 72 height 10
click at [53, 185] on input "Enter additional details (optional)" at bounding box center [50, 182] width 5 height 5
checkbox input "true"
select select "87034"
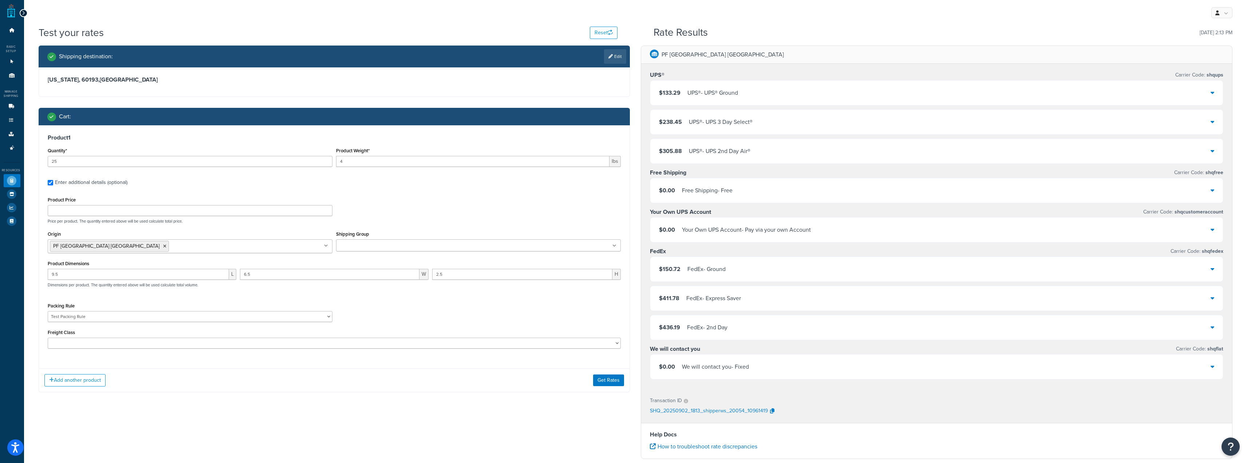
click at [395, 392] on div "Add another product Get Rates" at bounding box center [334, 380] width 591 height 24
click at [486, 340] on select "50 55 60 65 70 77.5 85 92.5 100 110 125 150 175 200 250 300 400 500" at bounding box center [335, 343] width 574 height 11
select select "125"
click at [48, 338] on select "50 55 60 65 70 77.5 85 92.5 100 110 125 150 175 200 250 300 400 500" at bounding box center [335, 343] width 574 height 11
click at [606, 386] on button "Get Rates" at bounding box center [608, 380] width 31 height 12
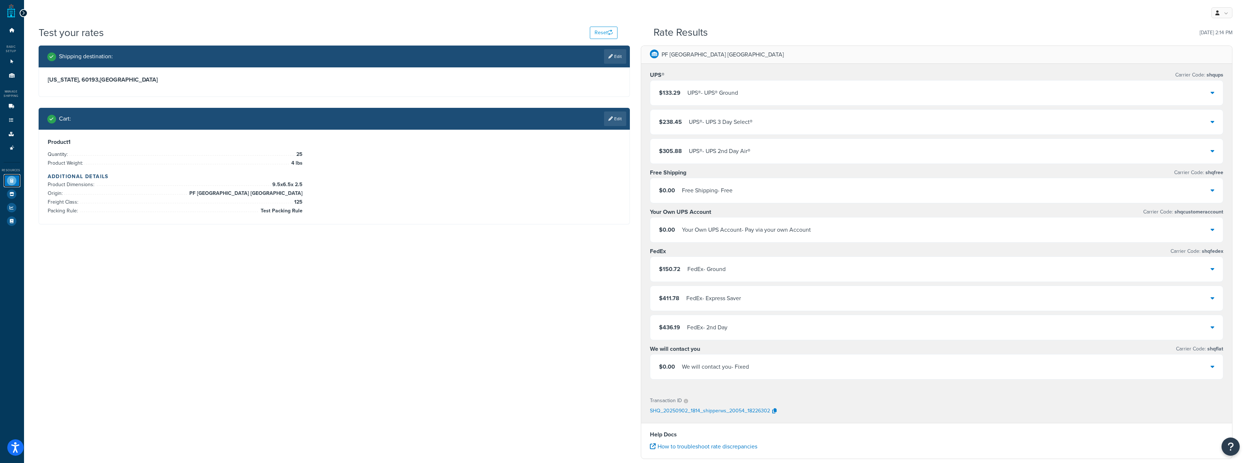
click at [11, 183] on icon at bounding box center [11, 180] width 9 height 9
click at [12, 183] on icon at bounding box center [11, 180] width 9 height 9
click at [14, 147] on icon at bounding box center [11, 148] width 7 height 4
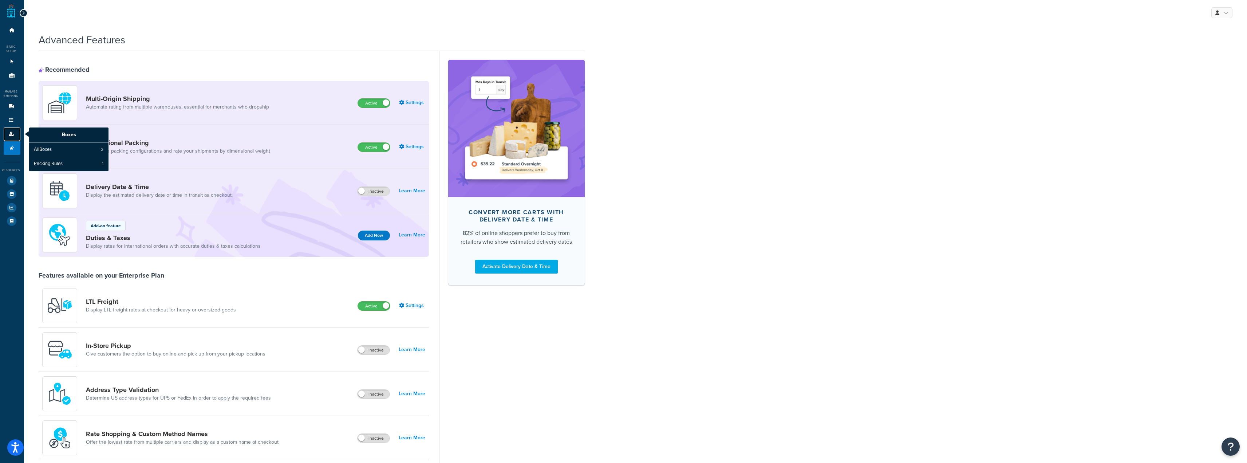
click at [10, 135] on icon at bounding box center [11, 134] width 7 height 4
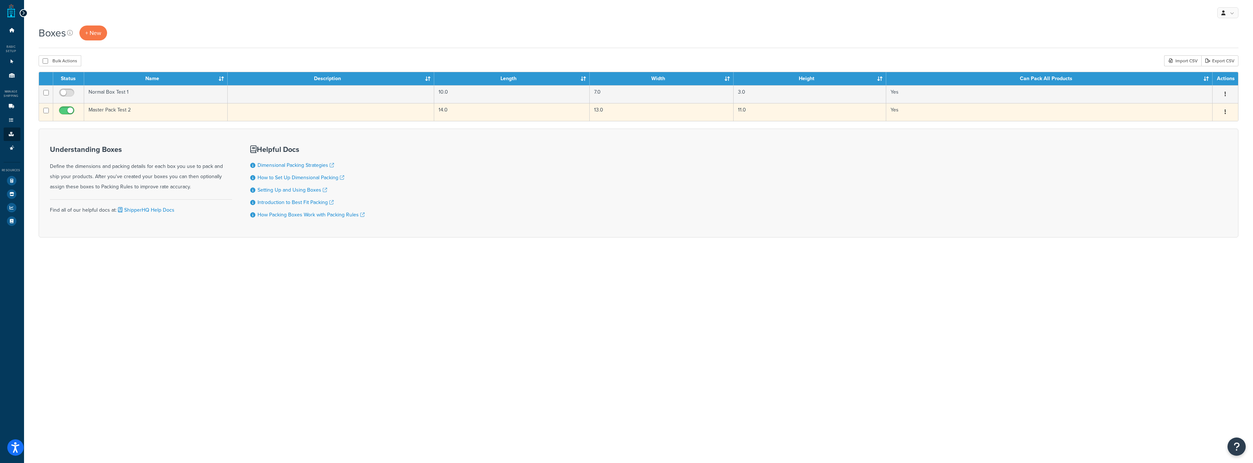
click at [222, 114] on td "Master Pack Test 2" at bounding box center [156, 112] width 144 height 18
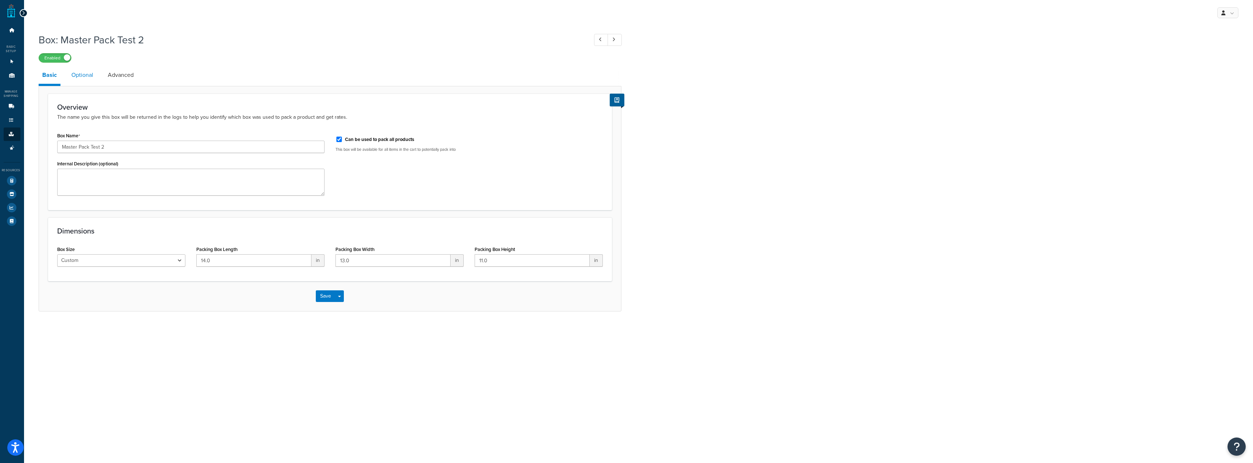
click at [89, 76] on link "Optional" at bounding box center [82, 74] width 29 height 17
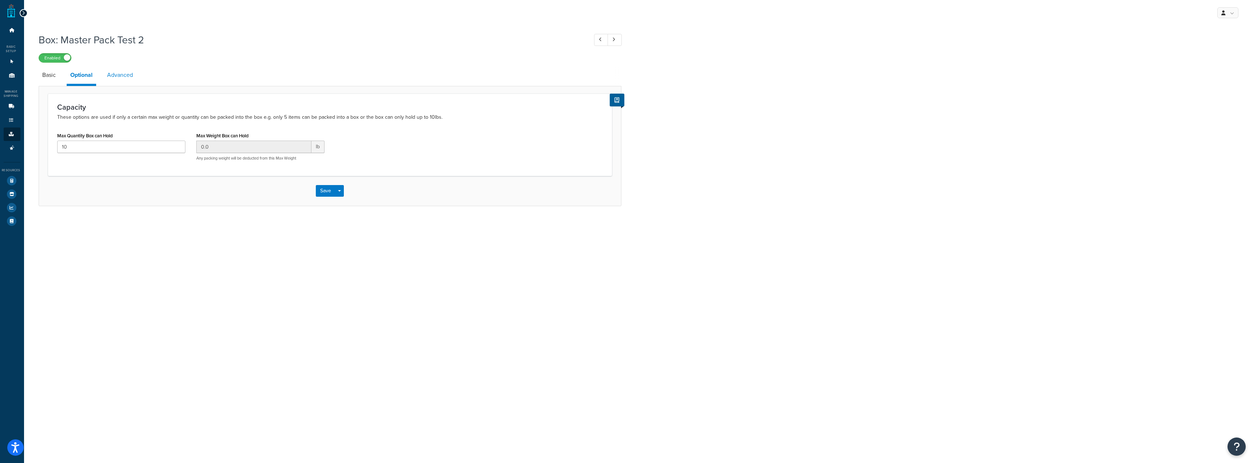
click at [123, 72] on link "Advanced" at bounding box center [119, 74] width 33 height 17
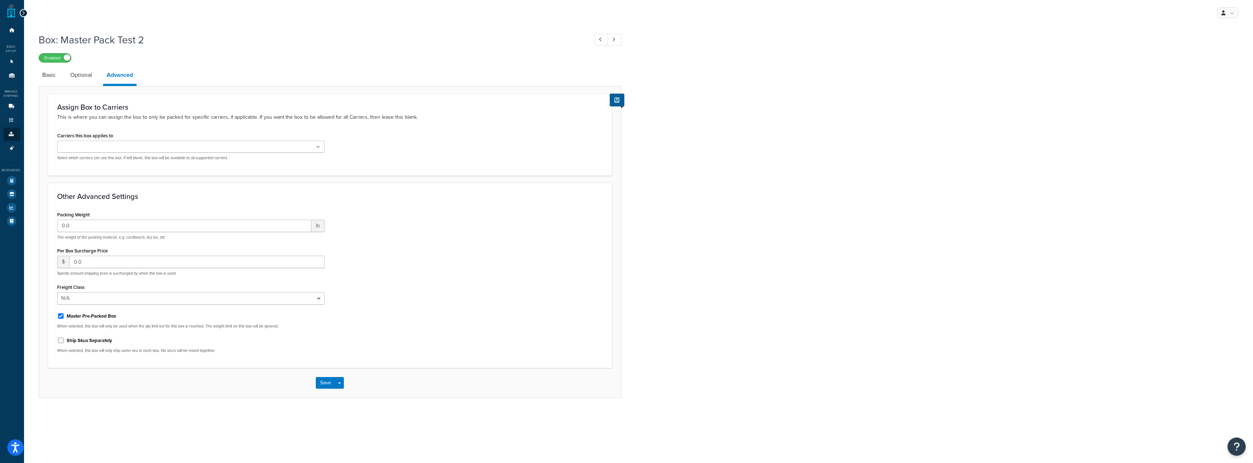
click at [104, 340] on label "Ship Skus Separately" at bounding box center [90, 340] width 46 height 7
click at [64, 340] on input "Ship Skus Separately" at bounding box center [60, 340] width 7 height 5
checkbox input "true"
click at [95, 72] on li "Optional" at bounding box center [85, 74] width 36 height 17
click at [87, 72] on link "Optional" at bounding box center [81, 74] width 29 height 17
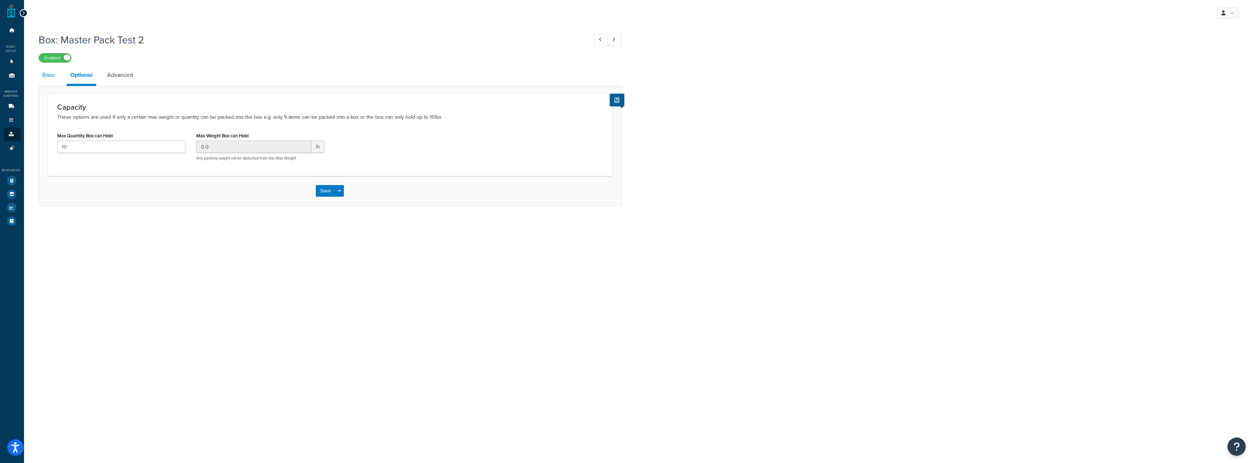
click at [47, 77] on link "Basic" at bounding box center [49, 74] width 21 height 17
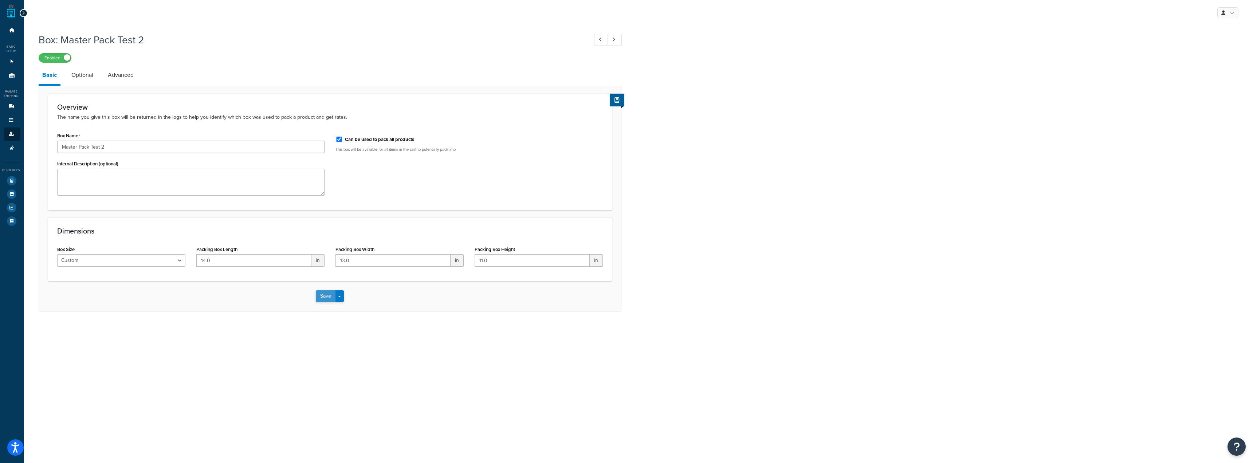
click at [325, 296] on button "Save" at bounding box center [326, 296] width 20 height 12
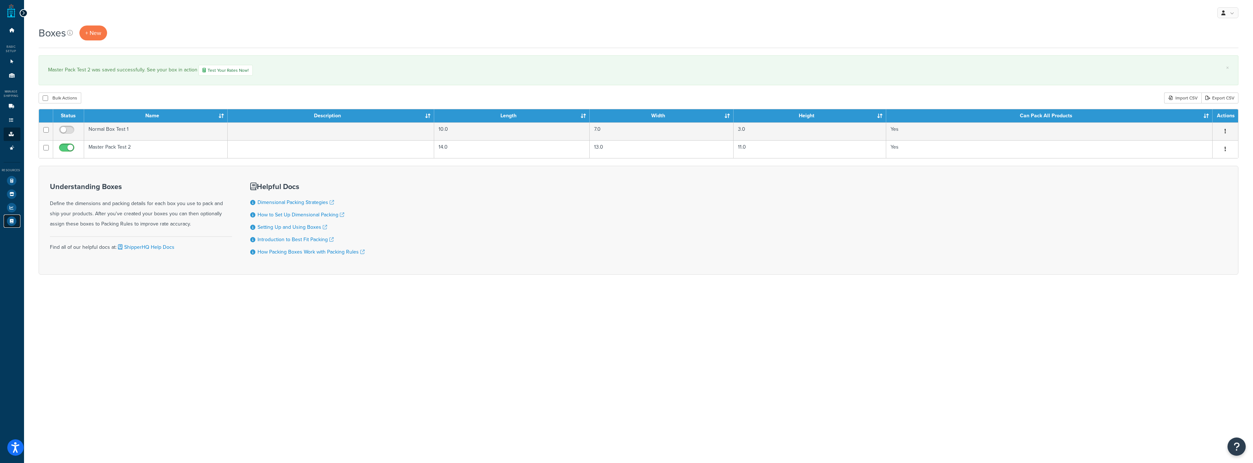
click at [7, 225] on link "Help Docs" at bounding box center [12, 221] width 17 height 13
click at [10, 180] on icon at bounding box center [11, 180] width 9 height 9
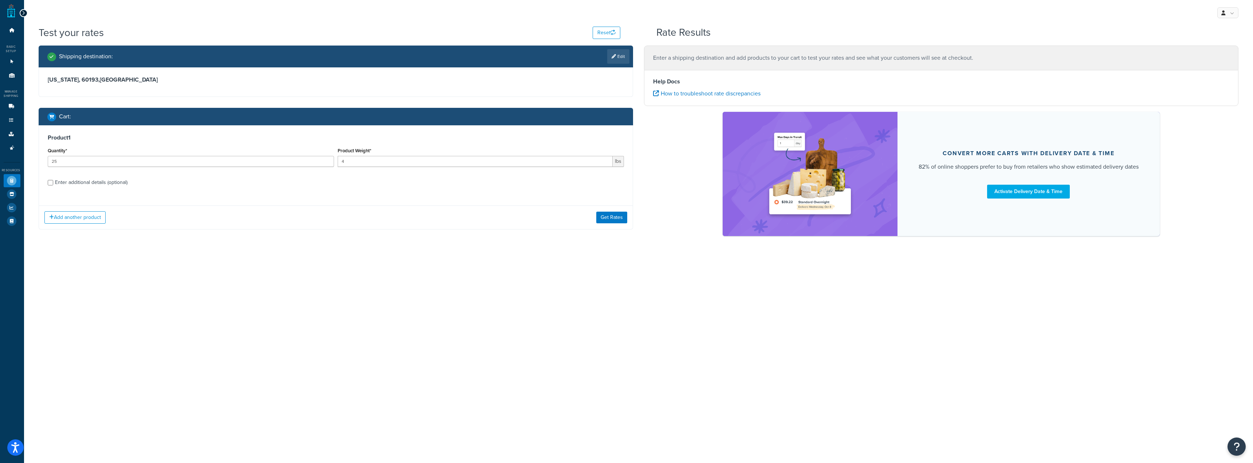
click at [123, 178] on div "Enter additional details (optional)" at bounding box center [91, 182] width 72 height 10
click at [53, 180] on input "Enter additional details (optional)" at bounding box center [50, 182] width 5 height 5
checkbox input "true"
select select "87034"
select select "125"
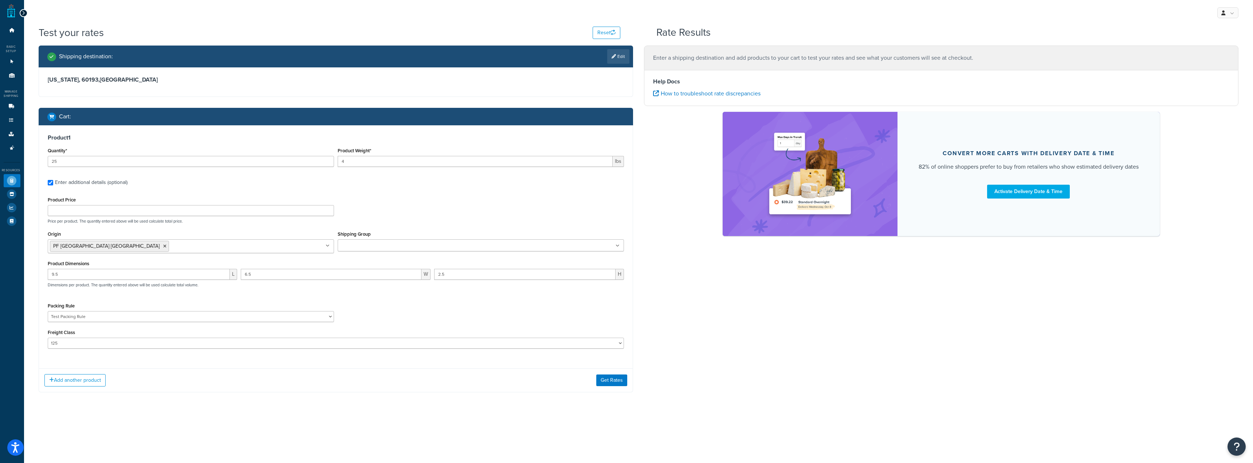
click at [272, 323] on div "Packing Rule Test Packing Rule" at bounding box center [191, 314] width 290 height 27
click at [271, 318] on select "Test Packing Rule" at bounding box center [191, 316] width 286 height 11
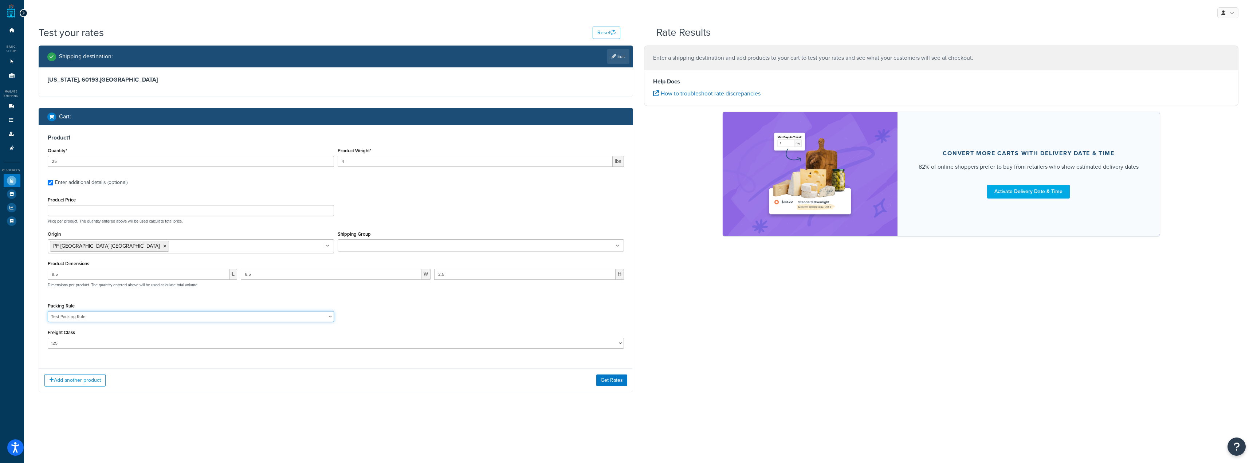
click at [271, 318] on select "Test Packing Rule" at bounding box center [191, 316] width 286 height 11
click at [172, 276] on input "9.5" at bounding box center [139, 274] width 182 height 11
drag, startPoint x: 46, startPoint y: 262, endPoint x: 1, endPoint y: 259, distance: 45.6
click at [0, 263] on div "Dashboard Basic Setup Websites 1 Origins 11 Manage Shipping Carriers Carriers A…" at bounding box center [626, 231] width 1253 height 463
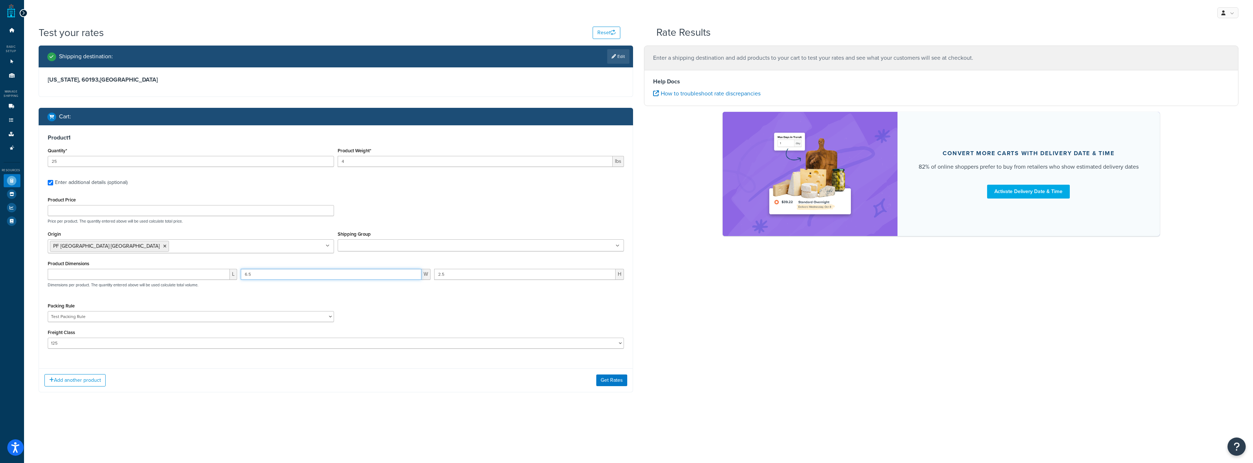
drag, startPoint x: 377, startPoint y: 275, endPoint x: 17, endPoint y: 275, distance: 359.5
click at [57, 272] on div "L 6.5 W 2.5 H Dimensions per product. The quantity entered above will be used c…" at bounding box center [336, 282] width 580 height 27
click at [463, 274] on input "2.5" at bounding box center [524, 274] width 181 height 11
drag, startPoint x: 463, startPoint y: 274, endPoint x: 245, endPoint y: 240, distance: 220.4
click at [245, 240] on div "Product Price Price per product. The quantity entered above will be used calcul…" at bounding box center [336, 272] width 576 height 154
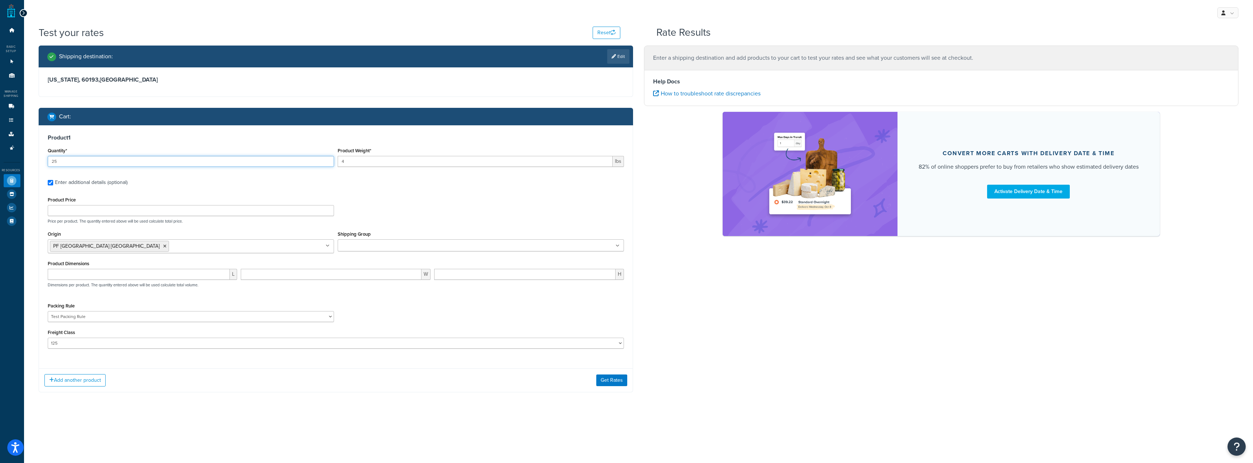
click at [177, 162] on input "25" at bounding box center [191, 161] width 286 height 11
drag, startPoint x: 178, startPoint y: 161, endPoint x: 0, endPoint y: 141, distance: 179.1
click at [0, 143] on div "Dashboard Basic Setup Websites 1 Origins 11 Manage Shipping Carriers Carriers A…" at bounding box center [626, 231] width 1253 height 463
type input "10"
click at [608, 382] on button "Get Rates" at bounding box center [611, 380] width 31 height 12
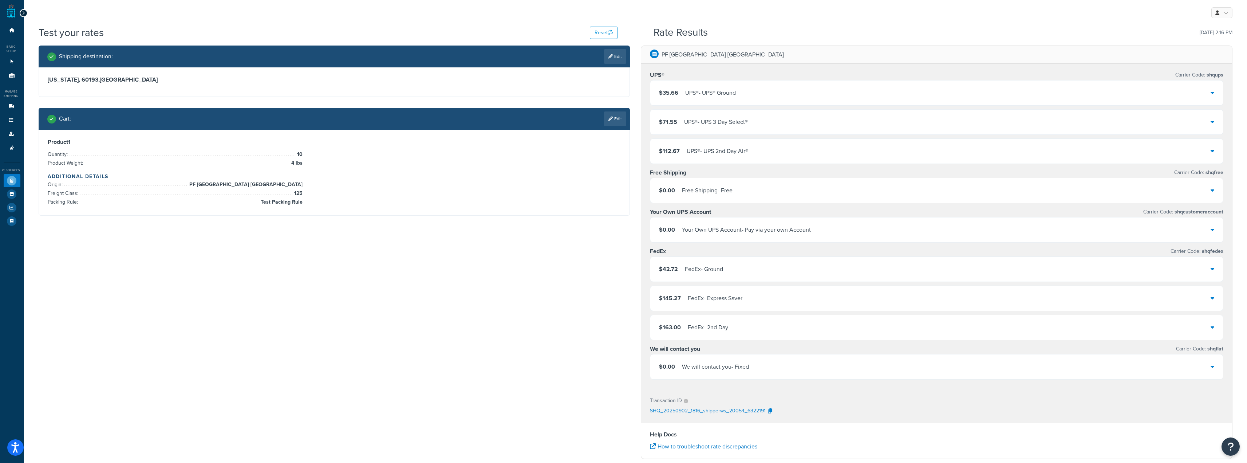
click at [734, 96] on div "UPS® - UPS® Ground" at bounding box center [710, 93] width 51 height 10
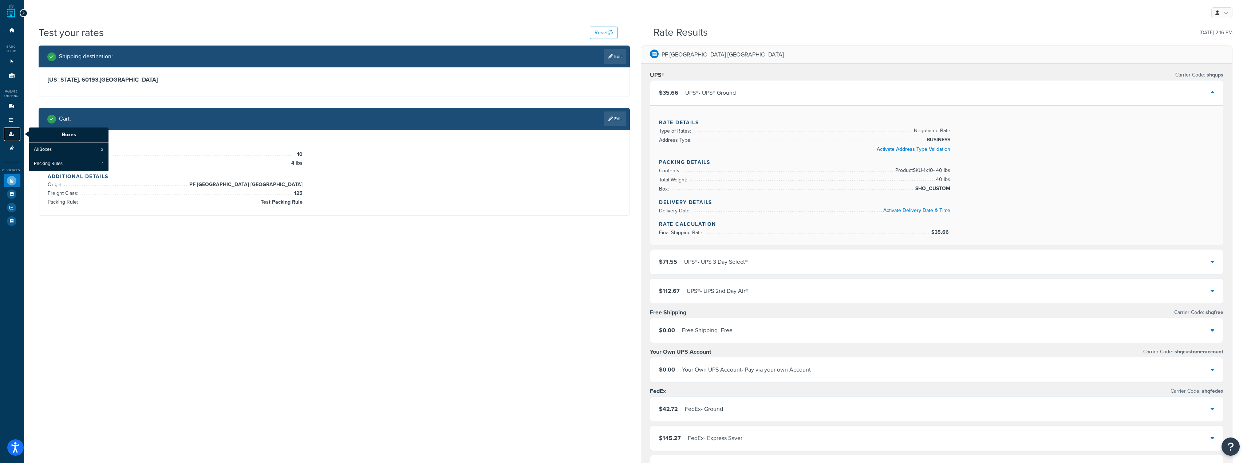
click at [12, 127] on link "Boxes" at bounding box center [12, 133] width 17 height 13
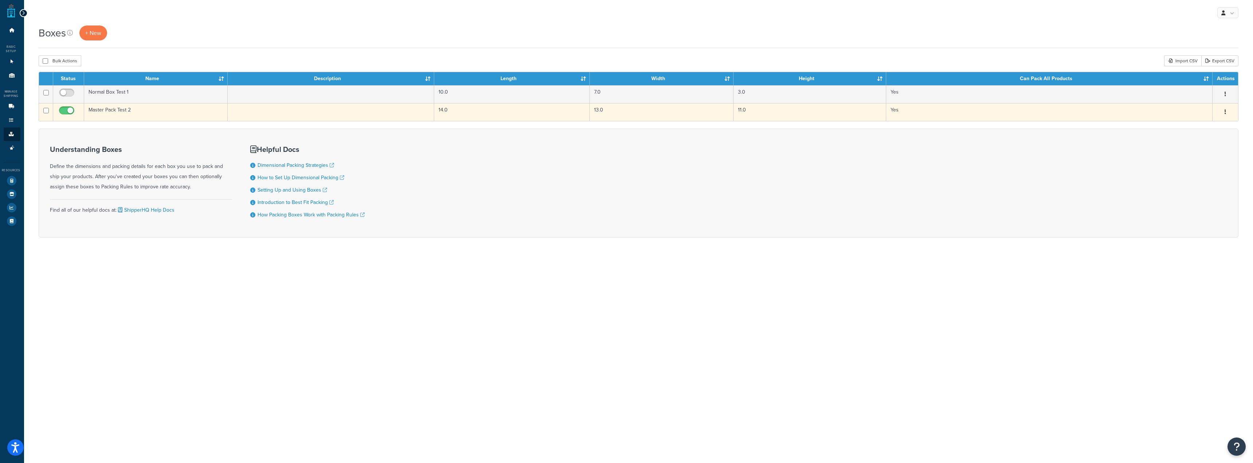
click at [66, 111] on input "checkbox" at bounding box center [68, 112] width 20 height 9
checkbox input "false"
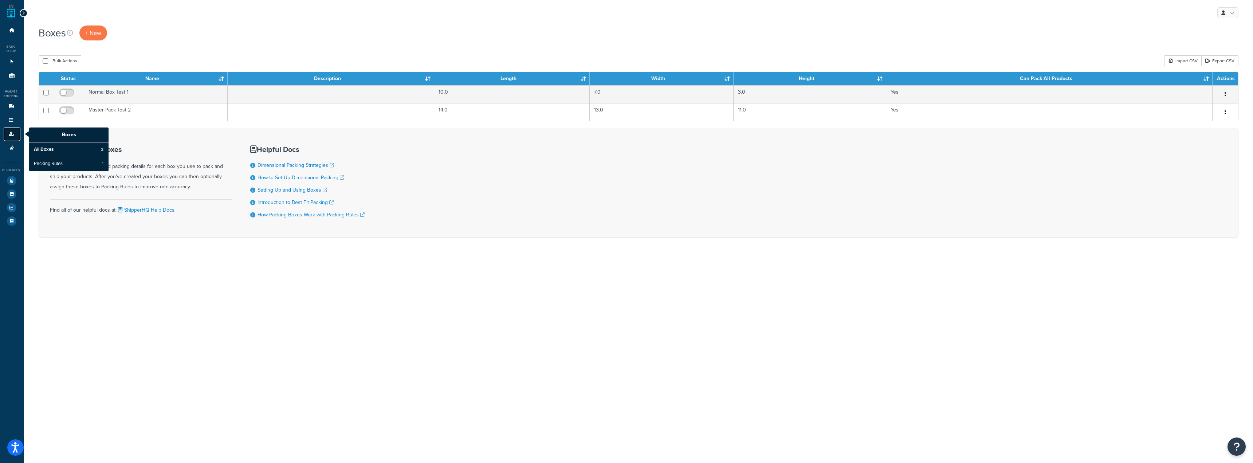
click at [10, 136] on icon at bounding box center [11, 134] width 7 height 4
click at [59, 162] on span "Packing Rules" at bounding box center [48, 164] width 29 height 7
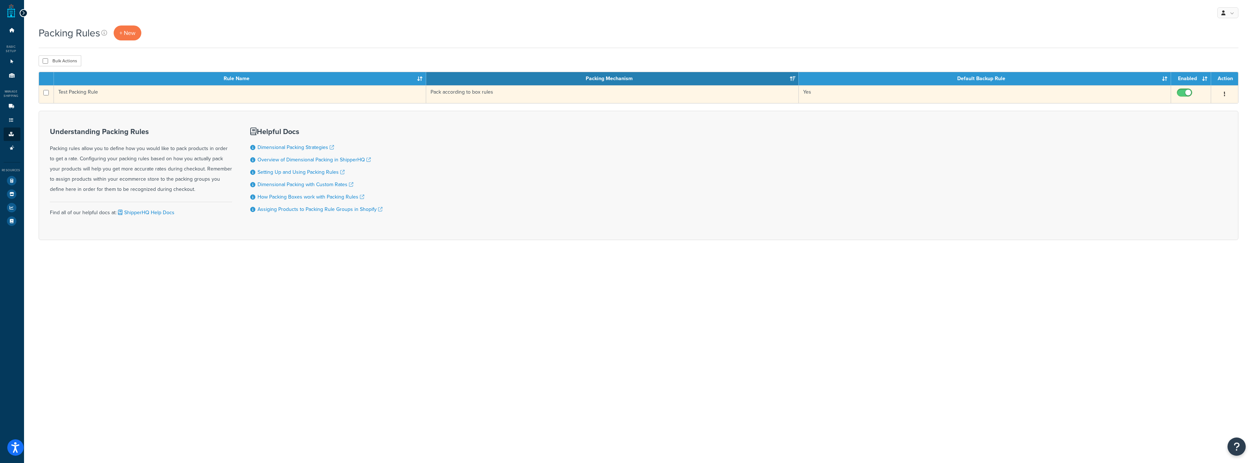
click at [1180, 91] on input "checkbox" at bounding box center [1185, 94] width 20 height 9
checkbox input "false"
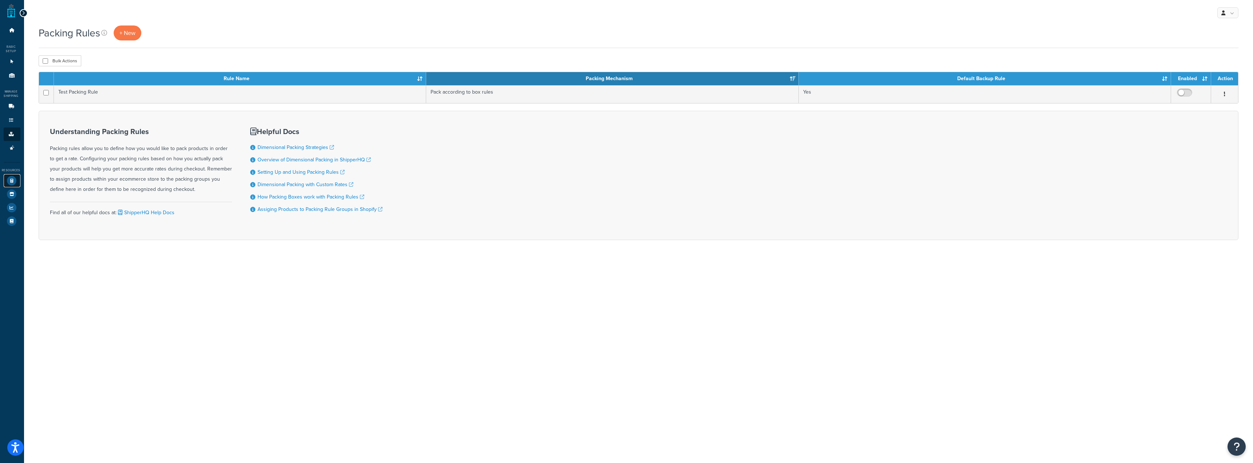
click at [15, 177] on link "Test Your Rates" at bounding box center [12, 180] width 17 height 13
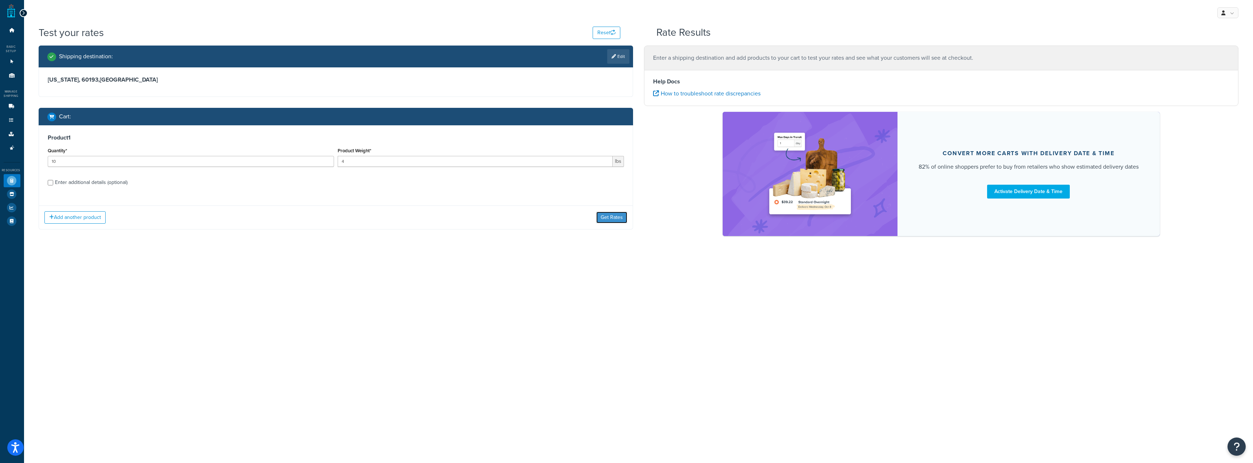
click at [611, 218] on button "Get Rates" at bounding box center [611, 218] width 31 height 12
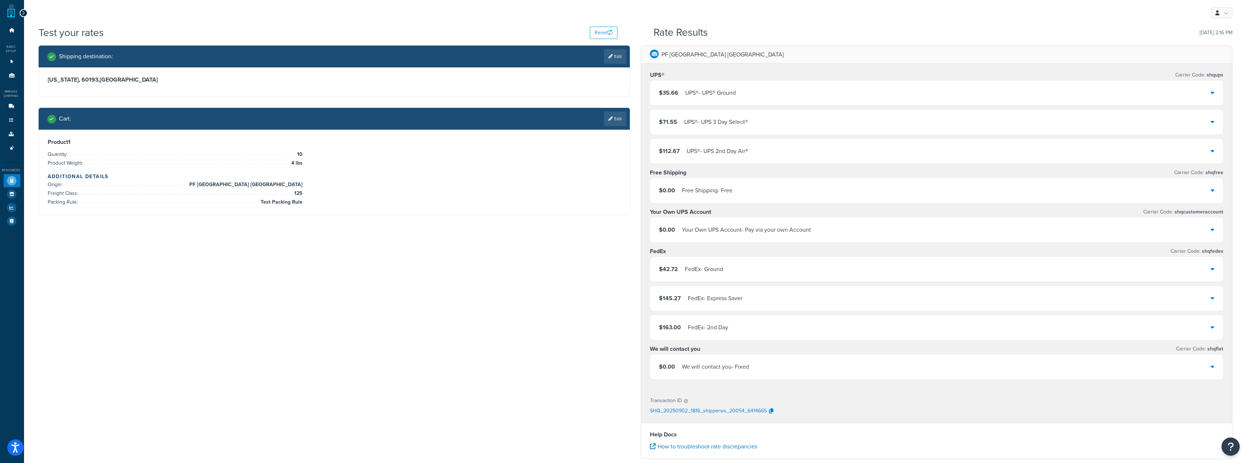
click at [697, 98] on div "UPS® - UPS® Ground" at bounding box center [710, 93] width 51 height 10
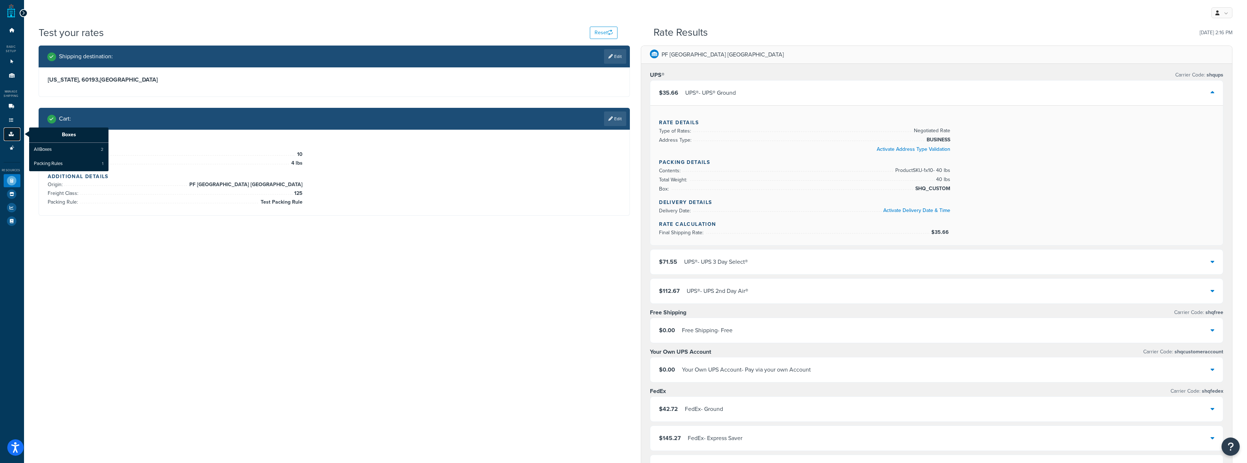
click at [16, 135] on link "Boxes" at bounding box center [12, 133] width 17 height 13
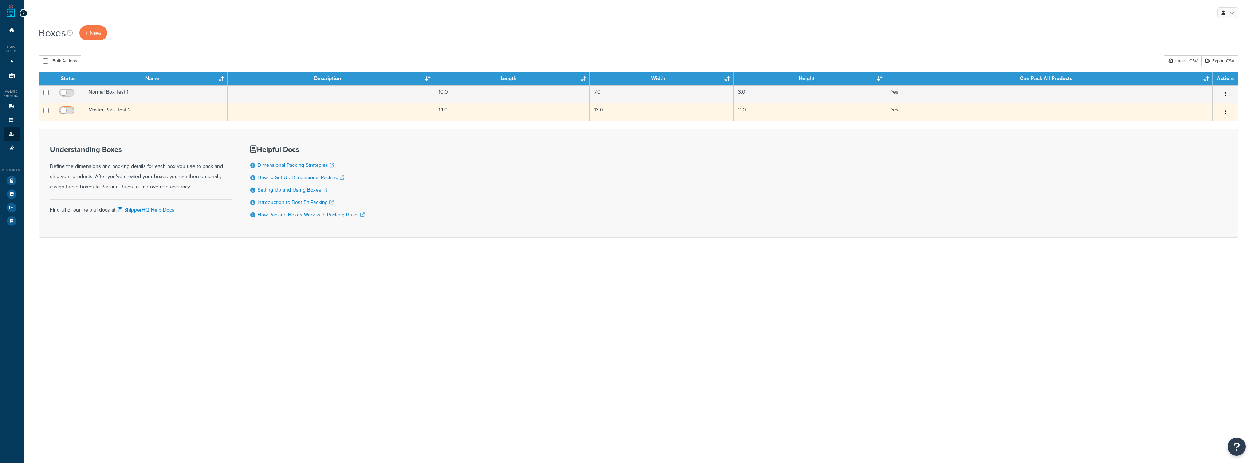
click at [75, 111] on input "checkbox" at bounding box center [68, 112] width 20 height 9
click at [72, 110] on input "checkbox" at bounding box center [68, 112] width 20 height 9
checkbox input "false"
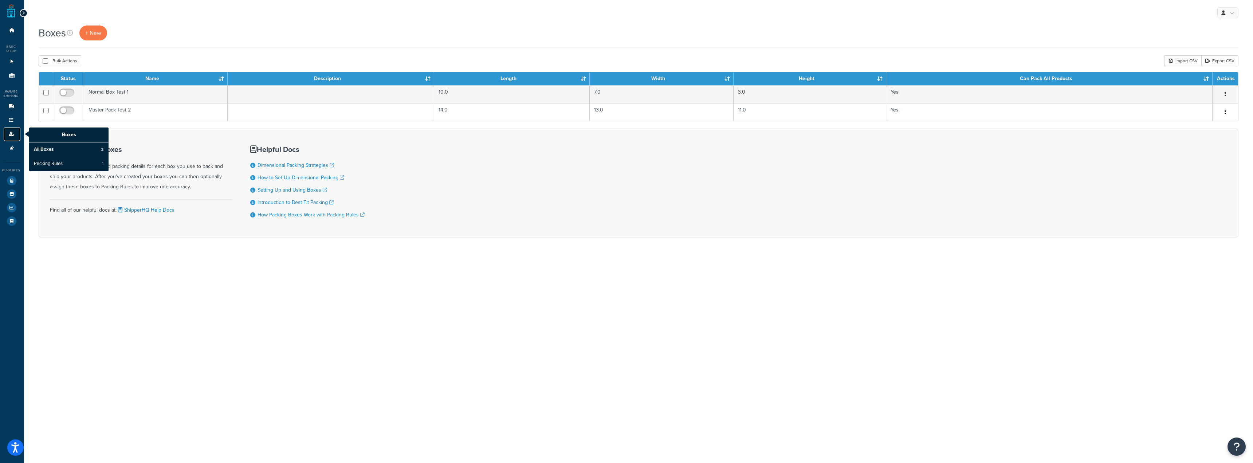
click at [9, 133] on icon at bounding box center [11, 134] width 7 height 4
click at [54, 161] on span "Packing Rules" at bounding box center [48, 164] width 29 height 7
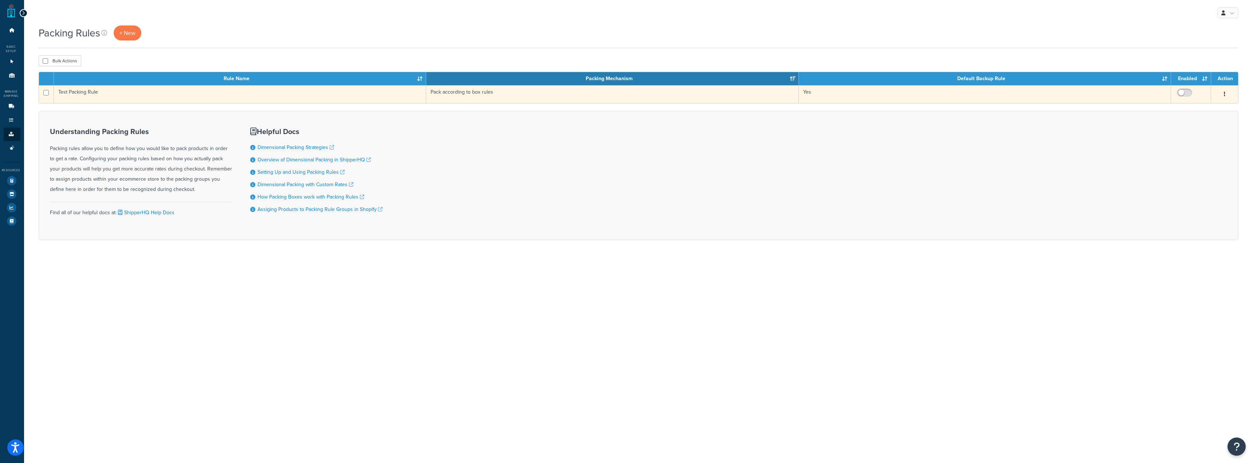
click at [1193, 88] on td at bounding box center [1191, 94] width 40 height 18
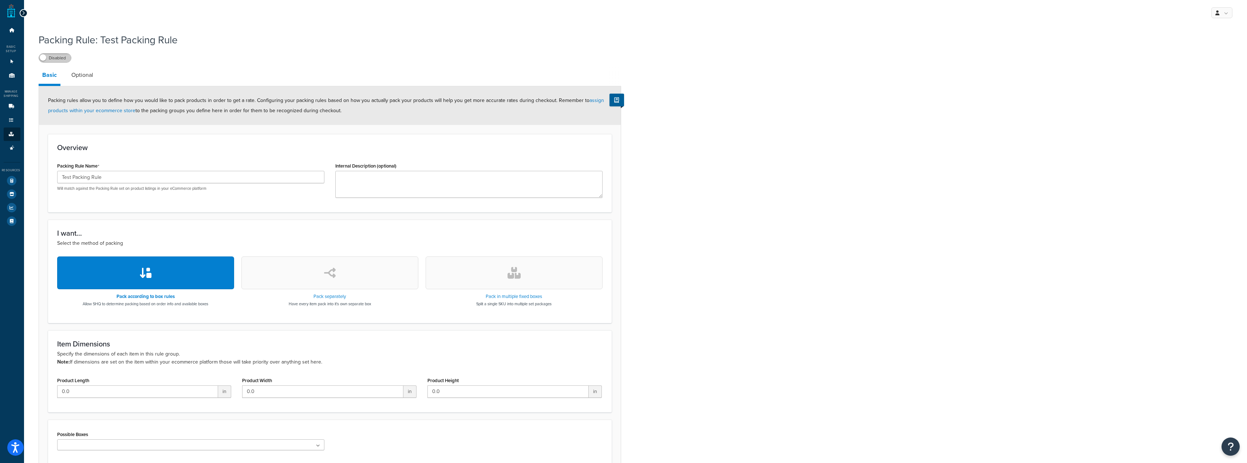
click at [45, 62] on label "Disabled" at bounding box center [55, 58] width 32 height 9
click at [13, 181] on icon at bounding box center [11, 180] width 9 height 9
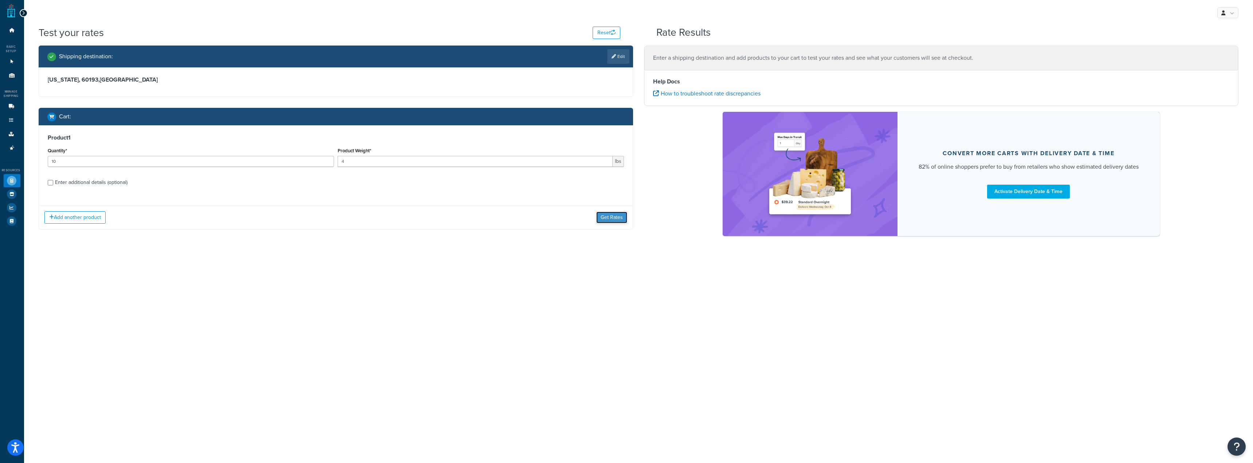
click at [609, 215] on button "Get Rates" at bounding box center [611, 218] width 31 height 12
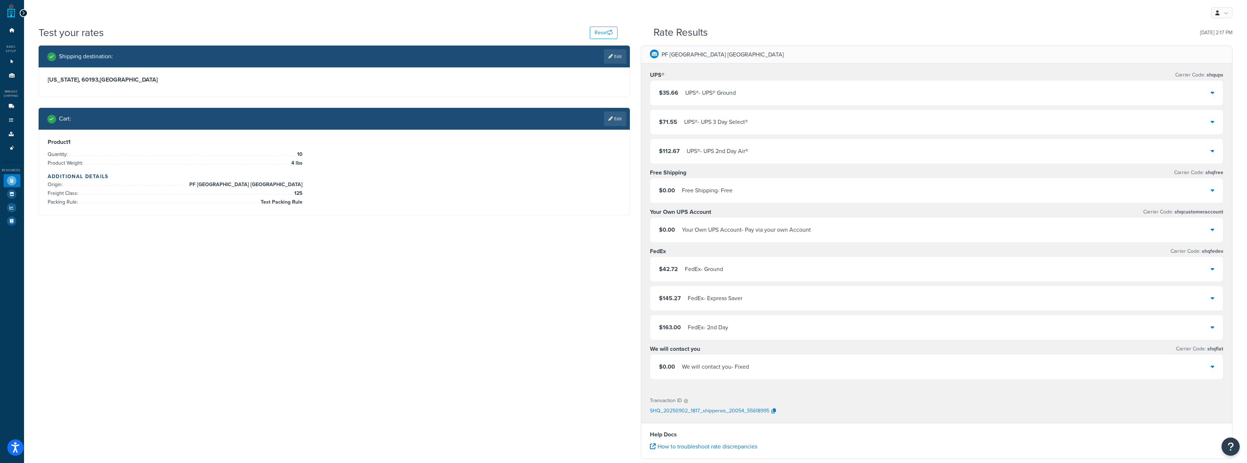
click at [786, 106] on div "$35.66 UPS® - UPS® Ground" at bounding box center [937, 92] width 574 height 25
click at [785, 96] on div "$35.66 UPS® - UPS® Ground" at bounding box center [936, 92] width 573 height 25
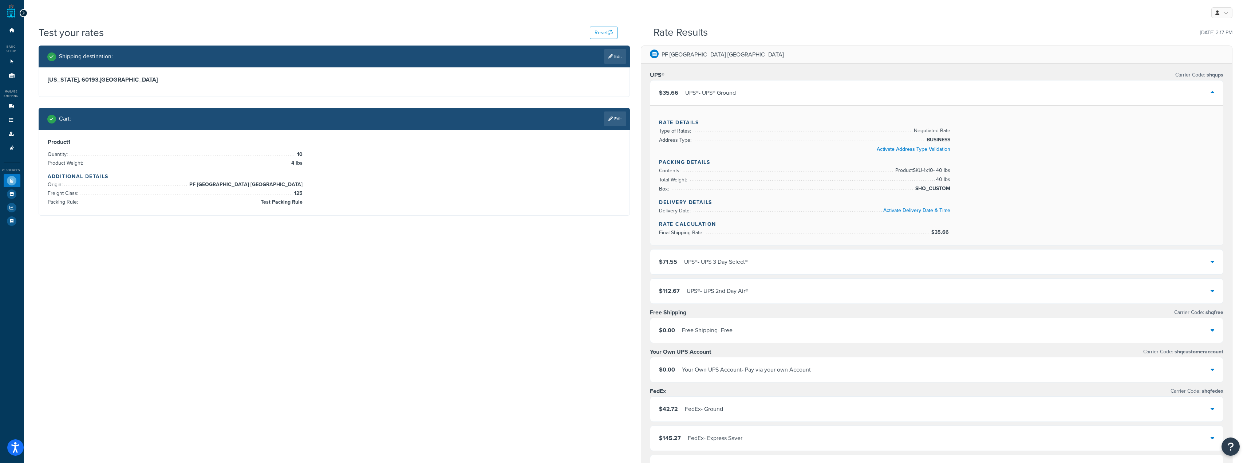
click at [898, 102] on div "$35.66 UPS® - UPS® Ground" at bounding box center [936, 92] width 573 height 25
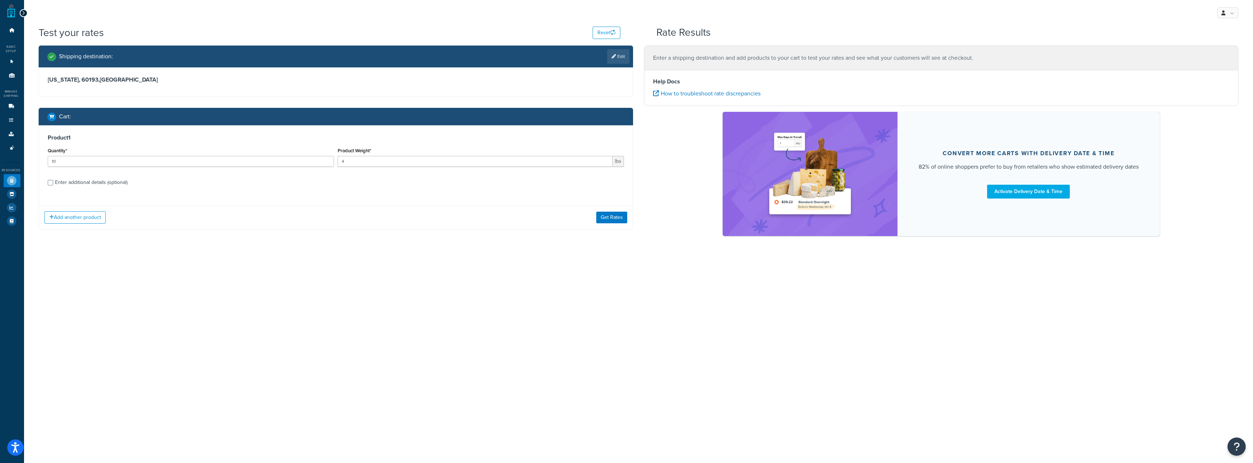
click at [94, 182] on div "Enter additional details (optional)" at bounding box center [91, 182] width 72 height 10
click at [53, 182] on input "Enter additional details (optional)" at bounding box center [50, 182] width 5 height 5
checkbox input "true"
select select "87034"
select select "125"
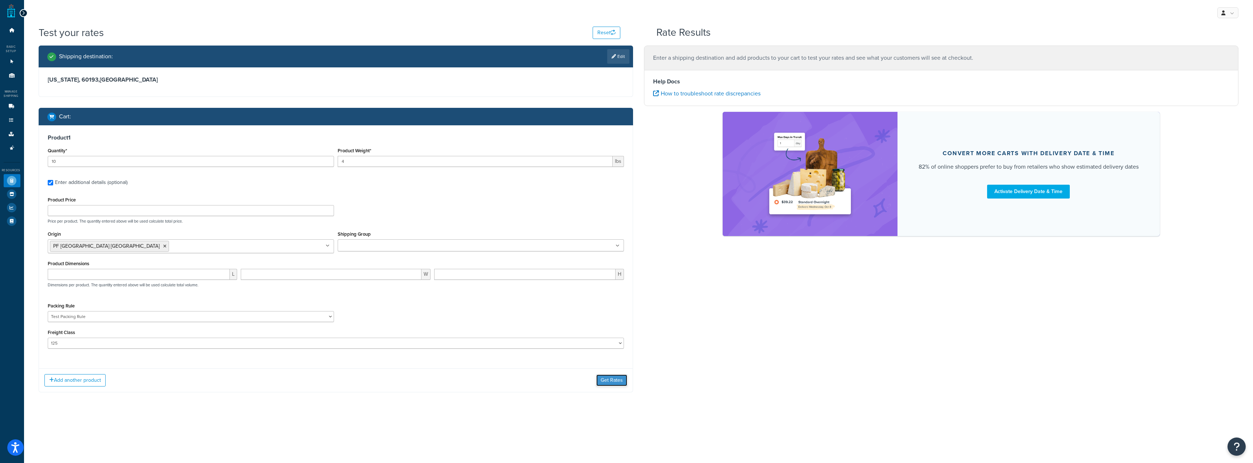
click at [612, 382] on button "Get Rates" at bounding box center [611, 380] width 31 height 12
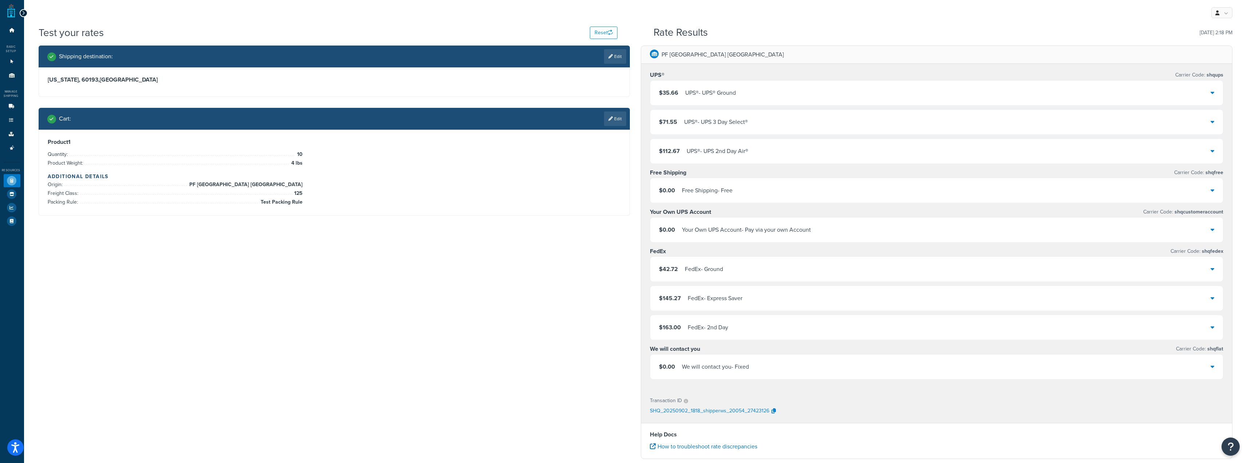
click at [781, 101] on div "$35.66 UPS® - UPS® Ground" at bounding box center [936, 92] width 573 height 25
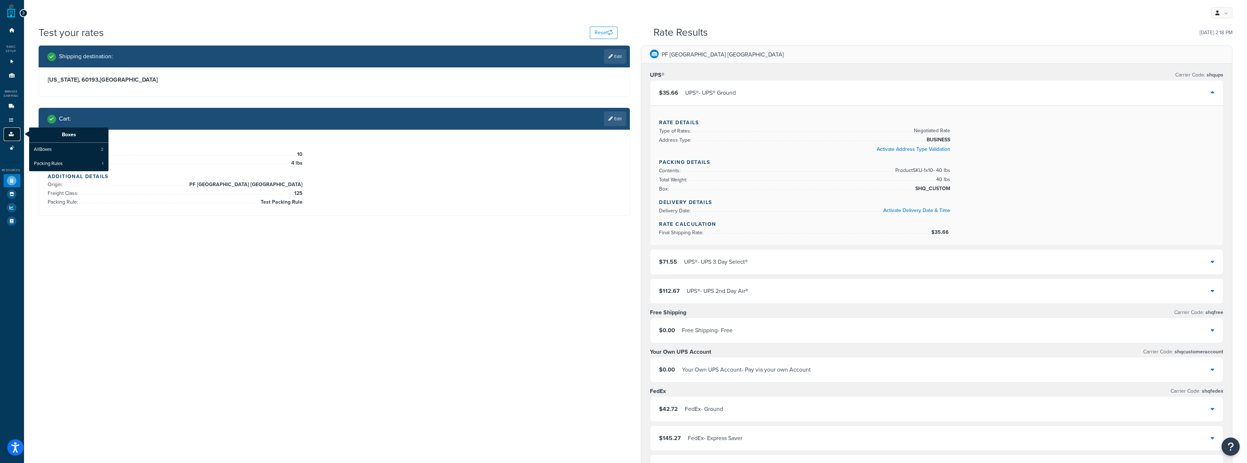
click at [11, 135] on icon at bounding box center [11, 134] width 7 height 4
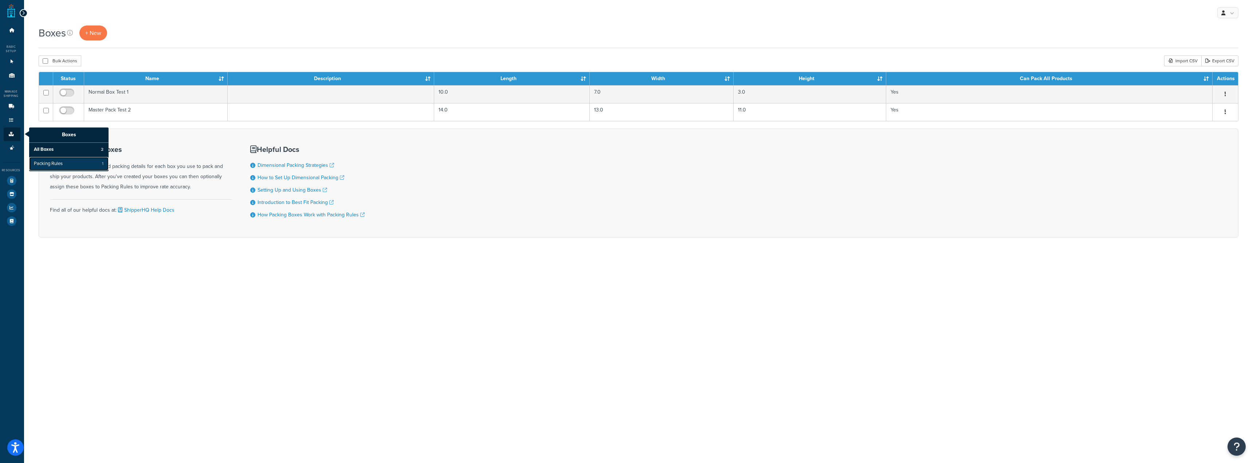
click at [54, 164] on span "Packing Rules" at bounding box center [48, 164] width 29 height 7
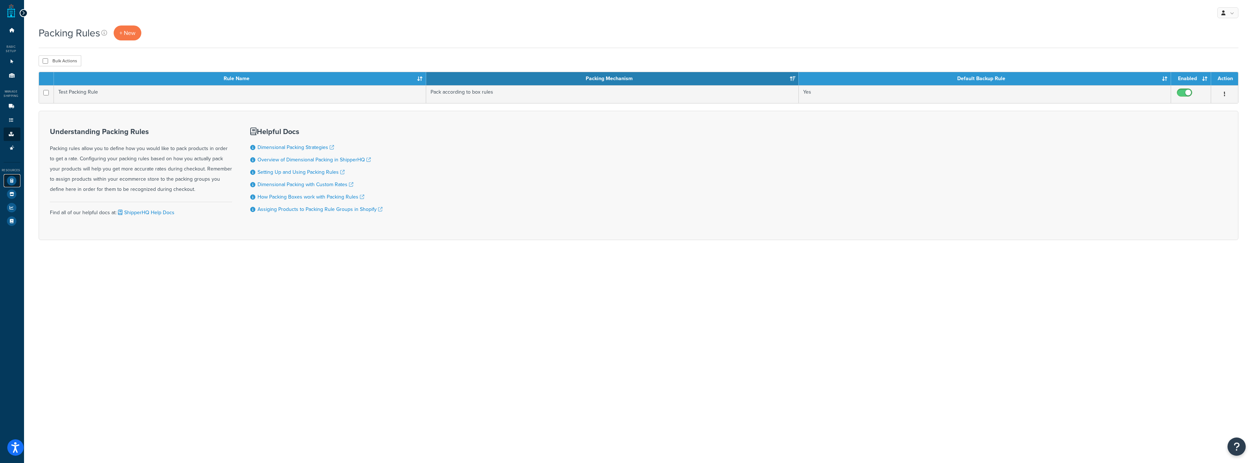
click at [9, 182] on icon at bounding box center [11, 180] width 9 height 9
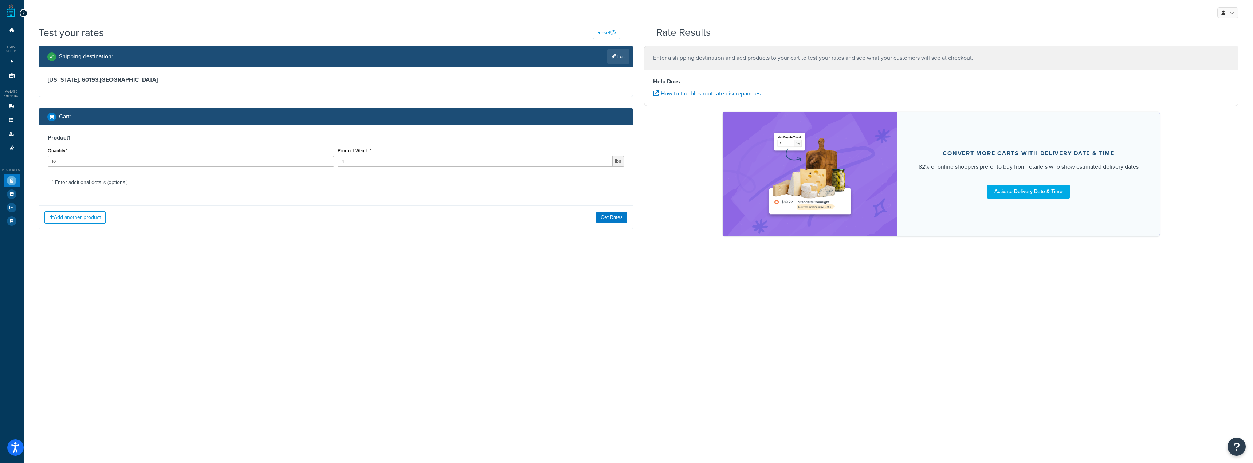
click at [48, 179] on div "Enter additional details (optional)" at bounding box center [336, 182] width 576 height 12
click at [55, 181] on div "Enter additional details (optional)" at bounding box center [91, 182] width 72 height 10
click at [53, 181] on input "Enter additional details (optional)" at bounding box center [50, 182] width 5 height 5
checkbox input "true"
select select "87034"
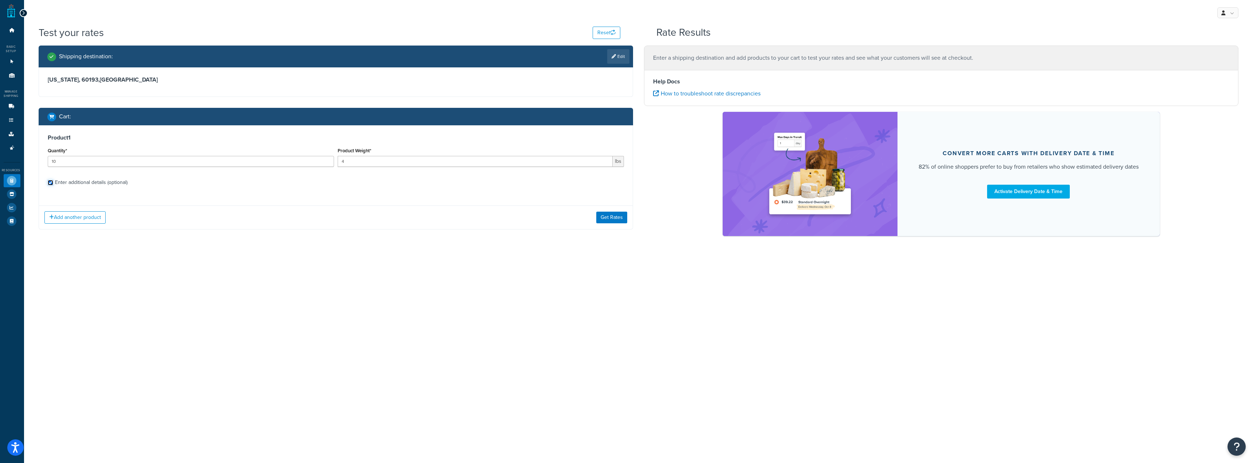
select select "125"
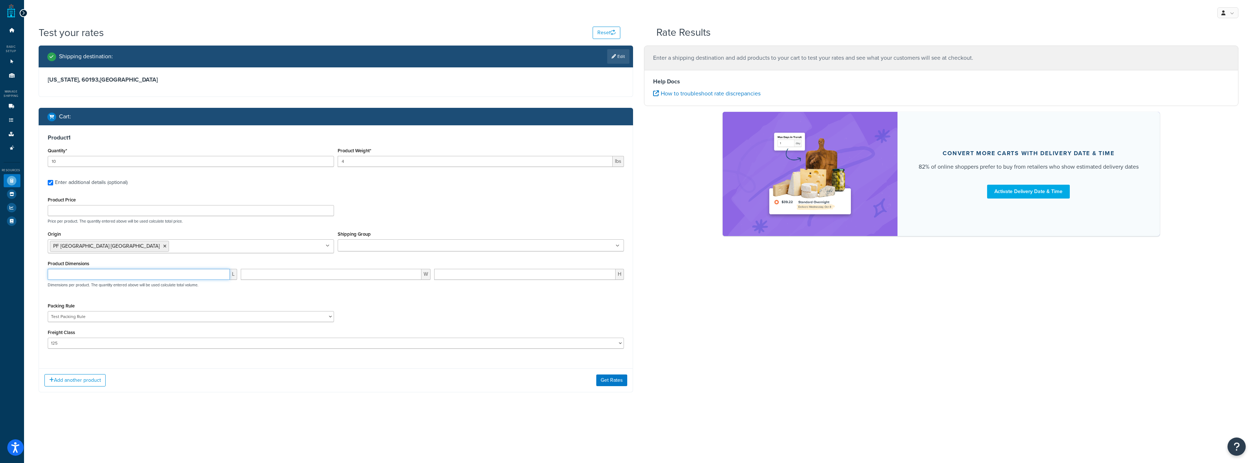
click at [168, 279] on input "number" at bounding box center [139, 274] width 182 height 11
type input "9.5"
click at [273, 278] on input "number" at bounding box center [331, 274] width 181 height 11
type input "6.5"
click at [448, 276] on input "number" at bounding box center [524, 274] width 181 height 11
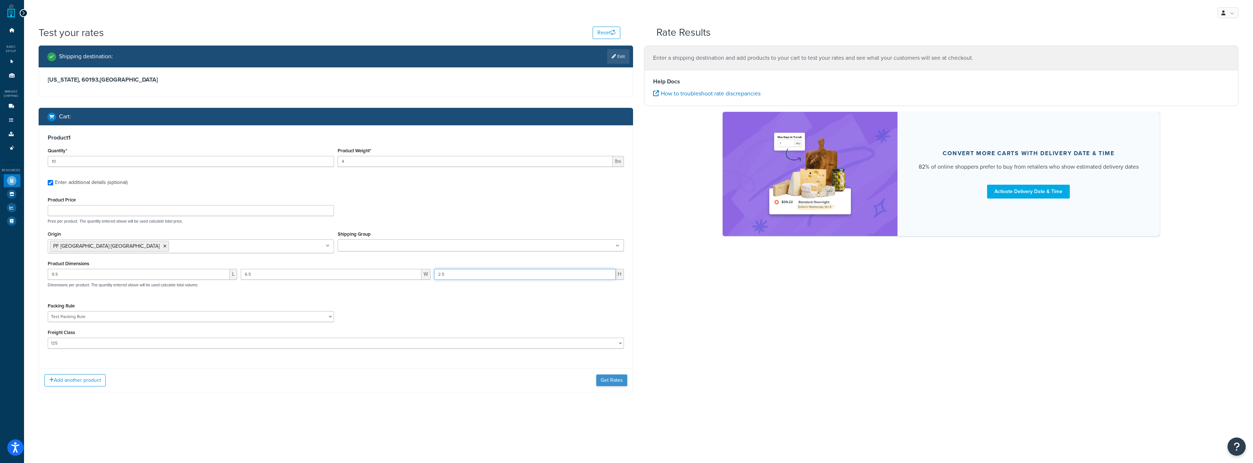
type input "2.5"
click at [598, 378] on button "Get Rates" at bounding box center [611, 380] width 31 height 12
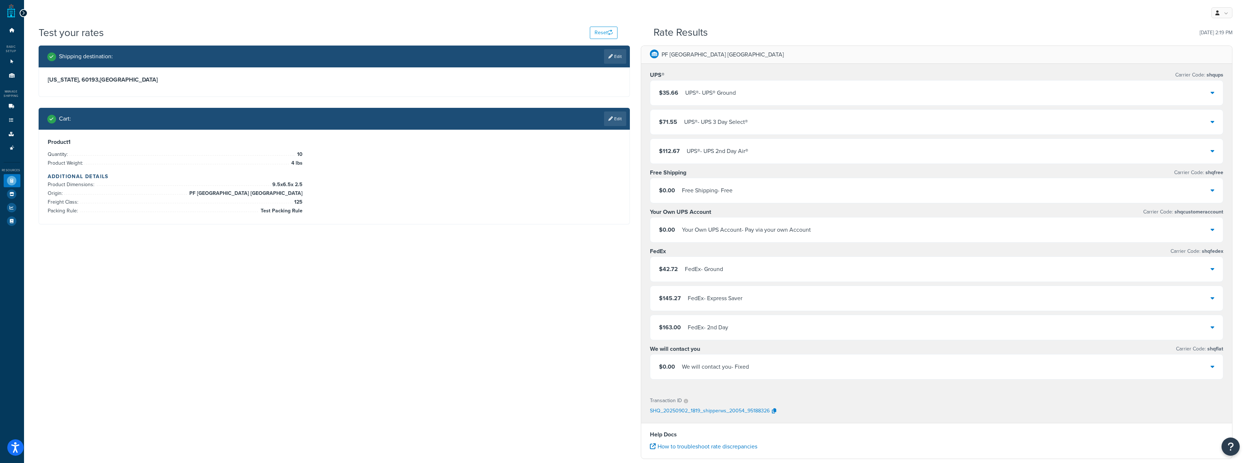
click at [756, 94] on div "$35.66 UPS® - UPS® Ground" at bounding box center [936, 92] width 573 height 25
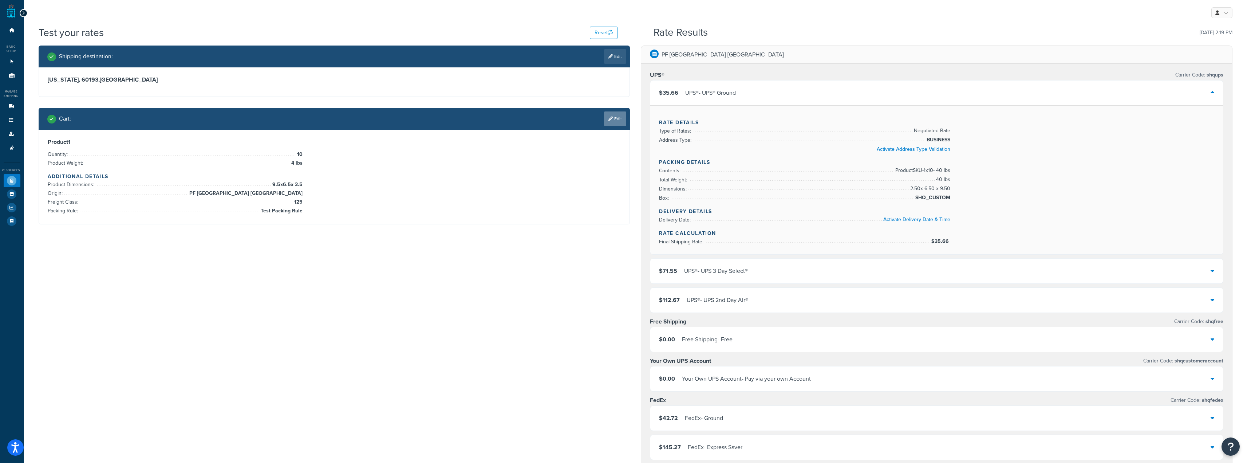
click at [617, 120] on link "Edit" at bounding box center [615, 118] width 22 height 15
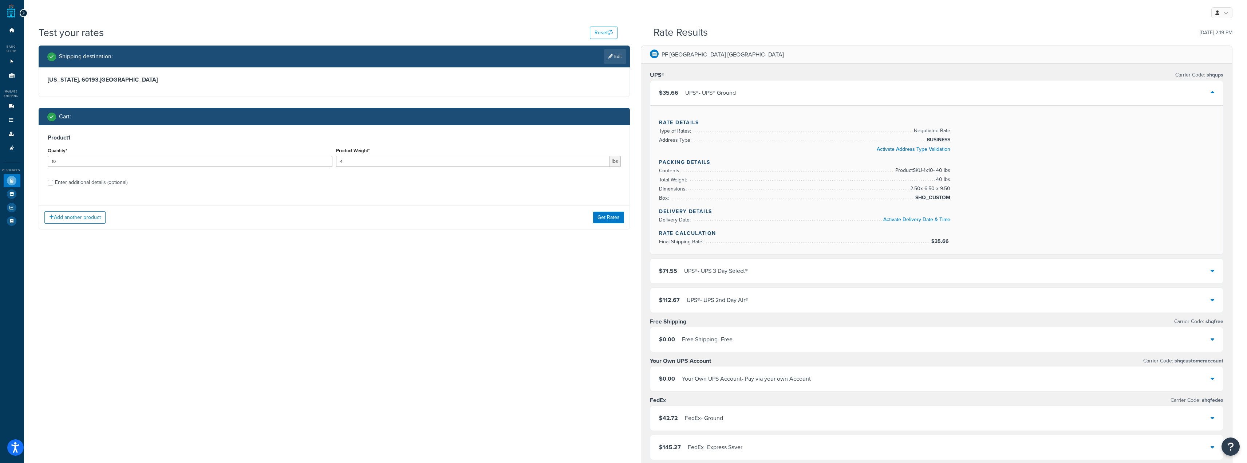
click at [79, 182] on div "Enter additional details (optional)" at bounding box center [91, 182] width 72 height 10
click at [53, 182] on input "Enter additional details (optional)" at bounding box center [50, 182] width 5 height 5
checkbox input "true"
select select "87034"
select select "125"
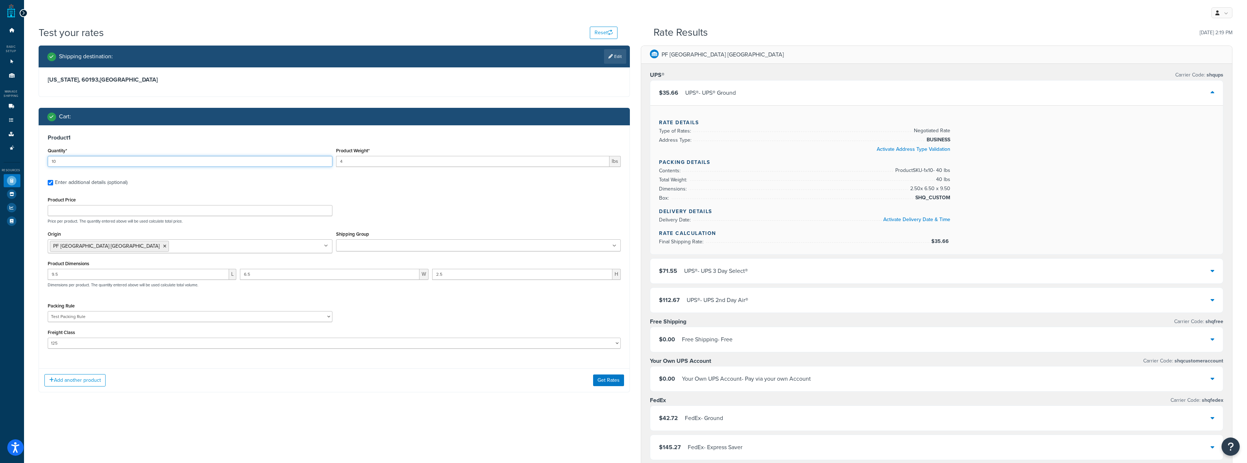
drag, startPoint x: 217, startPoint y: 166, endPoint x: 0, endPoint y: 161, distance: 217.5
click at [44, 161] on div "Product 1 Quantity* 10 Product Weight* 4 lbs Enter additional details (optional…" at bounding box center [334, 243] width 591 height 237
type input "25"
click at [610, 379] on button "Get Rates" at bounding box center [608, 380] width 31 height 12
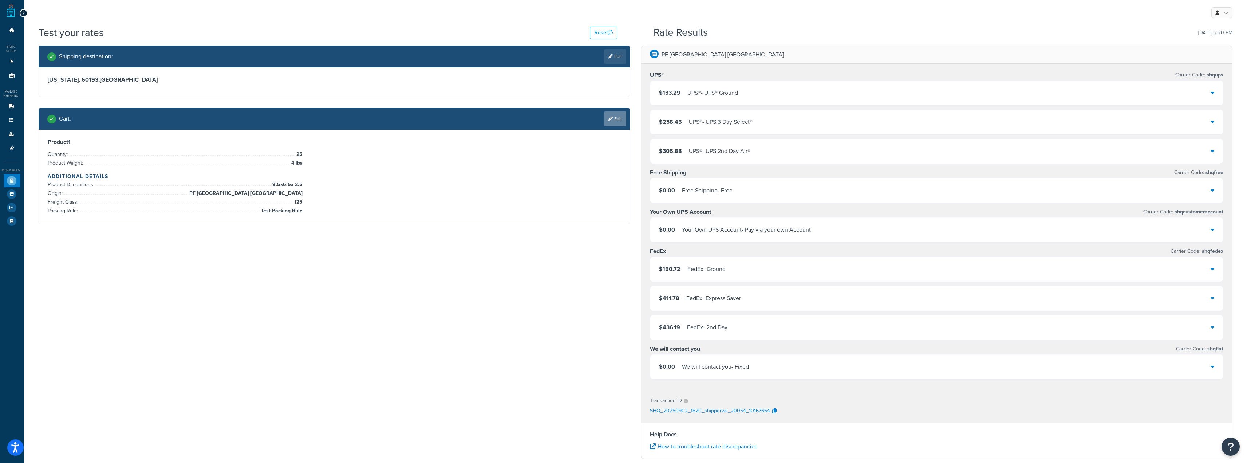
click at [619, 116] on link "Edit" at bounding box center [615, 118] width 22 height 15
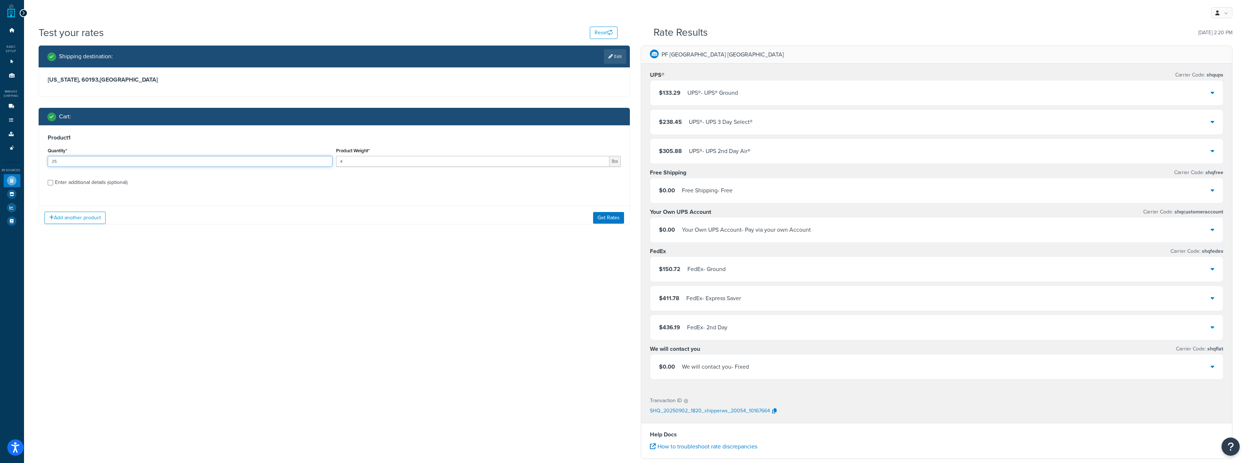
drag, startPoint x: 82, startPoint y: 160, endPoint x: 0, endPoint y: 154, distance: 82.5
click at [0, 154] on div "Dashboard Basic Setup Websites 1 Origins 11 Manage Shipping Carriers Carriers A…" at bounding box center [623, 316] width 1247 height 633
type input "133"
click at [617, 223] on button "Get Rates" at bounding box center [608, 218] width 31 height 12
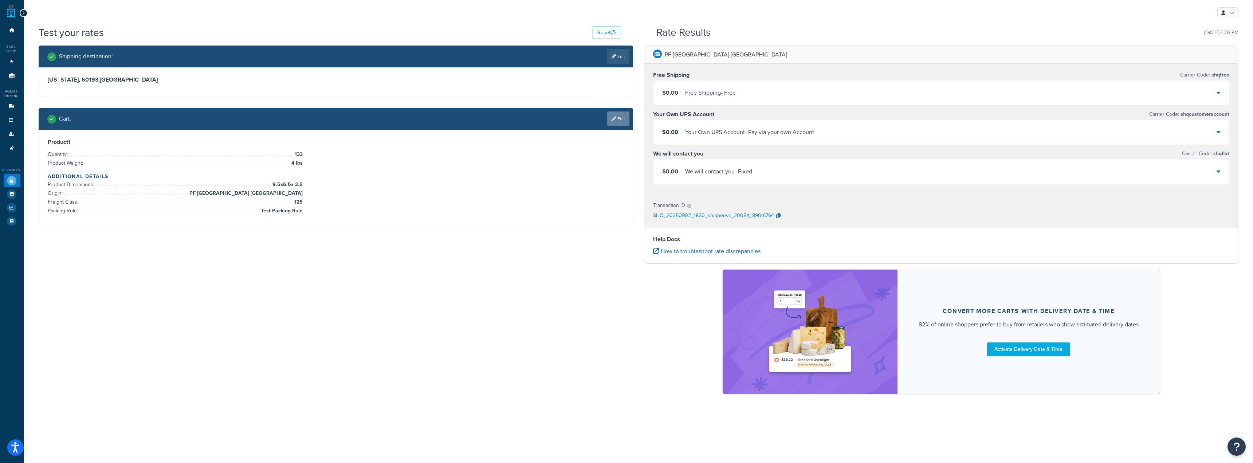
click at [618, 117] on link "Edit" at bounding box center [618, 118] width 22 height 15
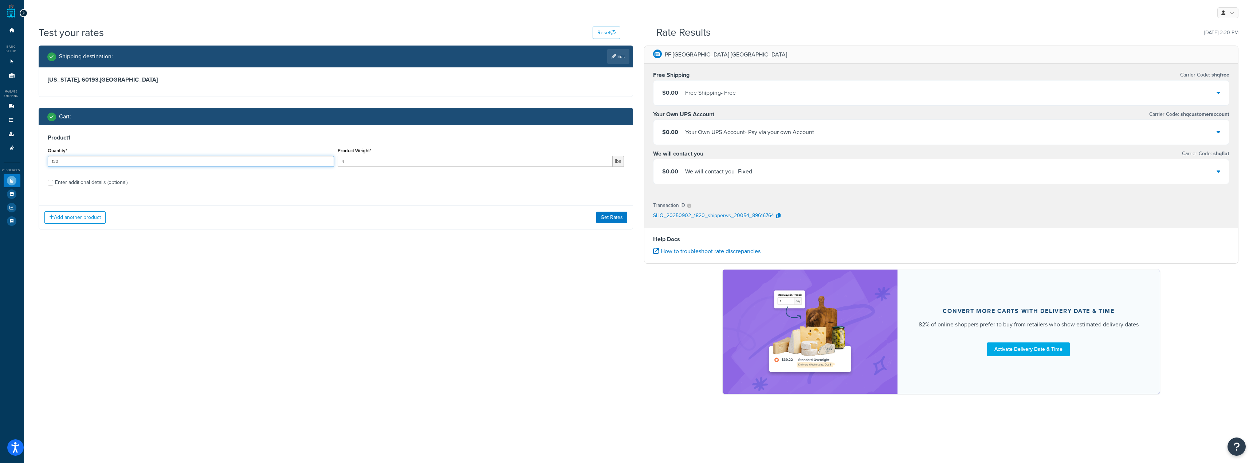
drag, startPoint x: 63, startPoint y: 155, endPoint x: 0, endPoint y: 161, distance: 62.9
click at [0, 160] on div "Dashboard Basic Setup Websites 1 Origins 11 Manage Shipping Carriers Carriers A…" at bounding box center [626, 231] width 1253 height 463
type input "30"
click at [611, 219] on button "Get Rates" at bounding box center [611, 218] width 31 height 12
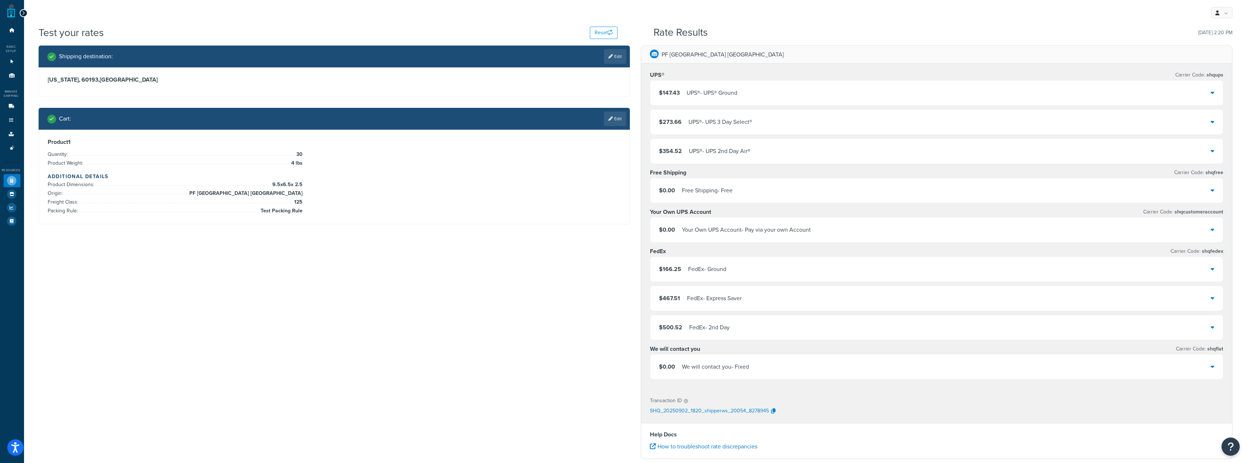
click at [705, 94] on div "UPS® - UPS® Ground" at bounding box center [712, 93] width 51 height 10
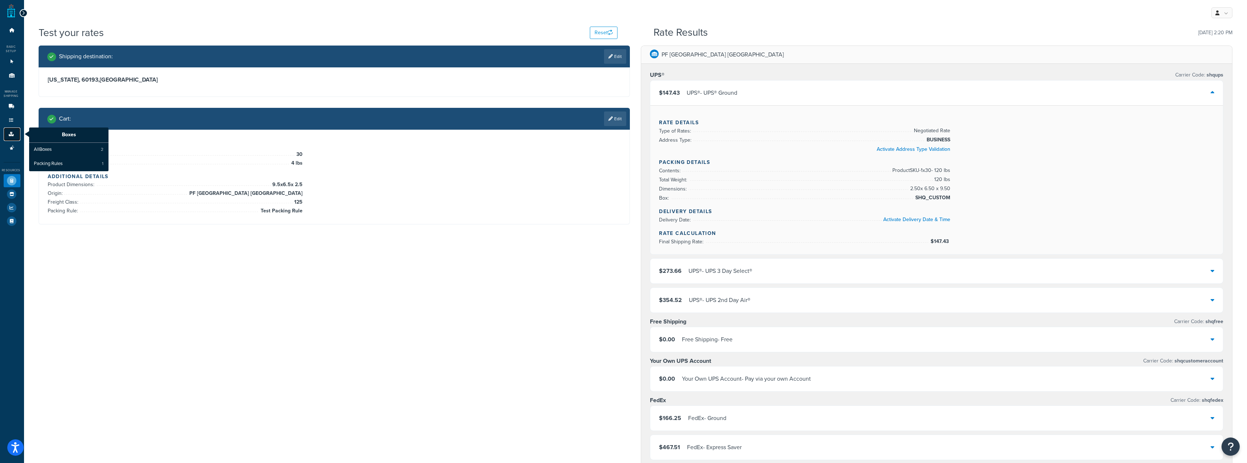
click at [4, 137] on link "Boxes" at bounding box center [12, 133] width 17 height 13
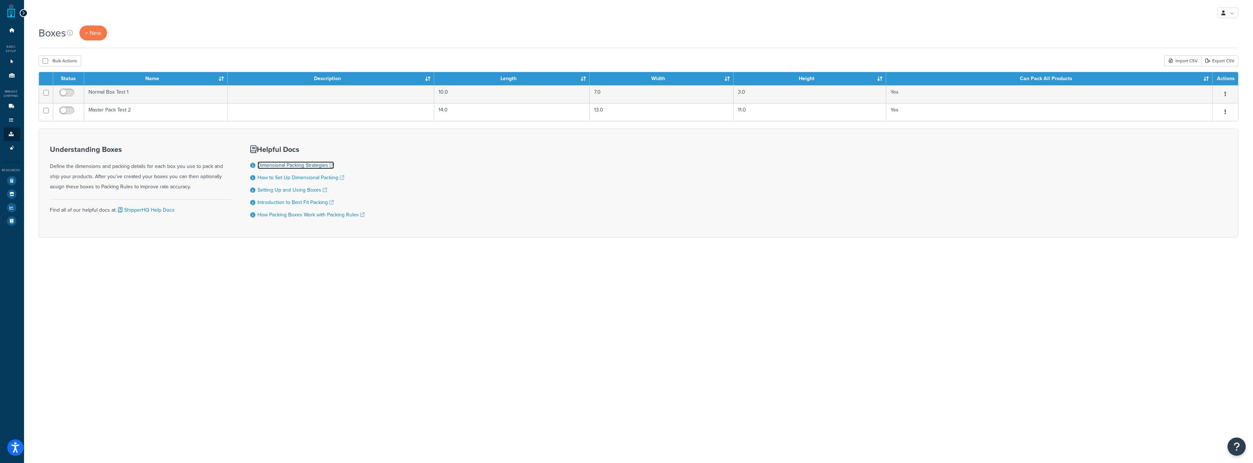
click at [313, 165] on link "Dimensional Packing Strategies" at bounding box center [295, 165] width 76 height 8
click at [9, 137] on link "Boxes" at bounding box center [12, 133] width 17 height 13
click at [52, 169] on link "Packing Rules 1" at bounding box center [68, 164] width 79 height 14
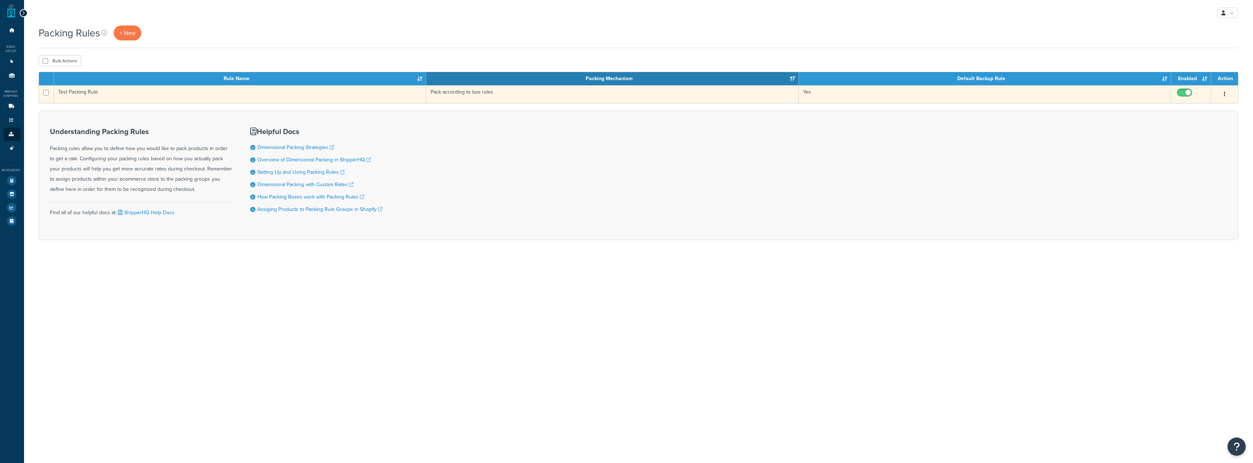
click at [1184, 93] on input "checkbox" at bounding box center [1185, 94] width 20 height 9
checkbox input "false"
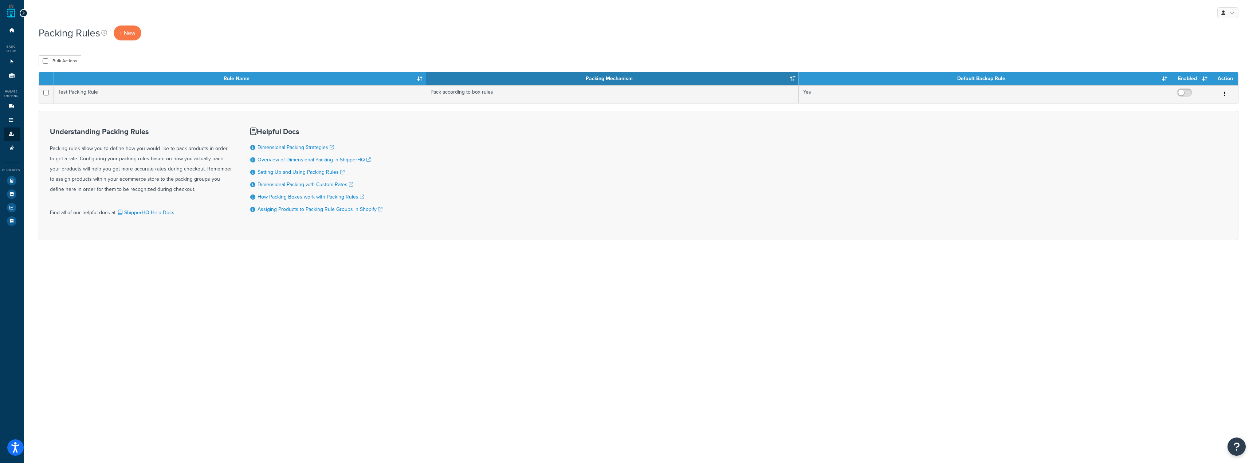
click at [7, 173] on div "Resources Test Your Rates Marketplace Analytics Help Docs" at bounding box center [12, 195] width 17 height 66
click at [8, 181] on icon at bounding box center [11, 180] width 9 height 9
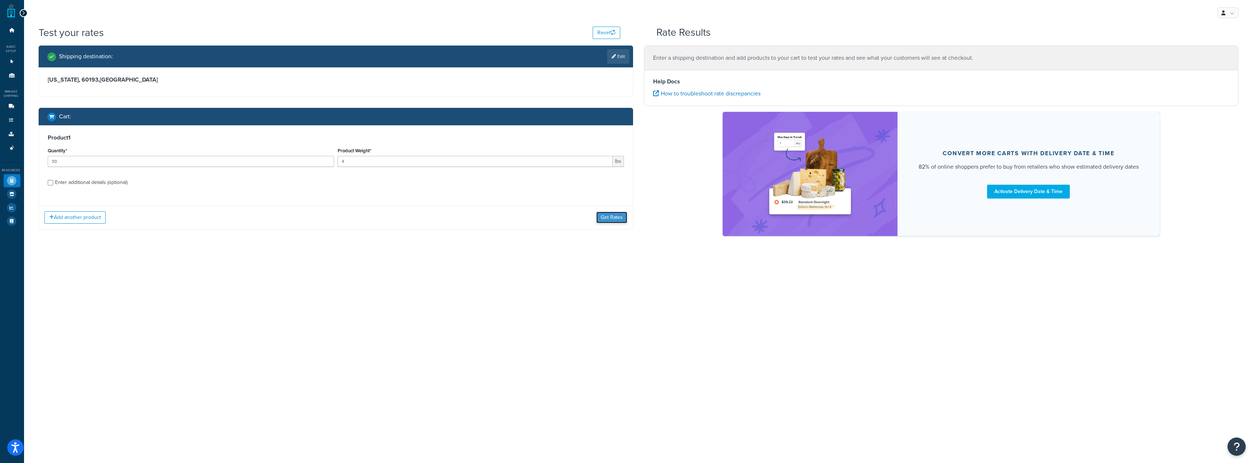
click at [613, 218] on button "Get Rates" at bounding box center [611, 218] width 31 height 12
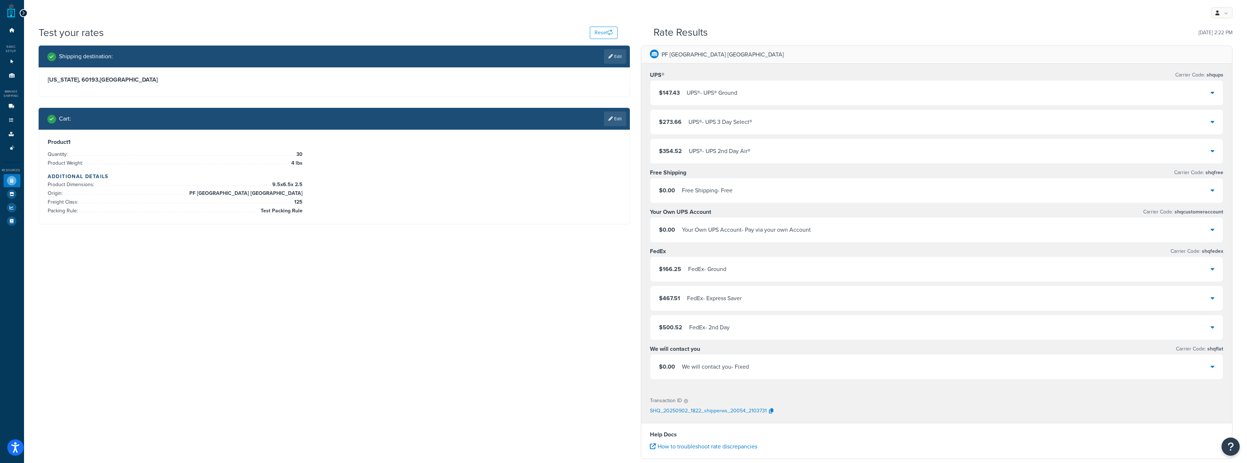
click at [686, 91] on div "$147.43 UPS® - UPS® Ground" at bounding box center [698, 93] width 78 height 10
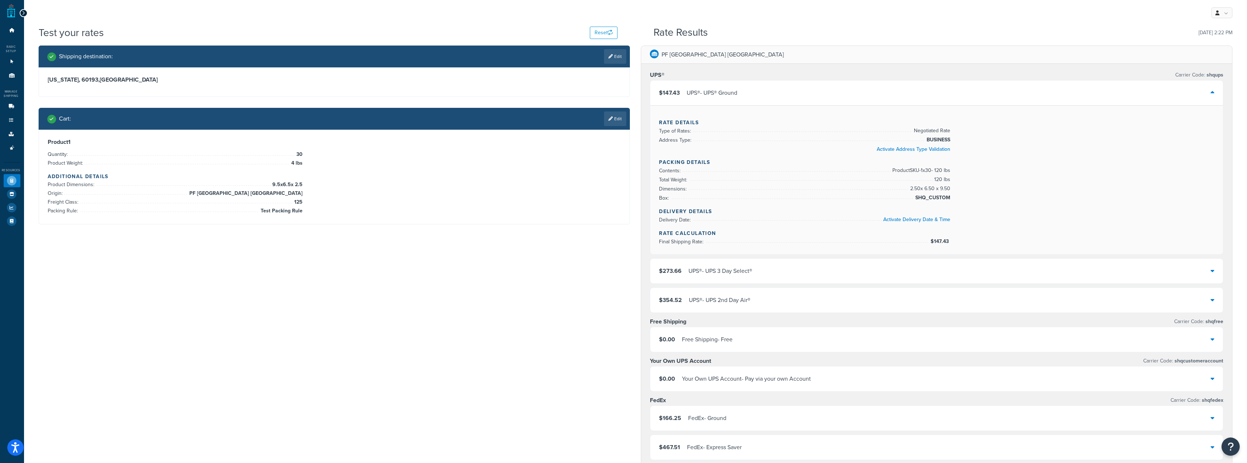
click at [686, 91] on div "$147.43 UPS® - UPS® Ground" at bounding box center [698, 93] width 78 height 10
